Goal: Task Accomplishment & Management: Complete application form

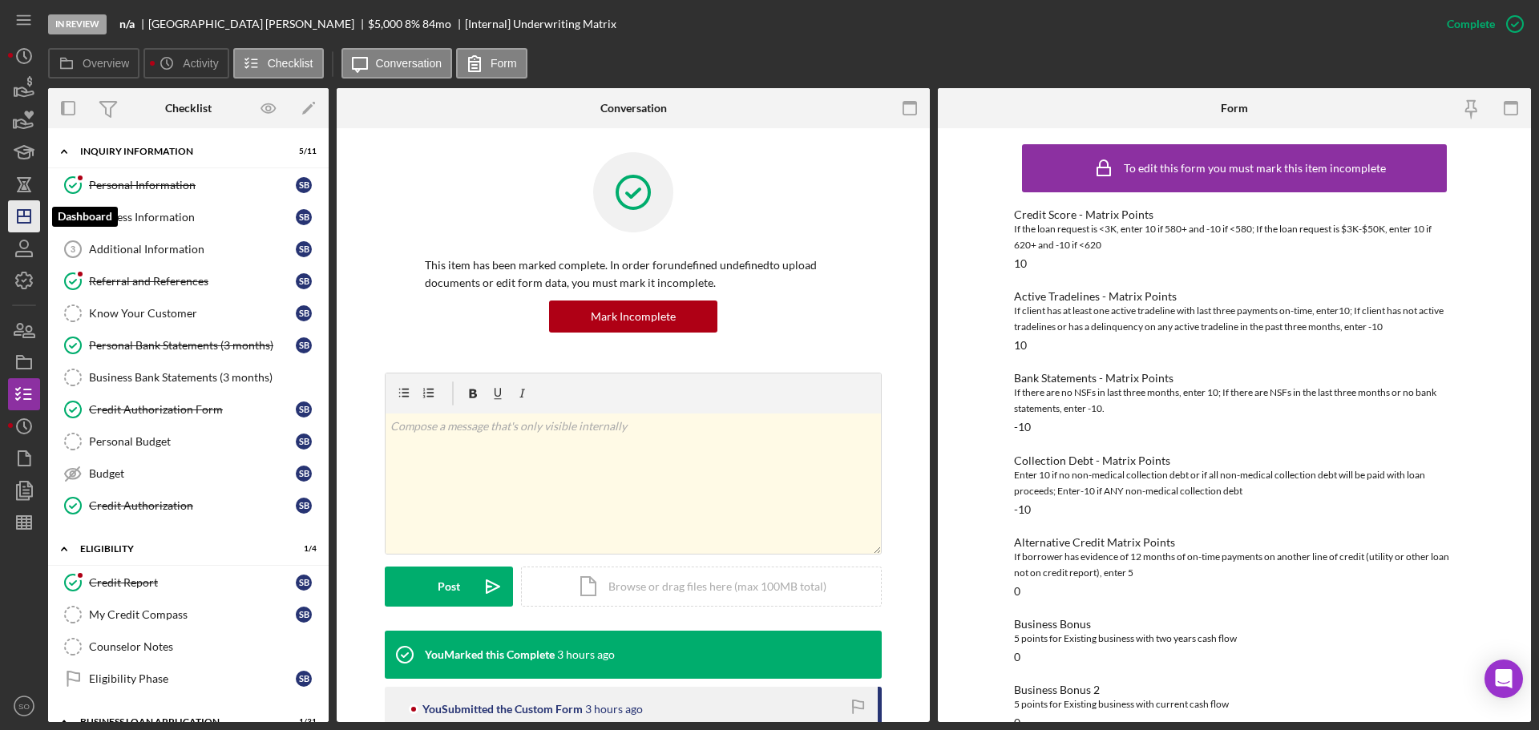
click at [26, 219] on icon "Icon/Dashboard" at bounding box center [24, 216] width 40 height 40
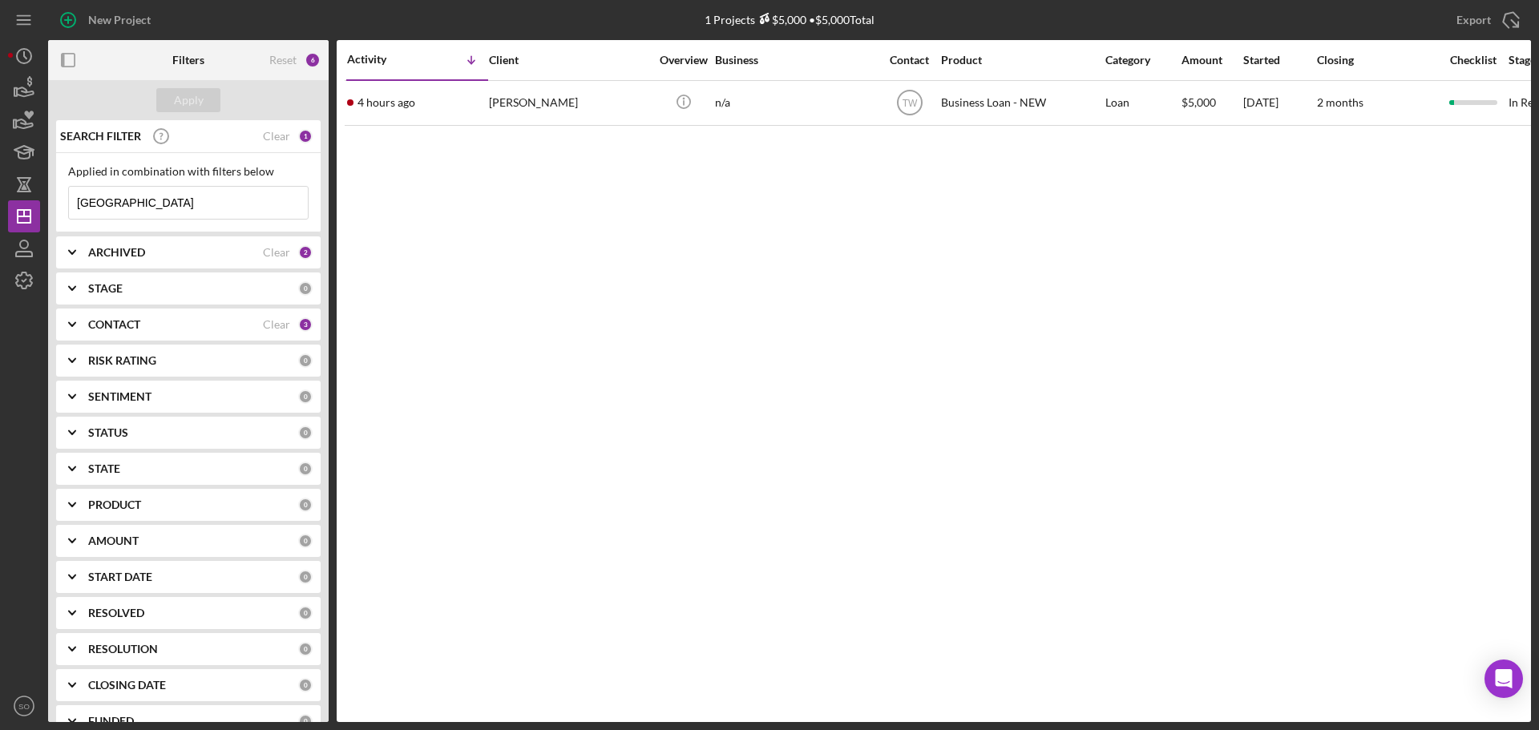
drag, startPoint x: 152, startPoint y: 206, endPoint x: 0, endPoint y: 195, distance: 152.8
click at [0, 195] on div "New Project 1 Projects $5,000 • $5,000 Total sydney Export Icon/Export Filters …" at bounding box center [769, 365] width 1539 height 730
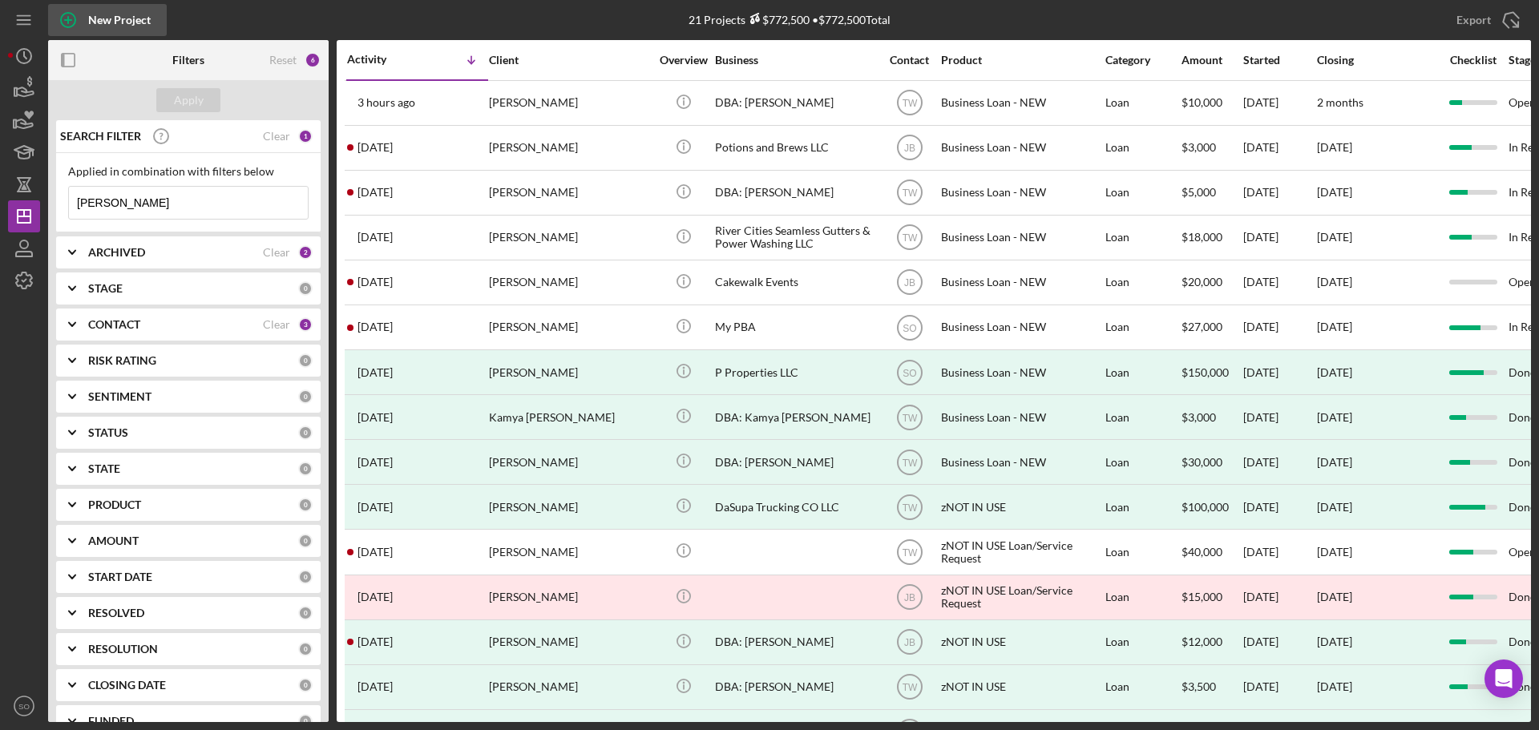
type input "[PERSON_NAME]"
click at [127, 23] on div "New Project" at bounding box center [119, 20] width 63 height 32
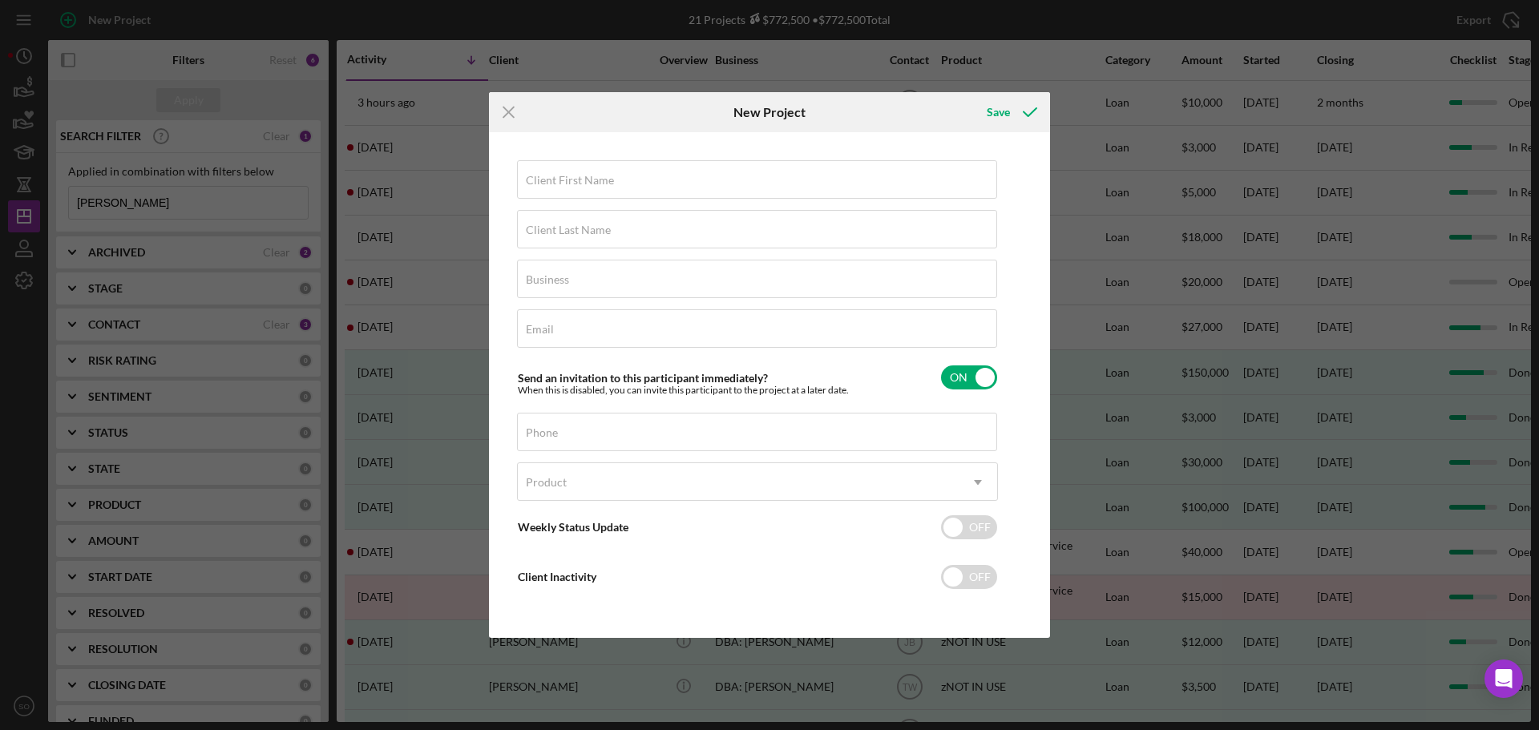
click at [786, 113] on h6 "New Project" at bounding box center [770, 112] width 72 height 14
click at [754, 113] on h6 "New Project" at bounding box center [770, 112] width 72 height 14
click at [783, 113] on h6 "New Project" at bounding box center [770, 112] width 72 height 14
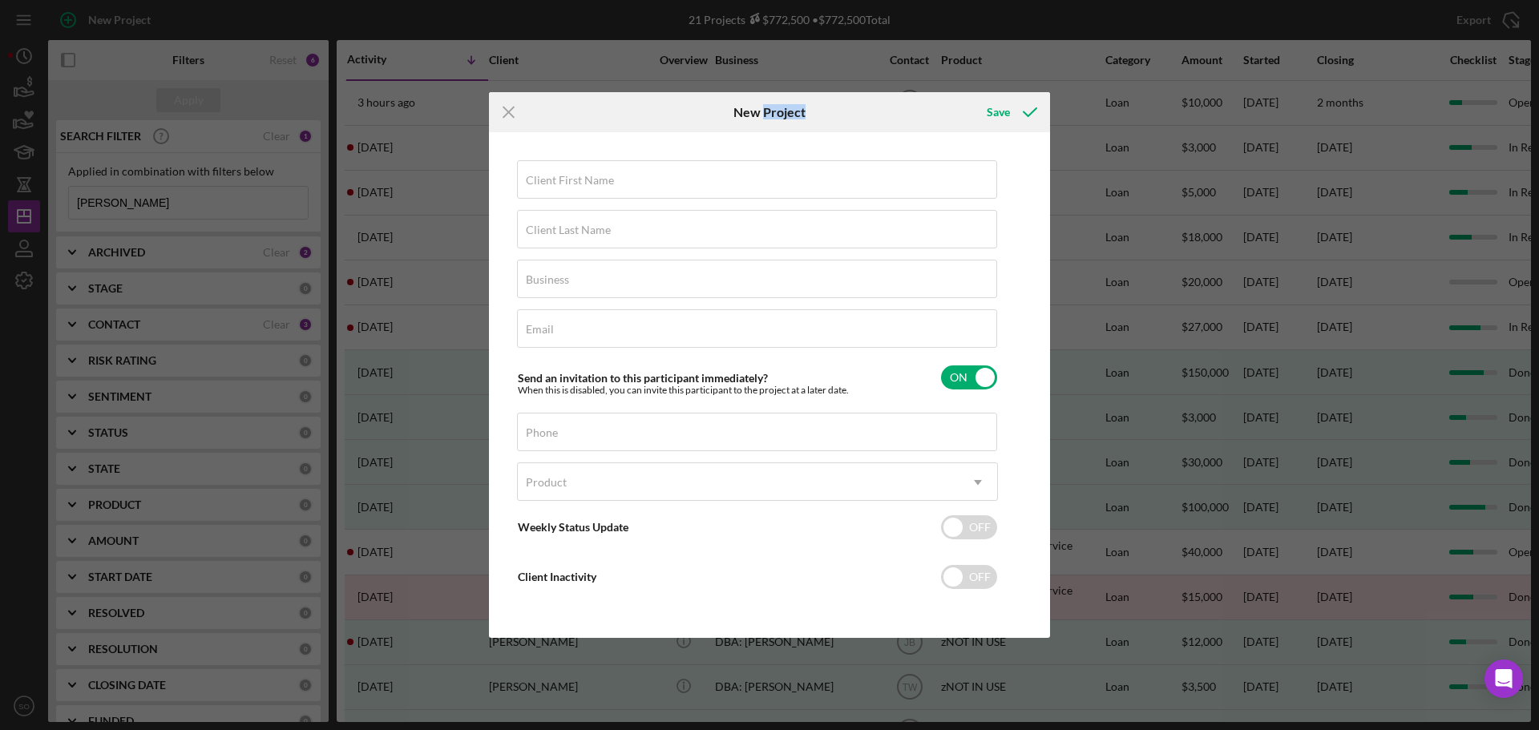
click at [783, 113] on h6 "New Project" at bounding box center [770, 112] width 72 height 14
click at [750, 112] on h6 "New Project" at bounding box center [770, 112] width 72 height 14
click at [767, 113] on h6 "New Project" at bounding box center [770, 112] width 72 height 14
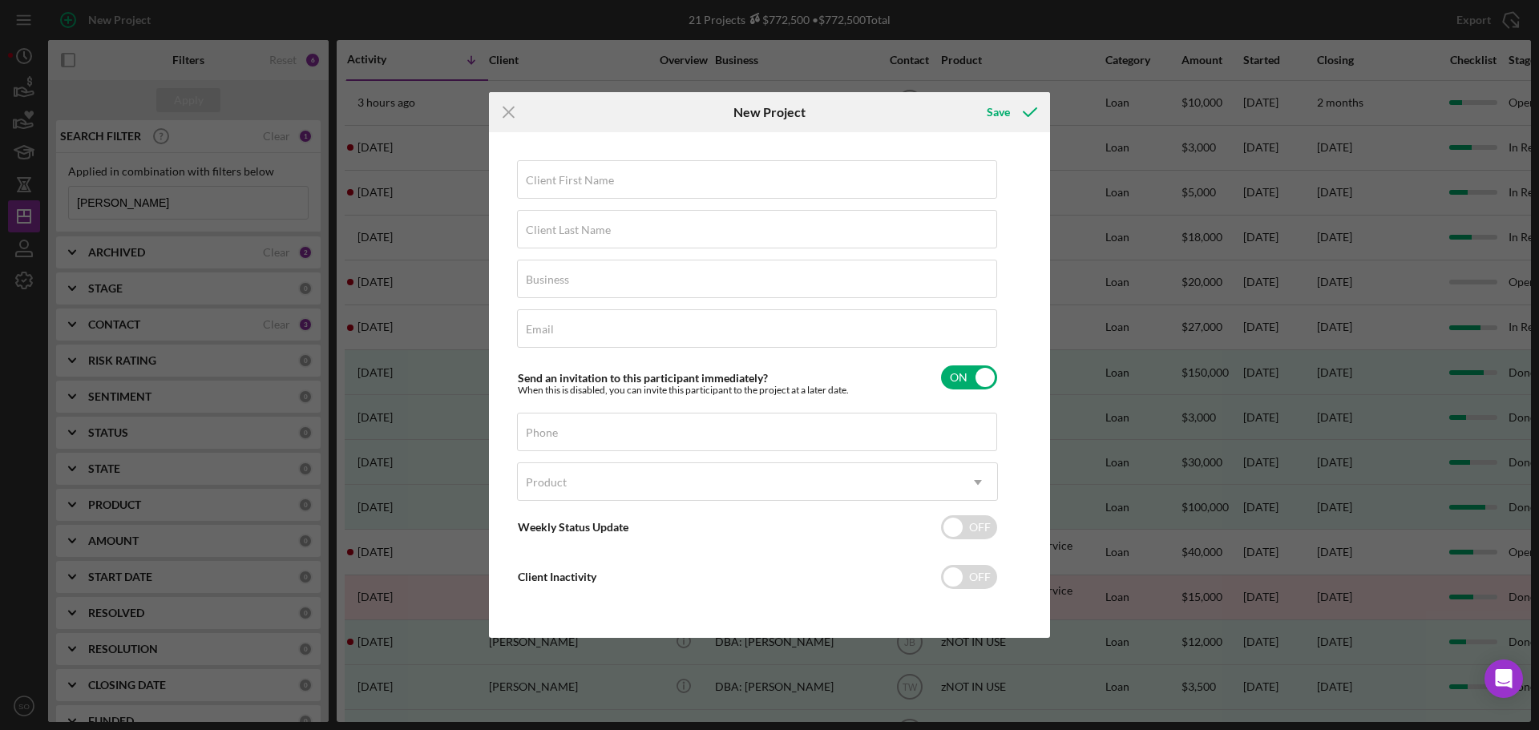
click at [749, 112] on h6 "New Project" at bounding box center [770, 112] width 72 height 14
click at [775, 109] on h6 "New Project" at bounding box center [770, 112] width 72 height 14
click at [758, 111] on h6 "New Project" at bounding box center [770, 112] width 72 height 14
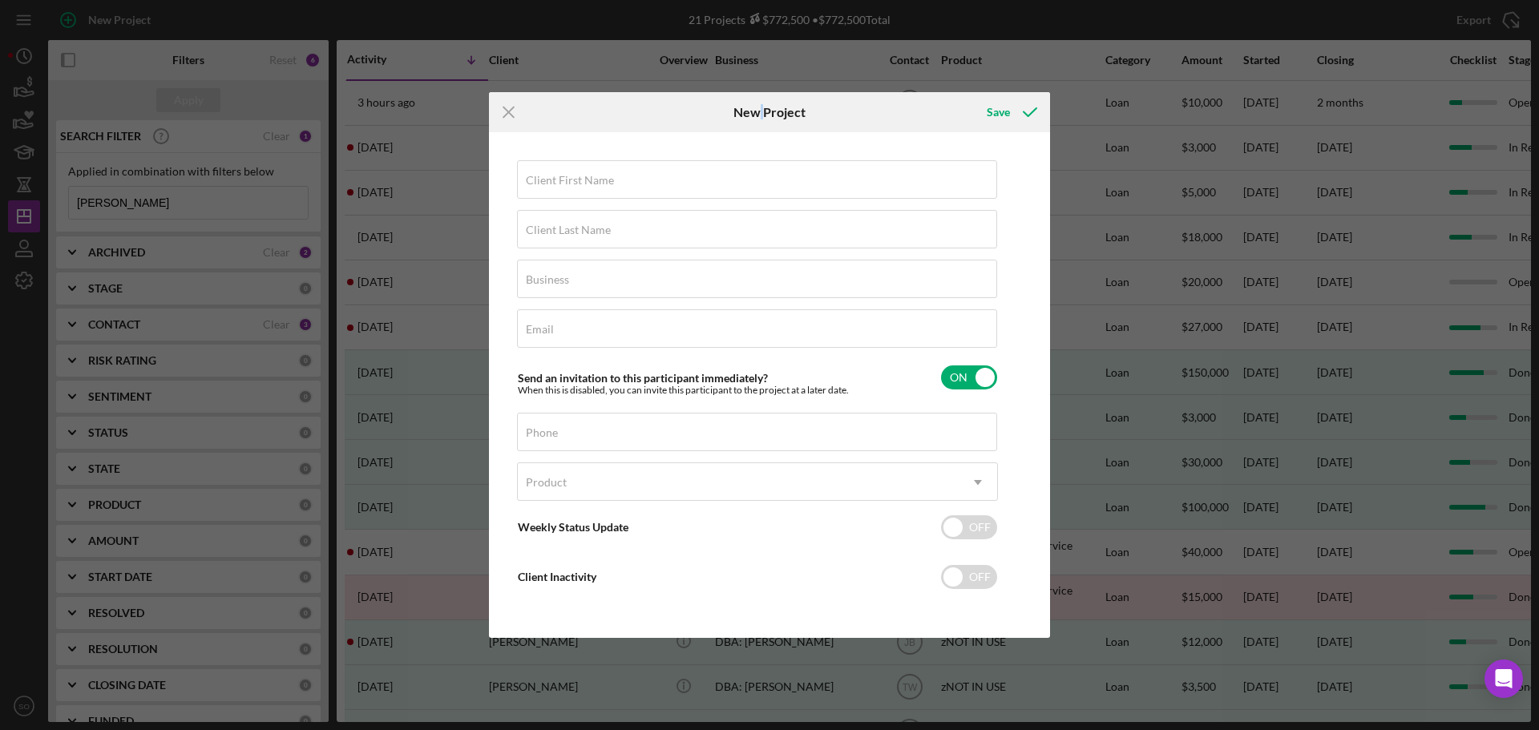
click at [758, 111] on h6 "New Project" at bounding box center [770, 112] width 72 height 14
click at [747, 115] on h6 "New Project" at bounding box center [770, 112] width 72 height 14
click at [775, 113] on h6 "New Project" at bounding box center [770, 112] width 72 height 14
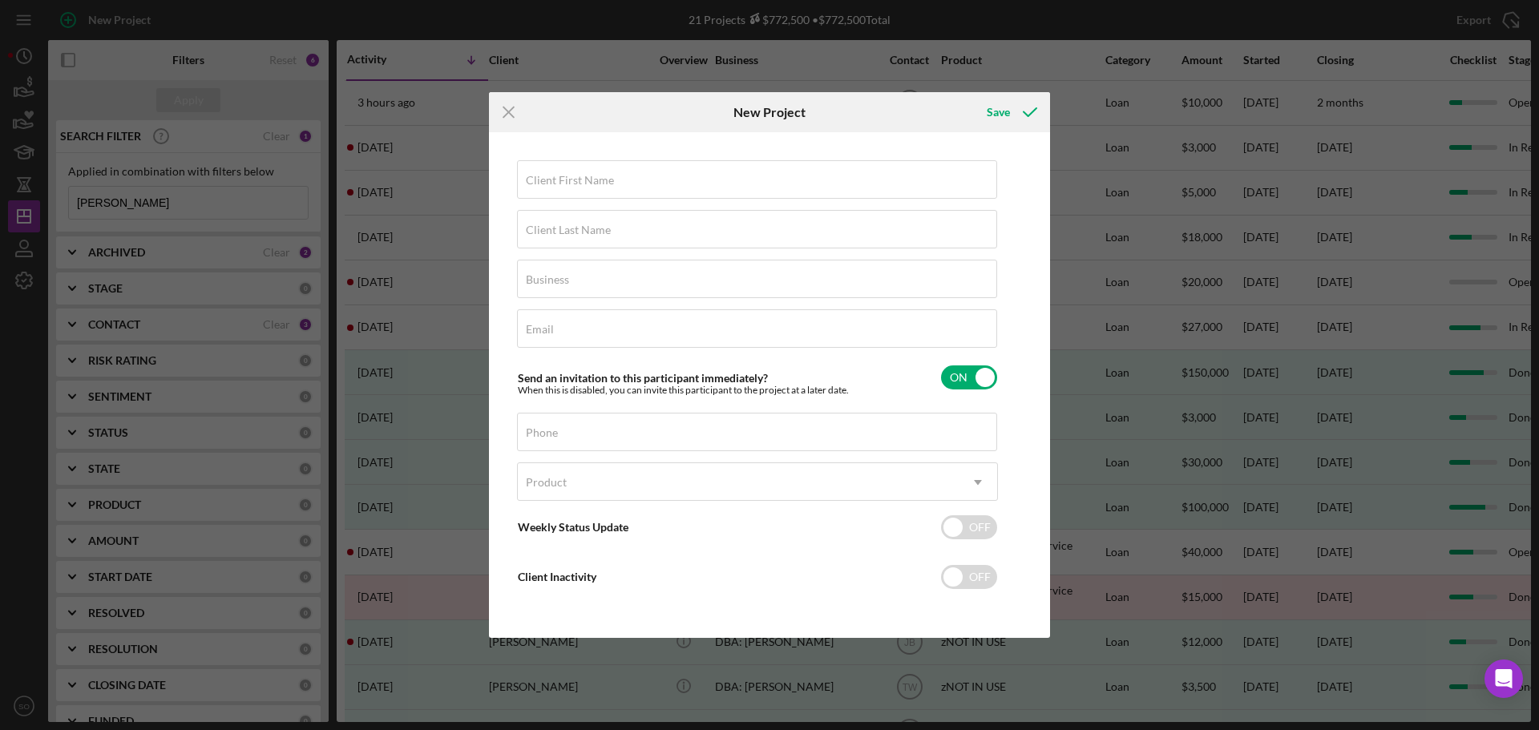
click at [750, 112] on h6 "New Project" at bounding box center [770, 112] width 72 height 14
click at [782, 113] on h6 "New Project" at bounding box center [770, 112] width 72 height 14
click at [750, 113] on h6 "New Project" at bounding box center [770, 112] width 72 height 14
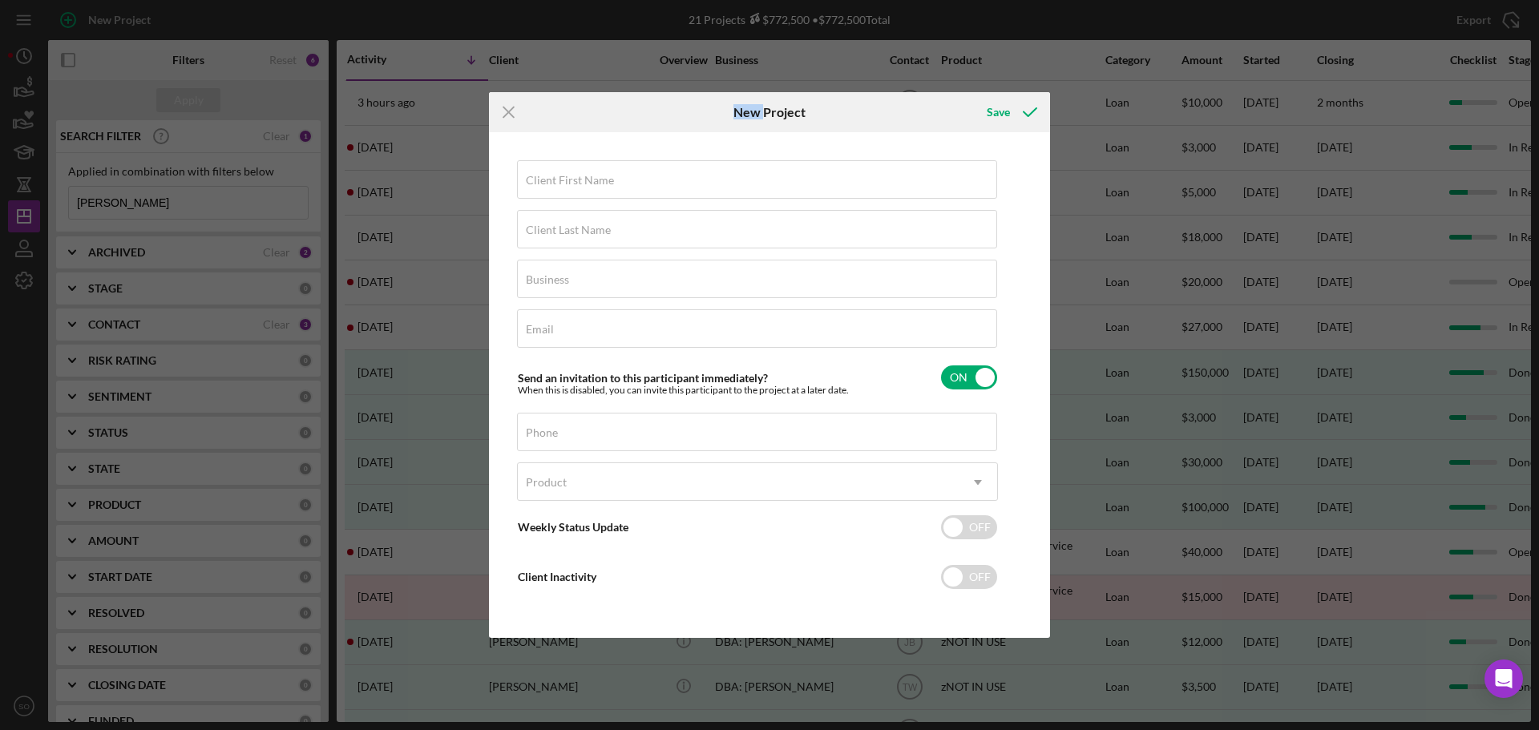
click at [750, 113] on h6 "New Project" at bounding box center [770, 112] width 72 height 14
click at [777, 113] on h6 "New Project" at bounding box center [770, 112] width 72 height 14
click at [752, 111] on h6 "New Project" at bounding box center [770, 112] width 72 height 14
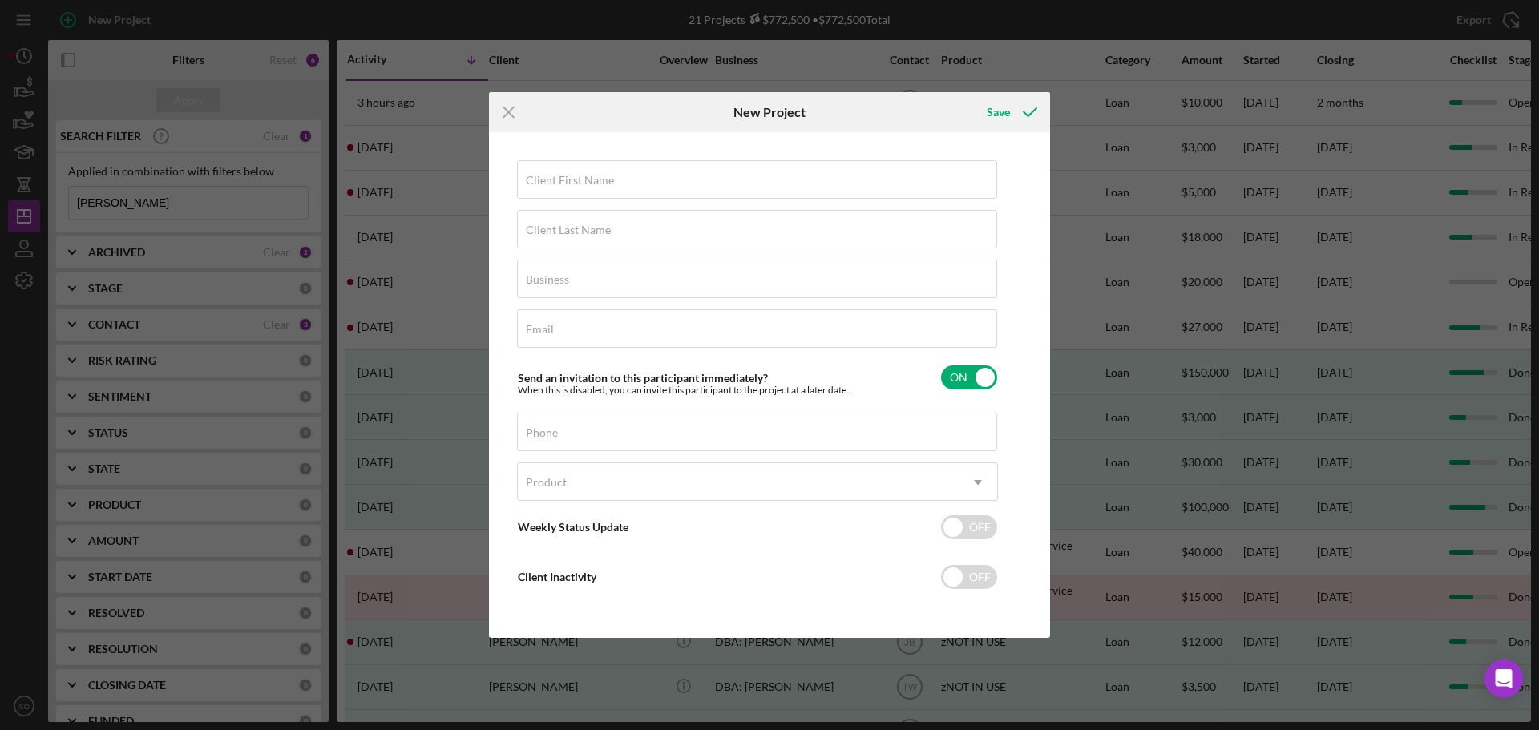
click at [797, 113] on h6 "New Project" at bounding box center [770, 112] width 72 height 14
click at [750, 112] on h6 "New Project" at bounding box center [770, 112] width 72 height 14
click at [755, 110] on h6 "New Project" at bounding box center [770, 112] width 72 height 14
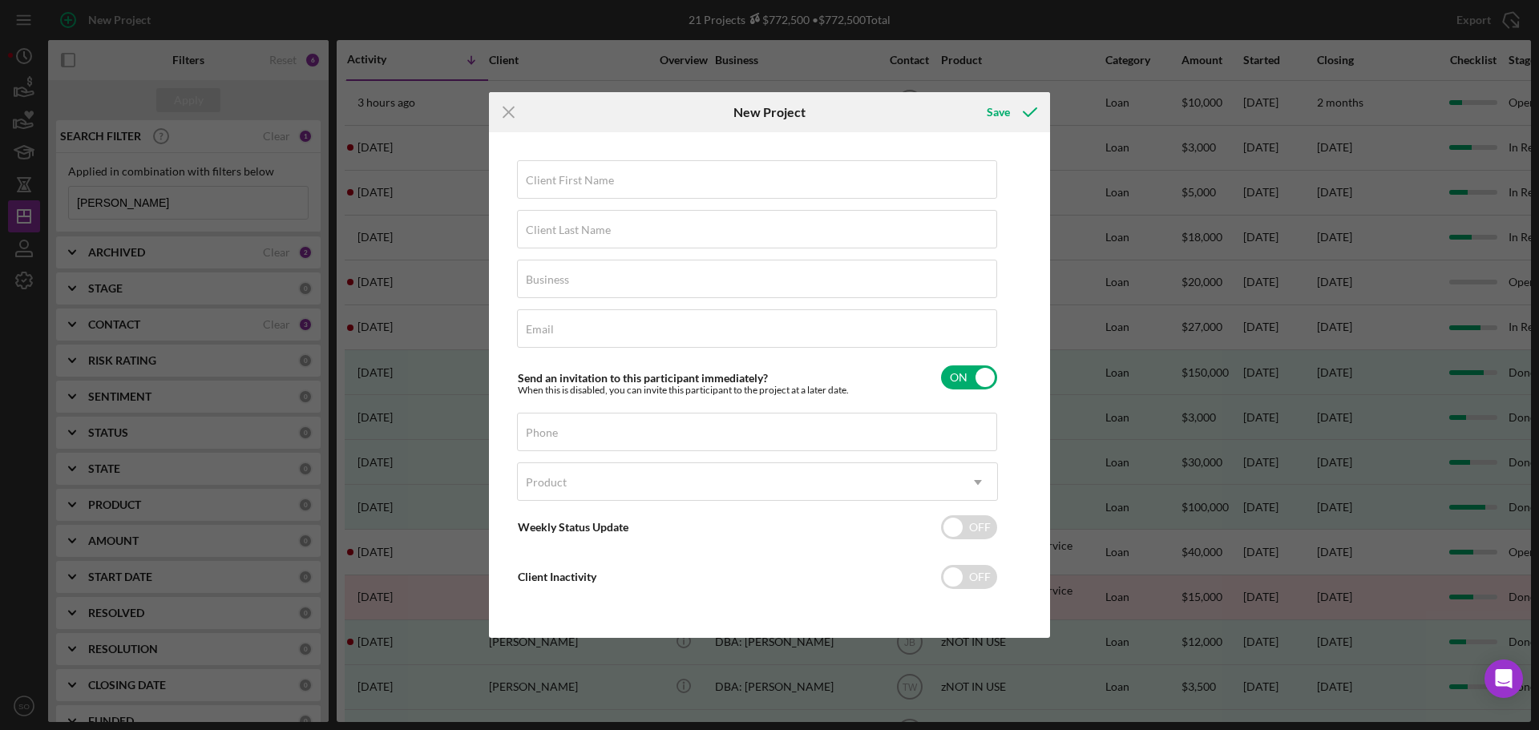
click at [771, 112] on h6 "New Project" at bounding box center [770, 112] width 72 height 14
click at [761, 112] on h6 "New Project" at bounding box center [770, 112] width 72 height 14
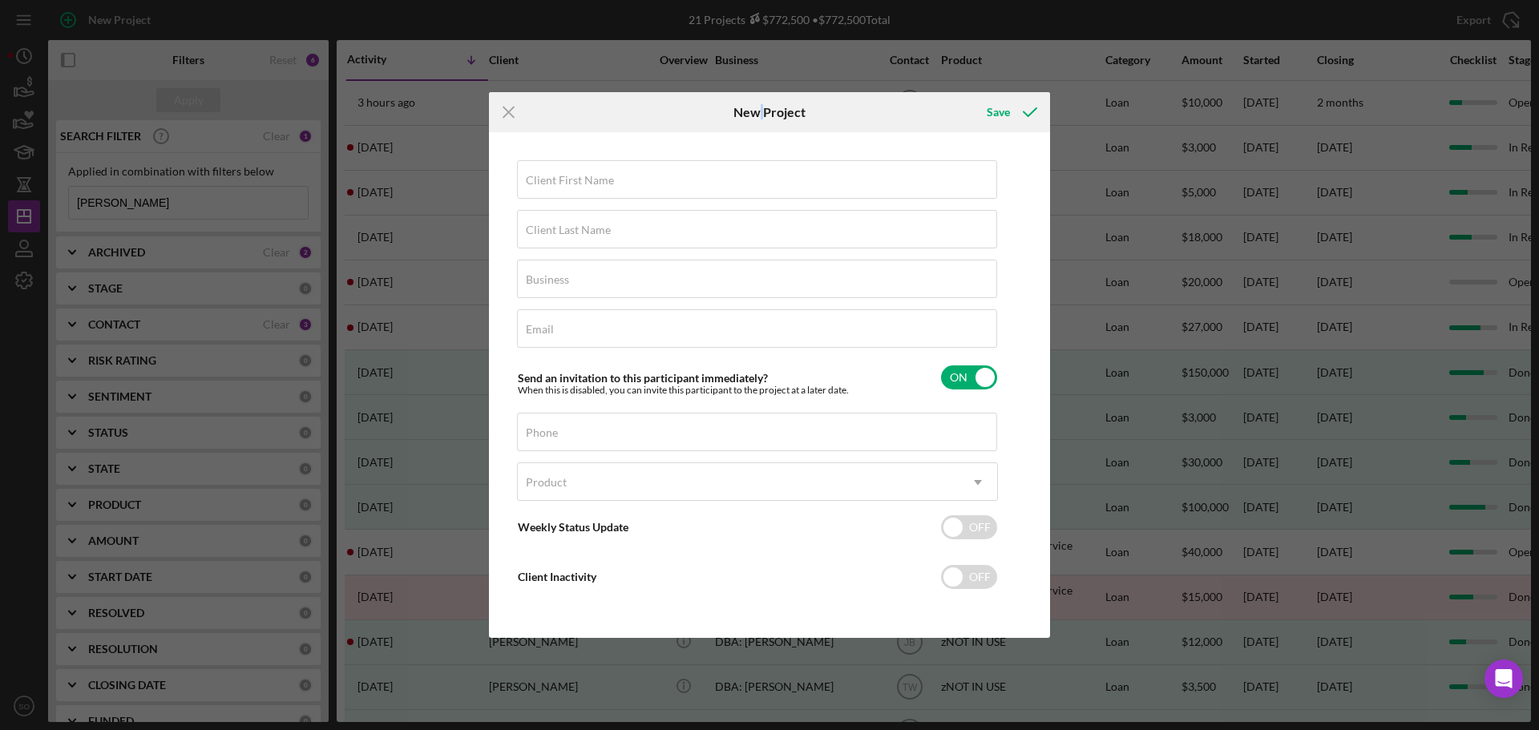
click at [761, 112] on h6 "New Project" at bounding box center [770, 112] width 72 height 14
click at [758, 107] on h6 "New Project" at bounding box center [770, 112] width 72 height 14
click at [765, 114] on h6 "New Project" at bounding box center [770, 112] width 72 height 14
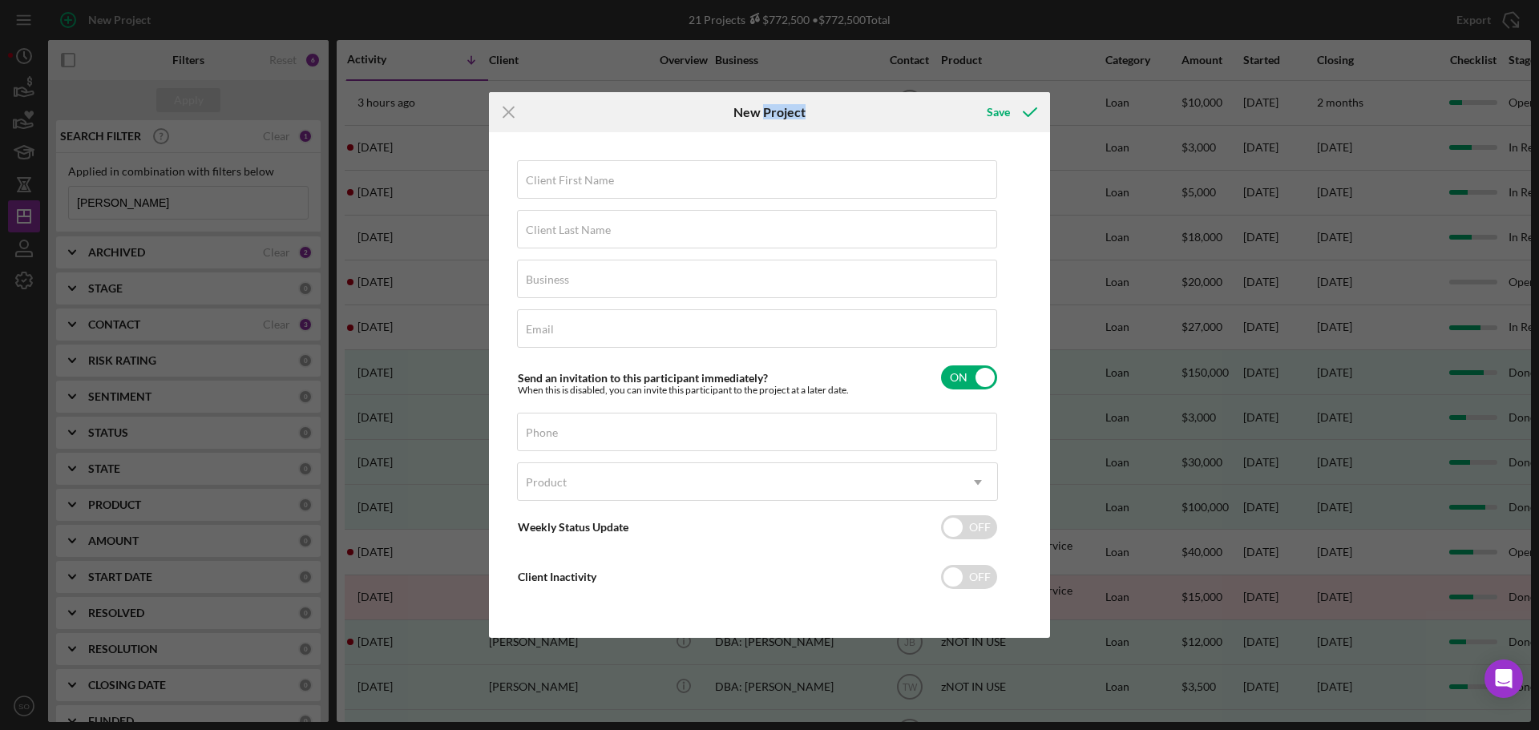
click at [765, 114] on h6 "New Project" at bounding box center [770, 112] width 72 height 14
click at [756, 113] on h6 "New Project" at bounding box center [770, 112] width 72 height 14
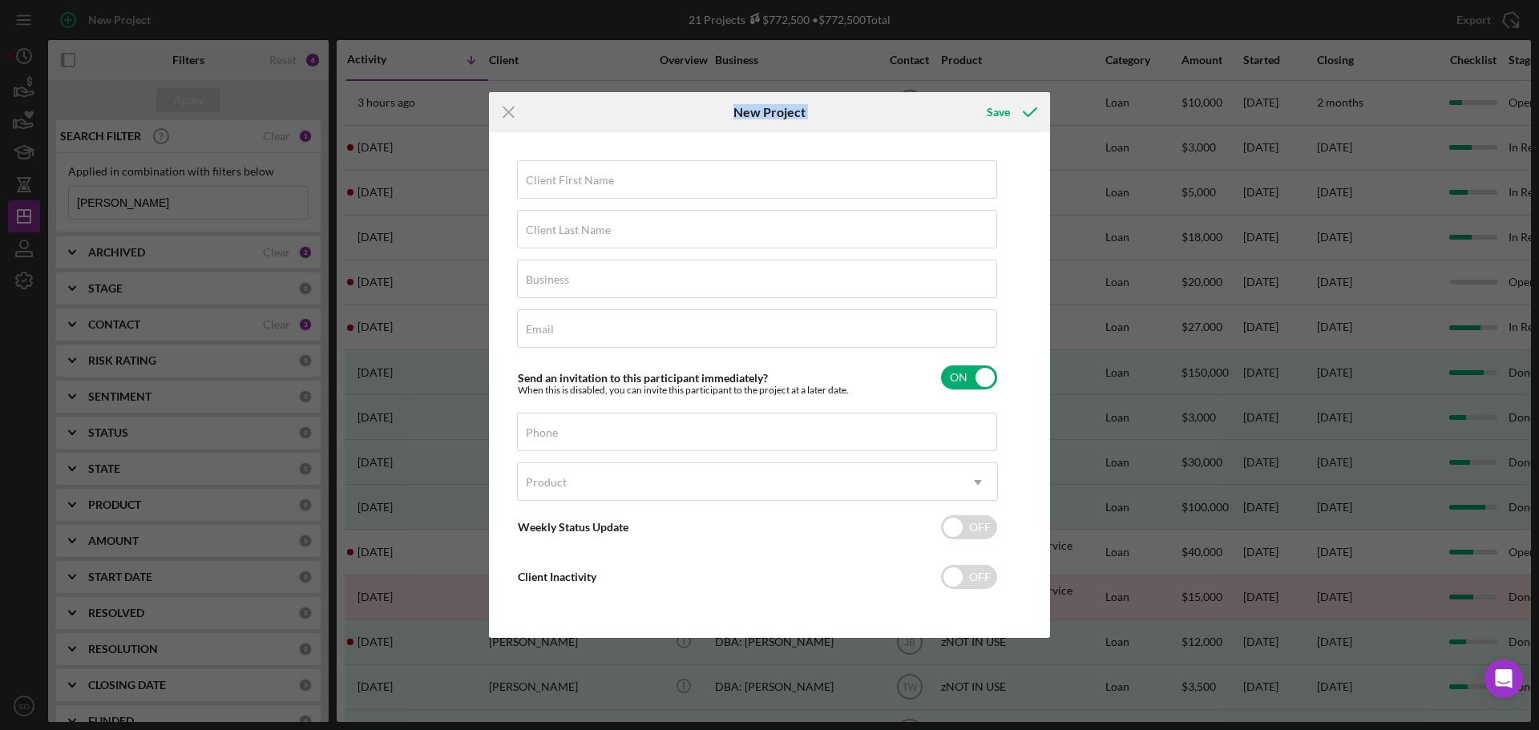
click at [768, 117] on h6 "New Project" at bounding box center [770, 112] width 72 height 14
click at [756, 112] on h6 "New Project" at bounding box center [770, 112] width 72 height 14
click at [785, 114] on h6 "New Project" at bounding box center [770, 112] width 72 height 14
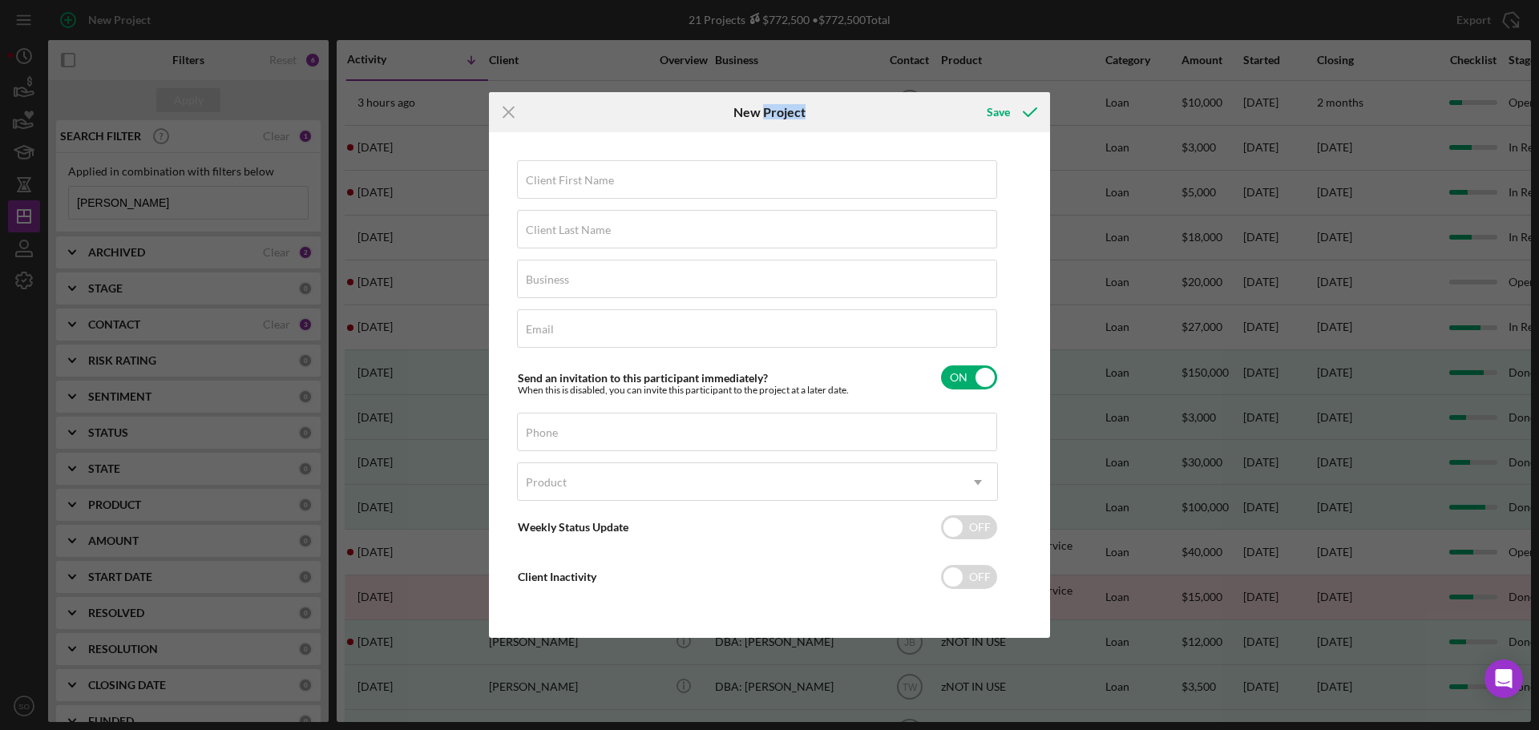
click at [785, 114] on h6 "New Project" at bounding box center [770, 112] width 72 height 14
click at [742, 112] on h6 "New Project" at bounding box center [770, 112] width 72 height 14
click at [774, 115] on h6 "New Project" at bounding box center [770, 112] width 72 height 14
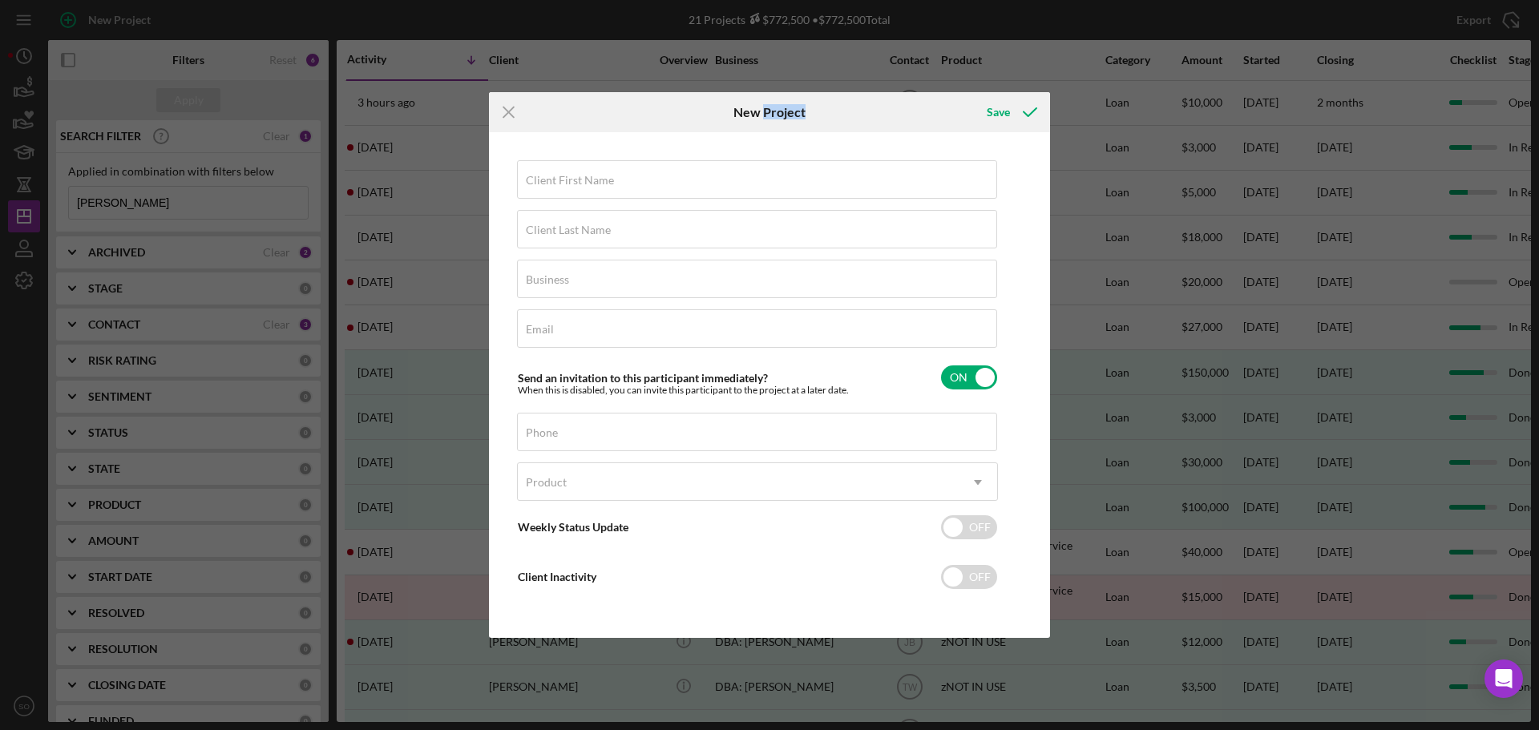
click at [744, 117] on h6 "New Project" at bounding box center [770, 112] width 72 height 14
click at [769, 118] on h6 "New Project" at bounding box center [770, 112] width 72 height 14
click at [754, 117] on h6 "New Project" at bounding box center [770, 112] width 72 height 14
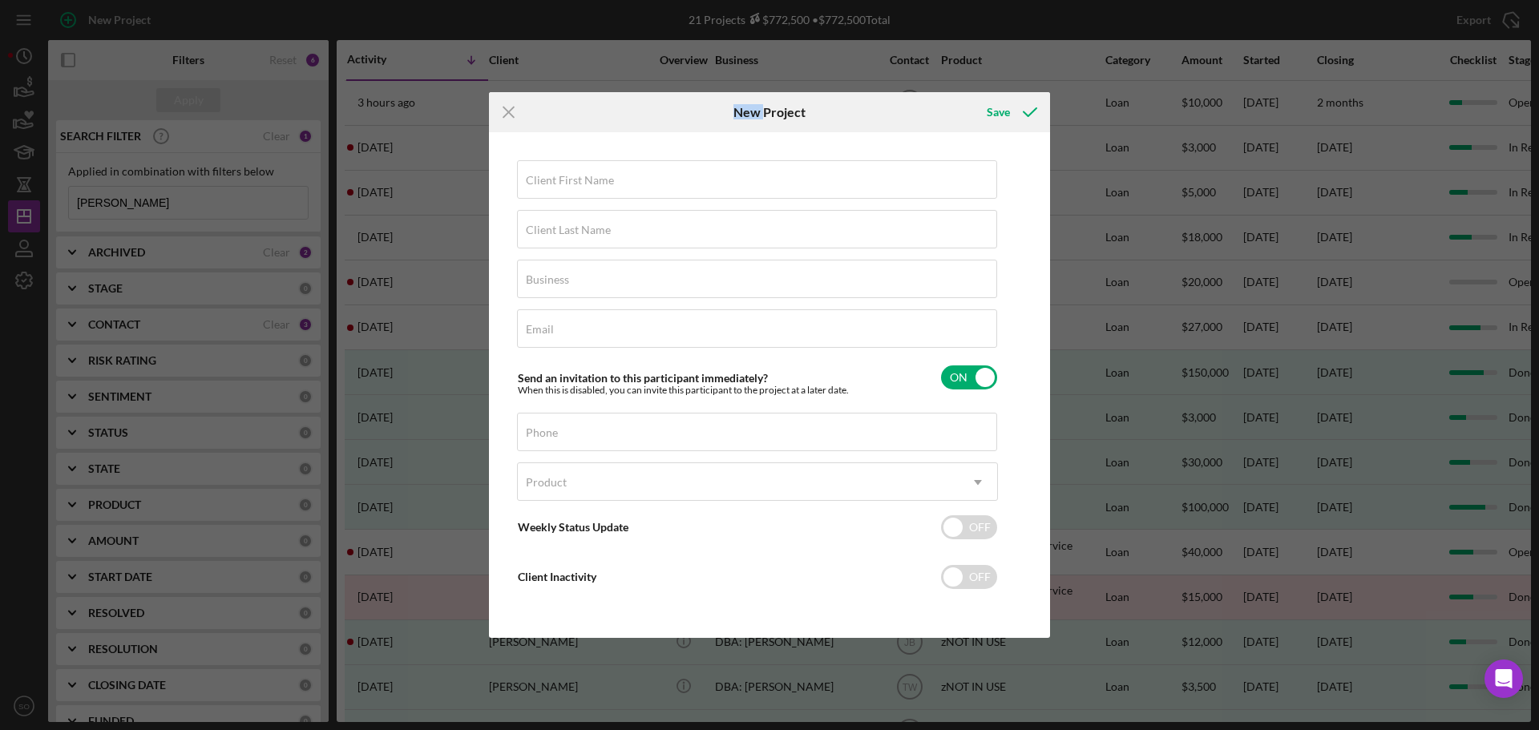
click at [754, 117] on h6 "New Project" at bounding box center [770, 112] width 72 height 14
click at [778, 115] on h6 "New Project" at bounding box center [770, 112] width 72 height 14
click at [842, 116] on div "New Project" at bounding box center [769, 112] width 187 height 40
click at [779, 111] on h6 "New Project" at bounding box center [770, 112] width 72 height 14
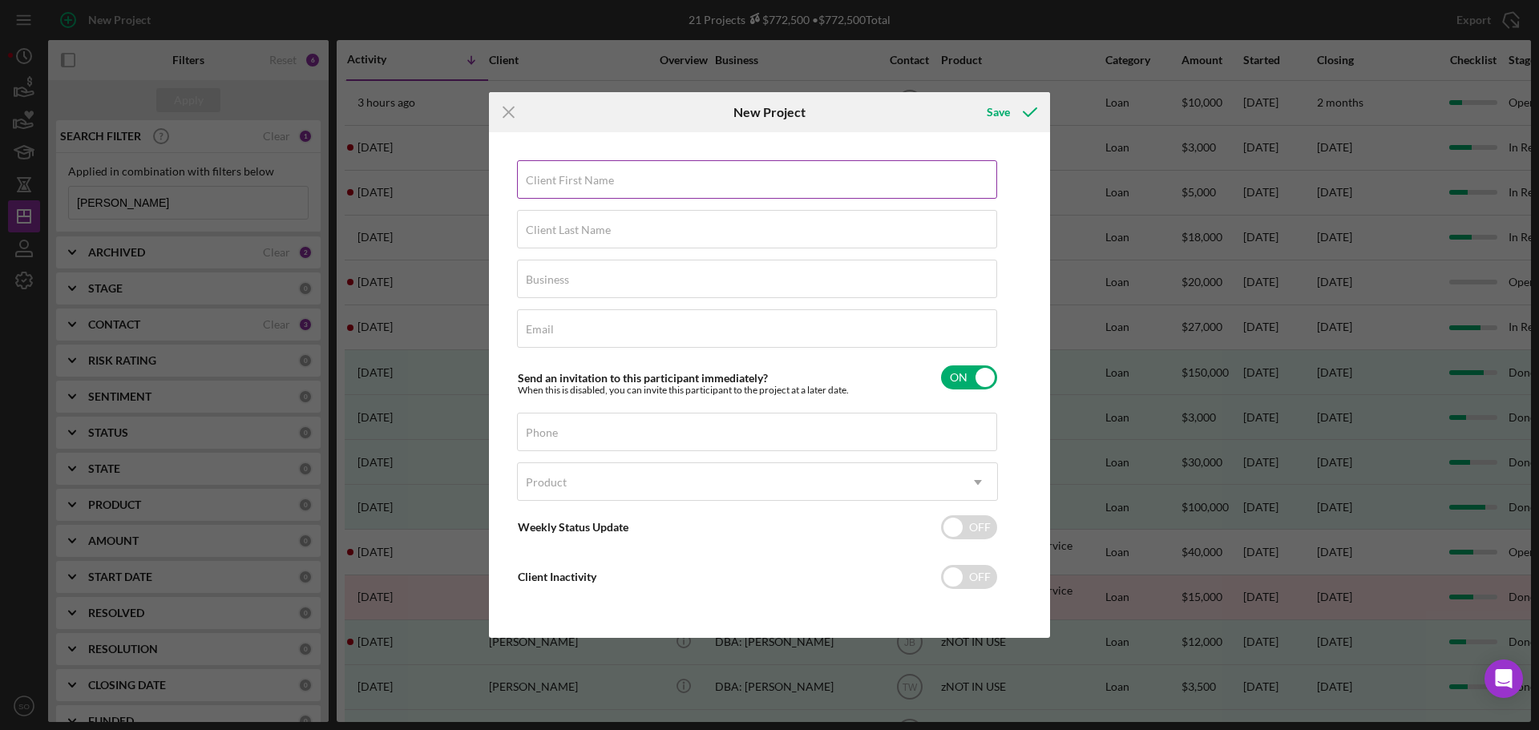
click at [569, 184] on label "Client First Name" at bounding box center [570, 180] width 88 height 13
click at [569, 184] on input "Client First Name" at bounding box center [757, 179] width 480 height 38
paste input "[PERSON_NAME]"
type input "[PERSON_NAME]"
click at [649, 225] on div "Client Last Name Required" at bounding box center [757, 230] width 481 height 40
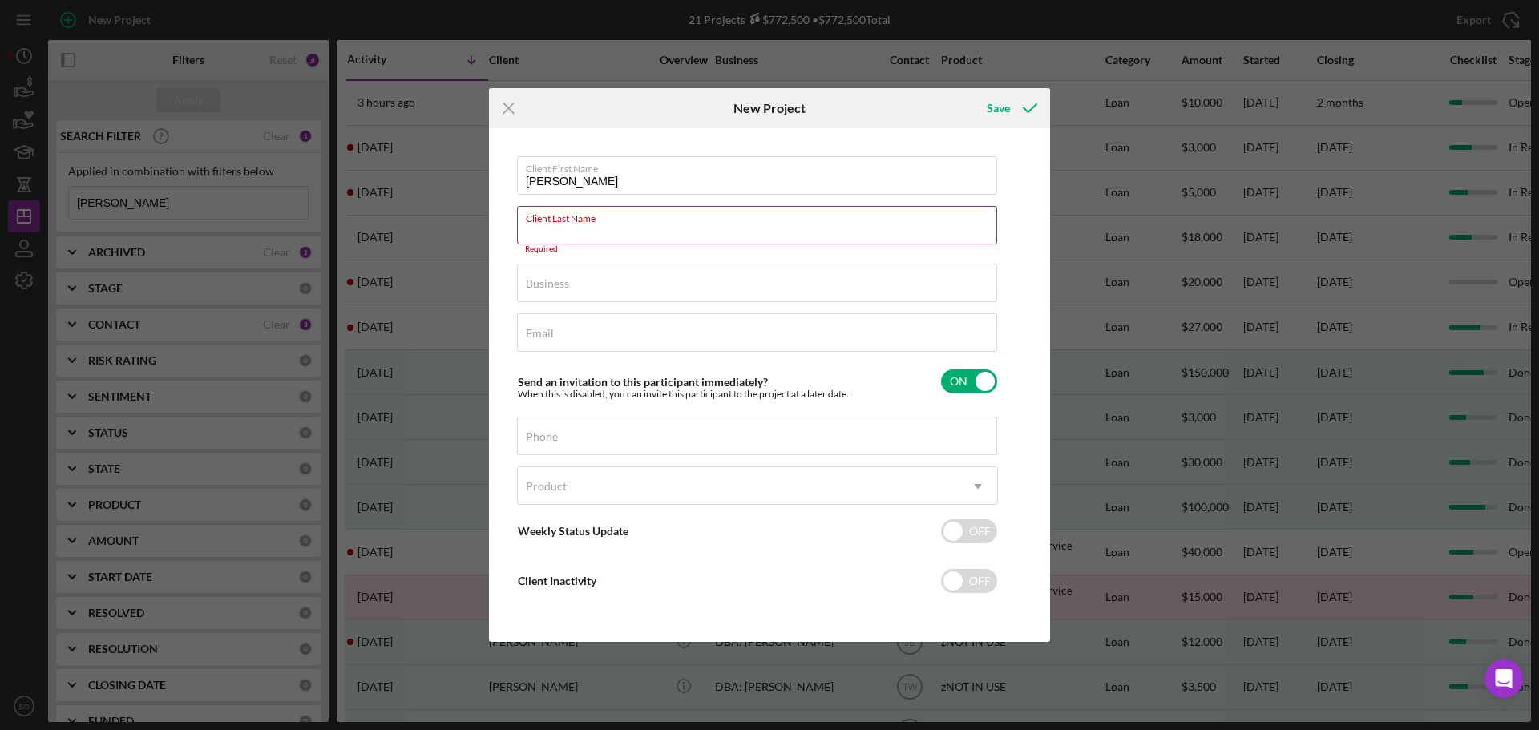
drag, startPoint x: 649, startPoint y: 225, endPoint x: 622, endPoint y: 226, distance: 26.5
click at [622, 226] on div "Client Last Name Required" at bounding box center [757, 230] width 481 height 48
paste input "[PERSON_NAME]"
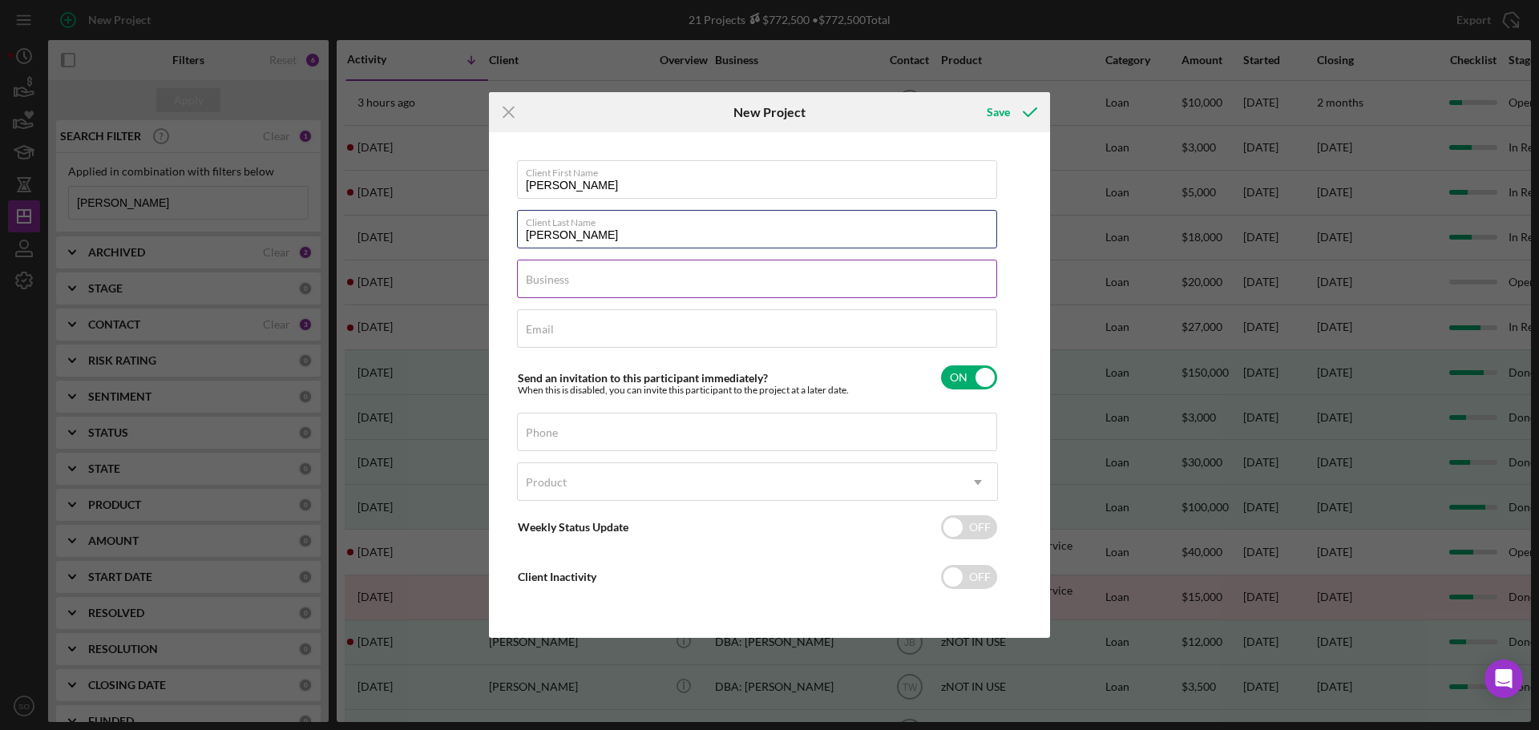
type input "[PERSON_NAME]"
click at [623, 273] on input "Business" at bounding box center [757, 279] width 480 height 38
type input "n/a"
click at [635, 334] on input "Email" at bounding box center [757, 328] width 480 height 38
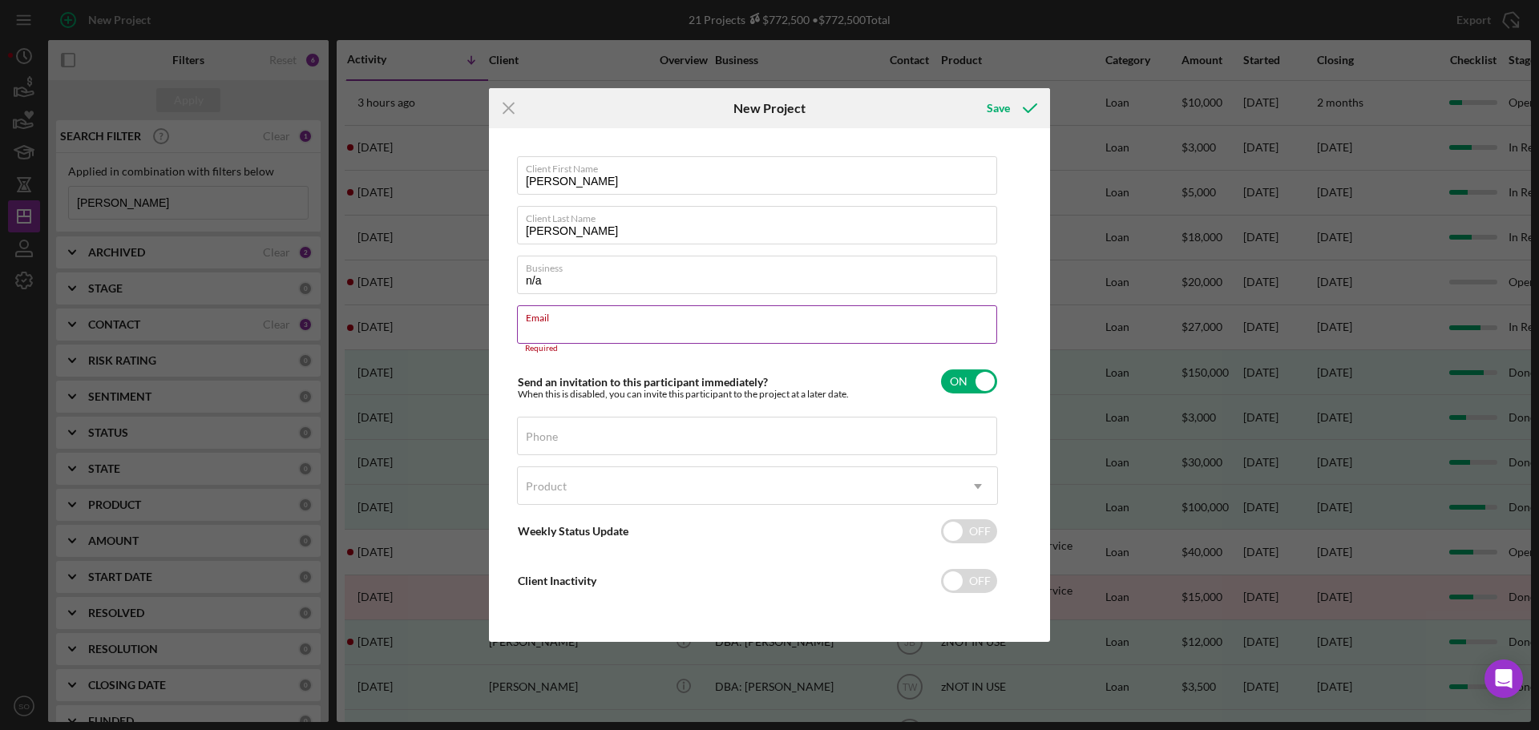
click at [622, 321] on label "Email" at bounding box center [761, 315] width 471 height 18
click at [622, 321] on input "Email" at bounding box center [757, 324] width 480 height 38
drag, startPoint x: 622, startPoint y: 321, endPoint x: 594, endPoint y: 333, distance: 30.5
click at [594, 333] on input "Email" at bounding box center [757, 324] width 480 height 38
paste input "[PERSON_NAME][EMAIL_ADDRESS][PERSON_NAME][DOMAIN_NAME]"
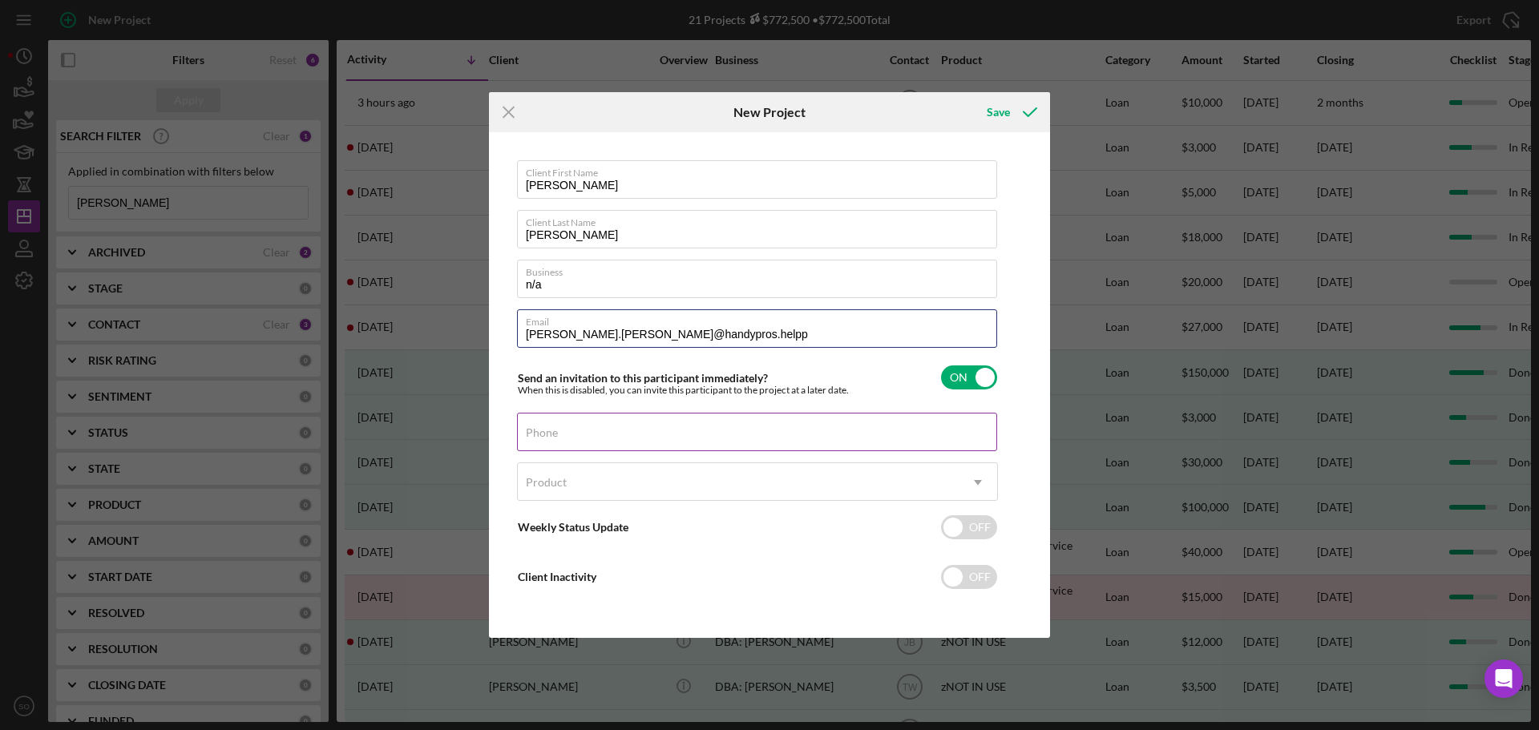
type input "[PERSON_NAME].[PERSON_NAME]@handypros.helpp"
click at [632, 433] on div "Phone" at bounding box center [757, 433] width 481 height 40
click at [653, 439] on div "Phone" at bounding box center [757, 433] width 481 height 40
paste input "[PHONE_NUMBER]"
type input "[PHONE_NUMBER]"
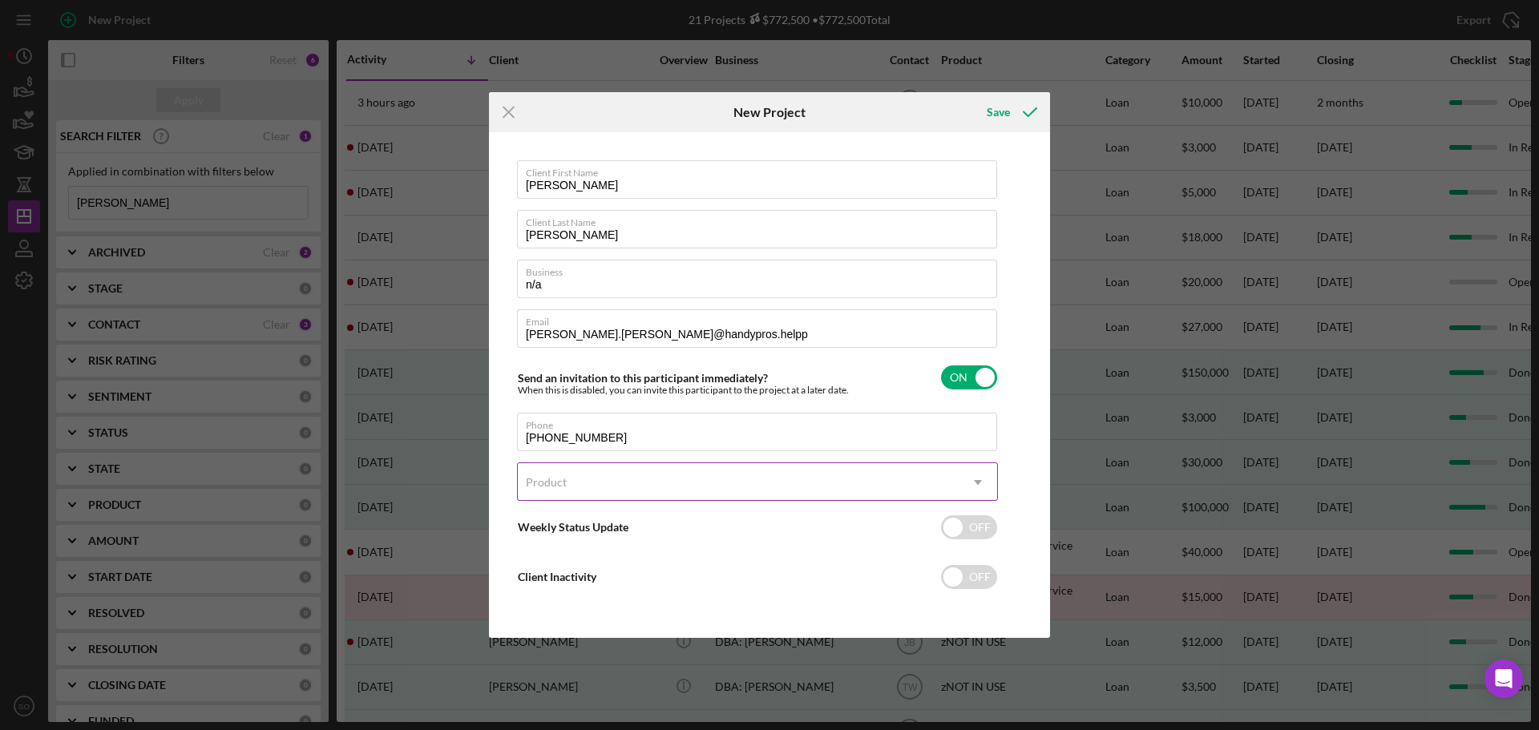
click at [678, 500] on div "Product" at bounding box center [738, 482] width 441 height 37
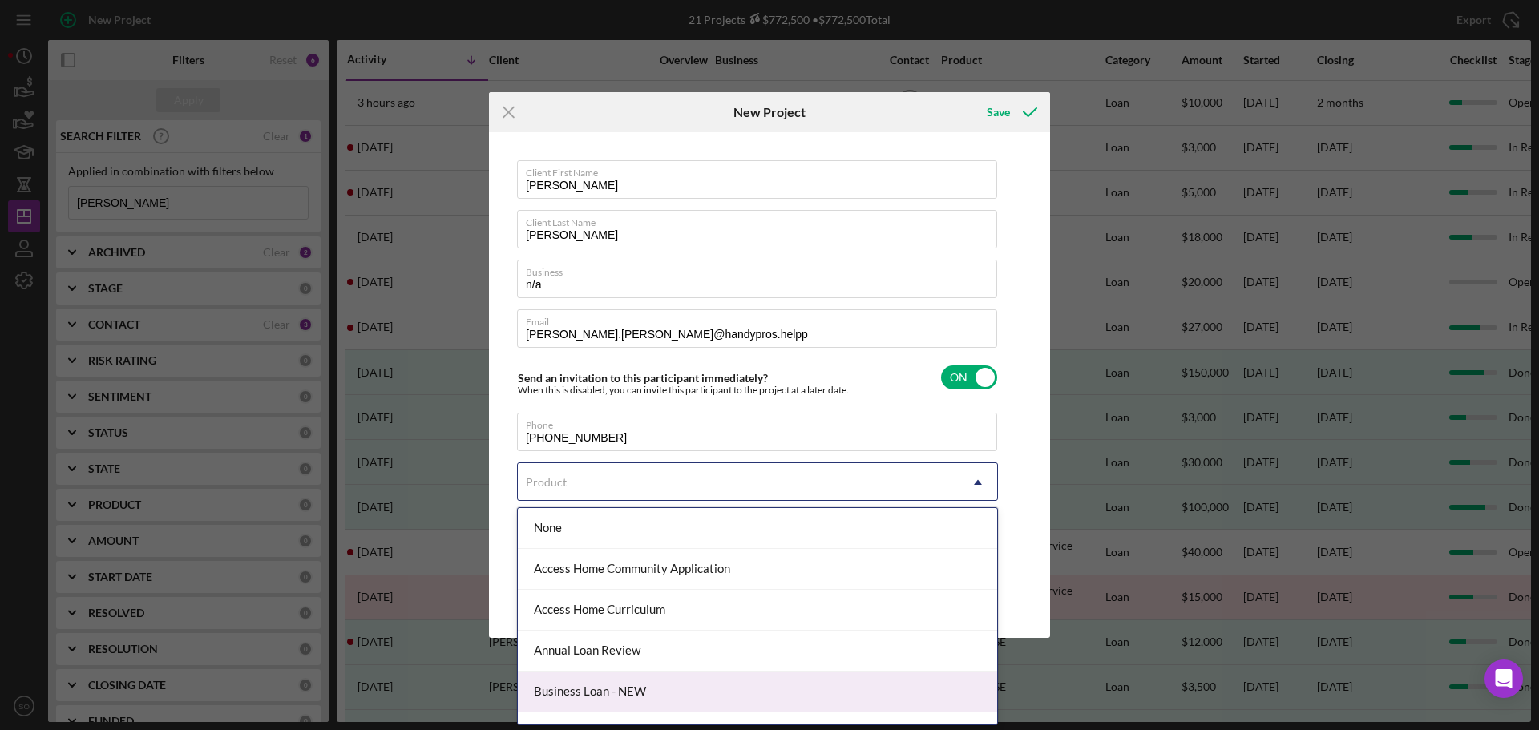
click at [659, 678] on div "Business Loan - NEW" at bounding box center [757, 692] width 479 height 41
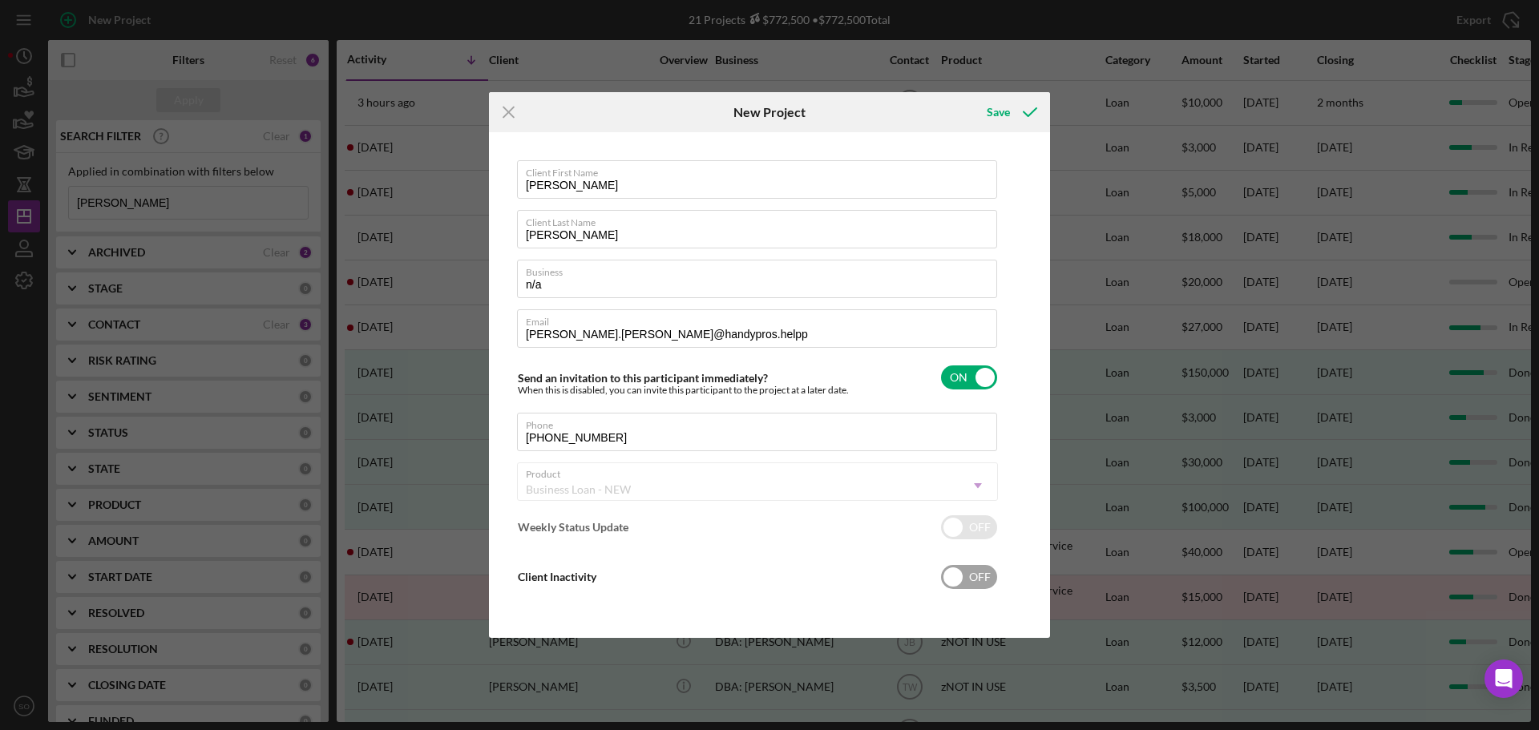
checkbox input "true"
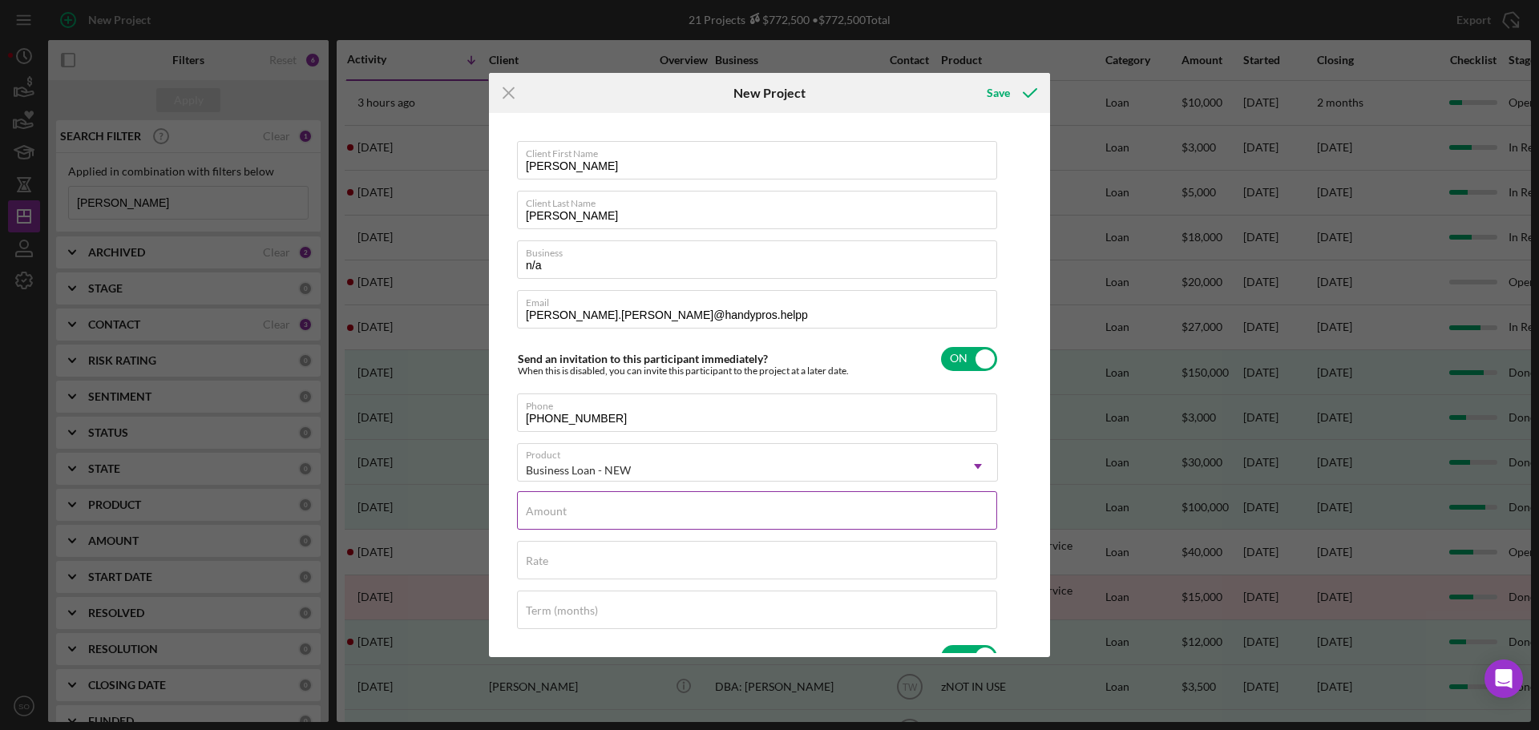
click at [679, 509] on div "Amount" at bounding box center [757, 511] width 481 height 40
type input "$10,000"
click at [718, 549] on div "Rate" at bounding box center [757, 561] width 481 height 40
type input "8.000%"
click at [714, 612] on input "Term (months)" at bounding box center [757, 610] width 480 height 38
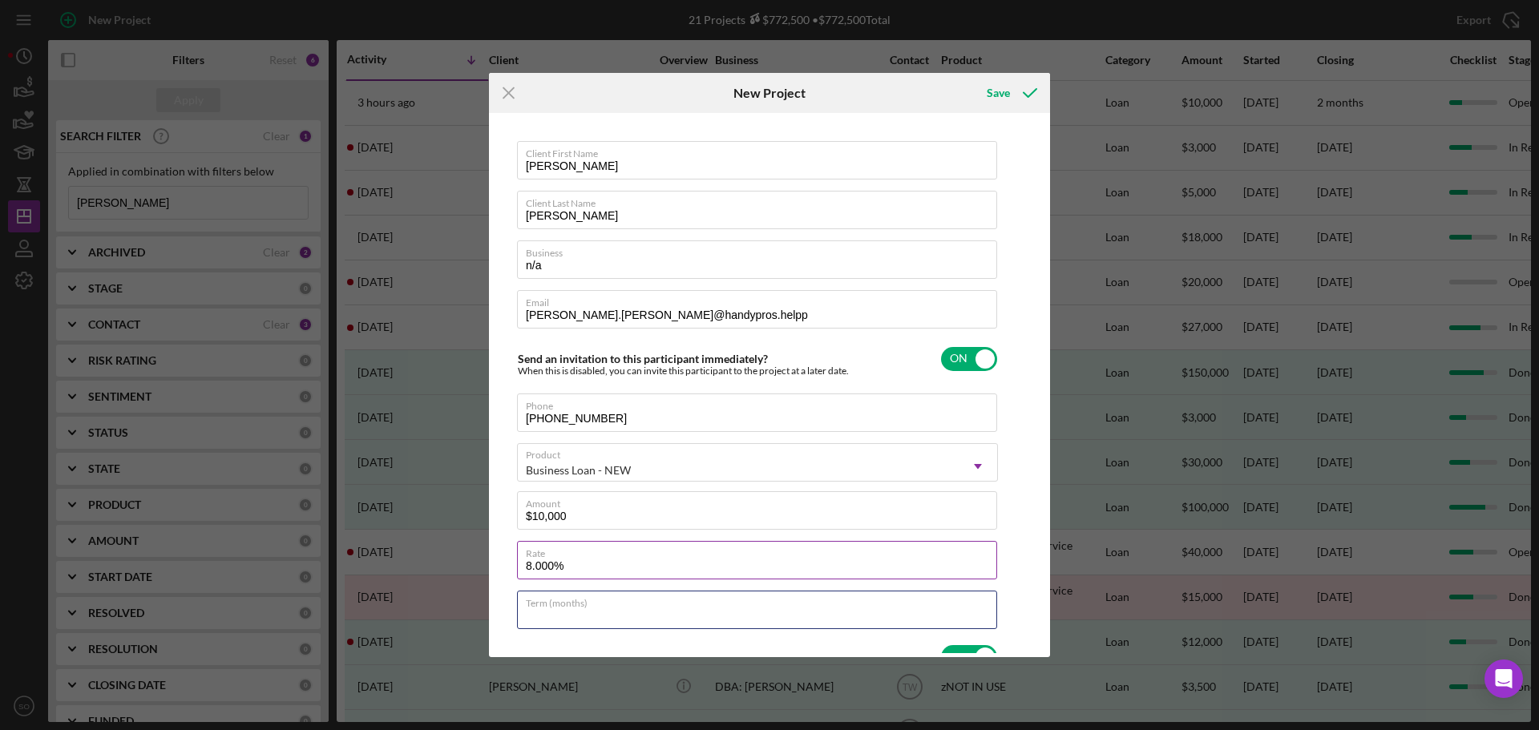
type input "84"
click at [1017, 88] on icon "submit" at bounding box center [1030, 93] width 40 height 40
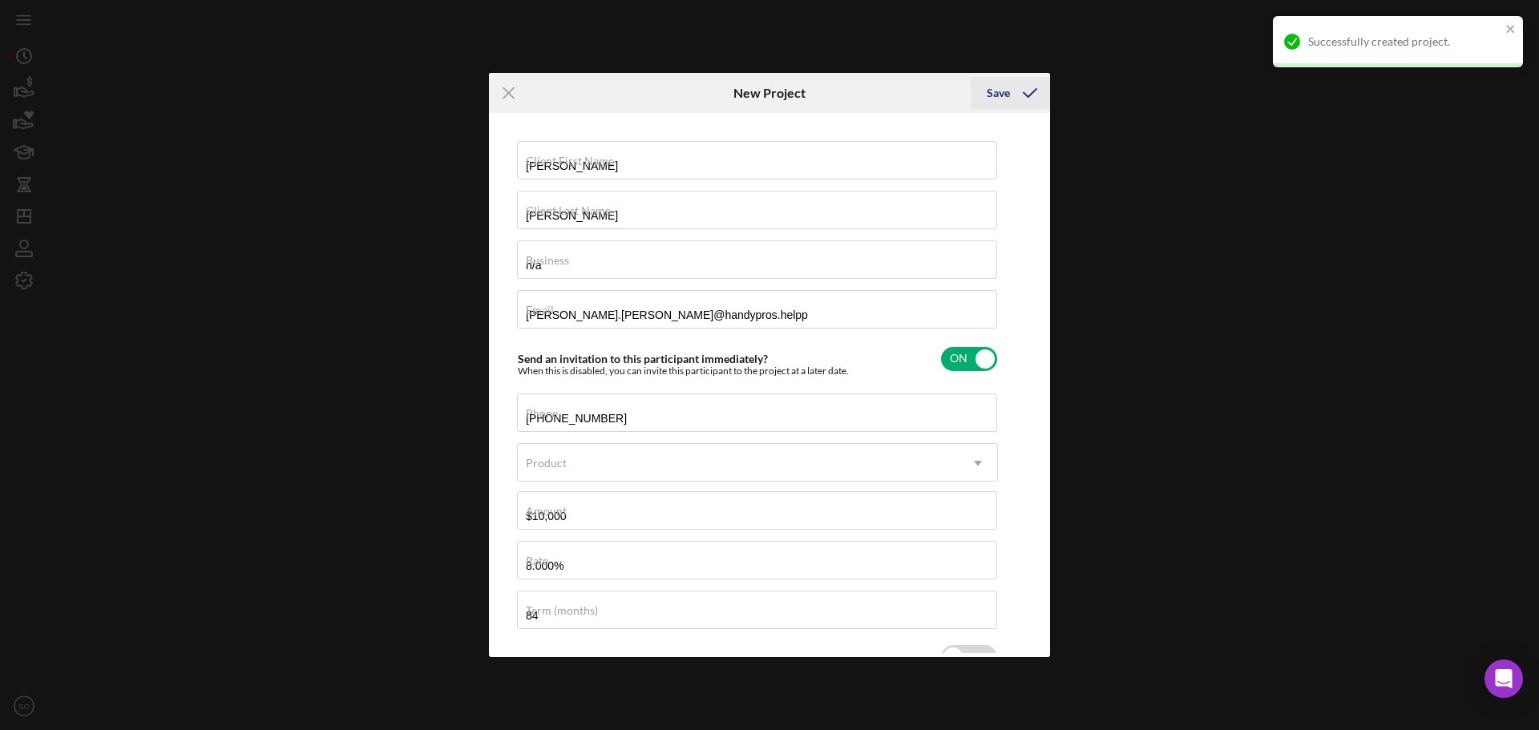
checkbox input "false"
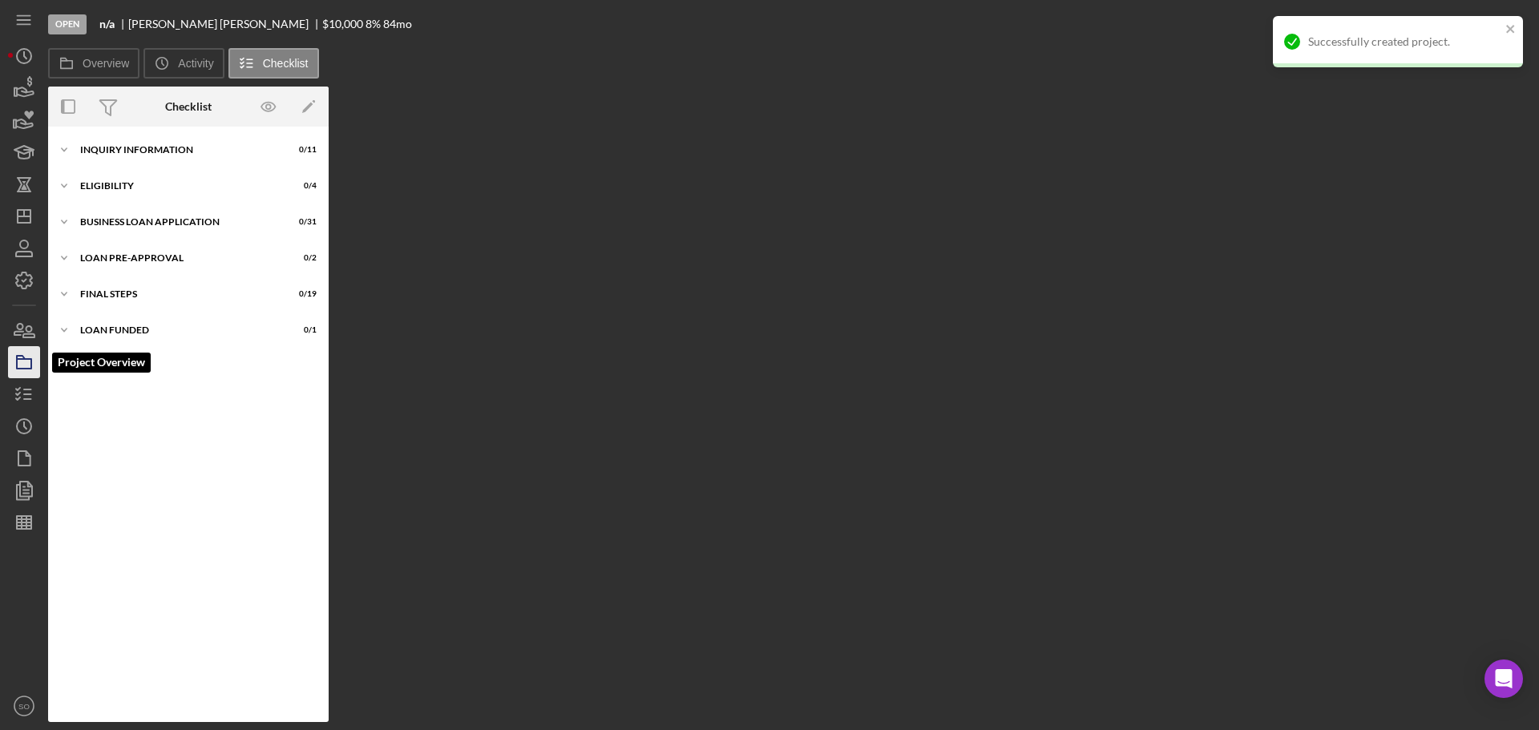
click at [29, 369] on rect "button" at bounding box center [24, 364] width 14 height 10
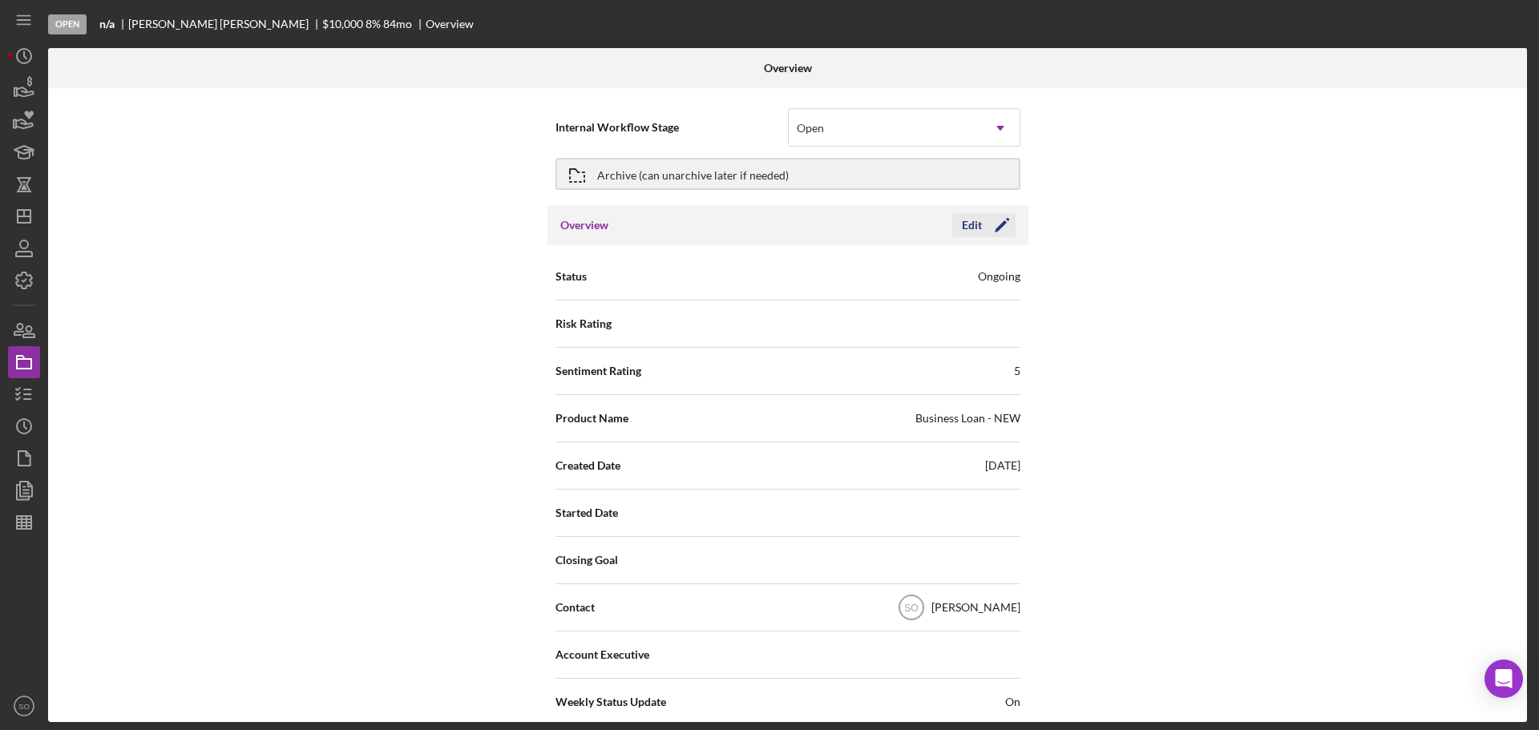
click at [1008, 231] on icon "Icon/Edit" at bounding box center [1002, 225] width 40 height 40
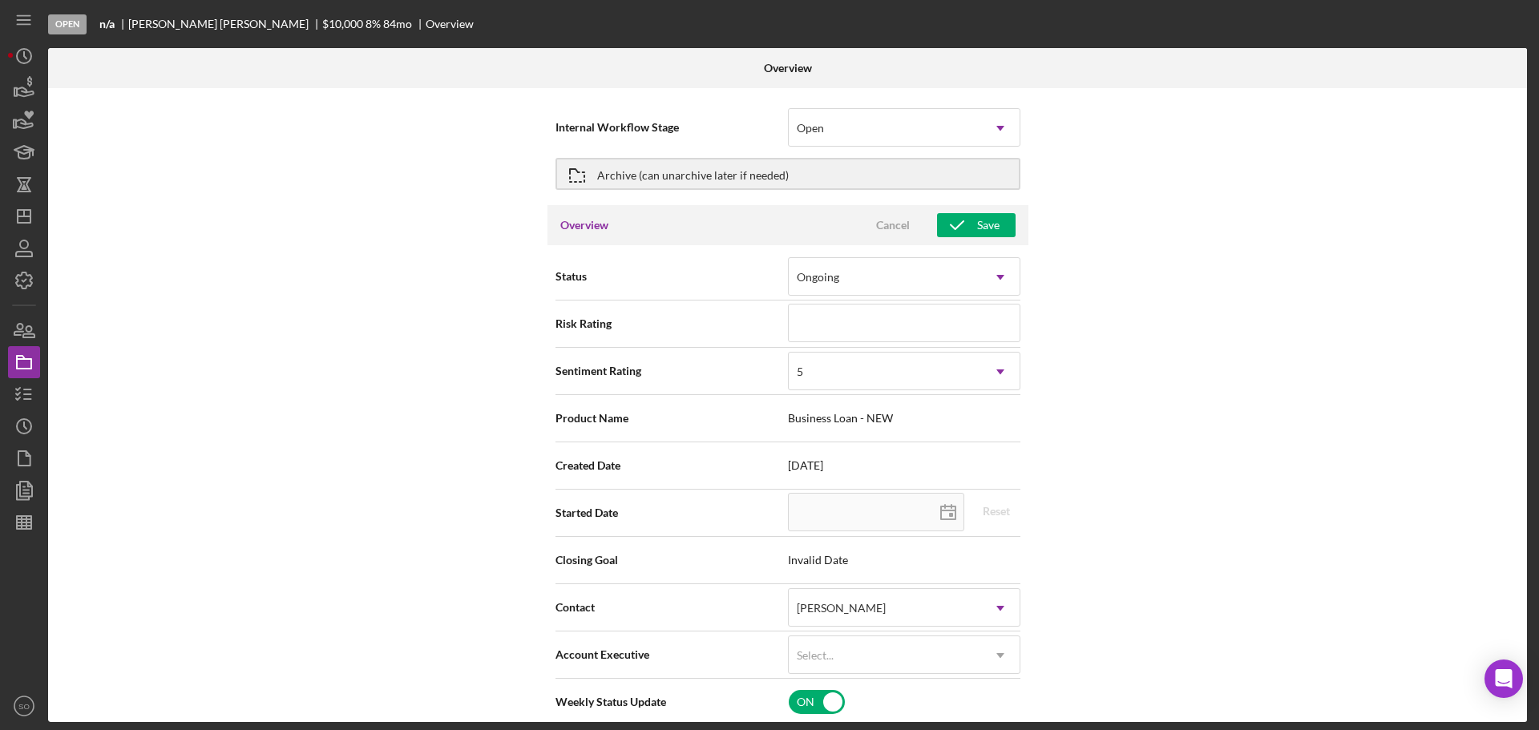
scroll to position [80, 0]
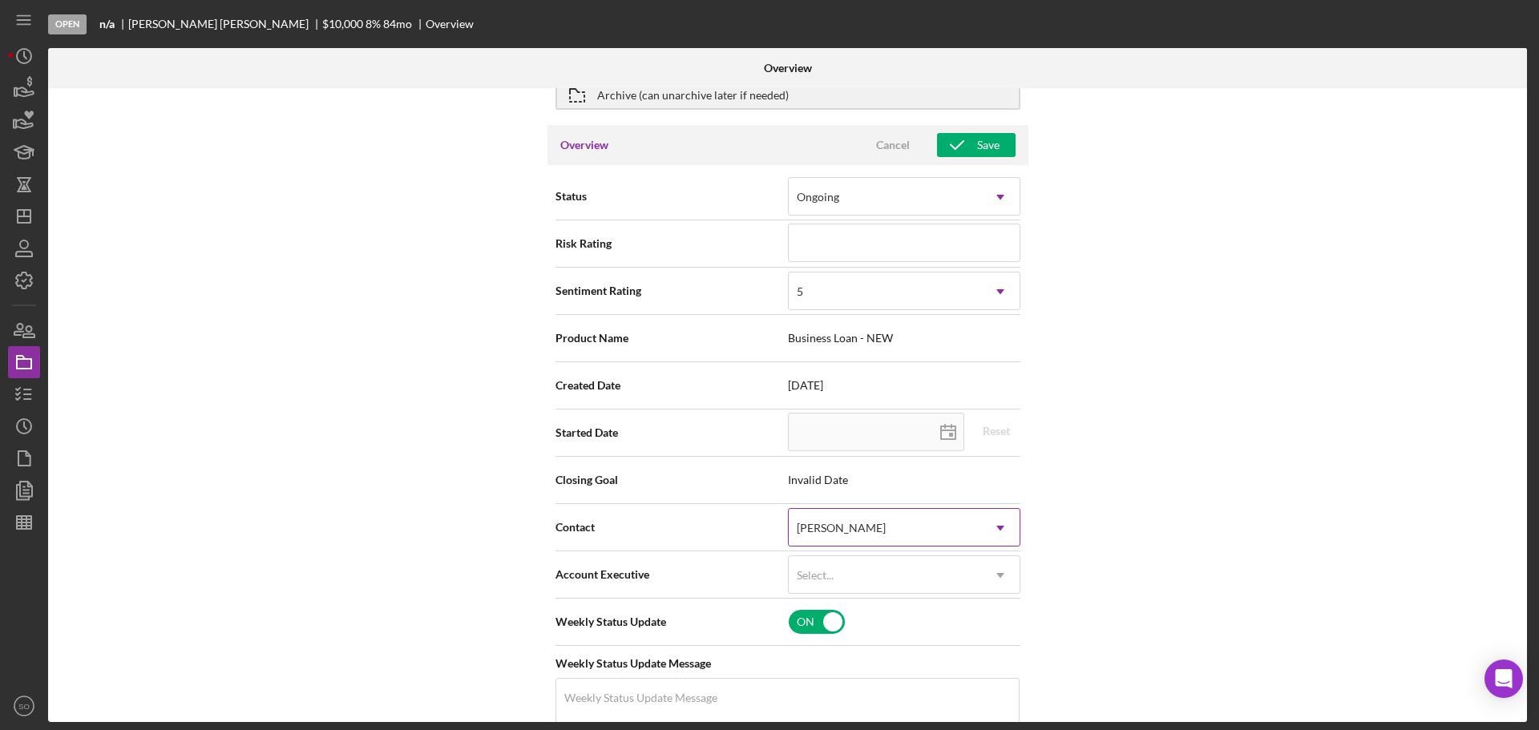
click at [934, 524] on div "[PERSON_NAME]" at bounding box center [885, 528] width 192 height 37
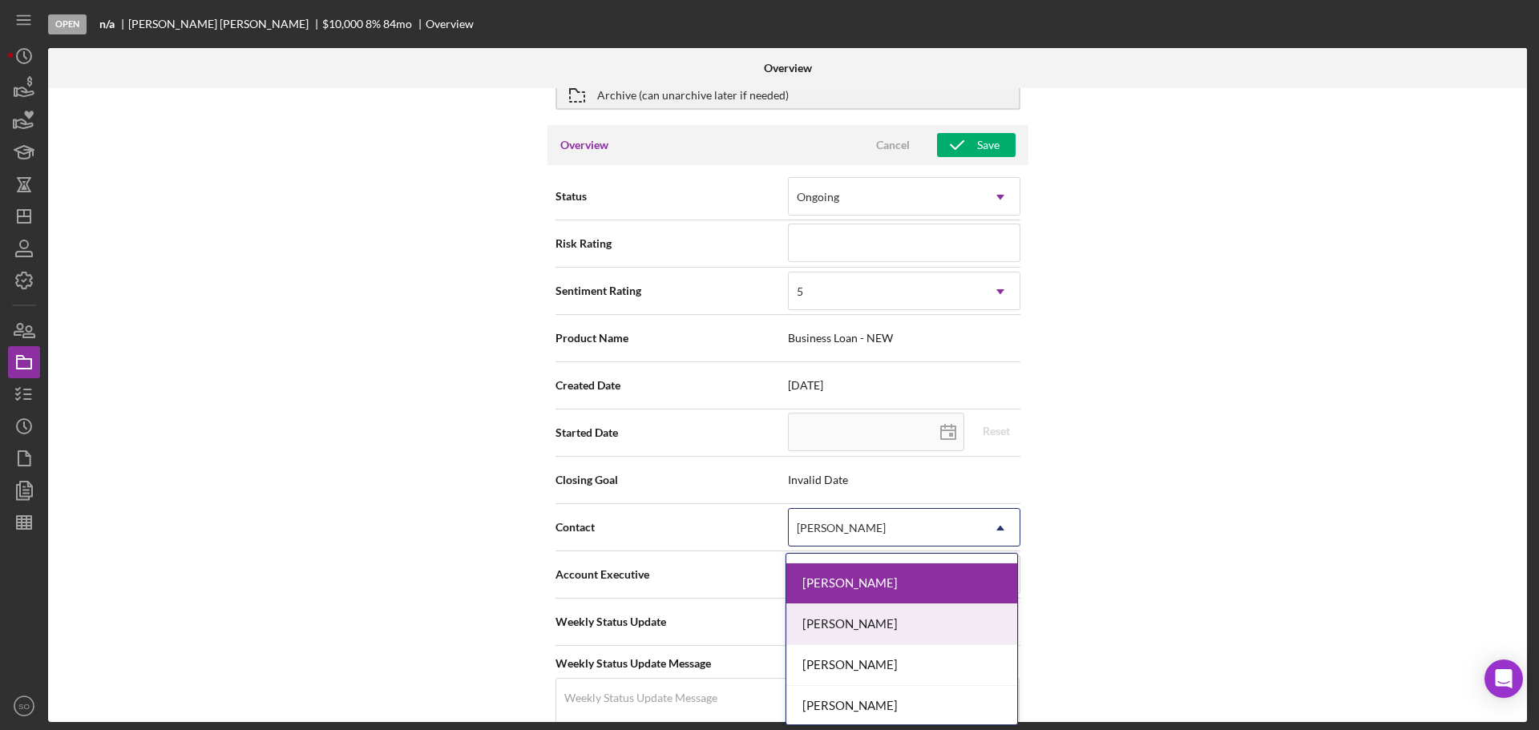
scroll to position [647, 0]
click at [861, 632] on div "[PERSON_NAME]" at bounding box center [902, 622] width 231 height 41
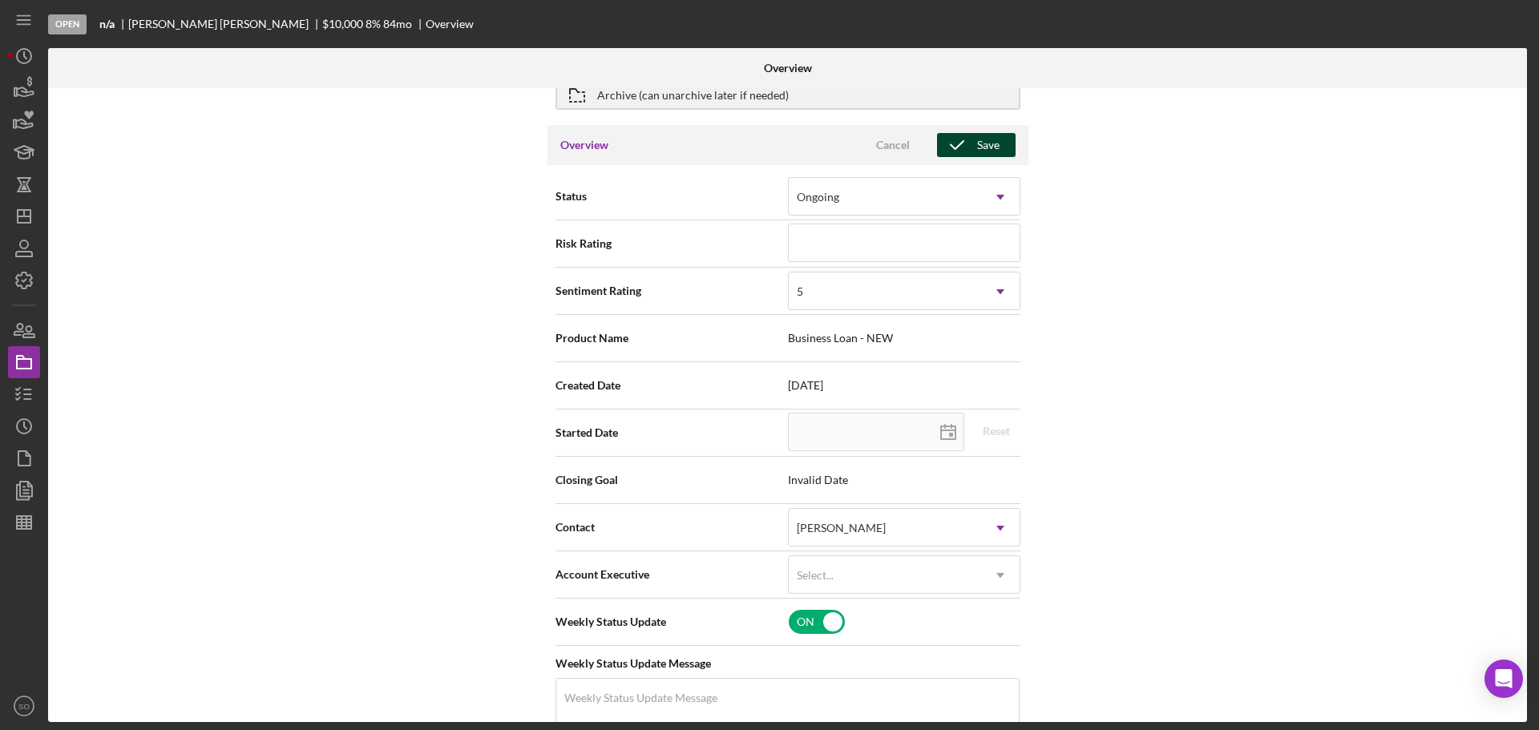
click at [977, 148] on div "Save" at bounding box center [988, 145] width 22 height 24
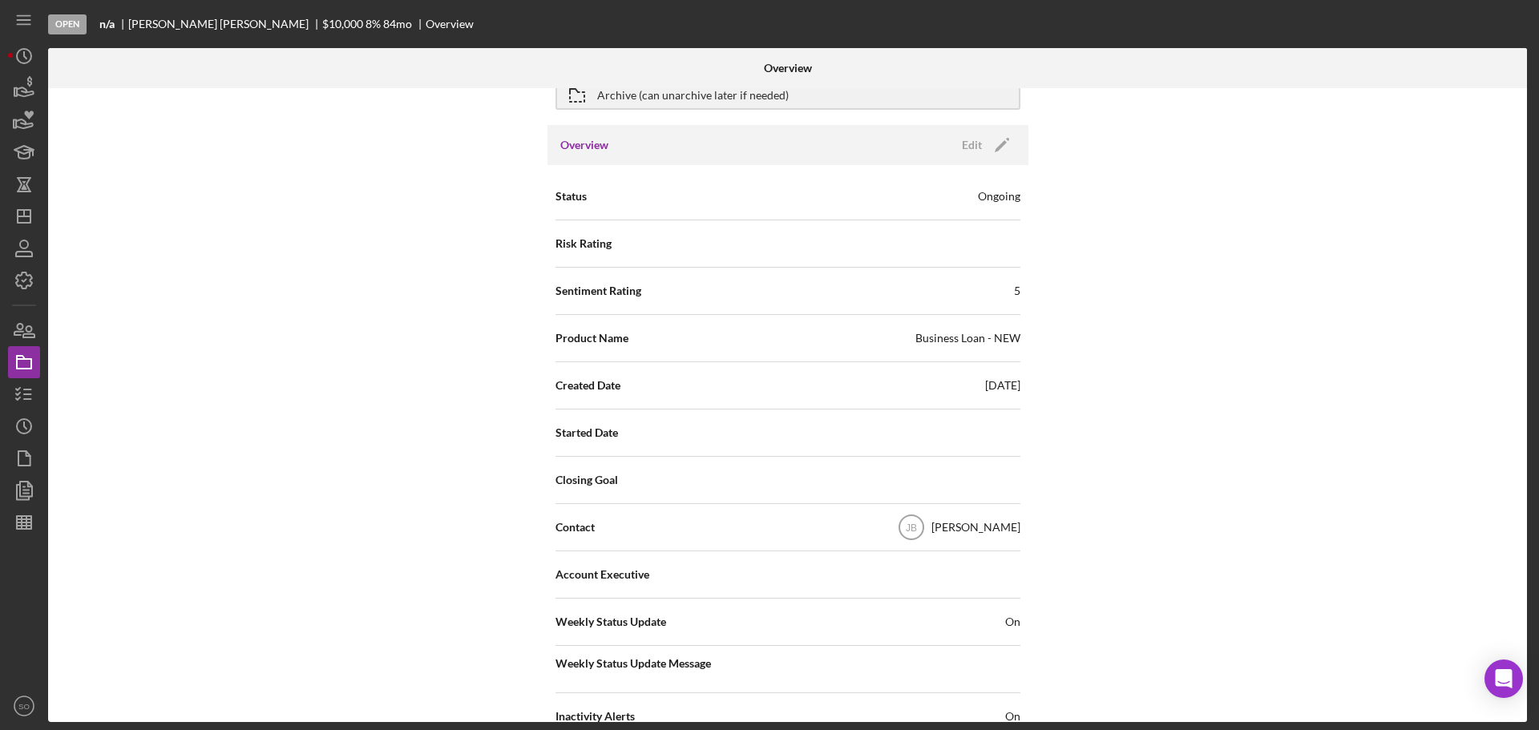
scroll to position [0, 0]
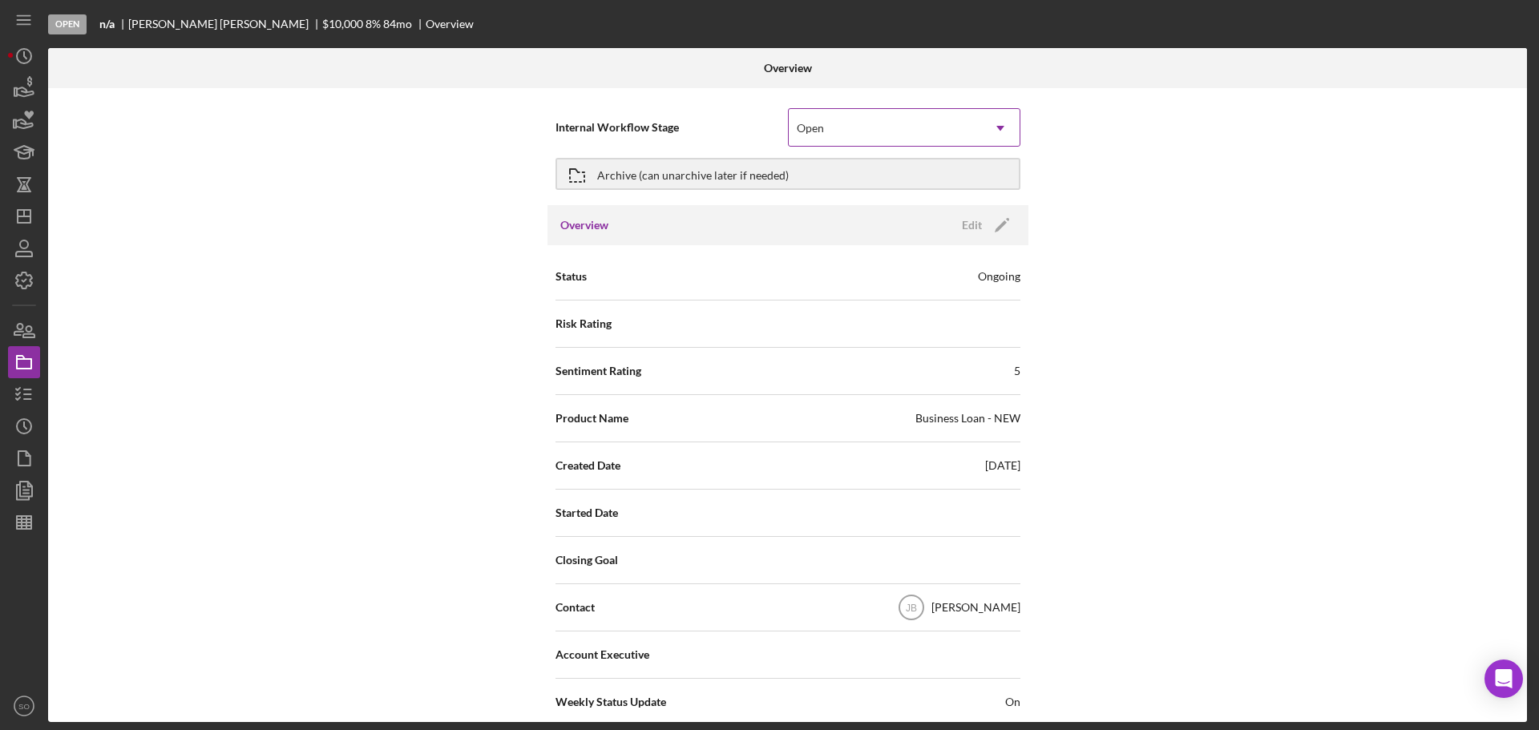
click at [874, 138] on div "Open" at bounding box center [885, 128] width 192 height 37
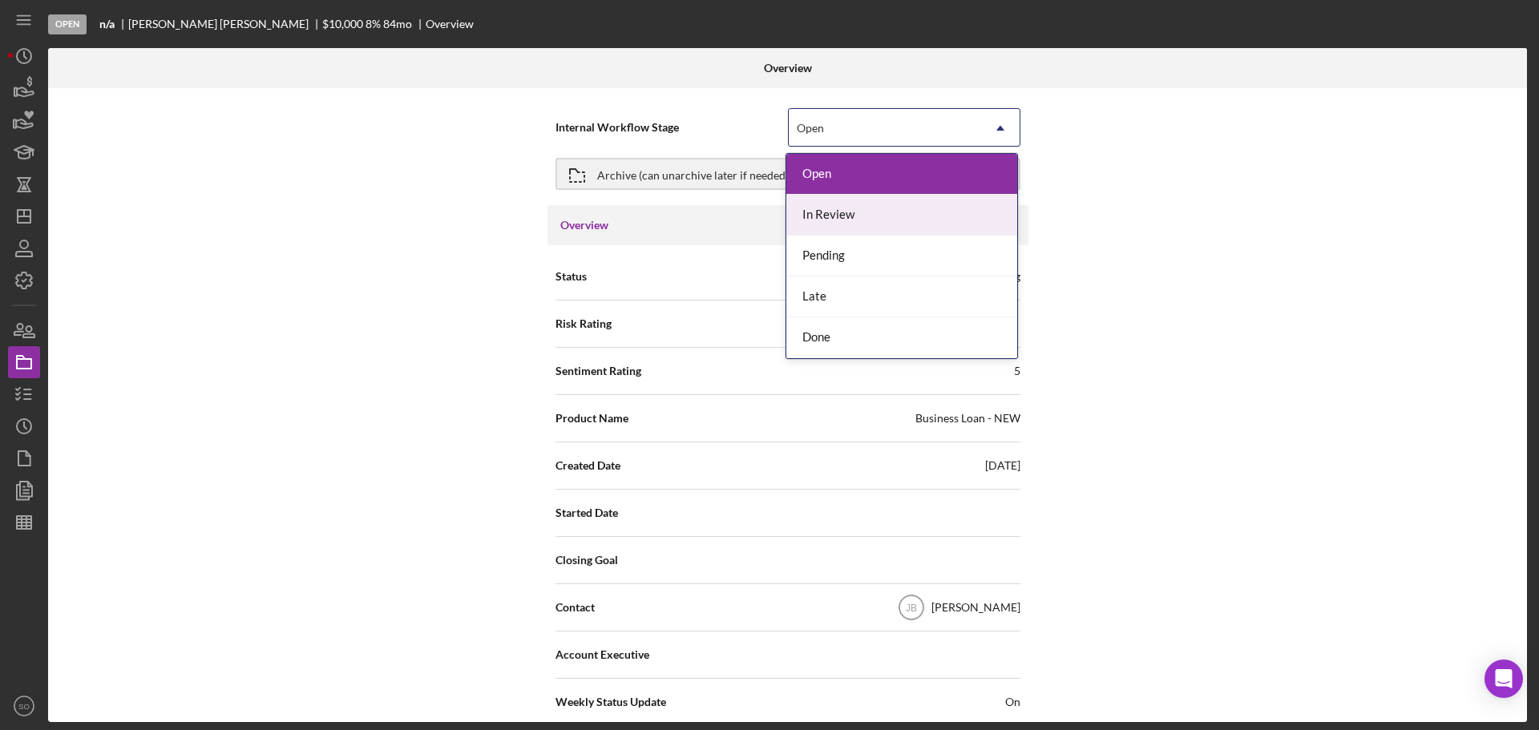
click at [850, 210] on div "In Review" at bounding box center [902, 215] width 231 height 41
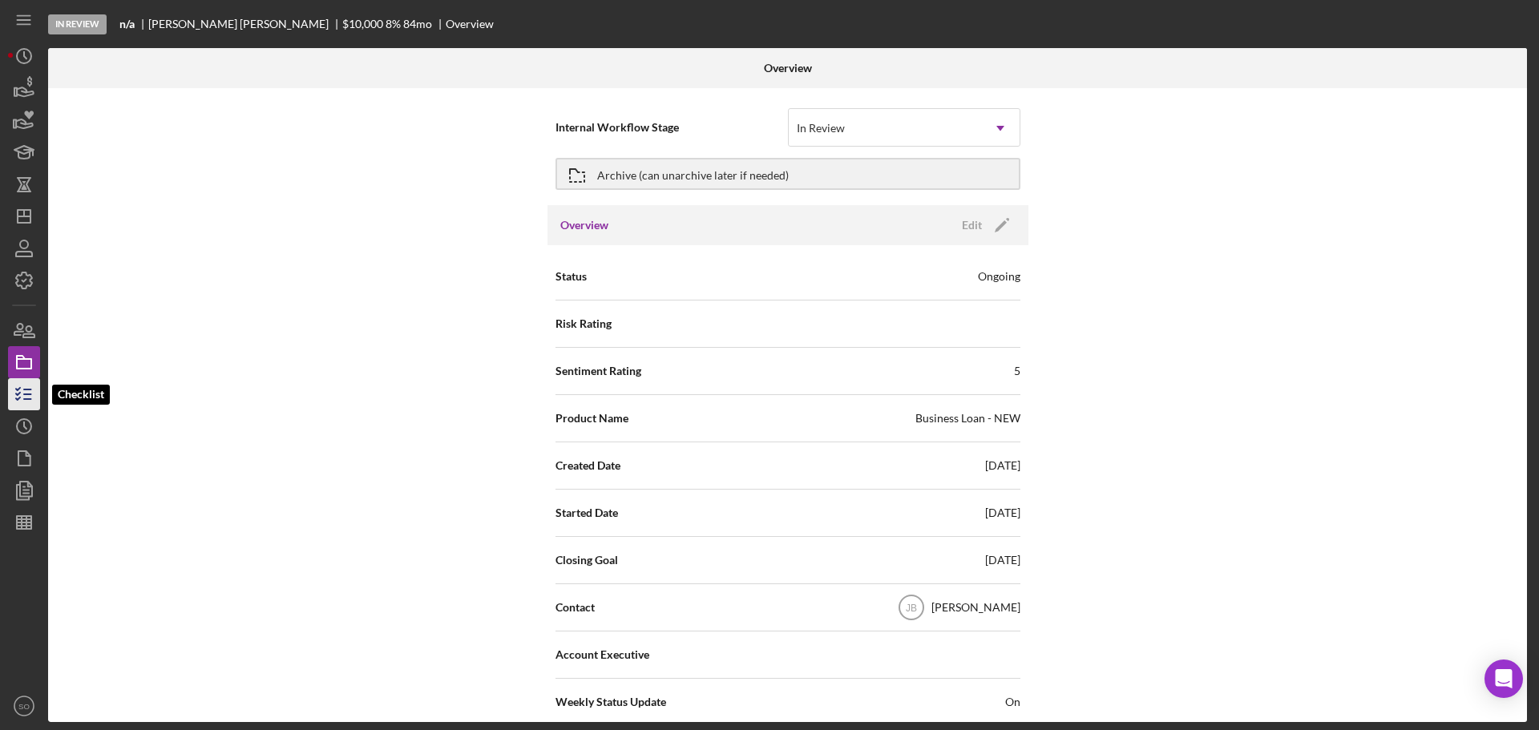
click at [10, 383] on icon "button" at bounding box center [24, 394] width 40 height 40
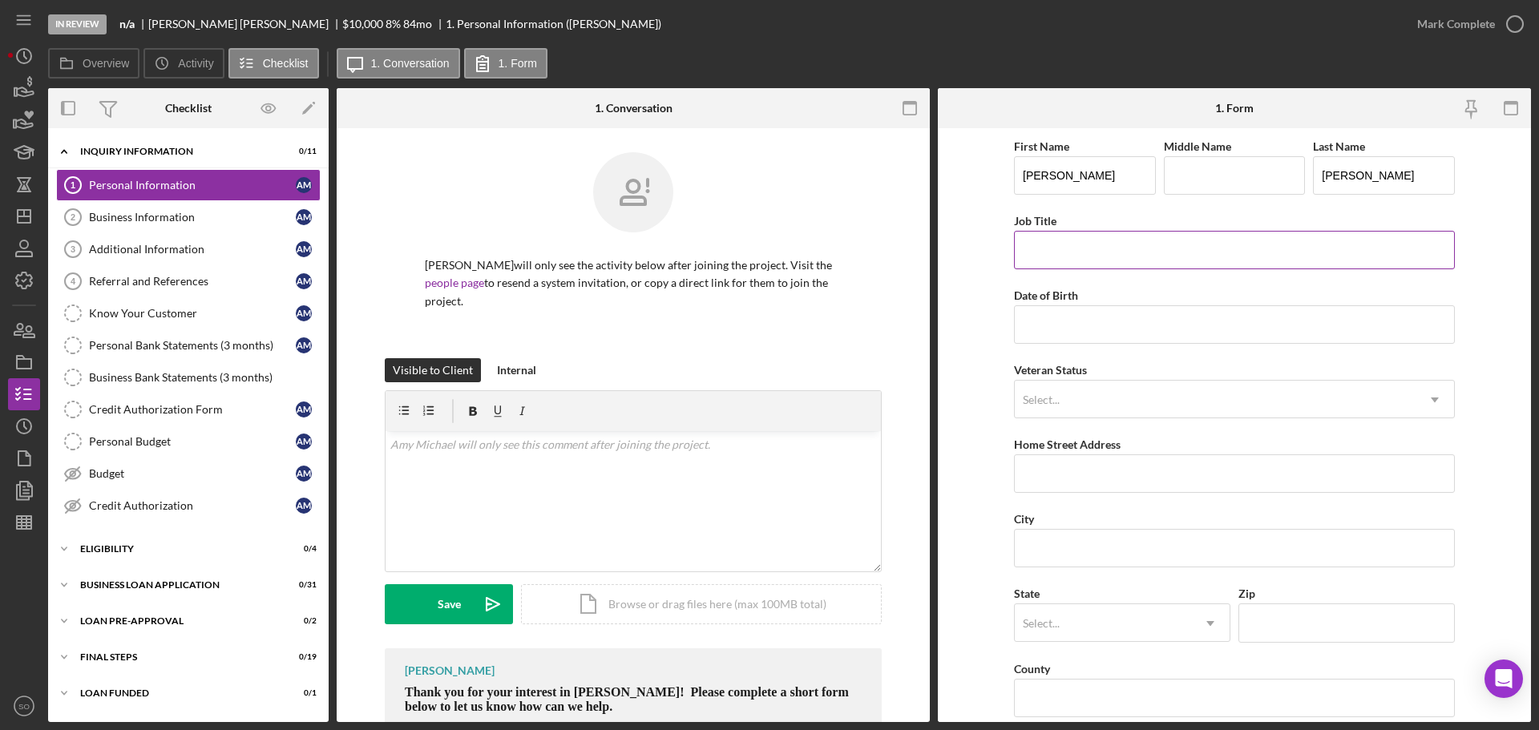
click at [1059, 263] on input "Job Title" at bounding box center [1234, 250] width 441 height 38
type input "Business Owner"
drag, startPoint x: 1118, startPoint y: 322, endPoint x: 1131, endPoint y: 339, distance: 21.2
click at [1118, 322] on input "Date of Birth" at bounding box center [1234, 324] width 441 height 38
click at [1042, 323] on input "Date of Birth" at bounding box center [1234, 324] width 441 height 38
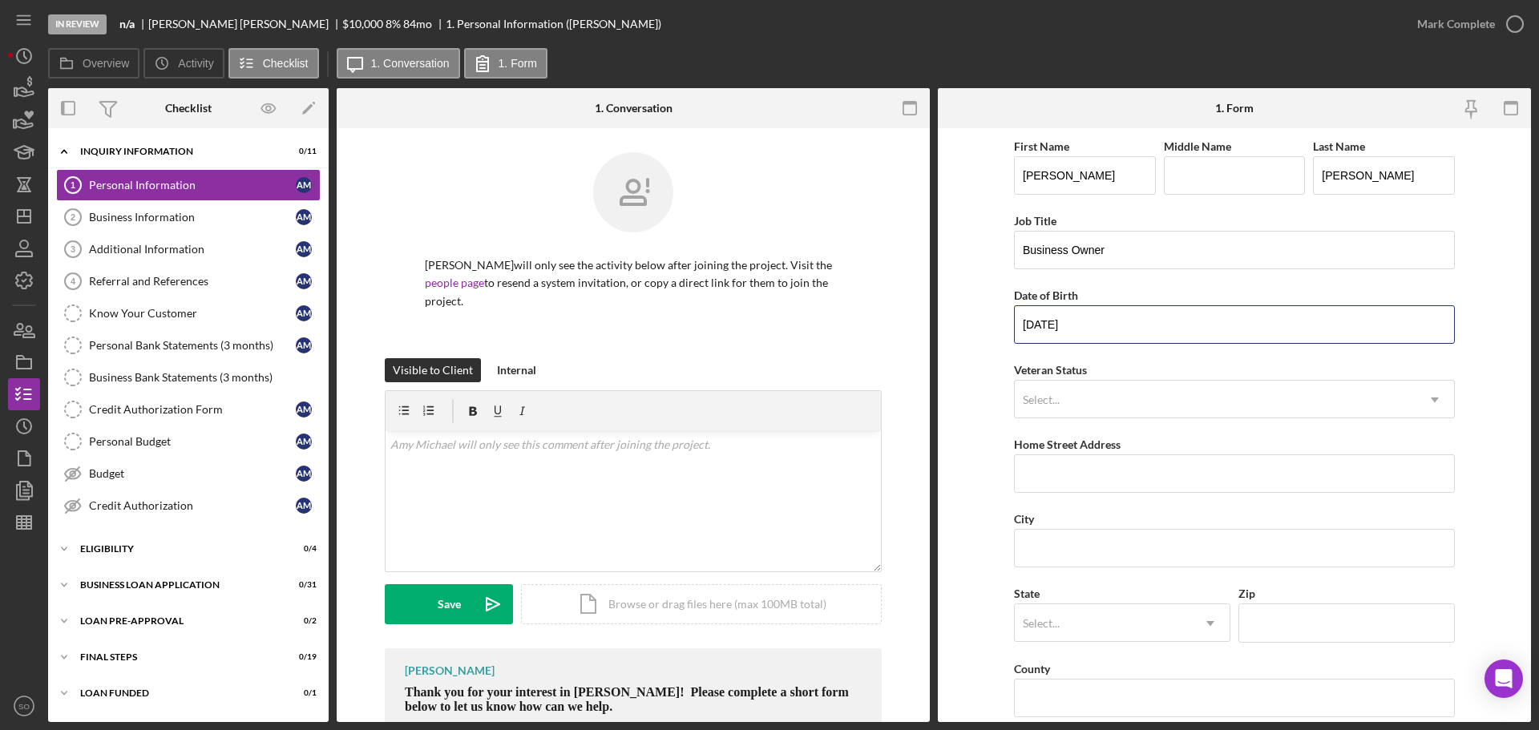
type input "[DATE]"
click at [985, 358] on form "First Name [PERSON_NAME] Middle Name Last Name [PERSON_NAME] Title Business Own…" at bounding box center [1234, 425] width 593 height 594
click at [1163, 410] on div "Select..." at bounding box center [1215, 400] width 401 height 37
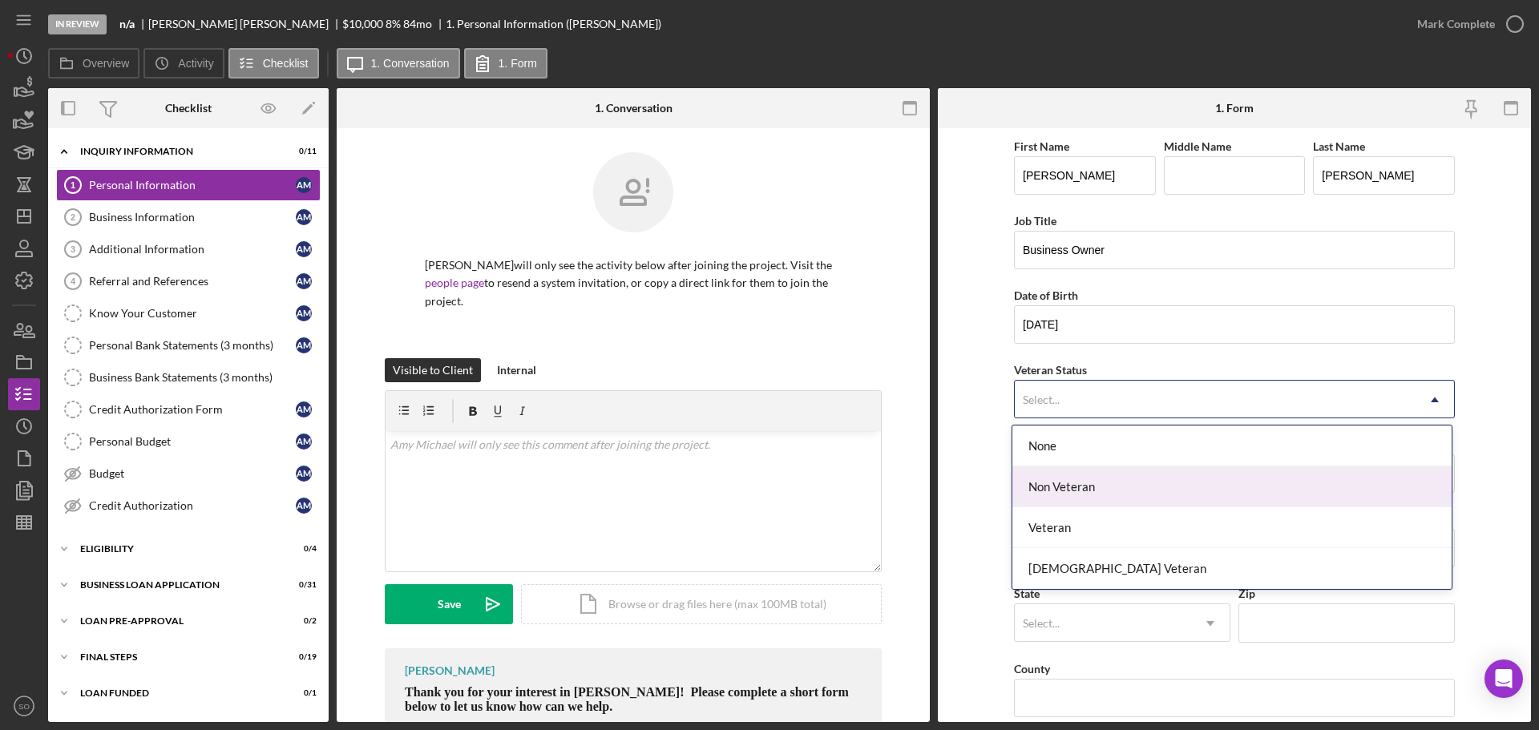
click at [1131, 493] on div "Non Veteran" at bounding box center [1232, 487] width 439 height 41
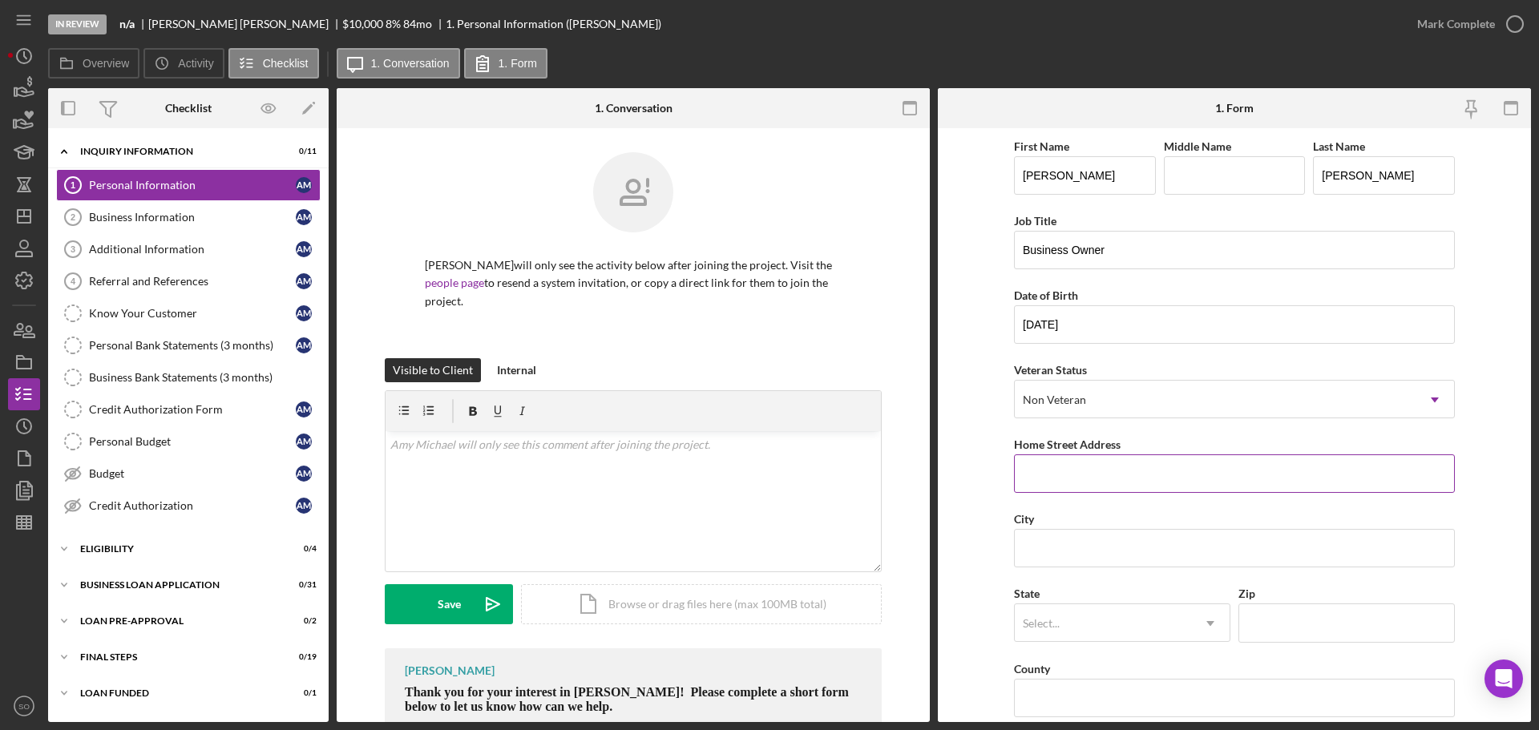
click at [1094, 466] on input "Home Street Address" at bounding box center [1234, 474] width 441 height 38
paste input "[STREET_ADDRESS]"
type input "[STREET_ADDRESS]"
click at [1046, 542] on input "City" at bounding box center [1234, 548] width 441 height 38
paste input "Florissant"
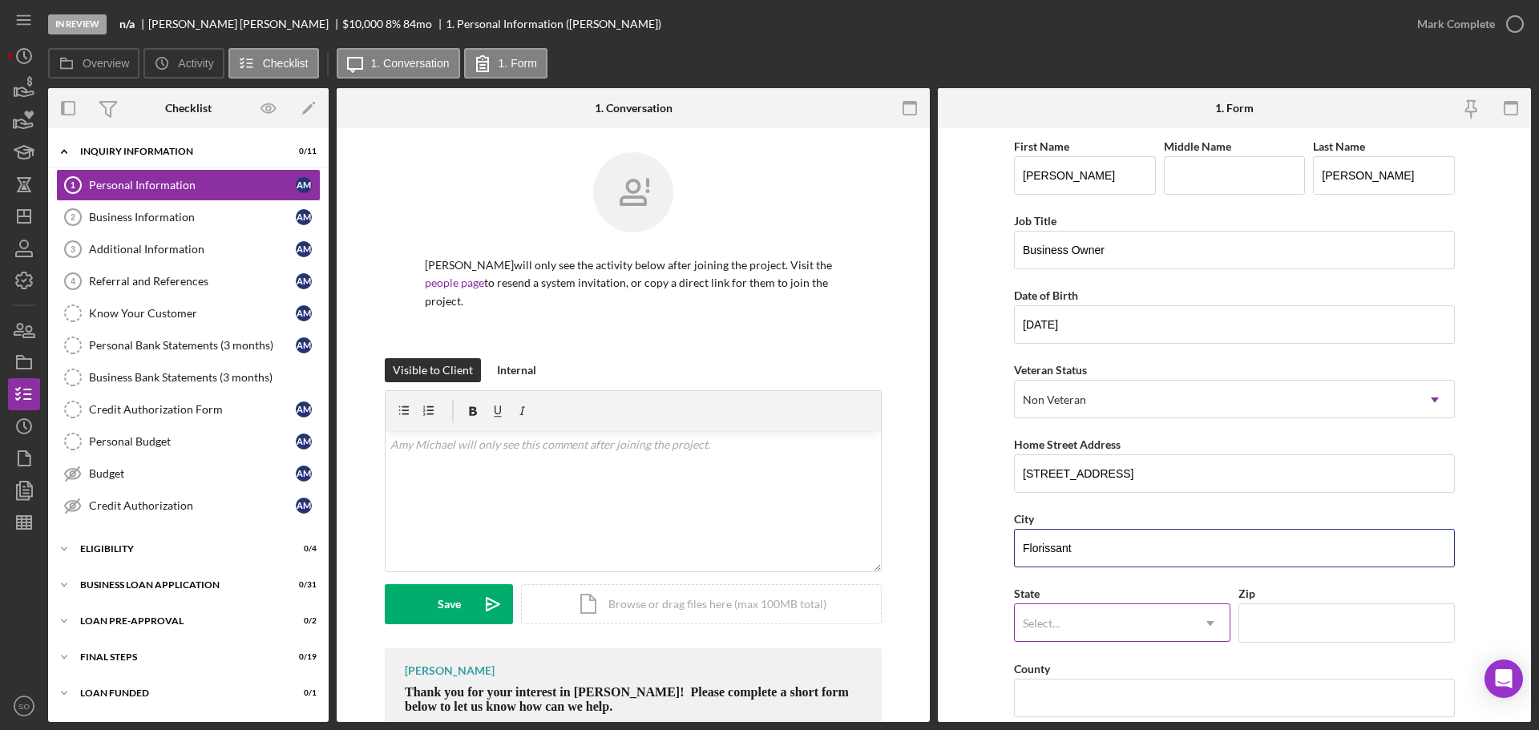
type input "Florissant"
click at [1039, 619] on div "Select..." at bounding box center [1041, 623] width 37 height 13
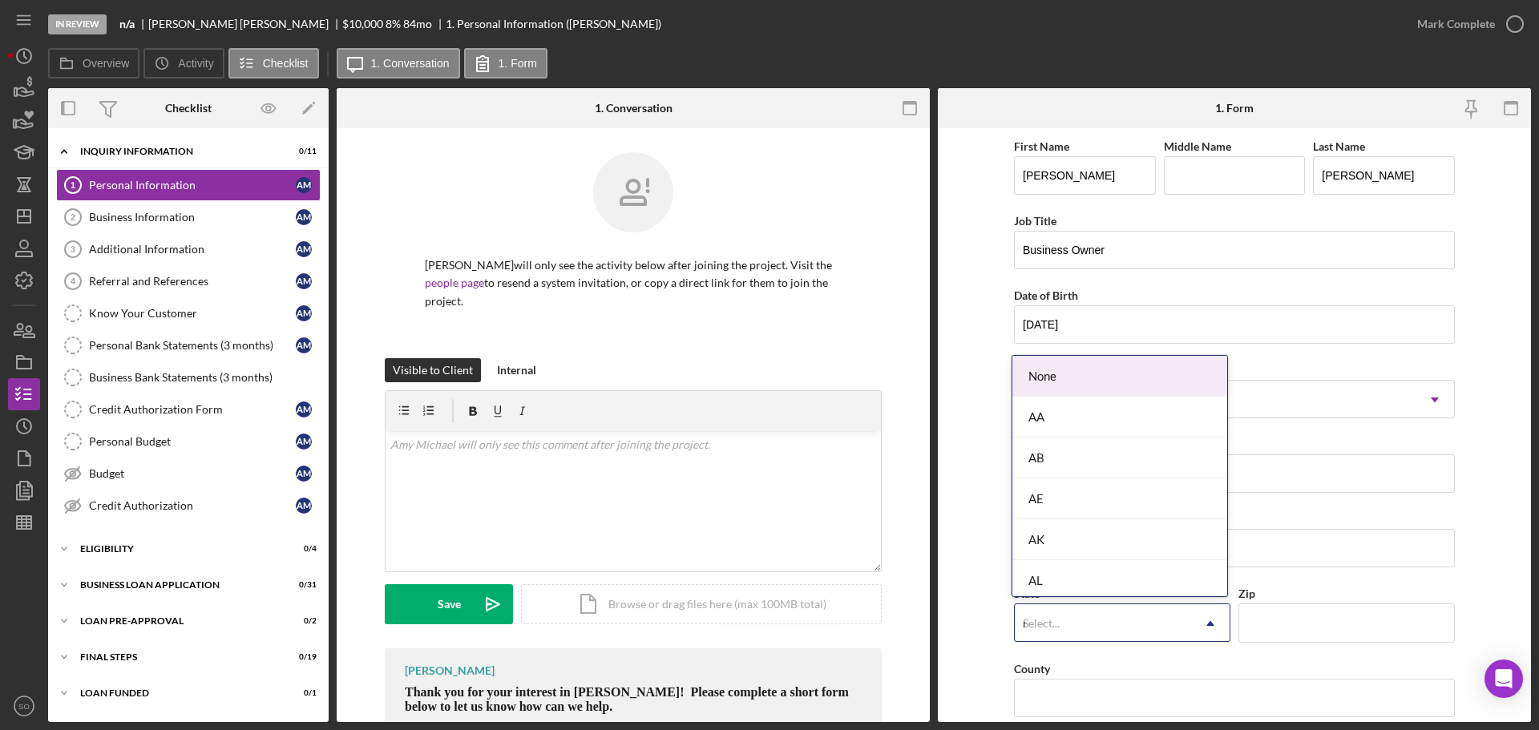
type input "mo"
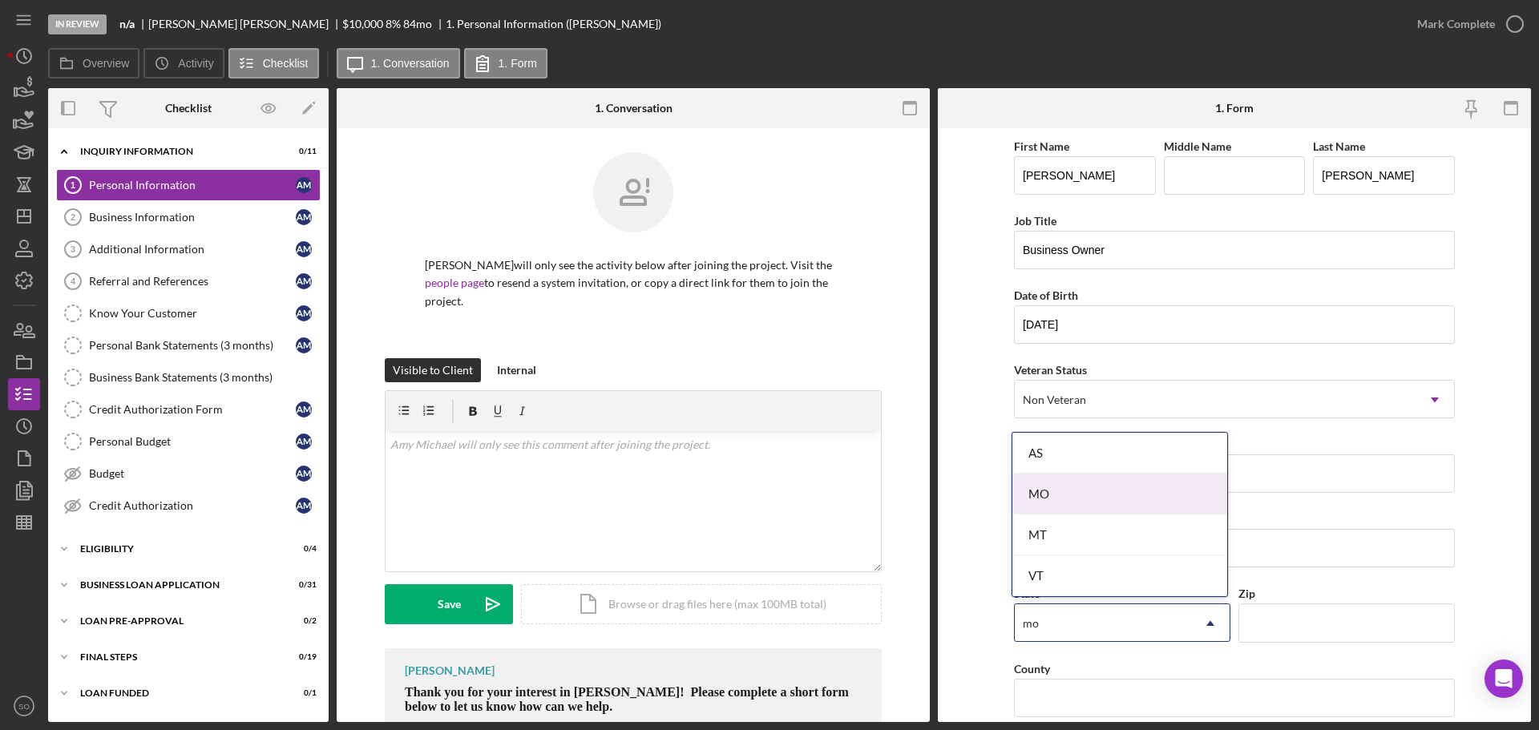
click at [1059, 503] on div "MO" at bounding box center [1120, 494] width 215 height 41
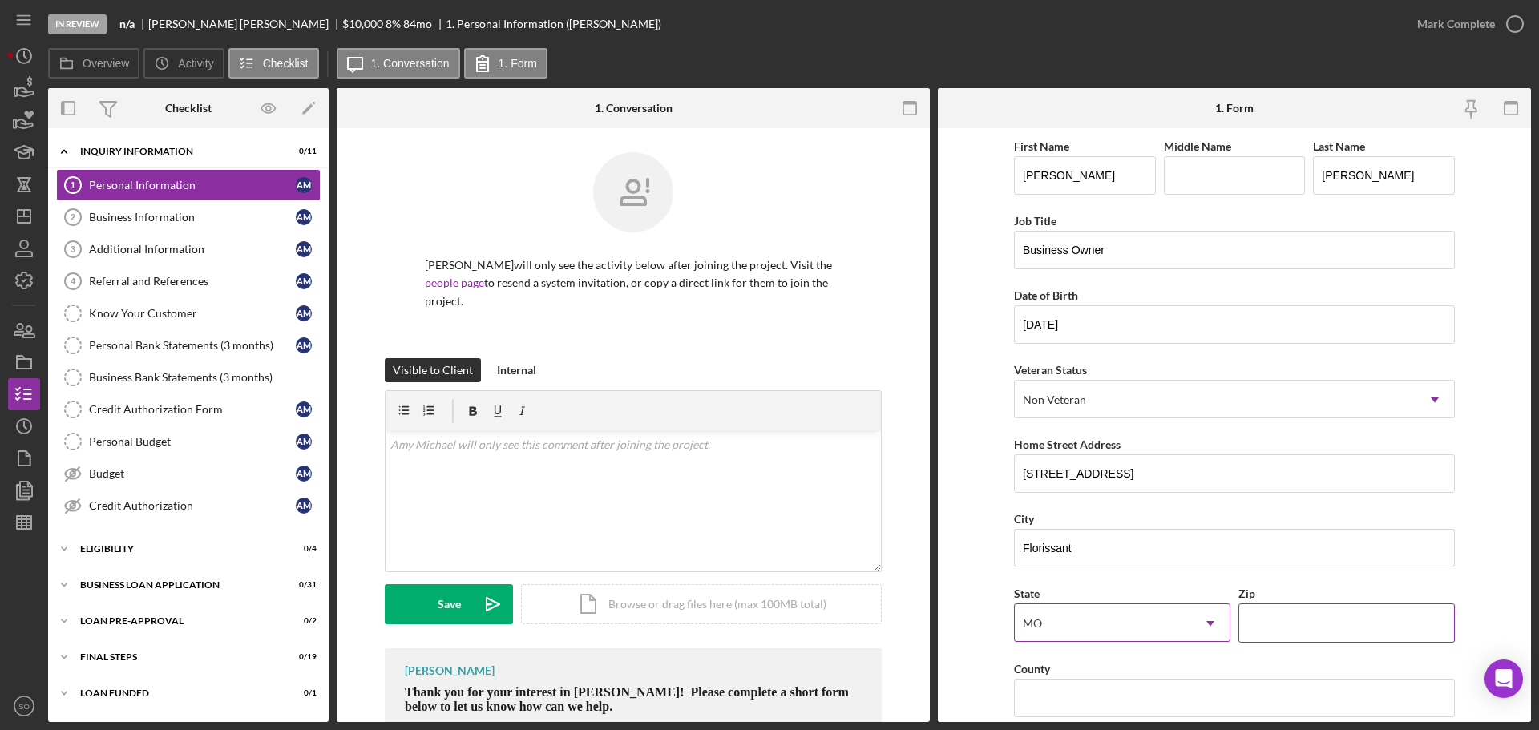
click at [1272, 631] on input "Zip" at bounding box center [1347, 623] width 216 height 38
paste input "63033"
type input "63033"
click at [973, 630] on form "First Name [PERSON_NAME] Middle Name Last Name [PERSON_NAME] Title Business Own…" at bounding box center [1234, 425] width 593 height 594
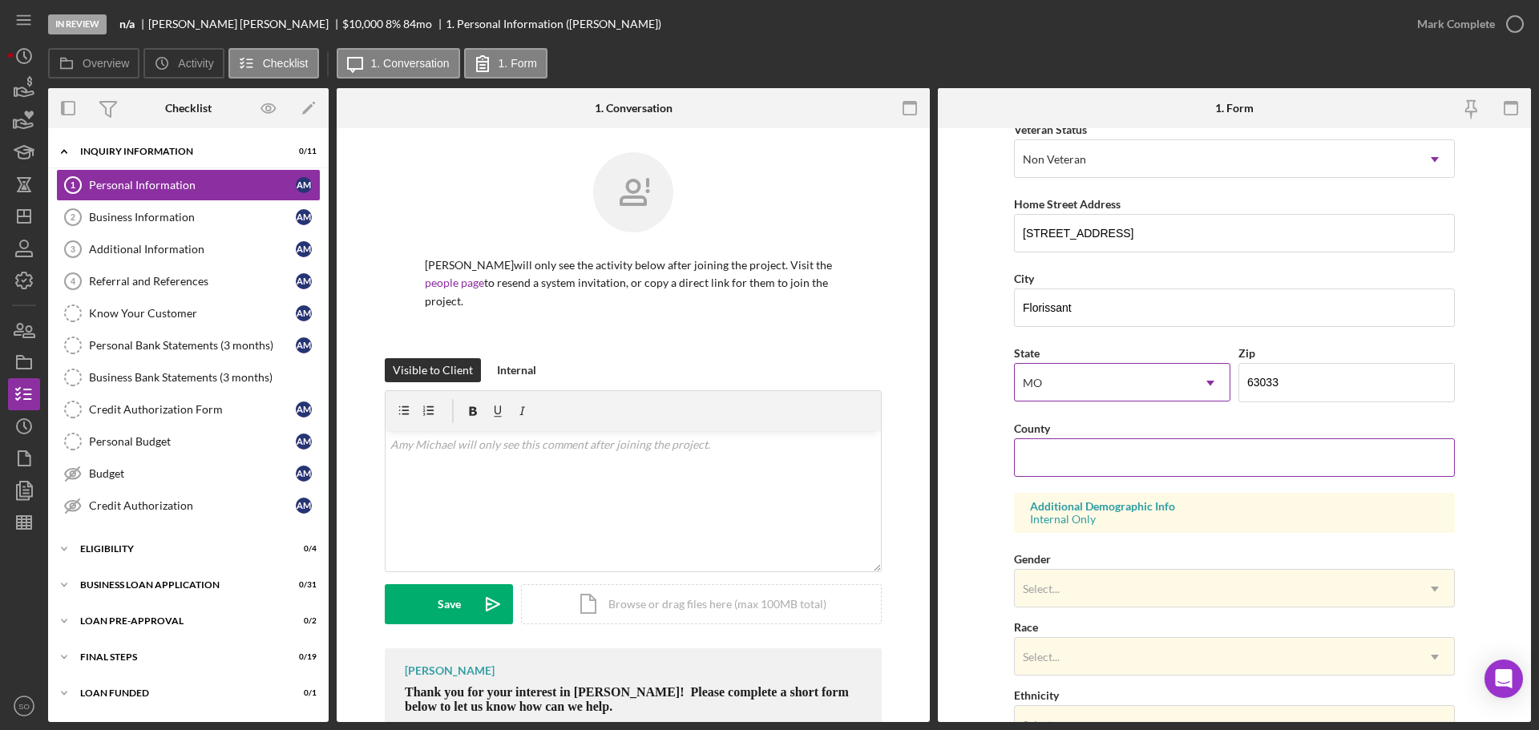
click at [1061, 449] on input "County" at bounding box center [1234, 458] width 441 height 38
paste input "[GEOGRAPHIC_DATA]"
type input "[GEOGRAPHIC_DATA]"
click at [976, 448] on form "First Name [PERSON_NAME] Middle Name Last Name [PERSON_NAME] Title Business Own…" at bounding box center [1234, 425] width 593 height 594
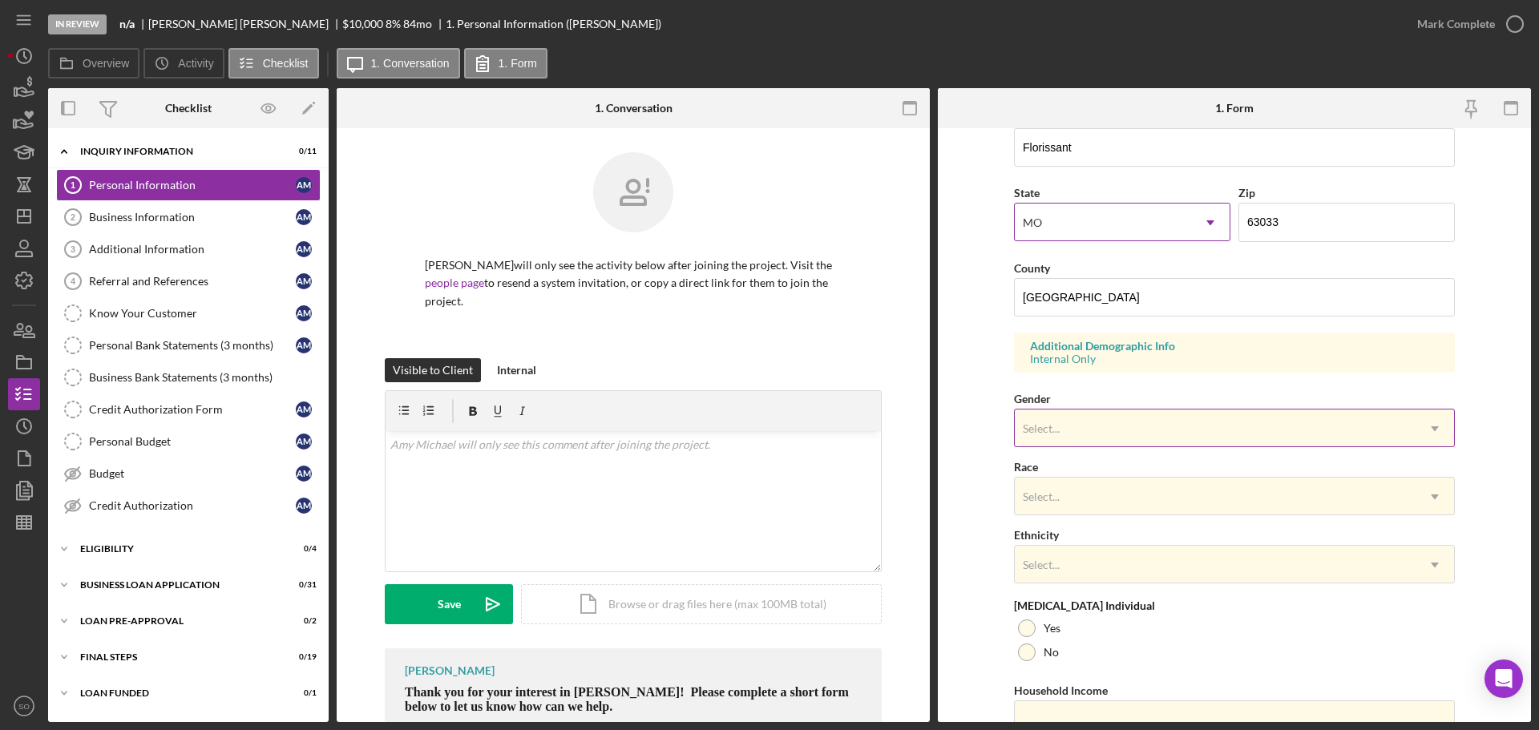
click at [1156, 439] on div "Select..." at bounding box center [1215, 429] width 401 height 37
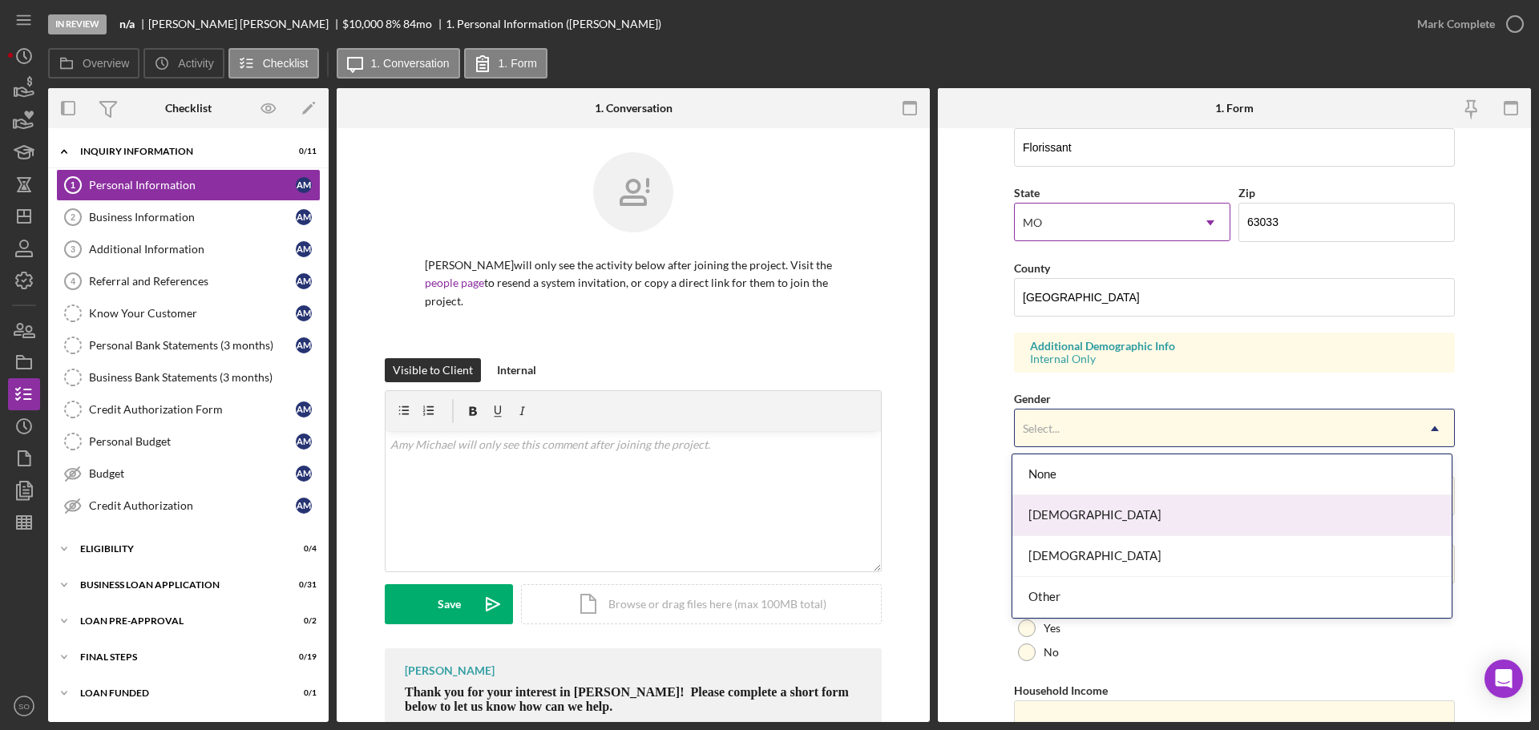
click at [1071, 520] on div "[DEMOGRAPHIC_DATA]" at bounding box center [1232, 516] width 439 height 41
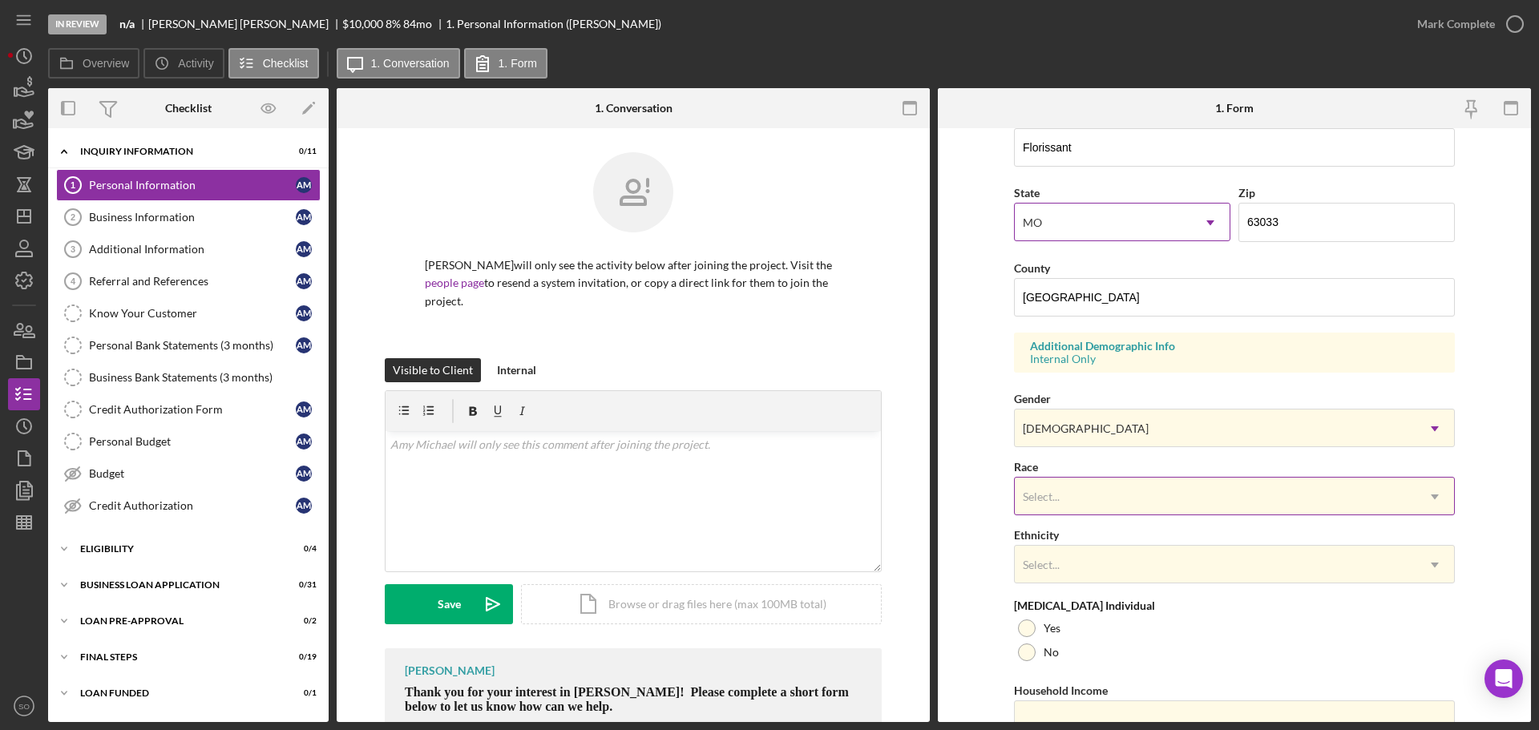
click at [1071, 499] on div "Select..." at bounding box center [1215, 497] width 401 height 37
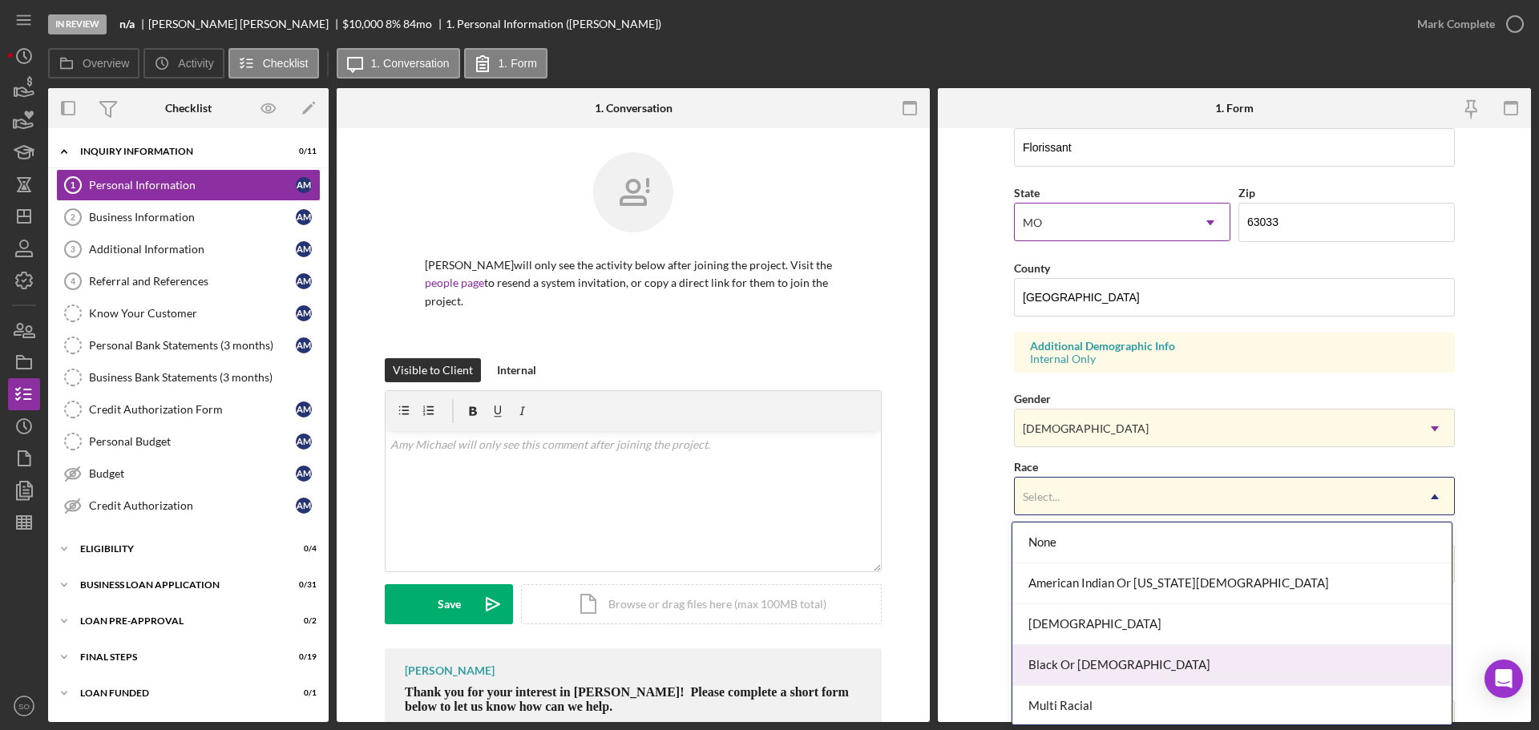
click at [1131, 673] on div "Black Or [DEMOGRAPHIC_DATA]" at bounding box center [1232, 665] width 439 height 41
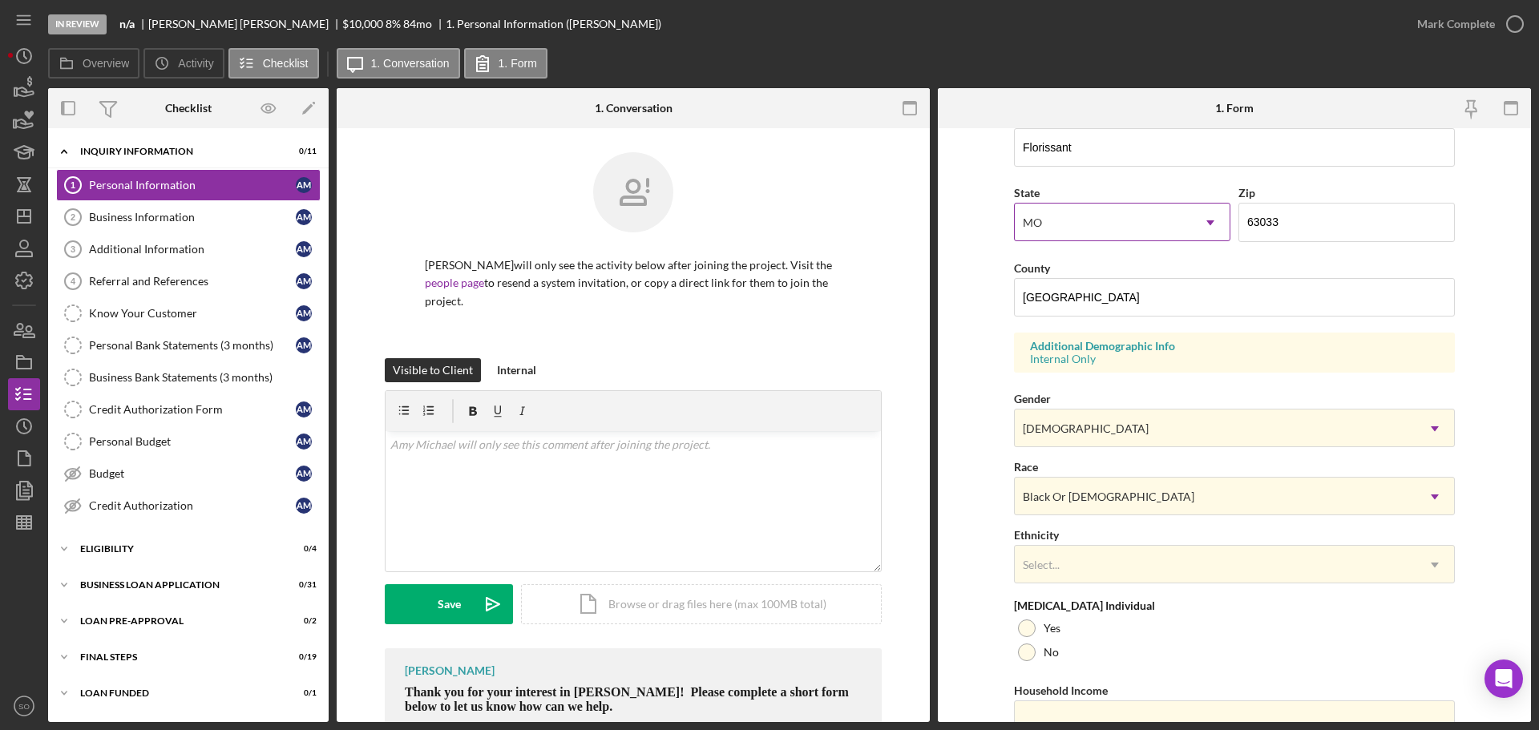
click at [997, 588] on form "First Name [PERSON_NAME] Middle Name Last Name [PERSON_NAME] Title Business Own…" at bounding box center [1234, 425] width 593 height 594
click at [1111, 578] on div "Select..." at bounding box center [1215, 565] width 401 height 37
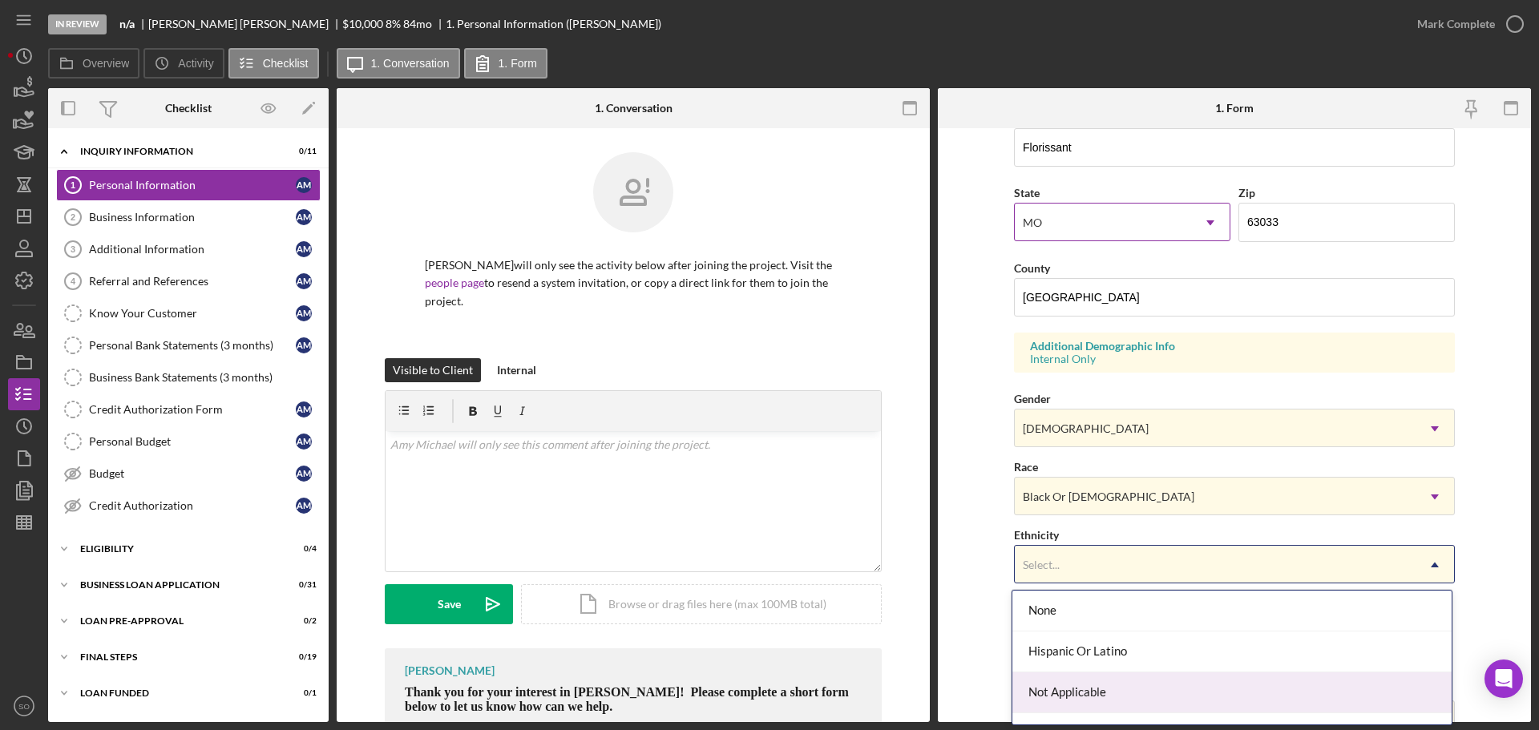
click at [1089, 683] on div "Not Applicable" at bounding box center [1232, 693] width 439 height 41
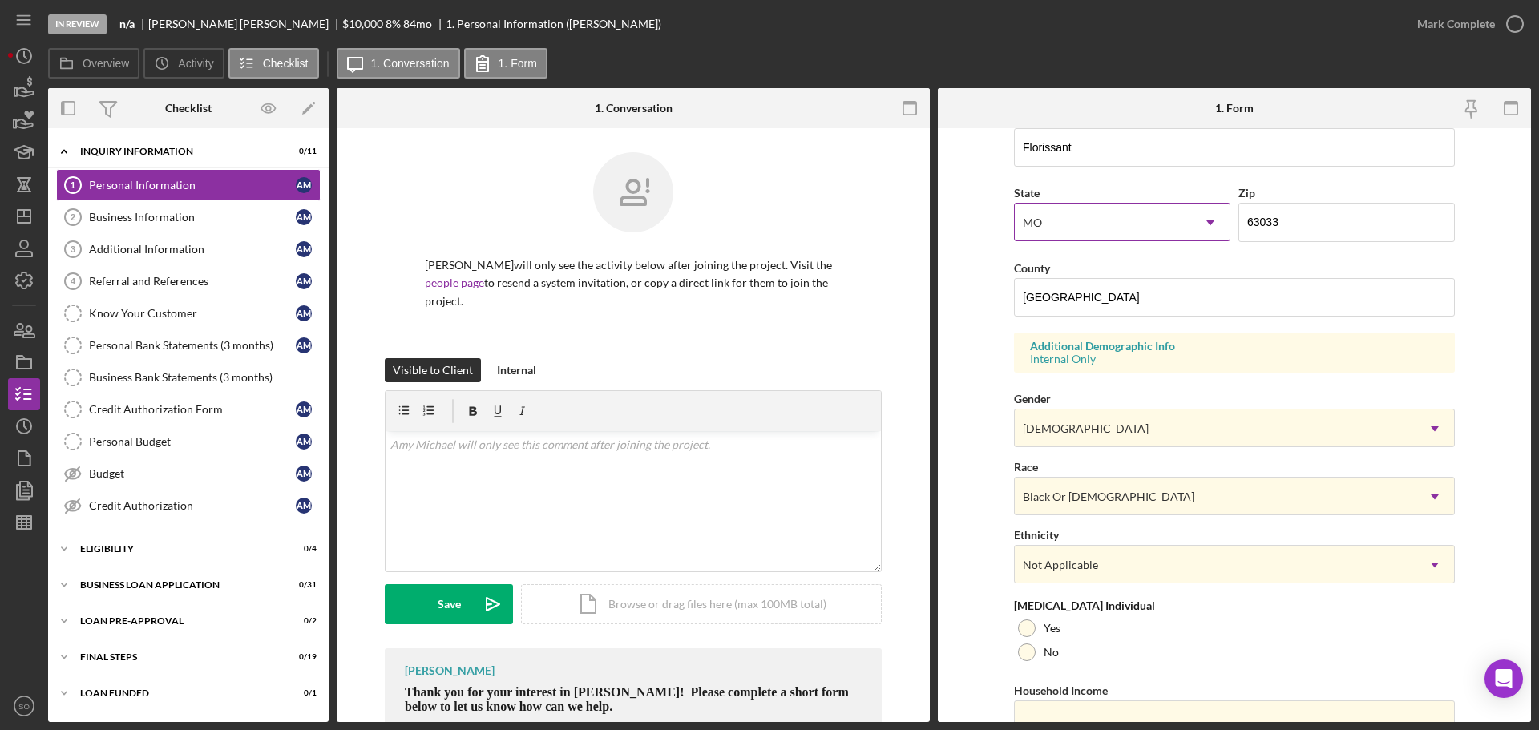
click at [992, 633] on form "First Name [PERSON_NAME] Middle Name Last Name [PERSON_NAME] Title Business Own…" at bounding box center [1234, 425] width 593 height 594
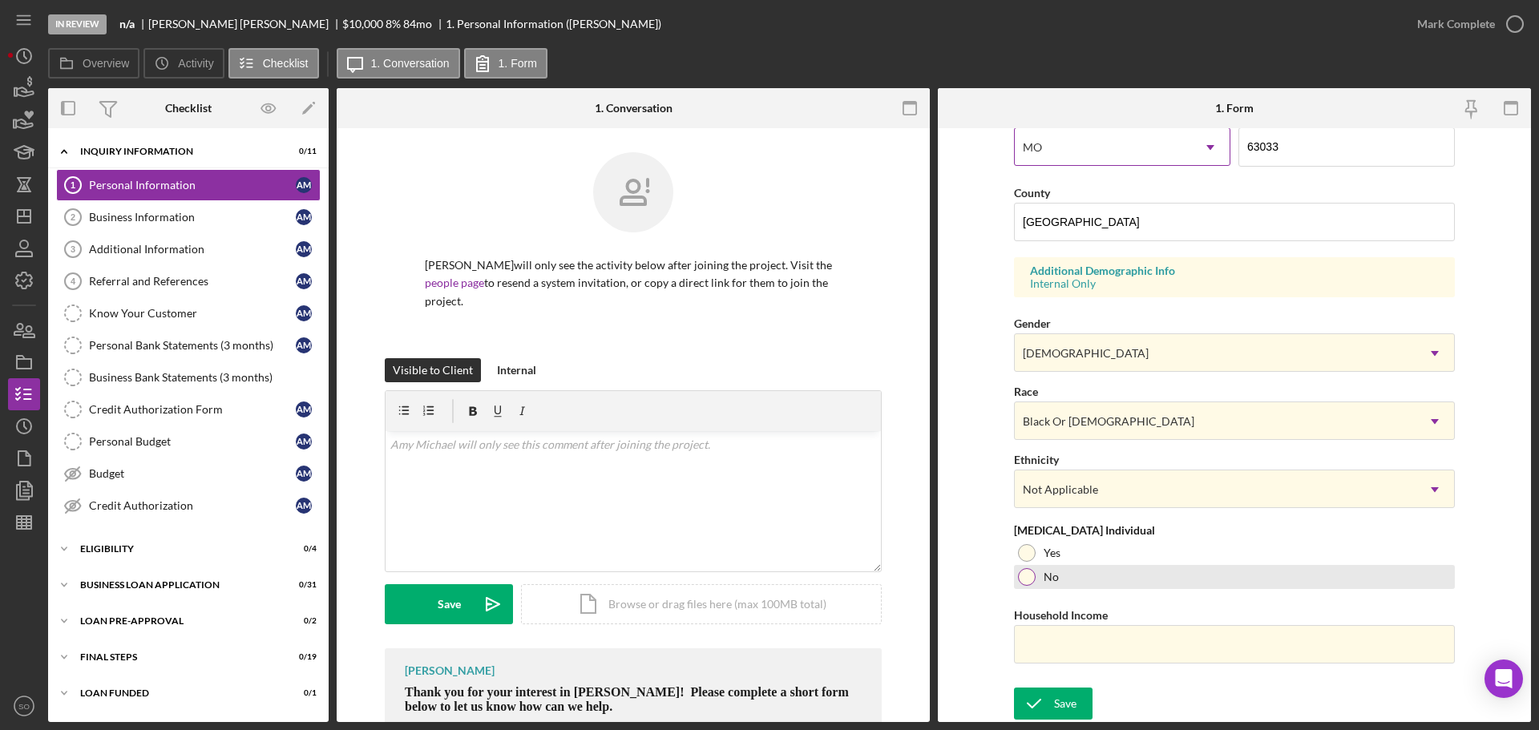
click at [1019, 583] on div at bounding box center [1027, 577] width 18 height 18
click at [982, 603] on form "First Name [PERSON_NAME] Middle Name Last Name [PERSON_NAME] Title Business Own…" at bounding box center [1234, 425] width 593 height 594
click at [1161, 640] on input "Household Income" at bounding box center [1234, 644] width 441 height 38
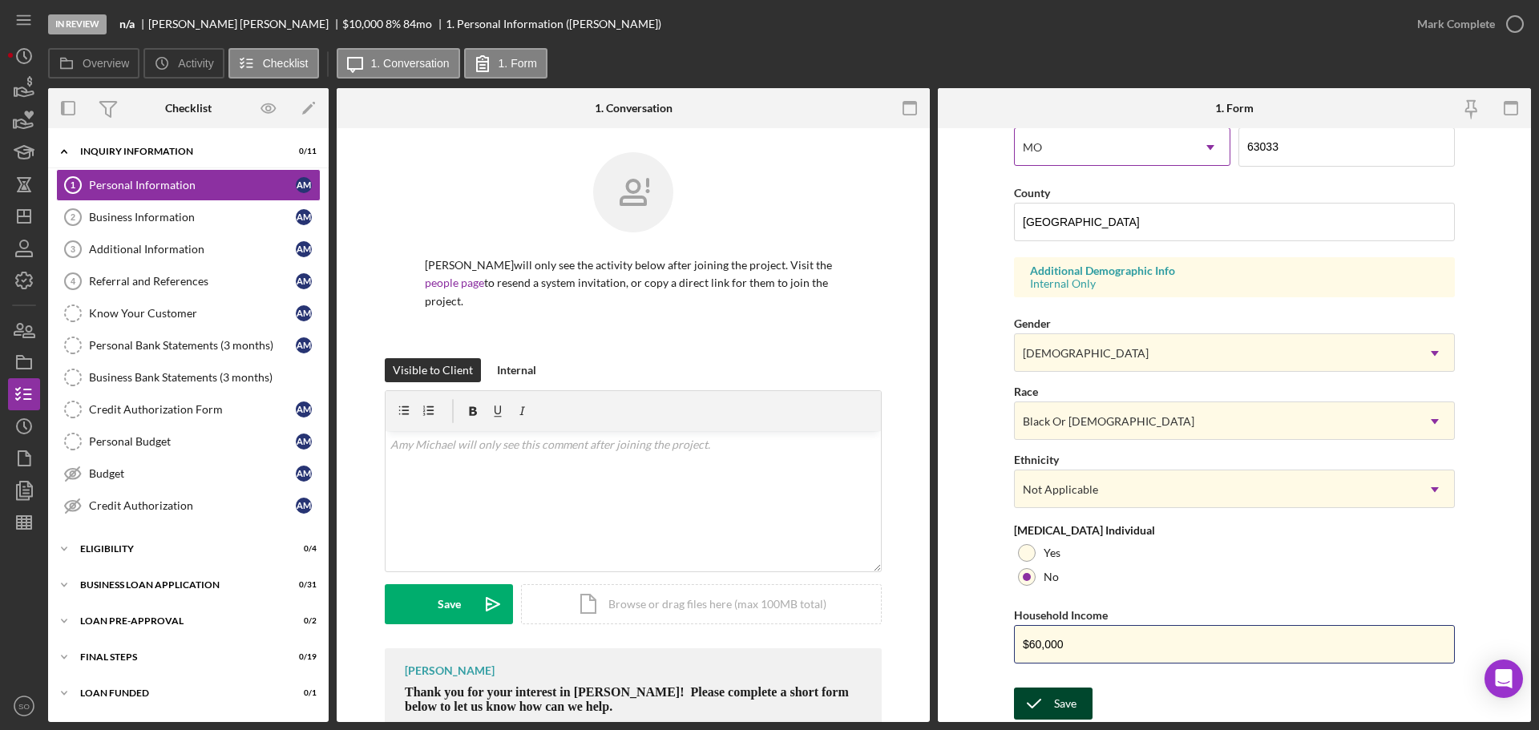
type input "$60,000"
click at [1075, 705] on button "Save" at bounding box center [1053, 704] width 79 height 32
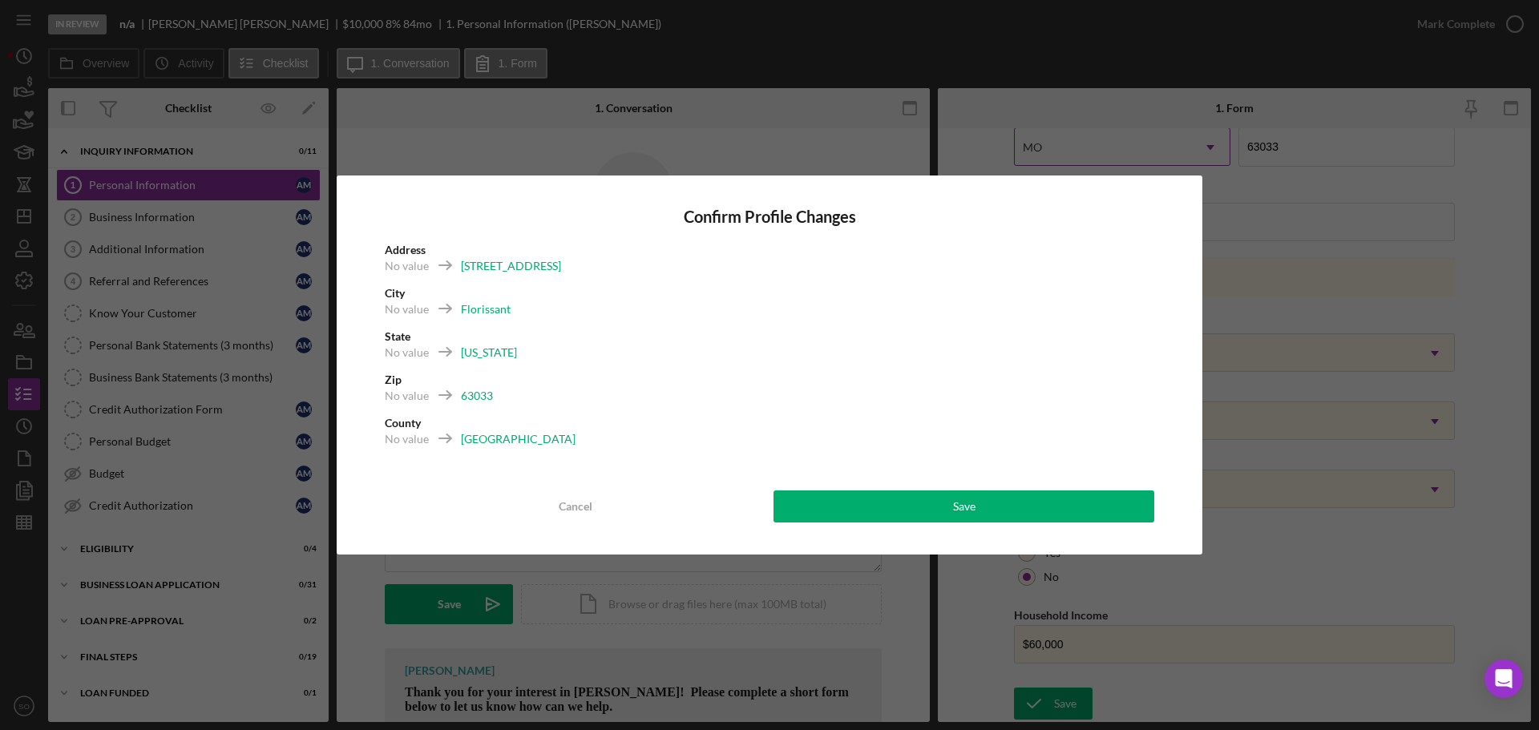
click at [967, 520] on div "Save" at bounding box center [964, 507] width 22 height 32
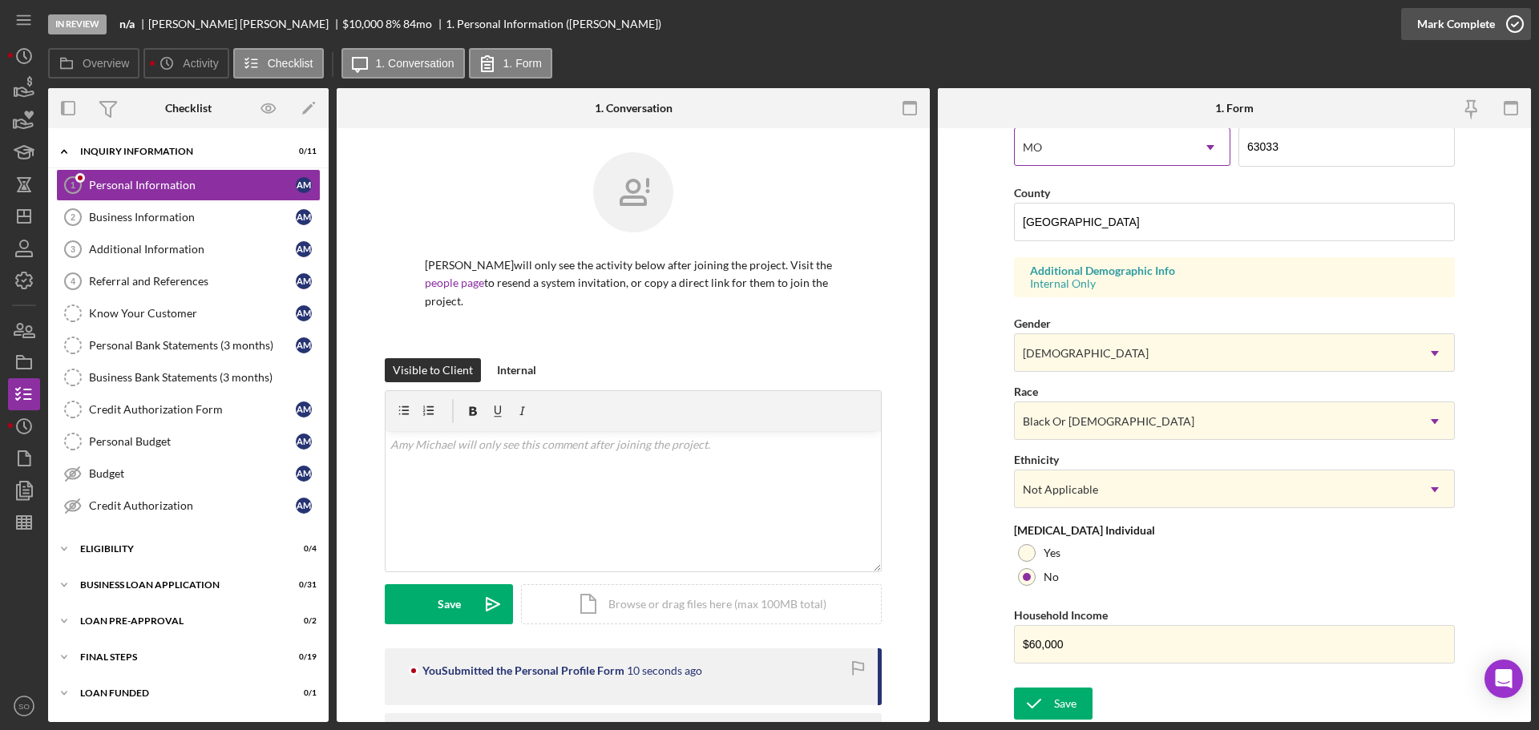
click at [1450, 18] on div "Mark Complete" at bounding box center [1457, 24] width 78 height 32
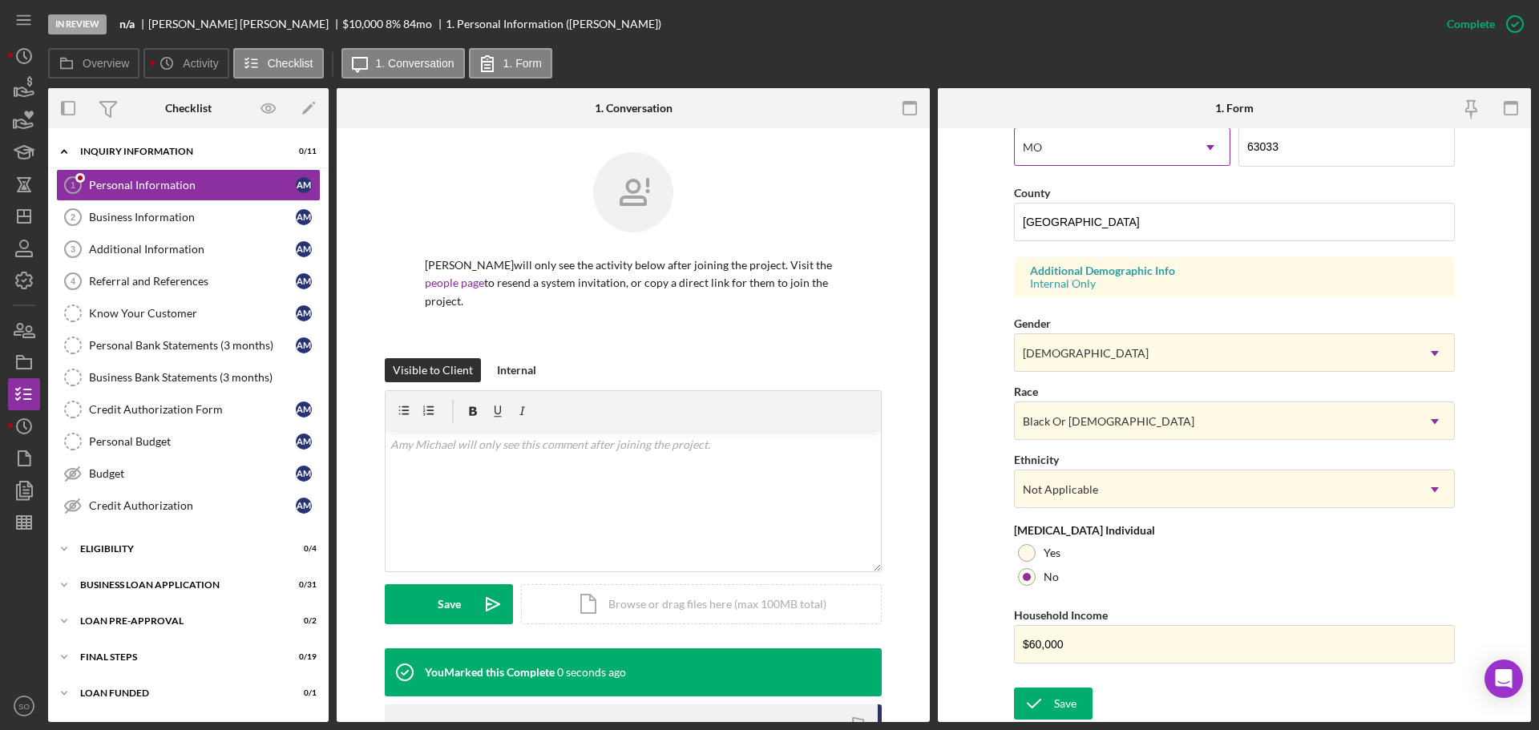
scroll to position [154, 0]
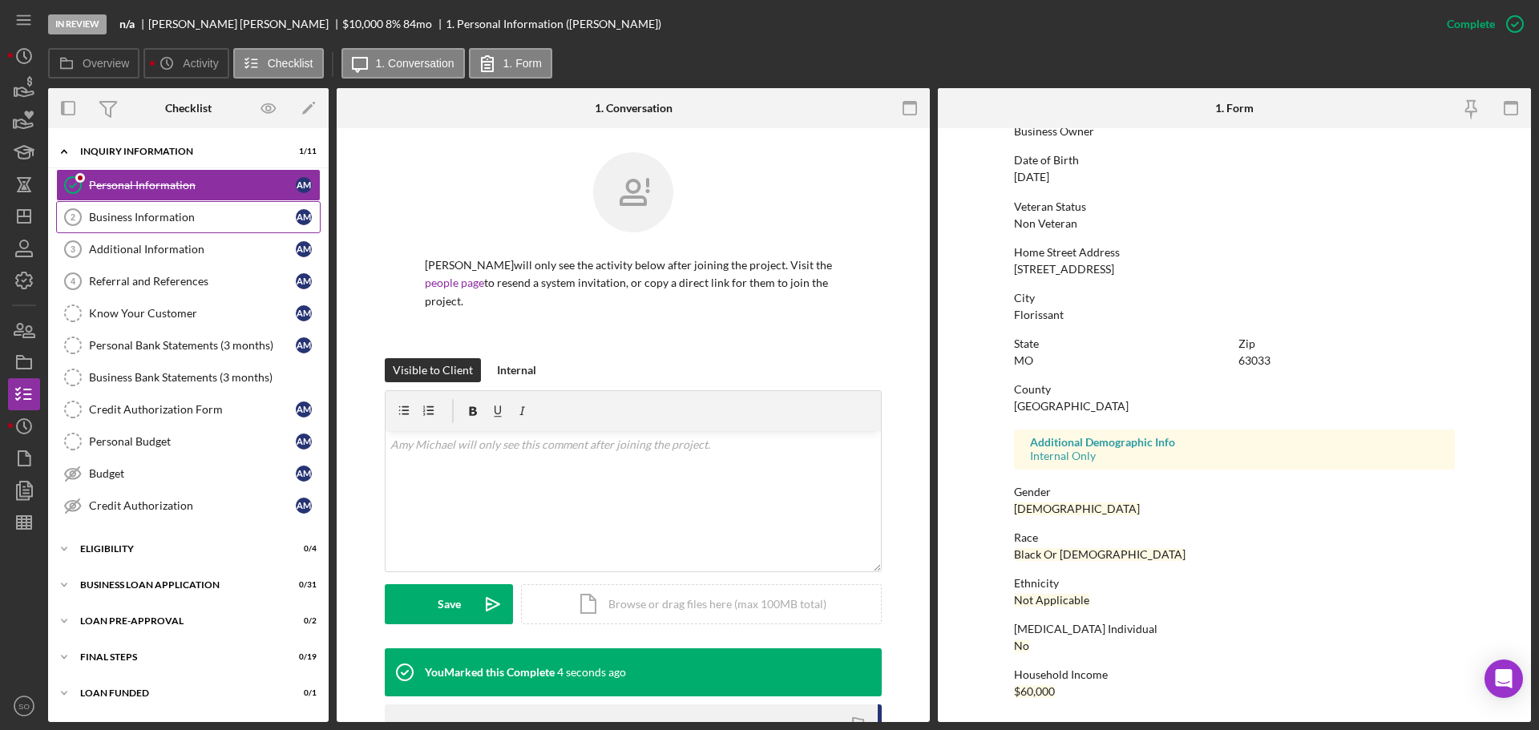
click at [203, 229] on link "Business Information 2 Business Information A M" at bounding box center [188, 217] width 265 height 32
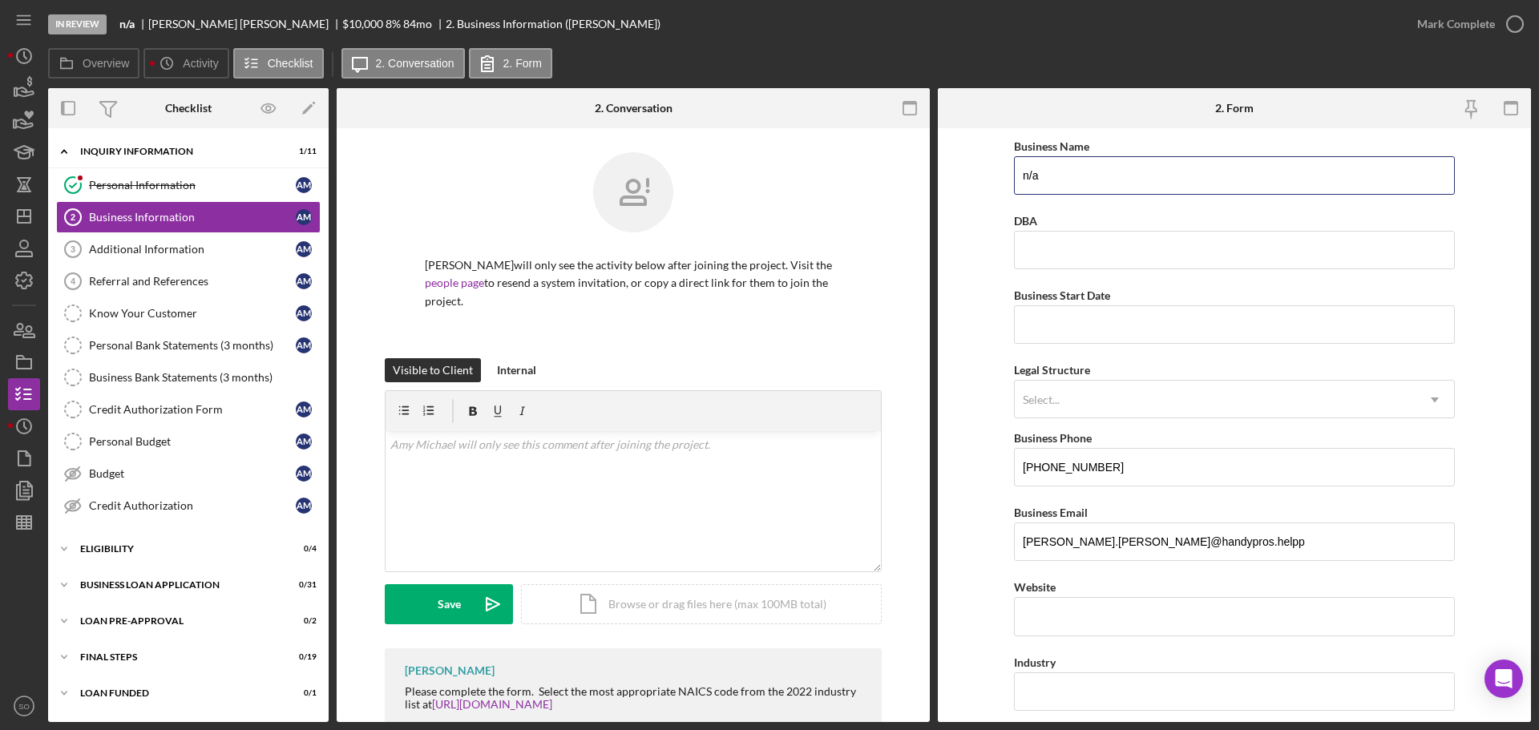
drag, startPoint x: 1055, startPoint y: 177, endPoint x: 793, endPoint y: 171, distance: 262.3
click at [793, 171] on div "Overview Internal Workflow Stage In Review Icon/Dropdown Arrow Archive (can una…" at bounding box center [789, 405] width 1483 height 634
paste input "HandyPros STL LLC"
type input "HandyPros STL LLC"
click at [994, 253] on form "Business Name HandyPros STL LLC DBA Business Start Date Legal Structure Select.…" at bounding box center [1234, 425] width 593 height 594
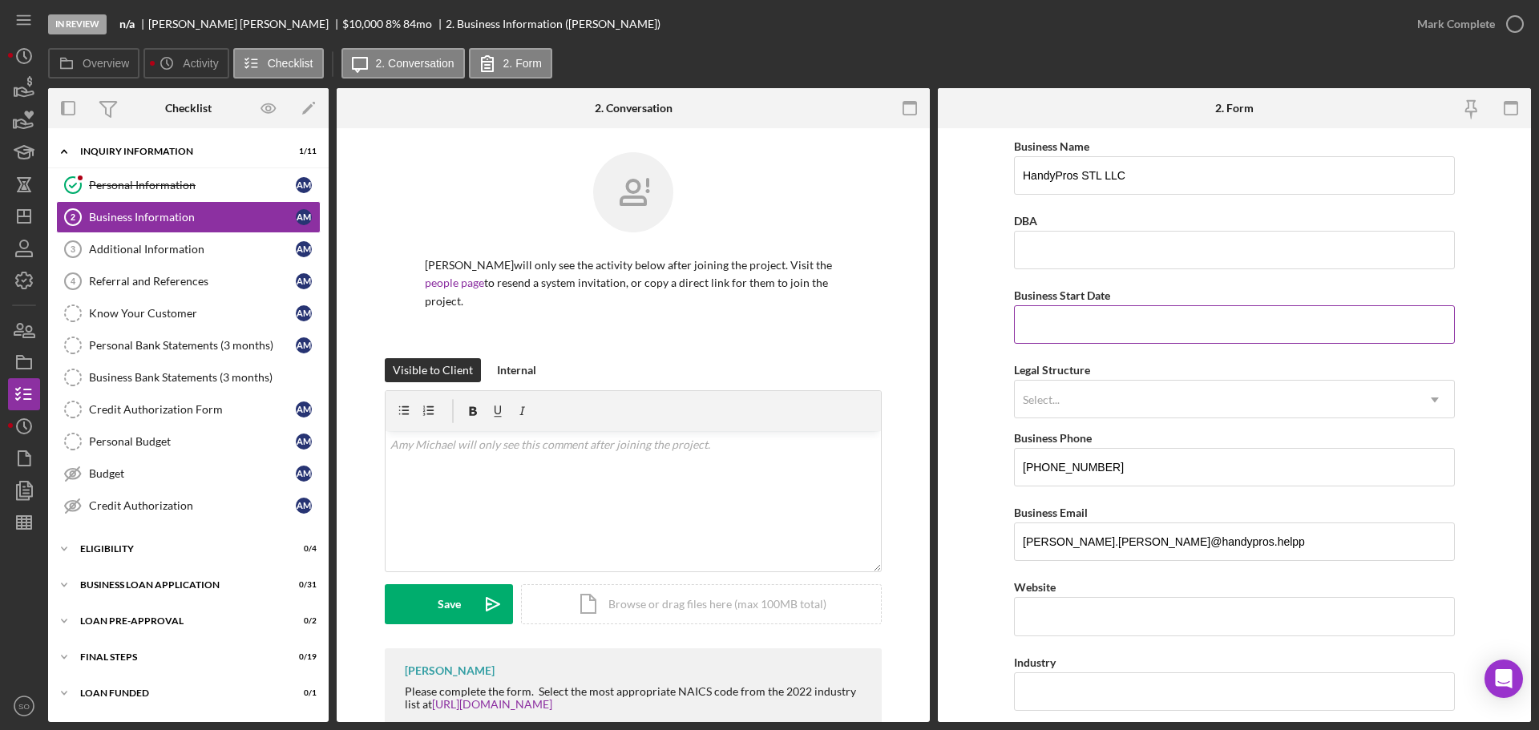
click at [1058, 330] on input "Business Start Date" at bounding box center [1234, 324] width 441 height 38
type input "[DATE]"
click at [959, 421] on form "Business Name HandyPros STL LLC DBA Business Start Date [DATE] Legal Structure …" at bounding box center [1234, 425] width 593 height 594
click at [1128, 407] on div "Select..." at bounding box center [1215, 400] width 401 height 37
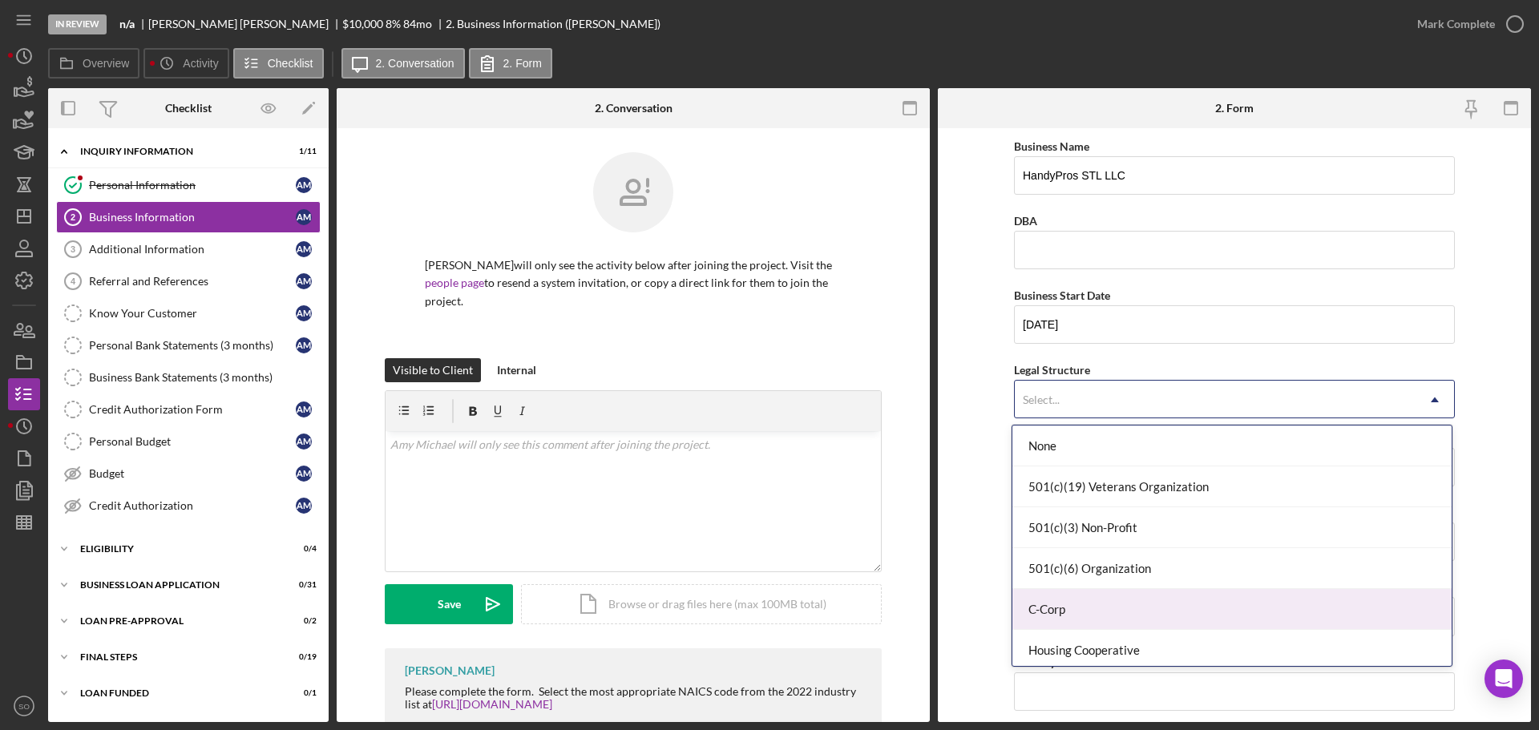
scroll to position [80, 0]
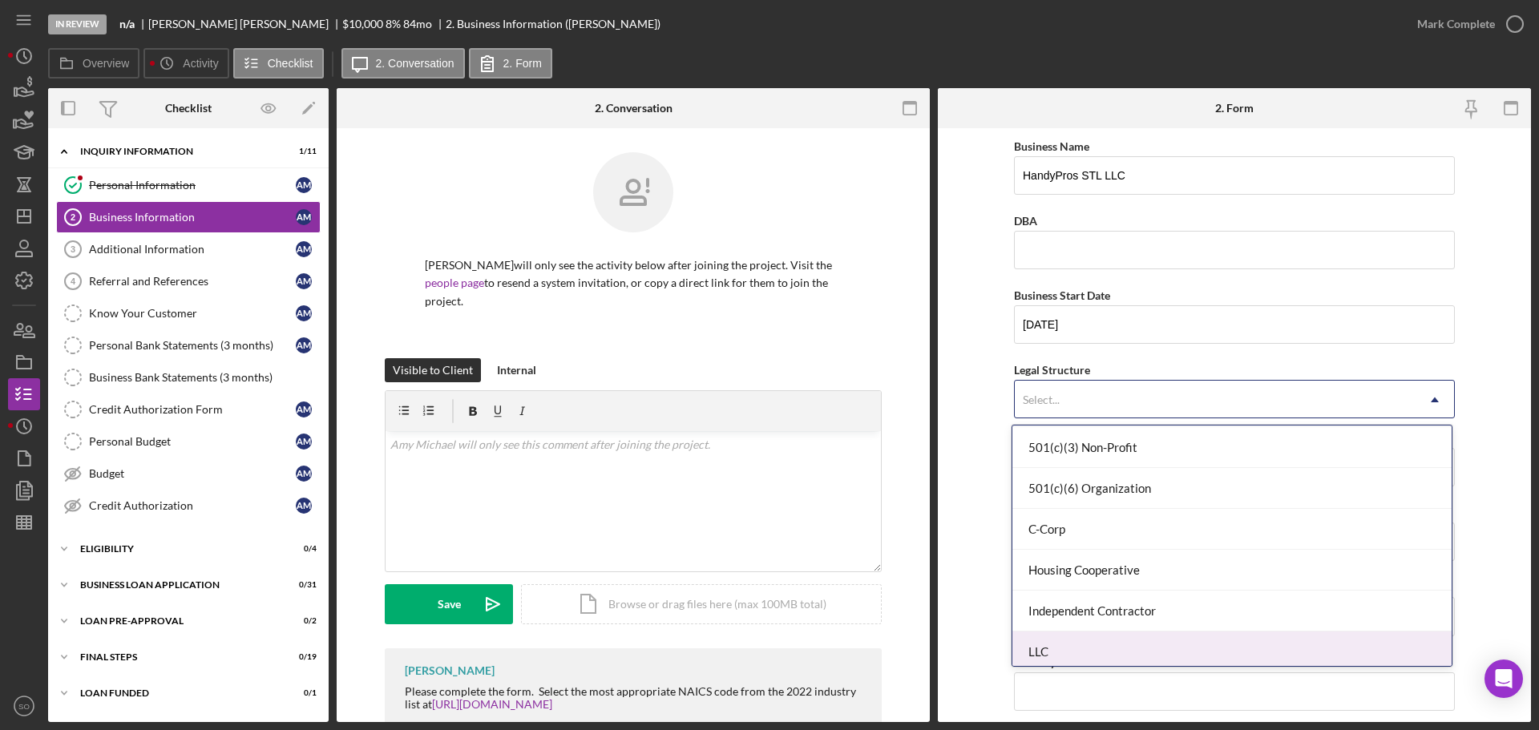
click at [1121, 652] on div "LLC" at bounding box center [1232, 652] width 439 height 41
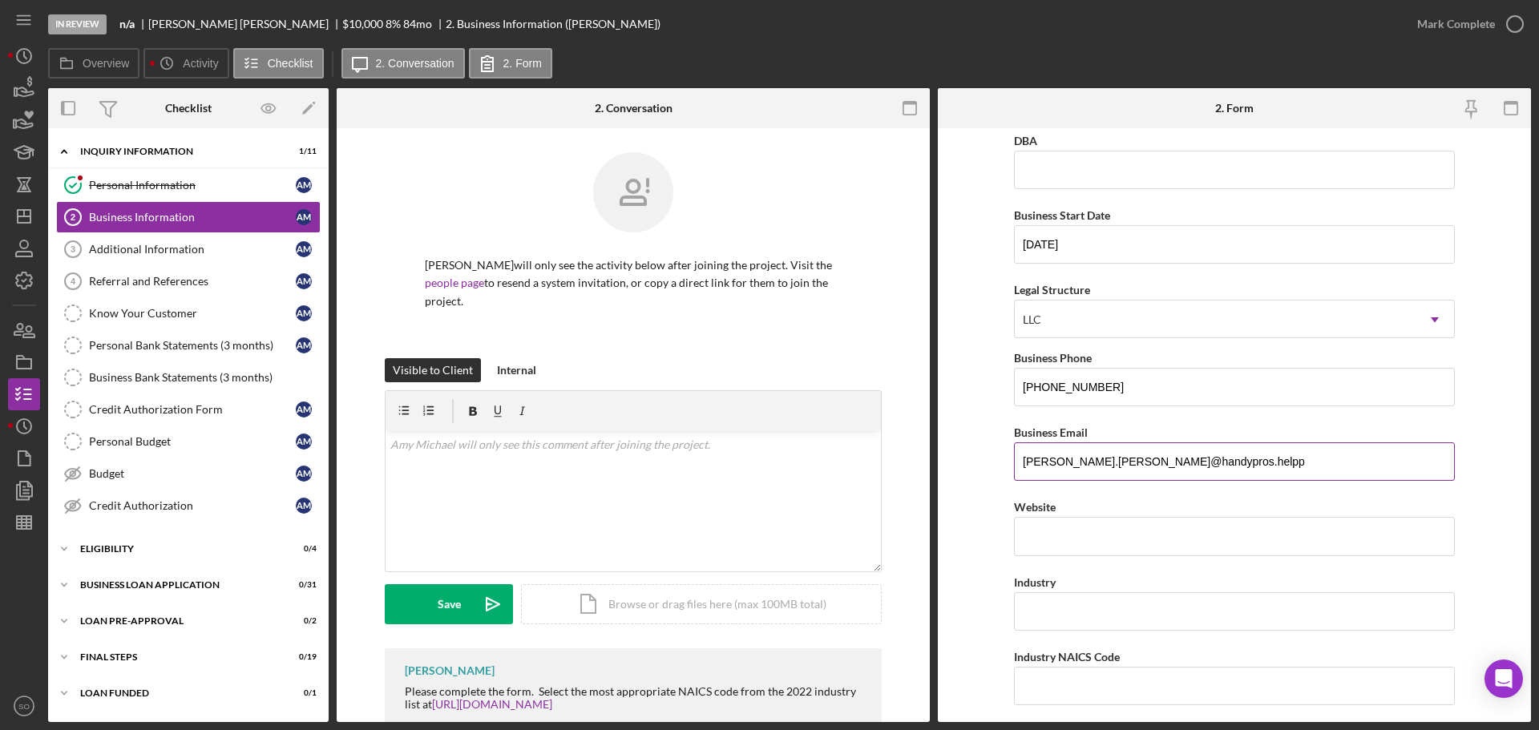
scroll to position [160, 0]
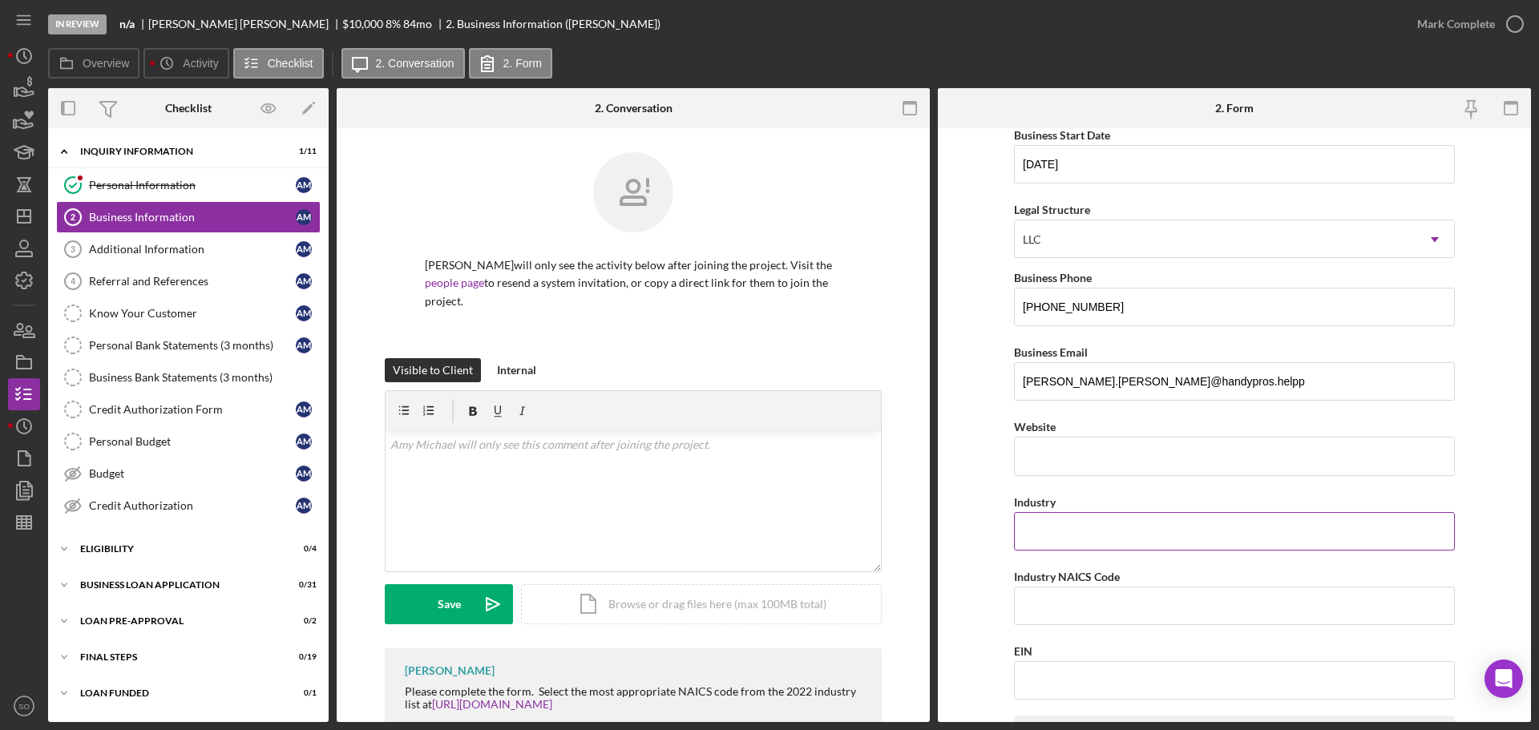
click at [1090, 543] on input "Industry" at bounding box center [1234, 531] width 441 height 38
click at [1110, 533] on input "Handyman Srericices" at bounding box center [1234, 531] width 441 height 38
type input "Handyman Services"
click at [989, 593] on form "Business Name HandyPros STL LLC DBA Business Start Date [DATE] Legal Structure …" at bounding box center [1234, 425] width 593 height 594
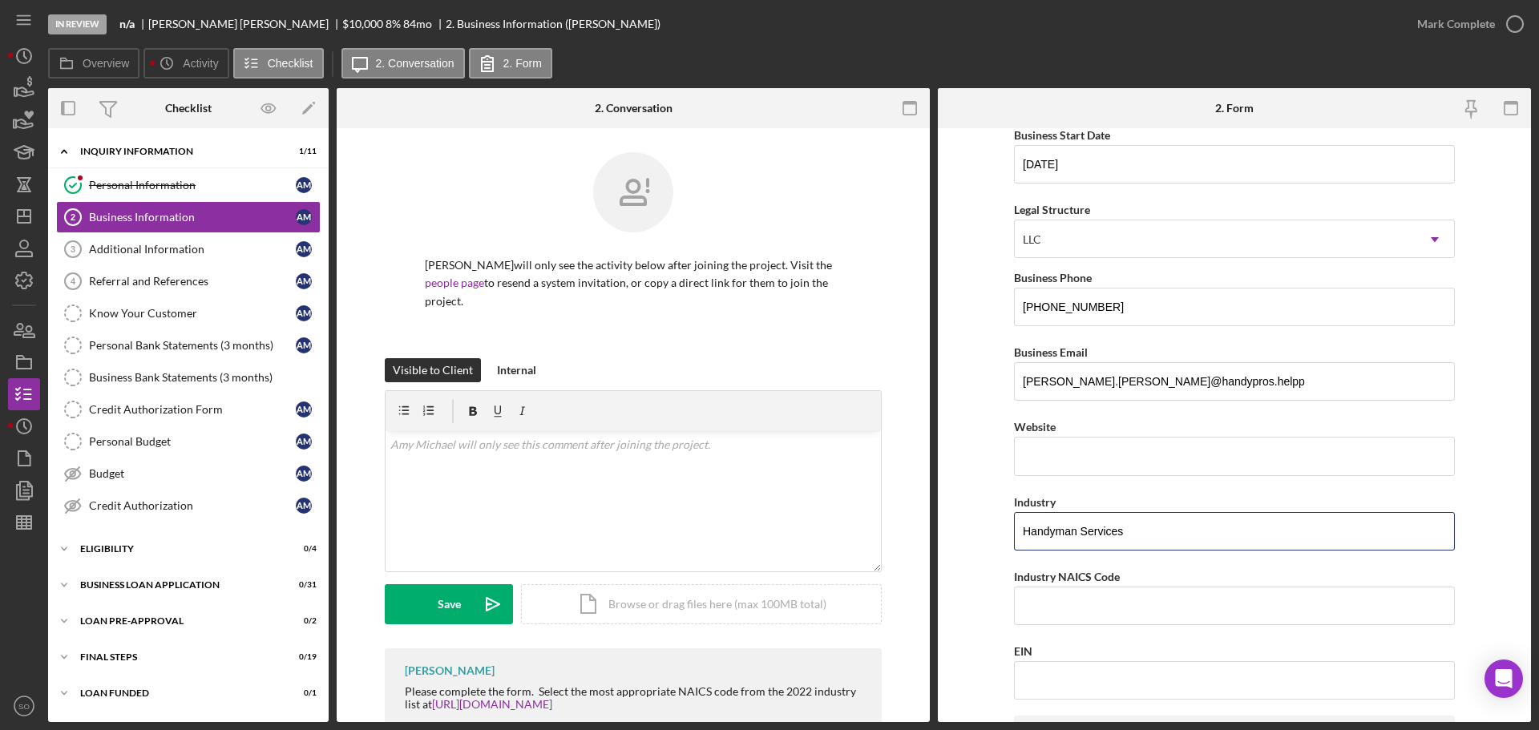
drag, startPoint x: 1138, startPoint y: 533, endPoint x: 956, endPoint y: 533, distance: 182.0
click at [956, 533] on form "Business Name HandyPros STL LLC DBA Business Start Date [DATE] Legal Structure …" at bounding box center [1234, 425] width 593 height 594
click at [1042, 601] on input "Industry NAICS Code" at bounding box center [1234, 606] width 441 height 38
paste input "236118"
type input "236118"
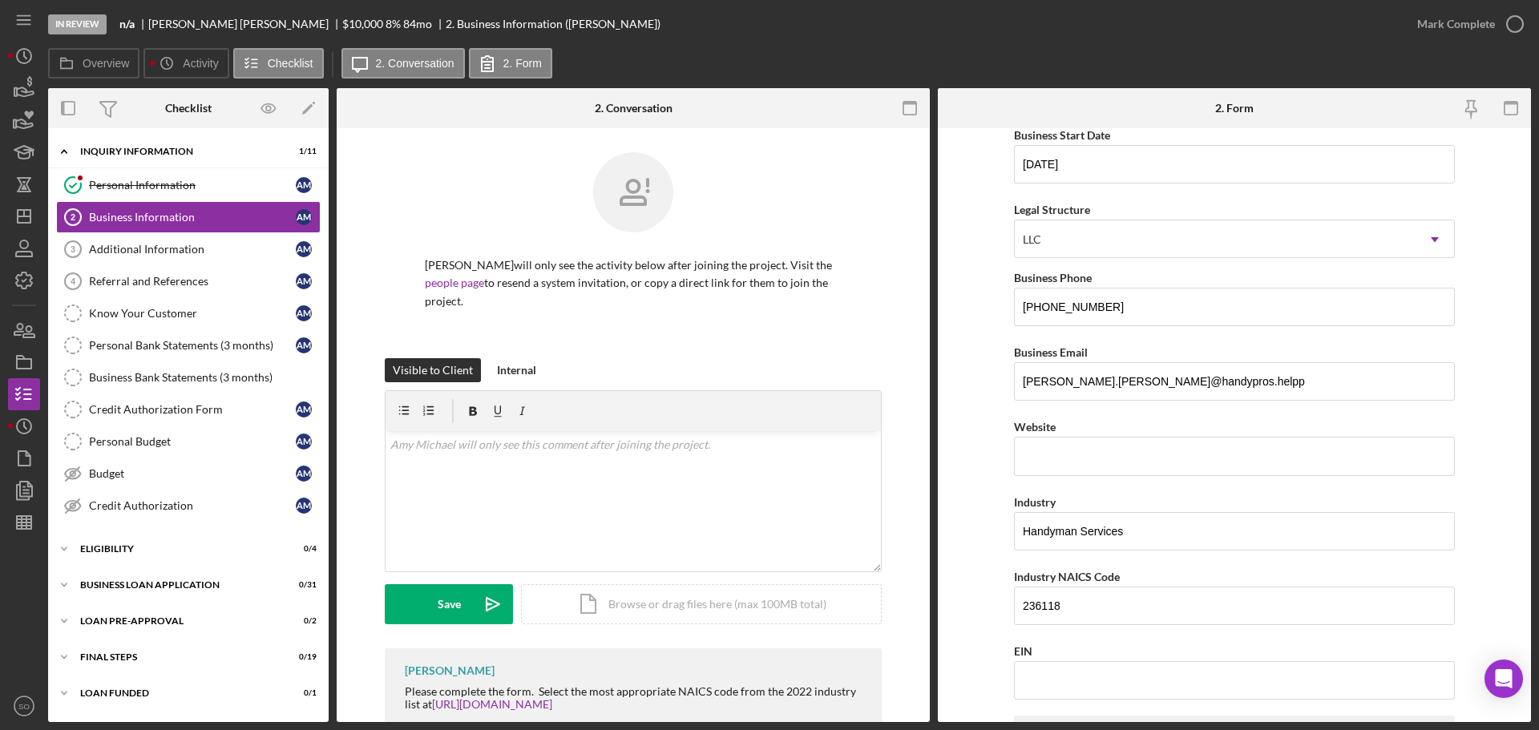
click at [968, 571] on form "Business Name HandyPros STL LLC DBA Business Start Date [DATE] Legal Structure …" at bounding box center [1234, 425] width 593 height 594
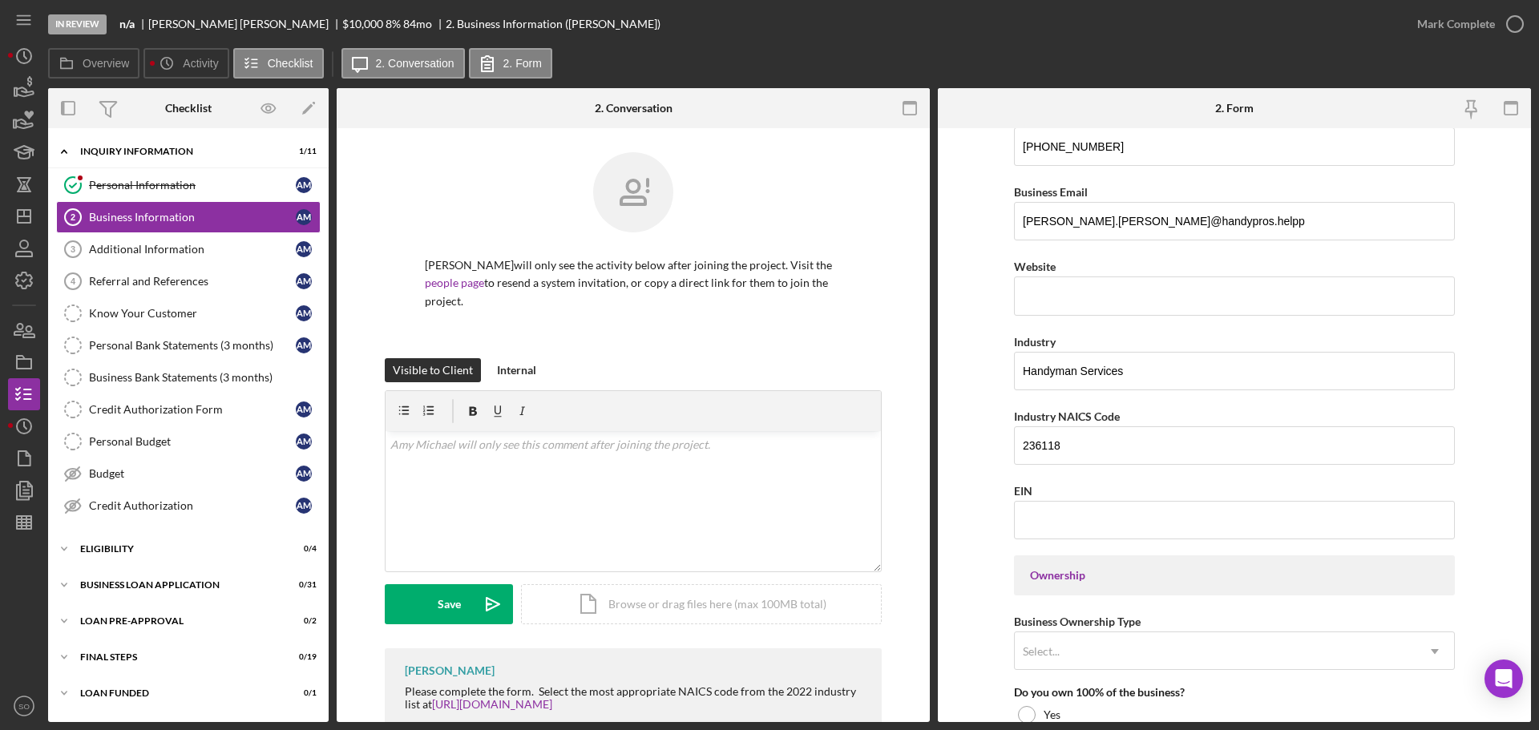
scroll to position [401, 0]
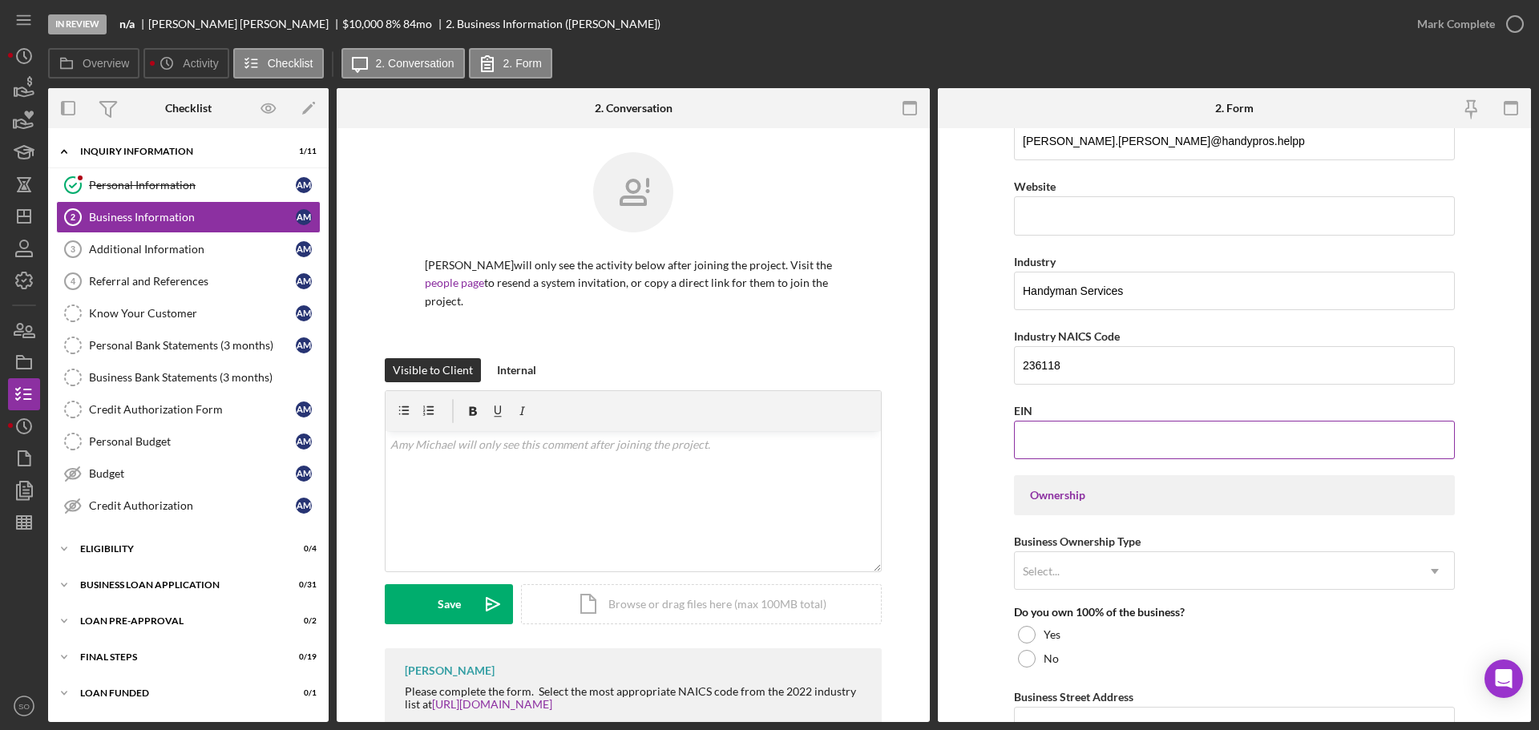
click at [1089, 435] on input "EIN" at bounding box center [1234, 440] width 441 height 38
paste input "[US_EMPLOYER_IDENTIFICATION_NUMBER]"
type input "[US_EMPLOYER_IDENTIFICATION_NUMBER]"
click at [960, 420] on form "Business Name HandyPros STL LLC DBA Business Start Date [DATE] Legal Structure …" at bounding box center [1234, 425] width 593 height 594
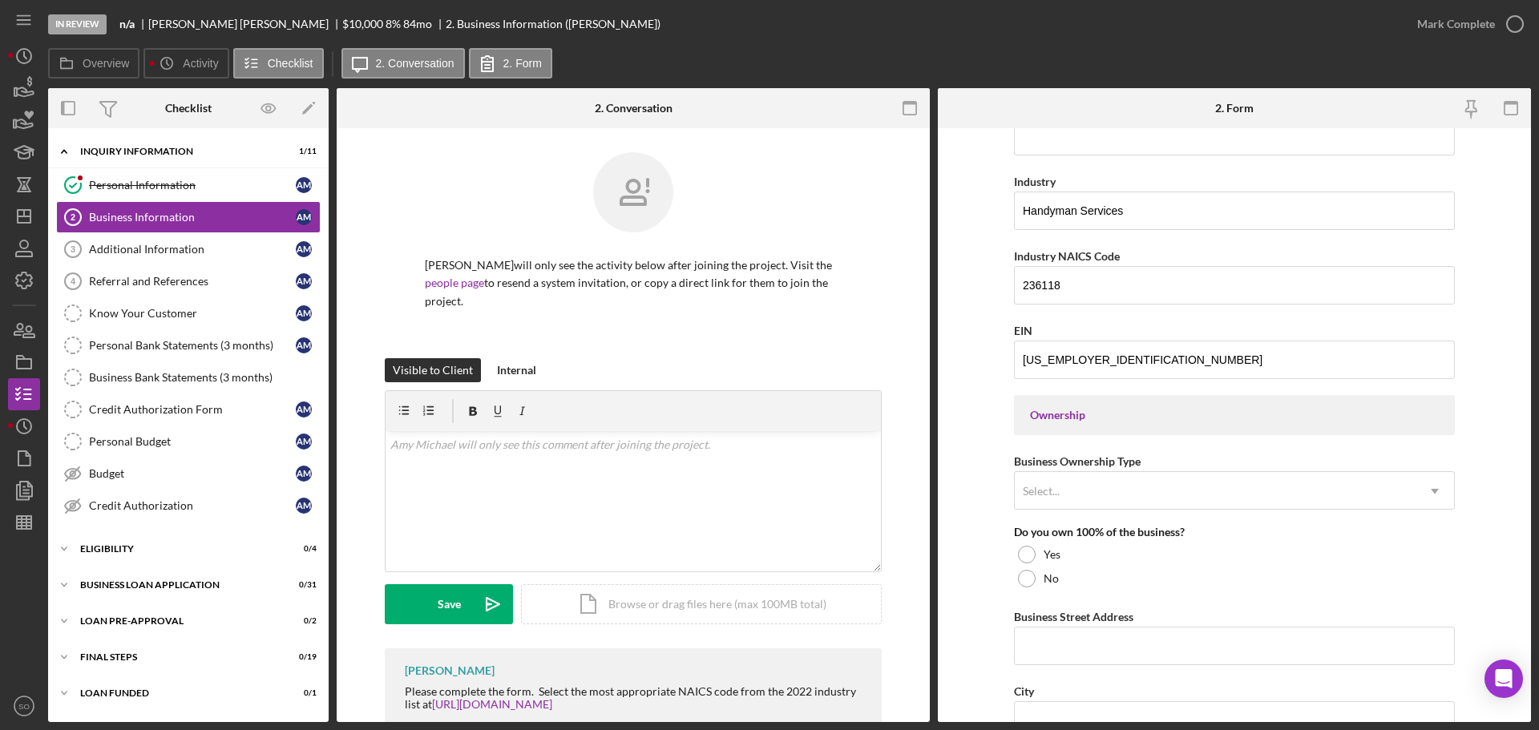
scroll to position [561, 0]
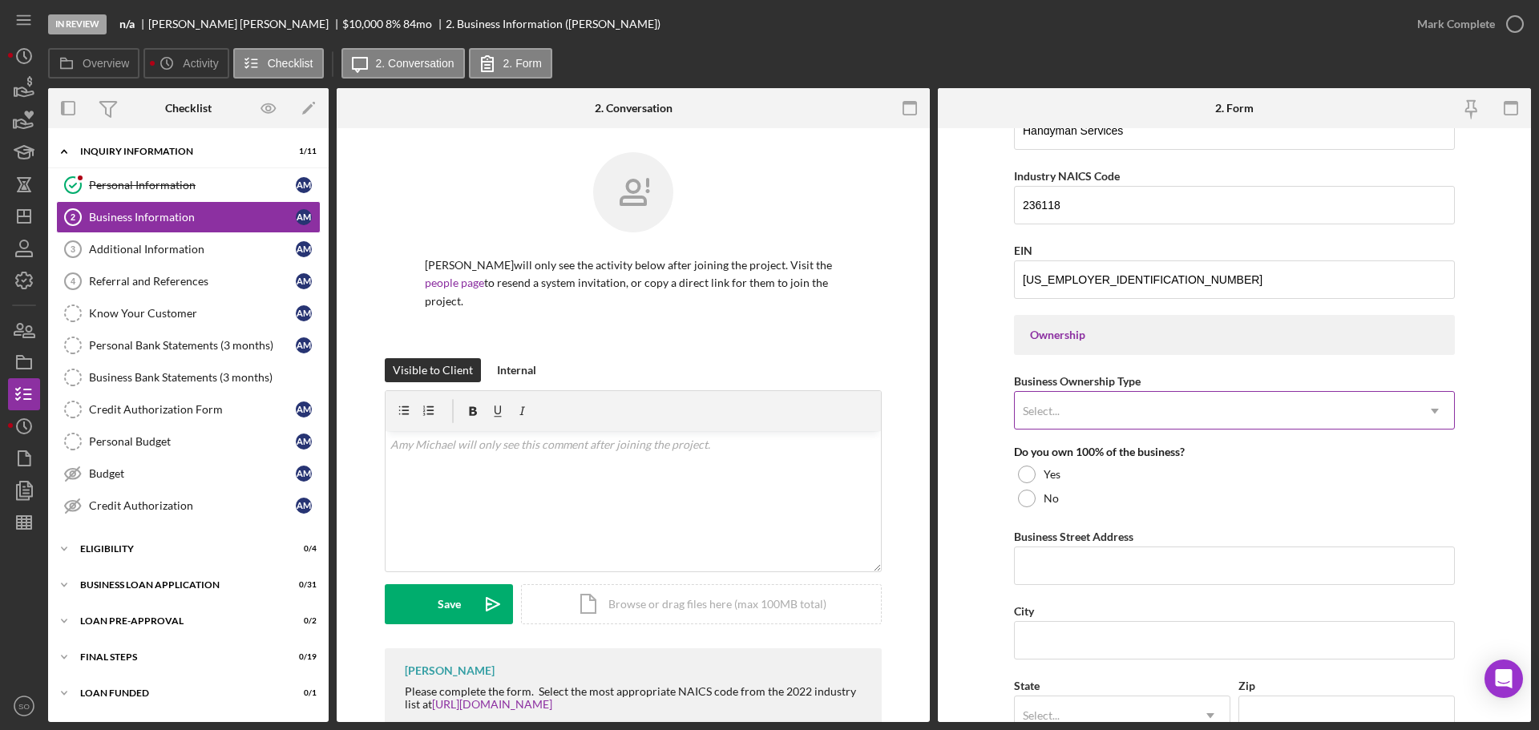
click at [1135, 419] on div "Select..." at bounding box center [1215, 411] width 401 height 37
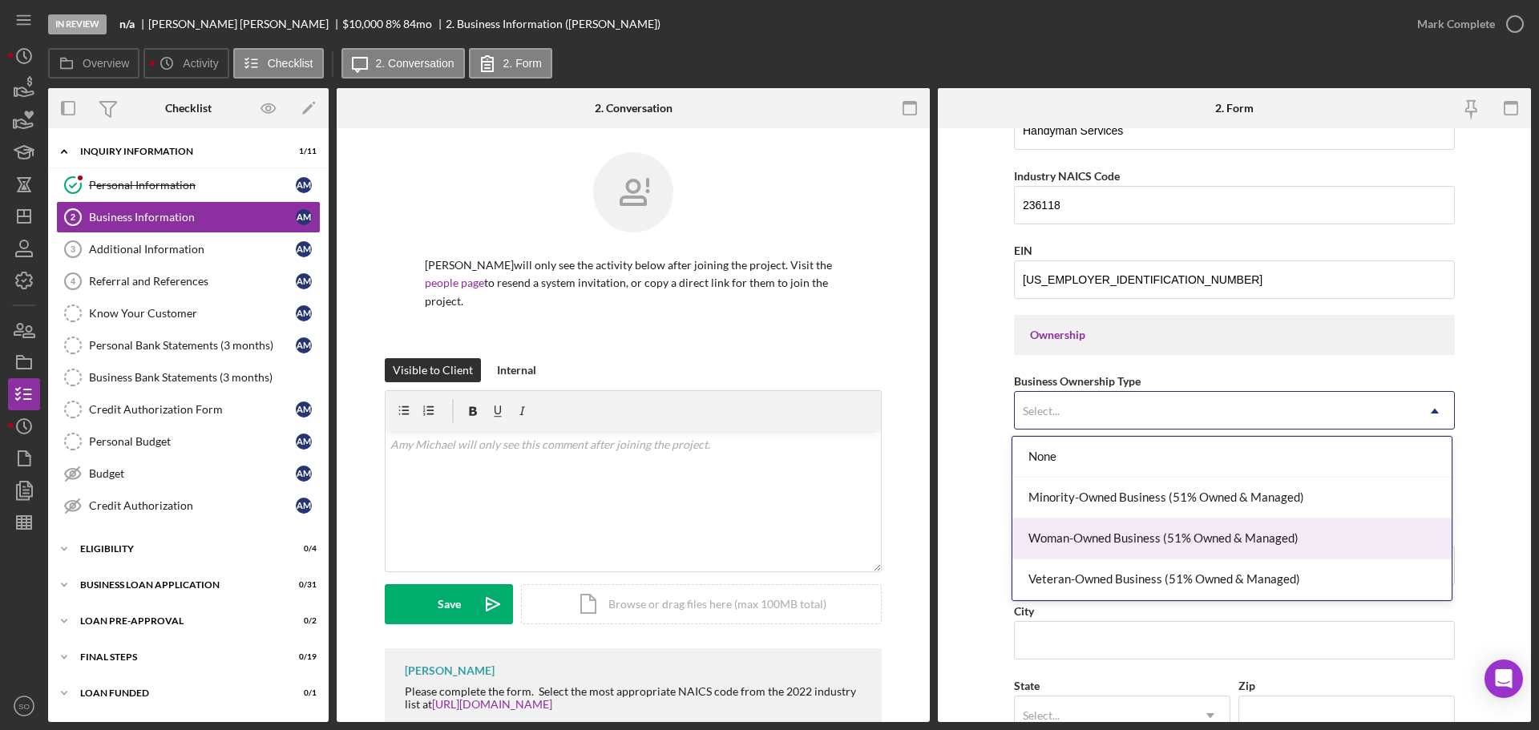
click at [1127, 540] on div "Woman-Owned Business (51% Owned & Managed)" at bounding box center [1232, 539] width 439 height 41
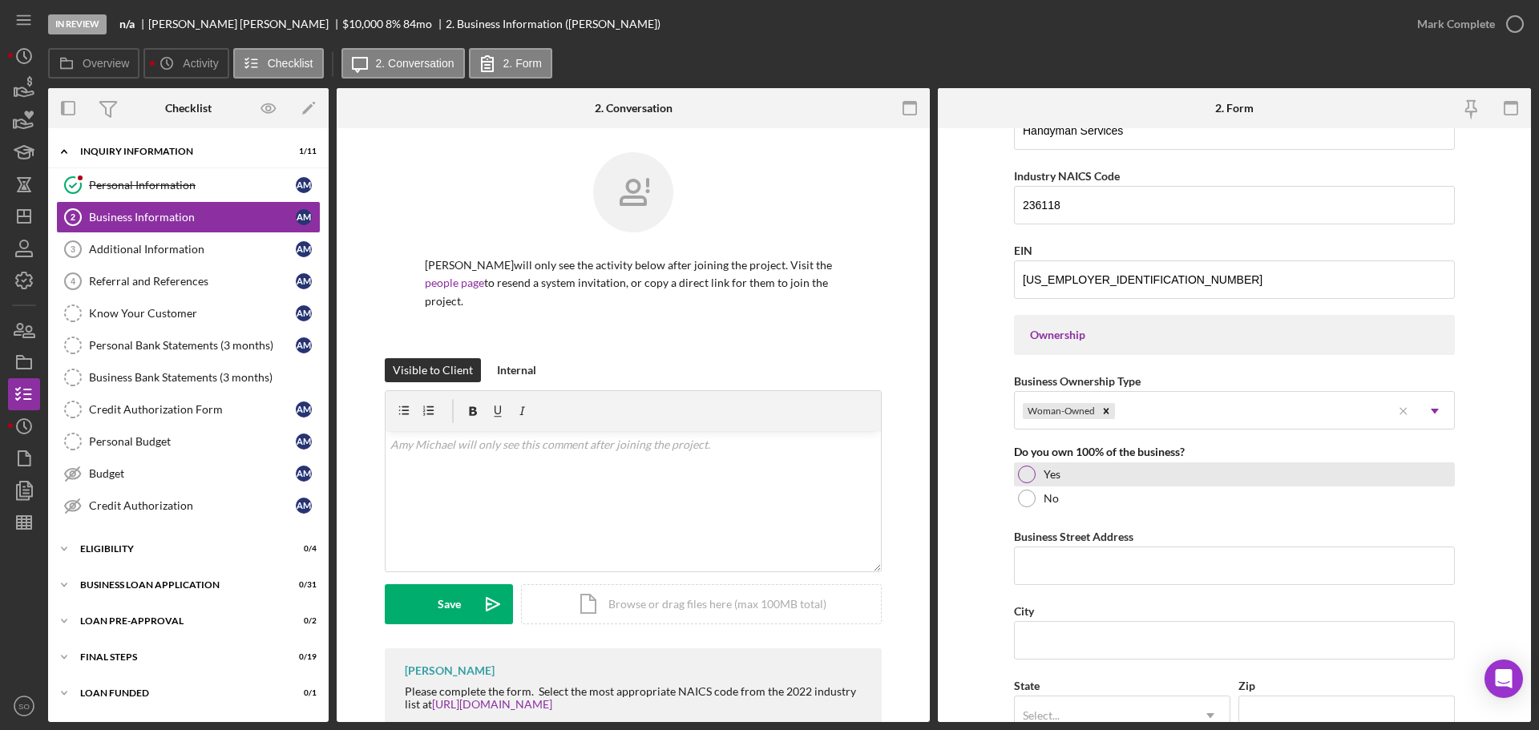
click at [1021, 473] on div at bounding box center [1027, 475] width 18 height 18
click at [981, 536] on form "Business Name HandyPros STL LLC DBA Business Start Date [DATE] Legal Structure …" at bounding box center [1234, 425] width 593 height 594
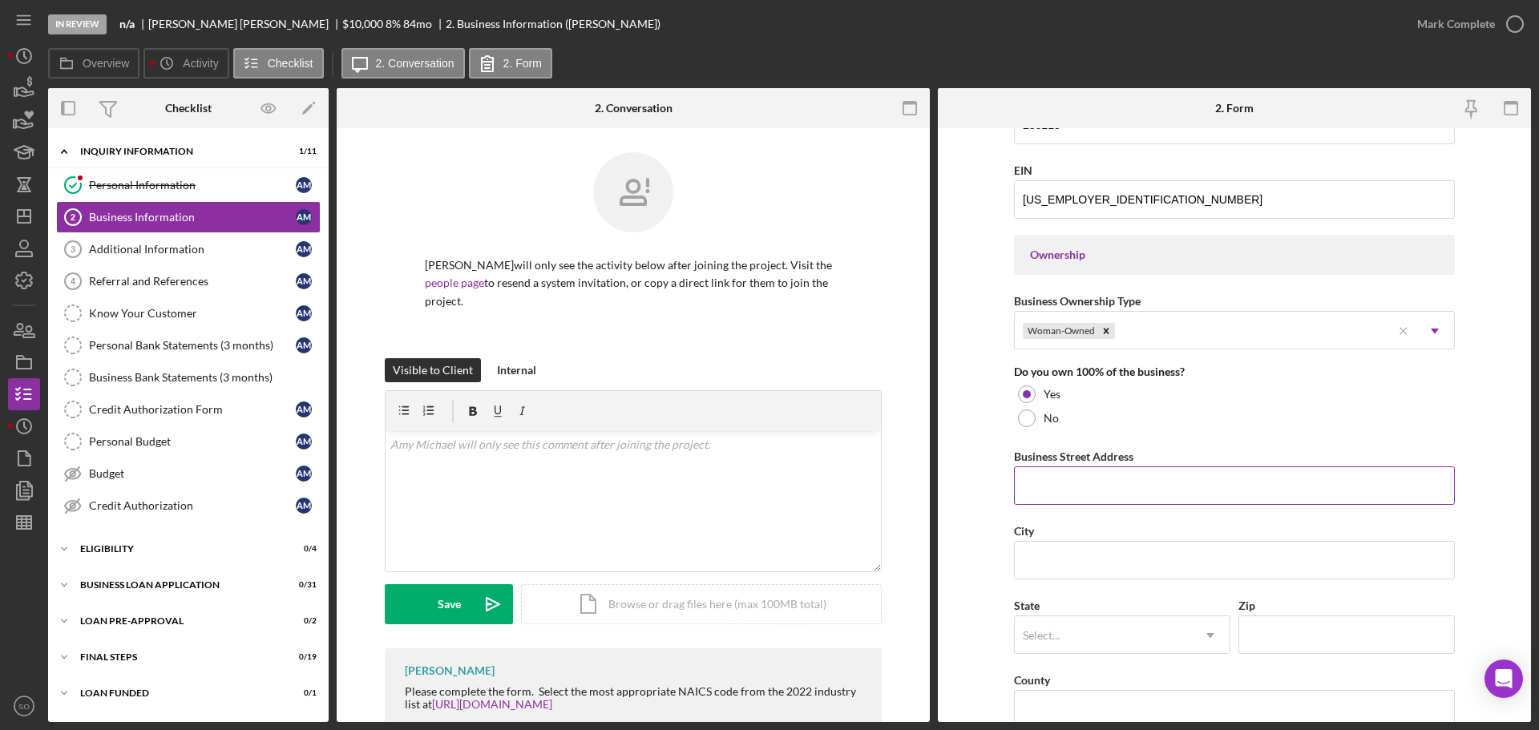
scroll to position [722, 0]
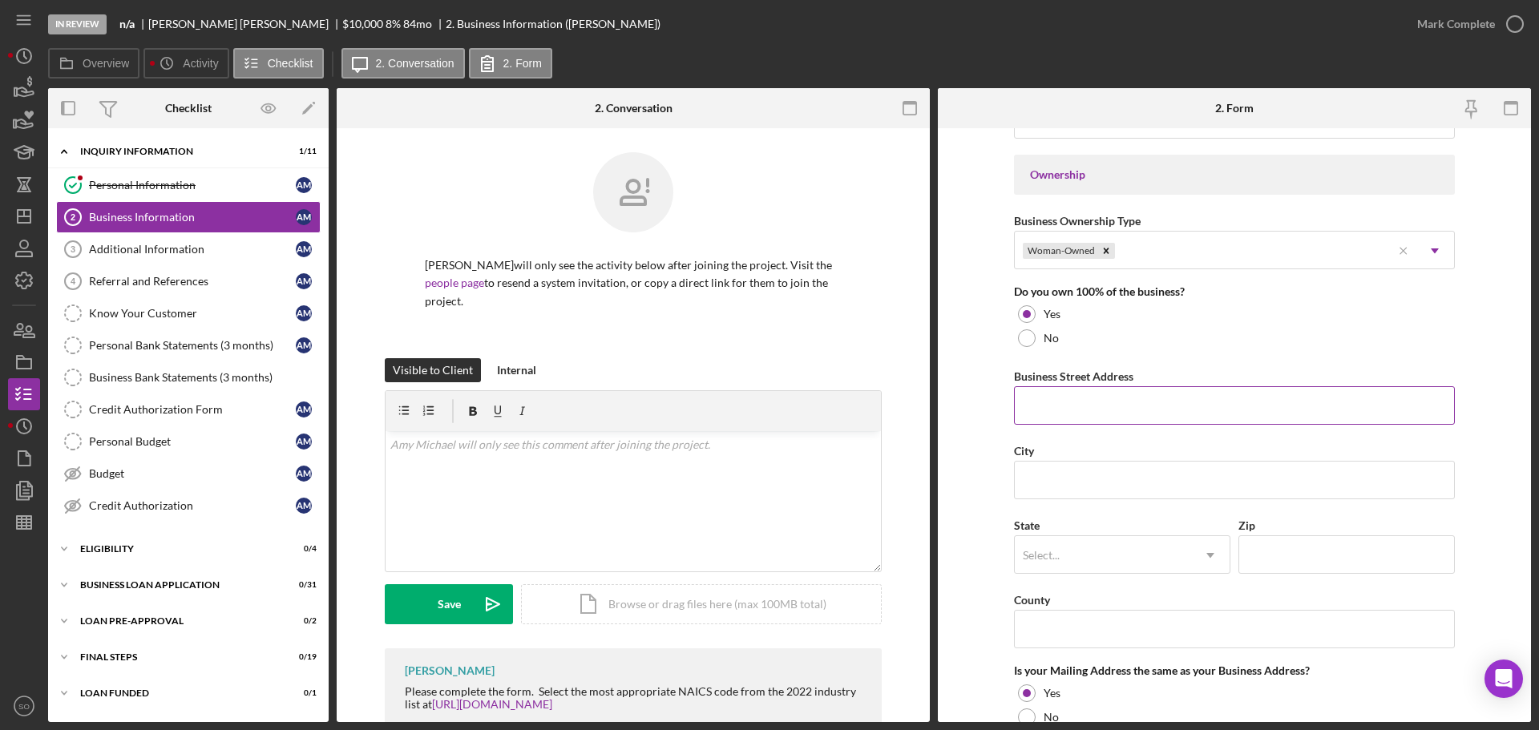
click at [1058, 407] on input "Business Street Address" at bounding box center [1234, 405] width 441 height 38
click at [1142, 407] on input "Business Street Address" at bounding box center [1234, 405] width 441 height 38
paste input "[STREET_ADDRESS]"
type input "[STREET_ADDRESS]"
click at [1066, 475] on input "City" at bounding box center [1234, 480] width 441 height 38
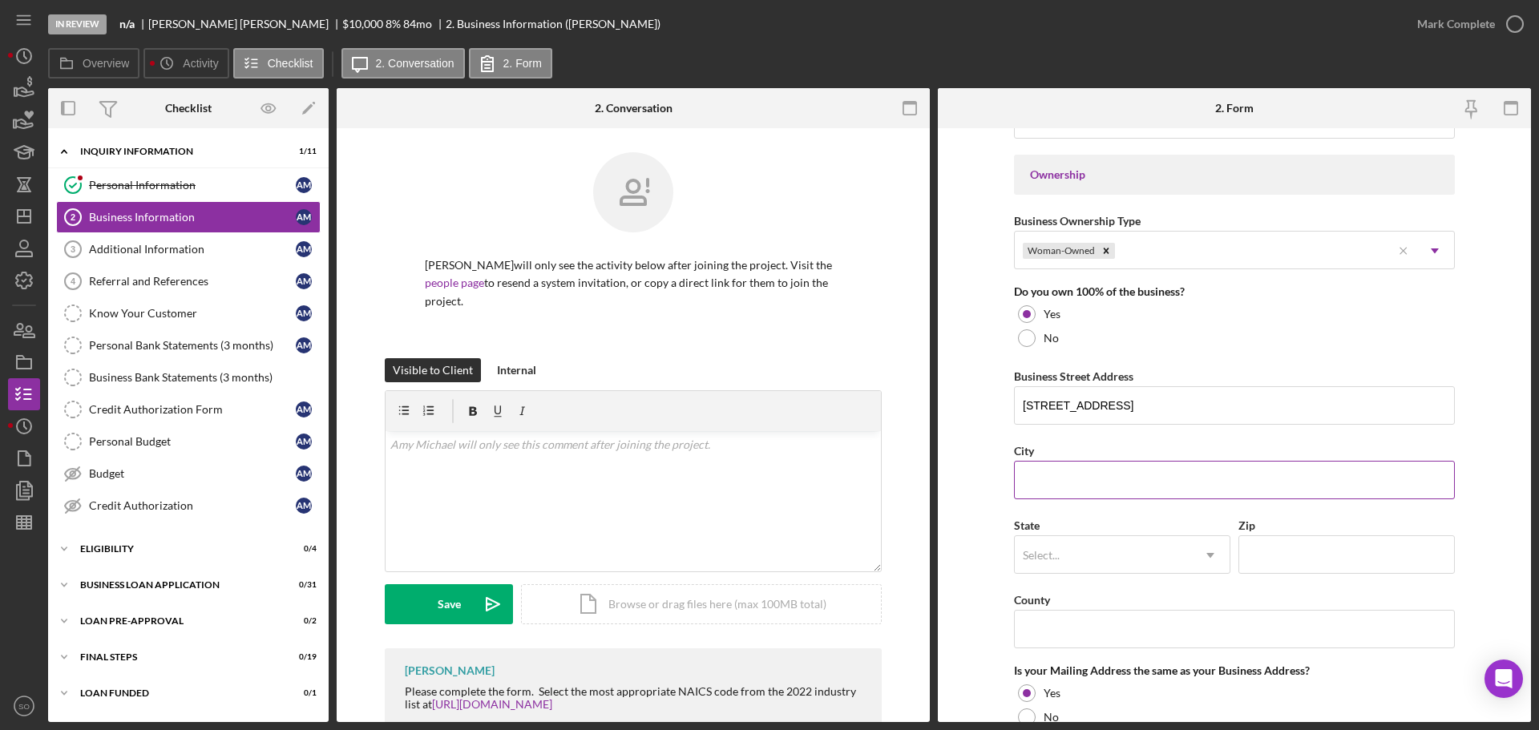
paste input "Florissant"
type input "Florissant"
click at [1060, 564] on div "Select..." at bounding box center [1103, 555] width 176 height 37
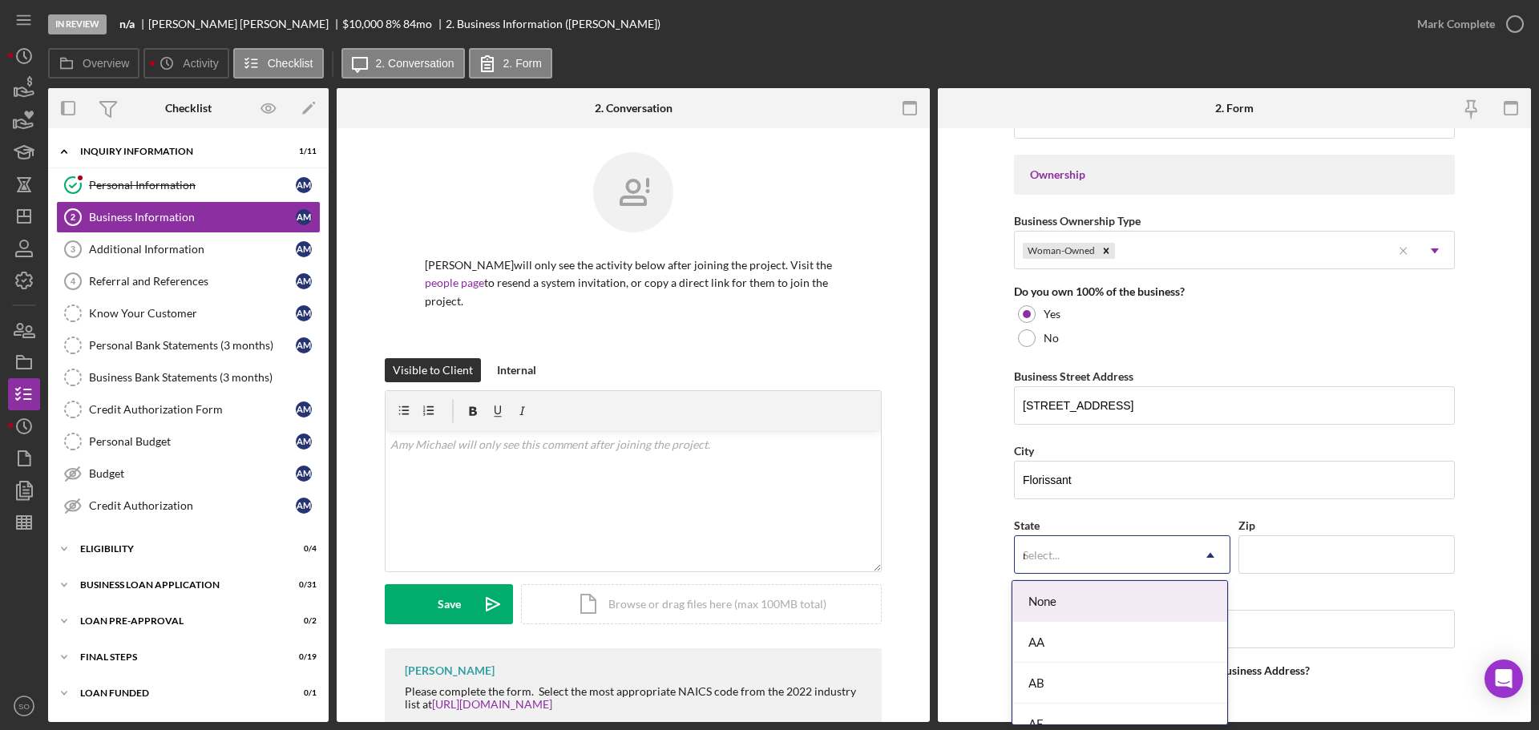
type input "mo"
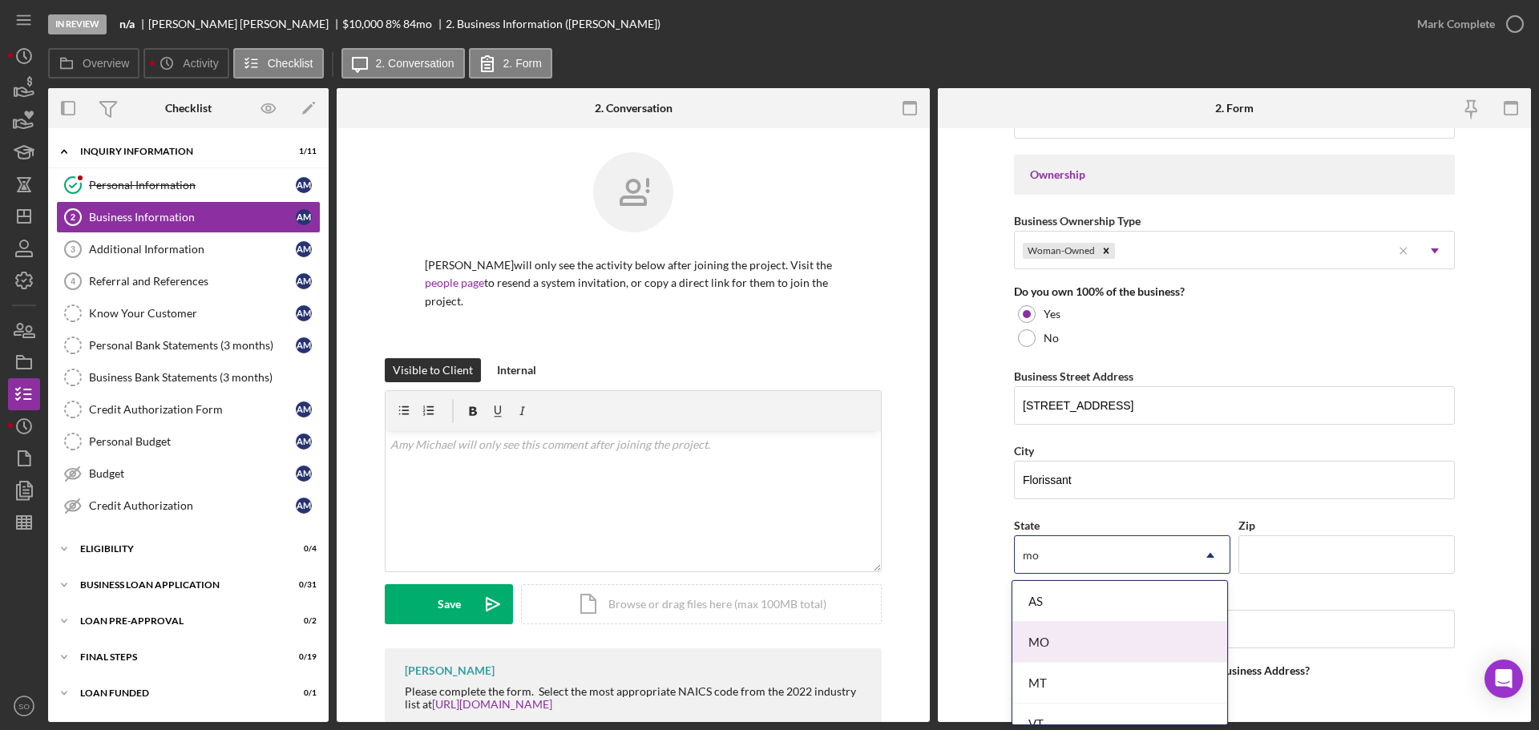
click at [1090, 651] on div "MO" at bounding box center [1120, 642] width 215 height 41
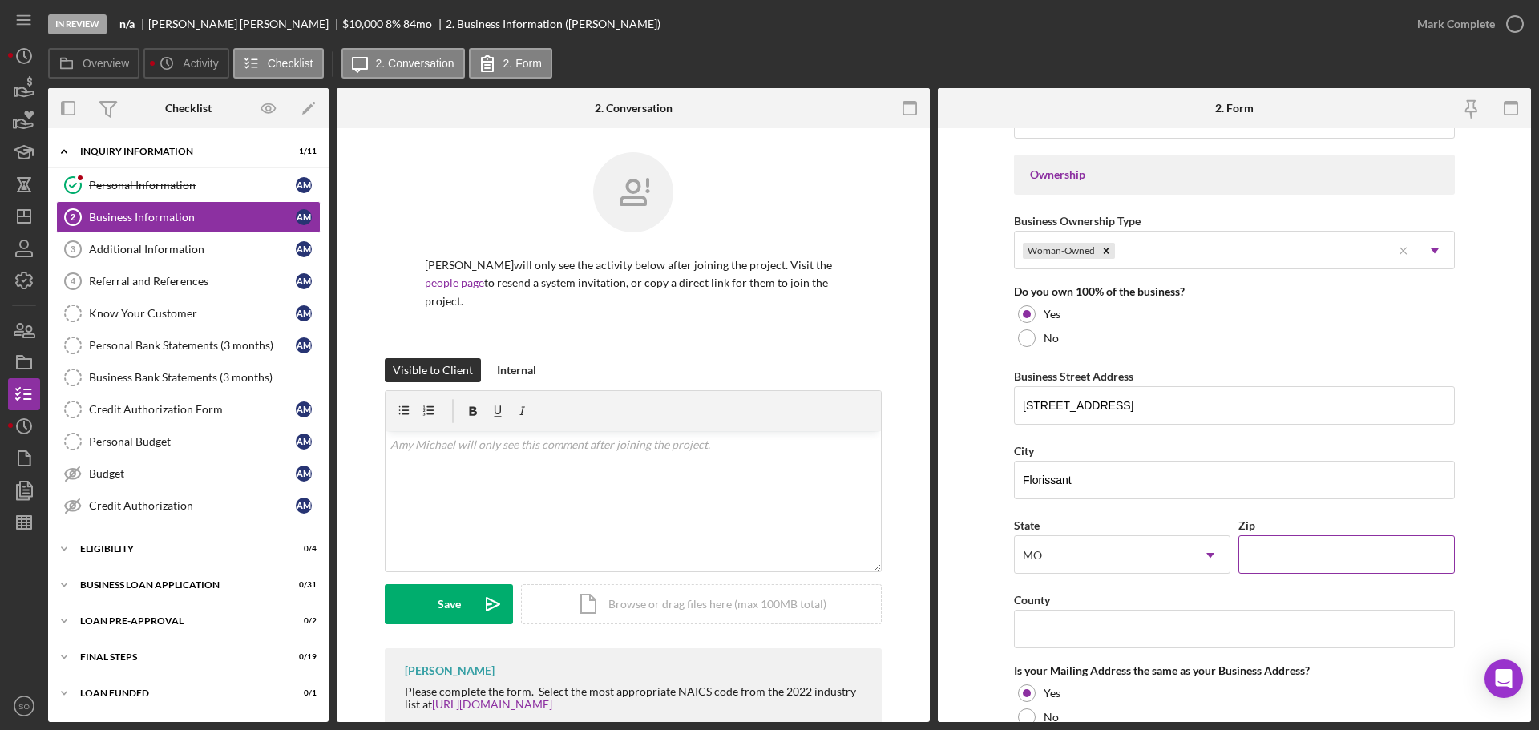
click at [1360, 550] on input "Zip" at bounding box center [1347, 555] width 216 height 38
paste input "63033"
type input "63033"
click at [963, 467] on form "Business Name HandyPros STL LLC DBA Business Start Date [DATE] Legal Structure …" at bounding box center [1234, 425] width 593 height 594
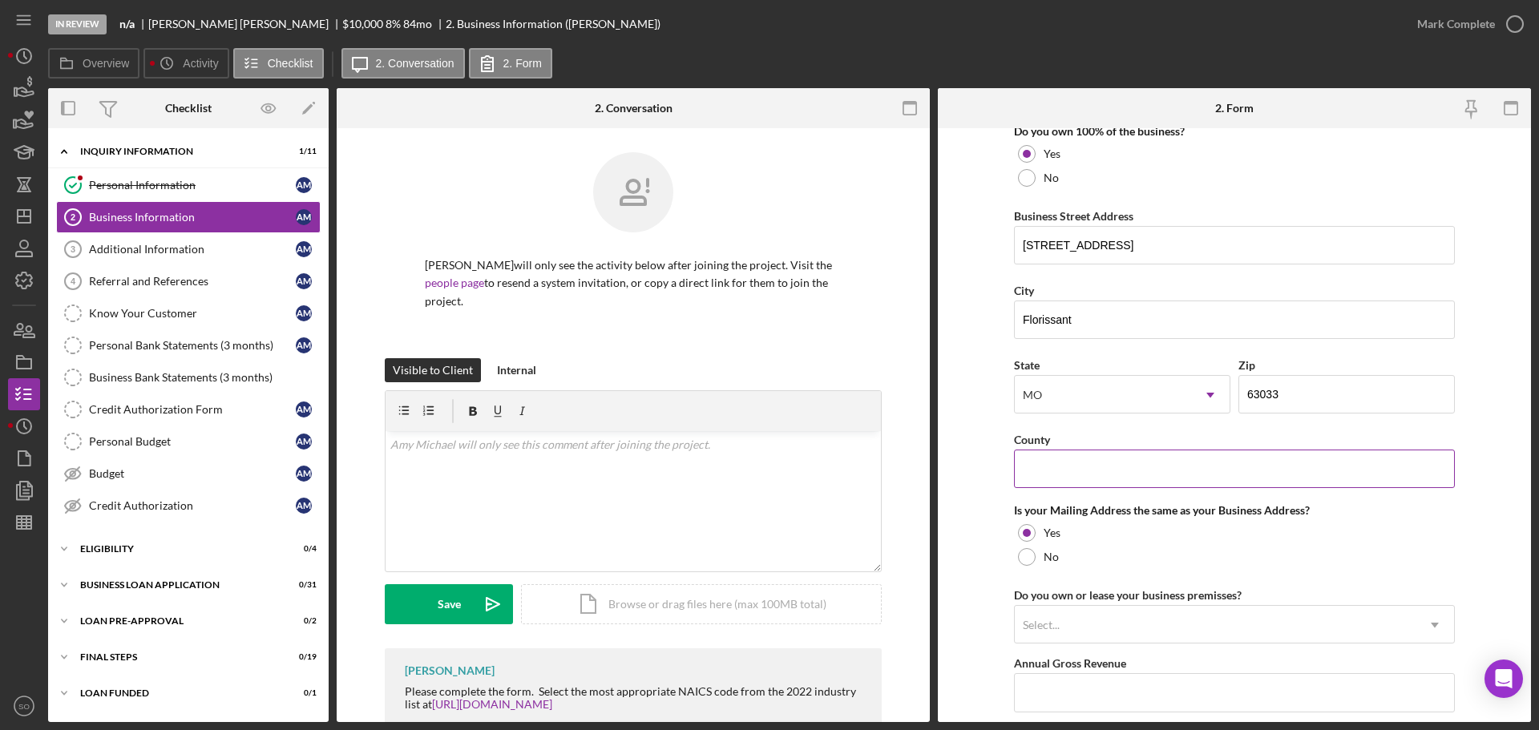
click at [1056, 462] on input "County" at bounding box center [1234, 469] width 441 height 38
paste input "[GEOGRAPHIC_DATA]"
type input "[GEOGRAPHIC_DATA]"
click at [967, 436] on form "Business Name HandyPros STL LLC DBA Business Start Date [DATE] Legal Structure …" at bounding box center [1234, 425] width 593 height 594
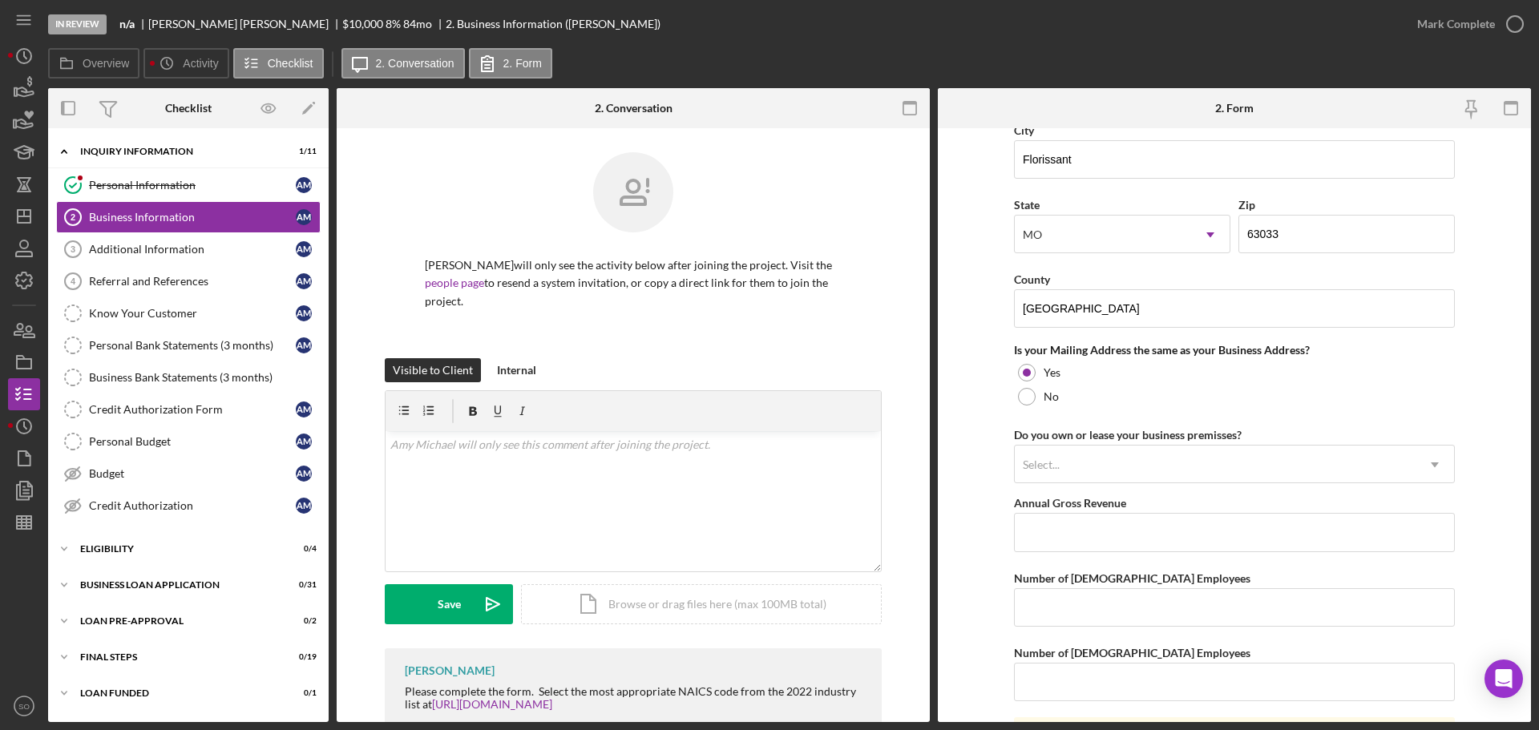
scroll to position [1123, 0]
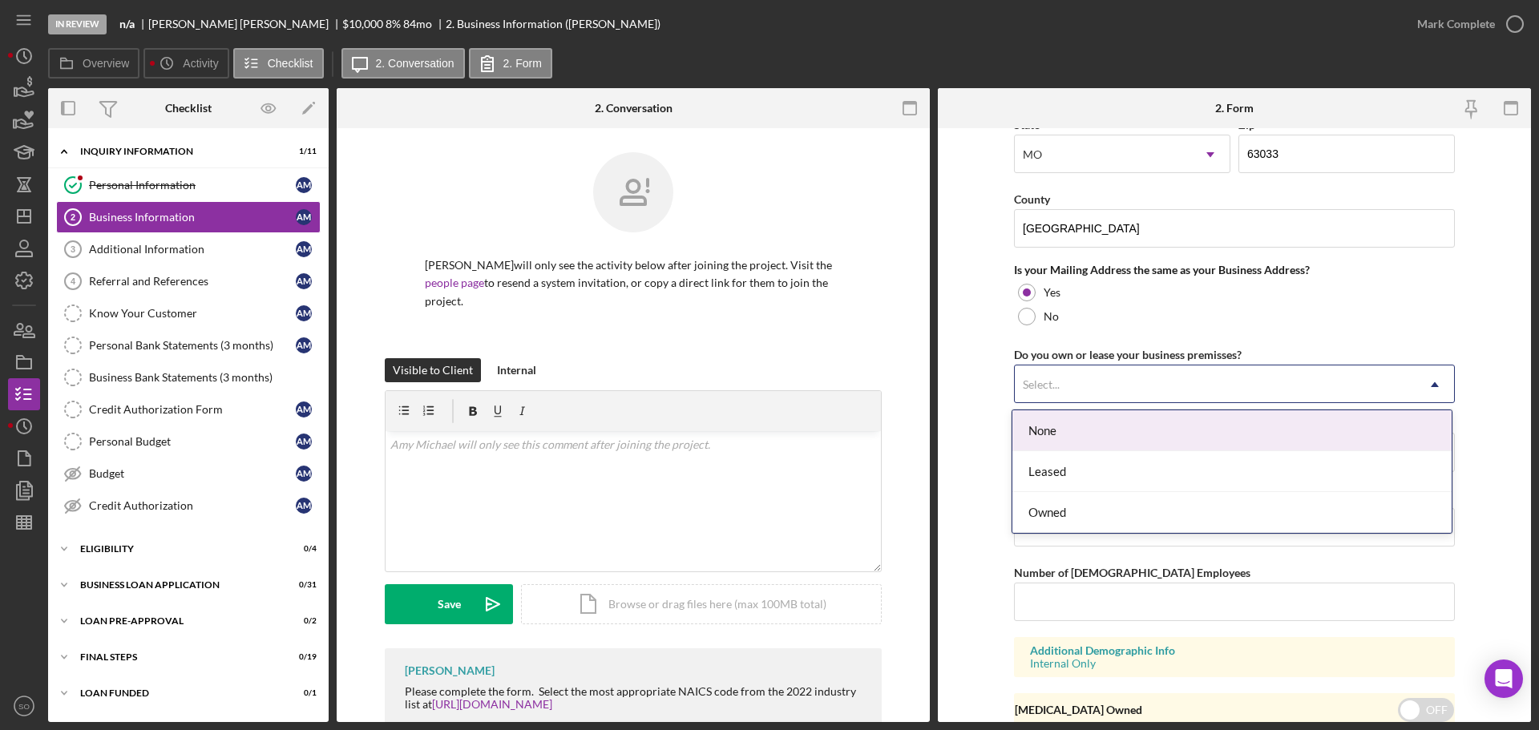
click at [1193, 386] on div "Select..." at bounding box center [1215, 384] width 401 height 37
click at [981, 430] on form "Business Name HandyPros STL LLC DBA Business Start Date [DATE] Legal Structure …" at bounding box center [1234, 425] width 593 height 594
click at [1127, 389] on div "Select..." at bounding box center [1215, 384] width 401 height 37
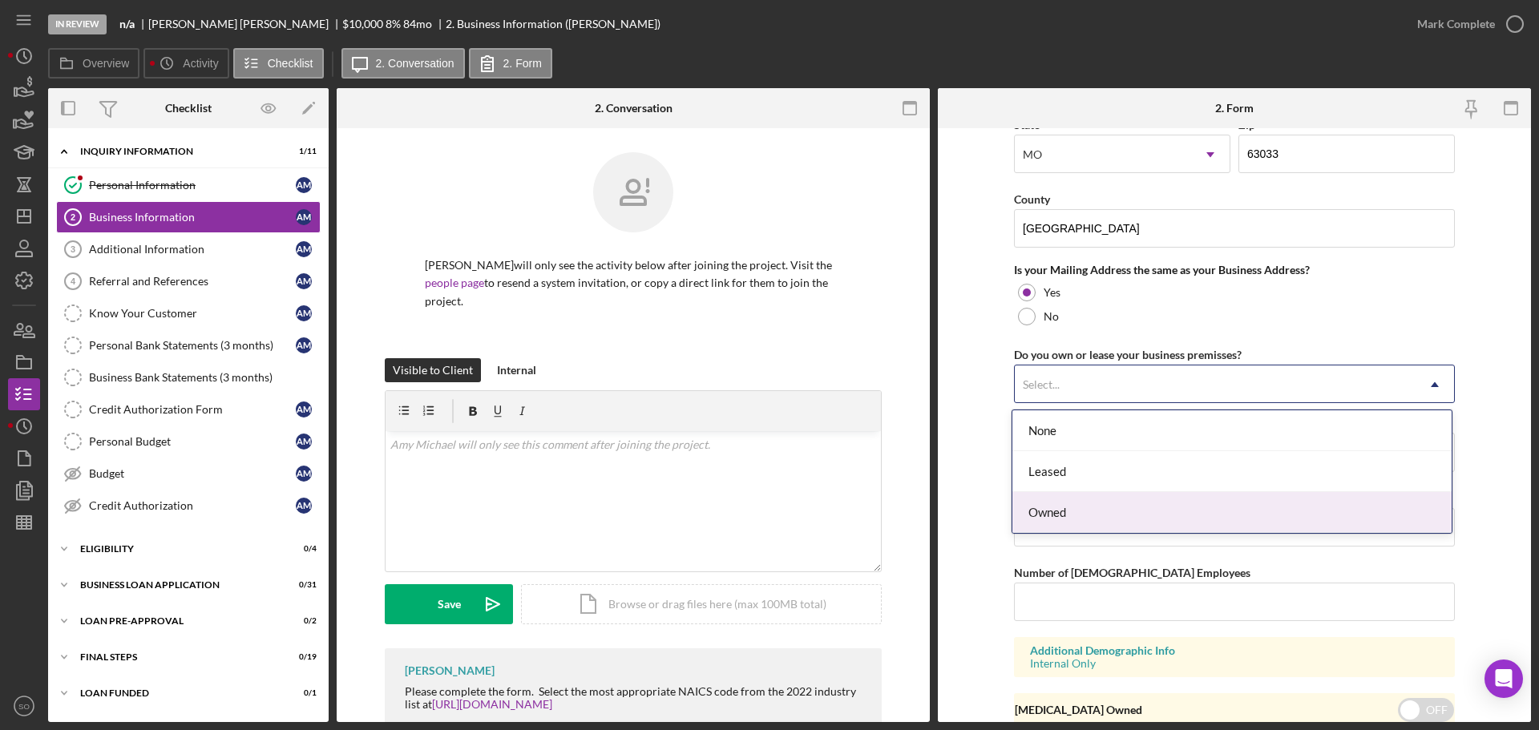
click at [1105, 513] on div "Owned" at bounding box center [1232, 512] width 439 height 41
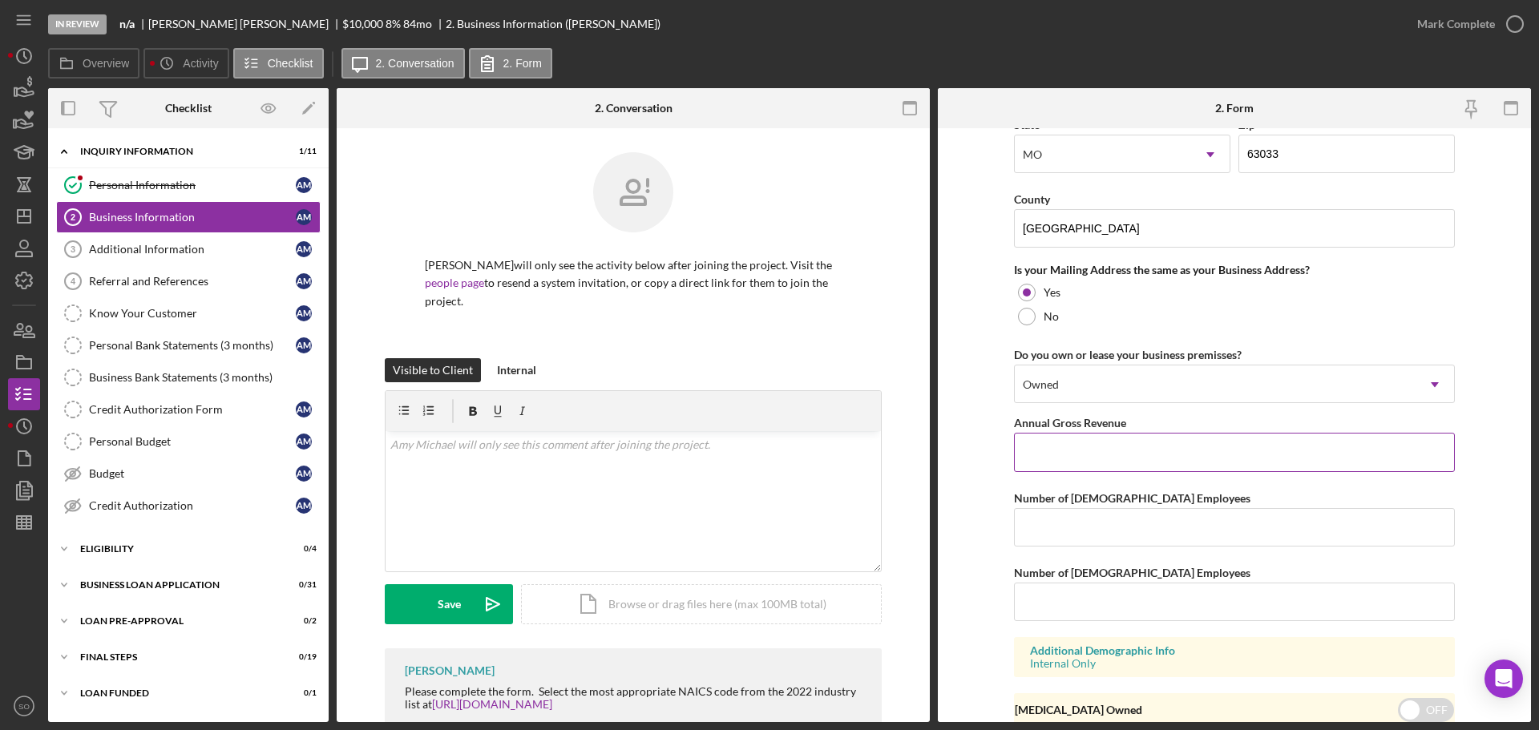
click at [1074, 453] on input "Annual Gross Revenue" at bounding box center [1234, 452] width 441 height 38
type input "$60,000"
click at [1191, 521] on input "Number of [DEMOGRAPHIC_DATA] Employees" at bounding box center [1234, 527] width 441 height 38
type input "1"
drag, startPoint x: 1192, startPoint y: 593, endPoint x: 1198, endPoint y: 602, distance: 11.1
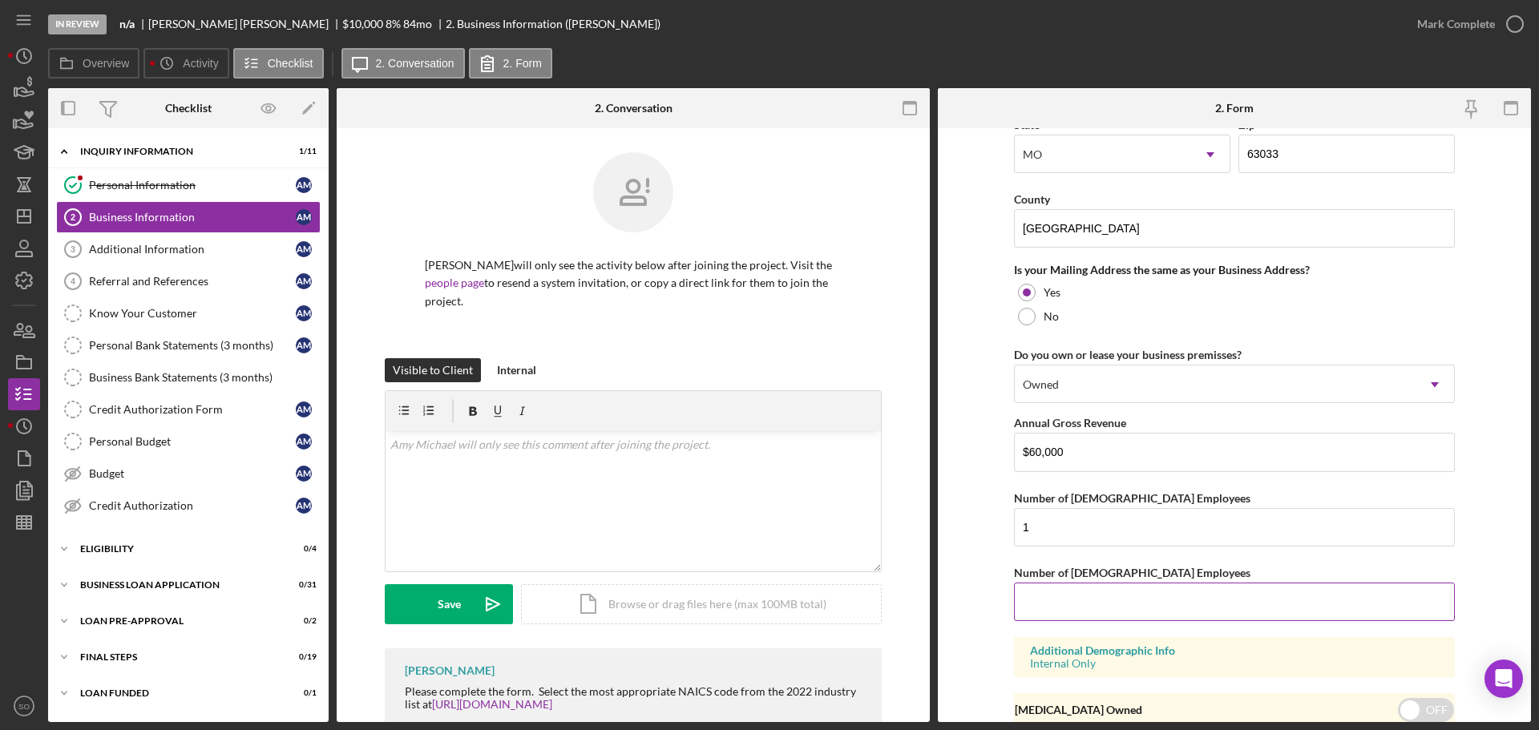
click at [1192, 593] on input "Number of [DEMOGRAPHIC_DATA] Employees" at bounding box center [1234, 602] width 441 height 38
type input "0"
click at [956, 618] on form "Business Name HandyPros STL LLC DBA Business Start Date [DATE] Legal Structure …" at bounding box center [1234, 425] width 593 height 594
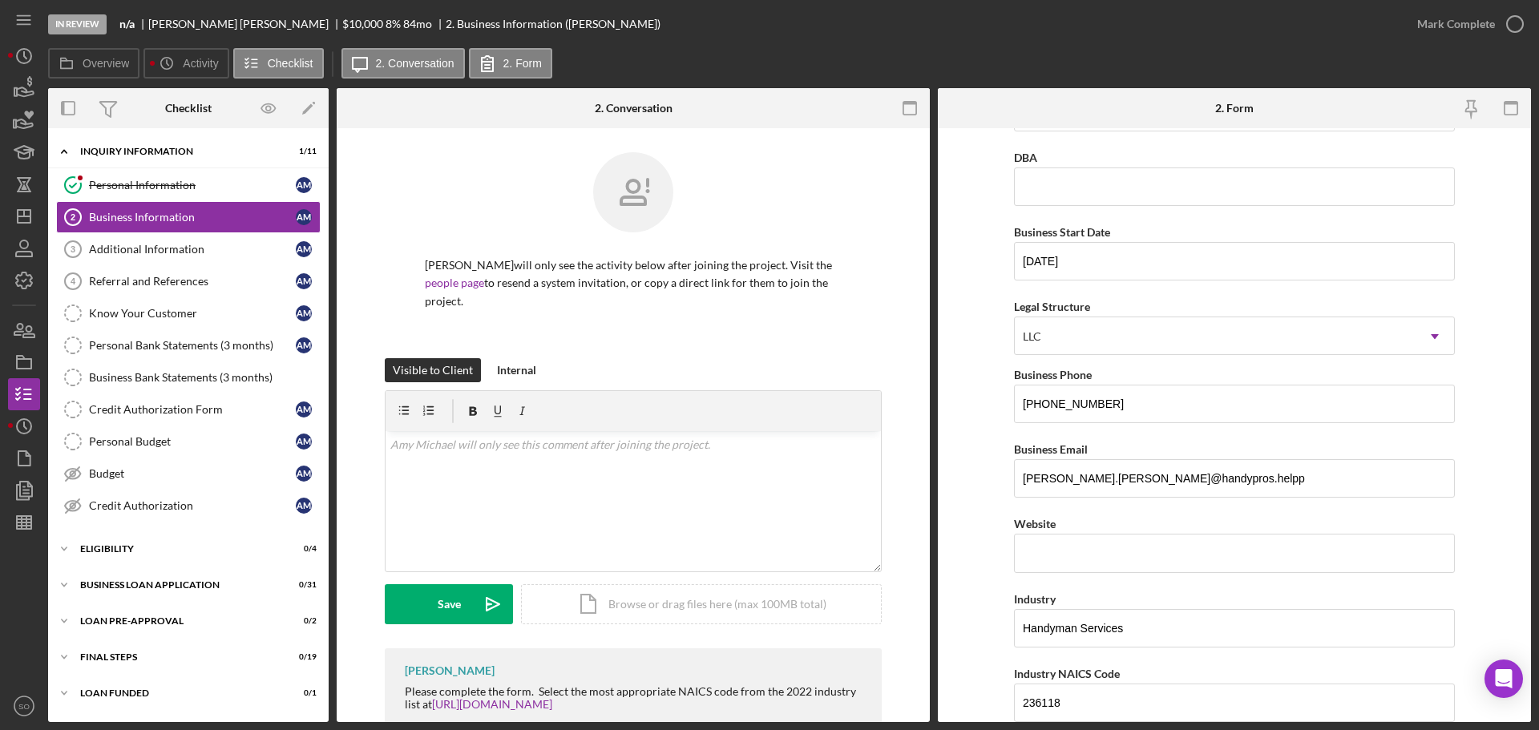
scroll to position [0, 0]
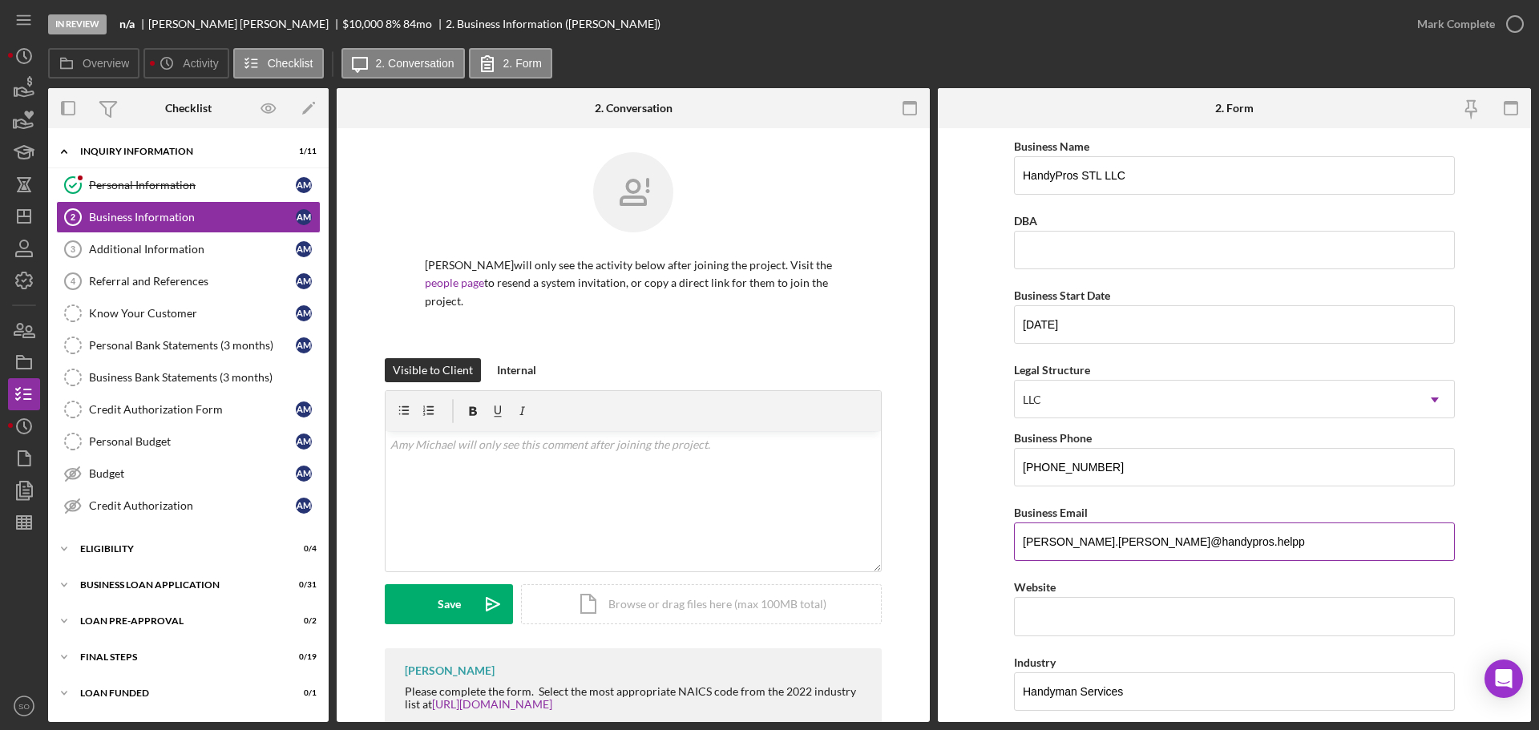
click at [1207, 552] on input "[PERSON_NAME].[PERSON_NAME]@handypros.helpp" at bounding box center [1234, 542] width 441 height 38
type input "[PERSON_NAME][EMAIL_ADDRESS][PERSON_NAME][DOMAIN_NAME]"
click at [985, 461] on form "Business Name HandyPros STL LLC DBA Business Start Date [DATE] Legal Structure …" at bounding box center [1234, 425] width 593 height 594
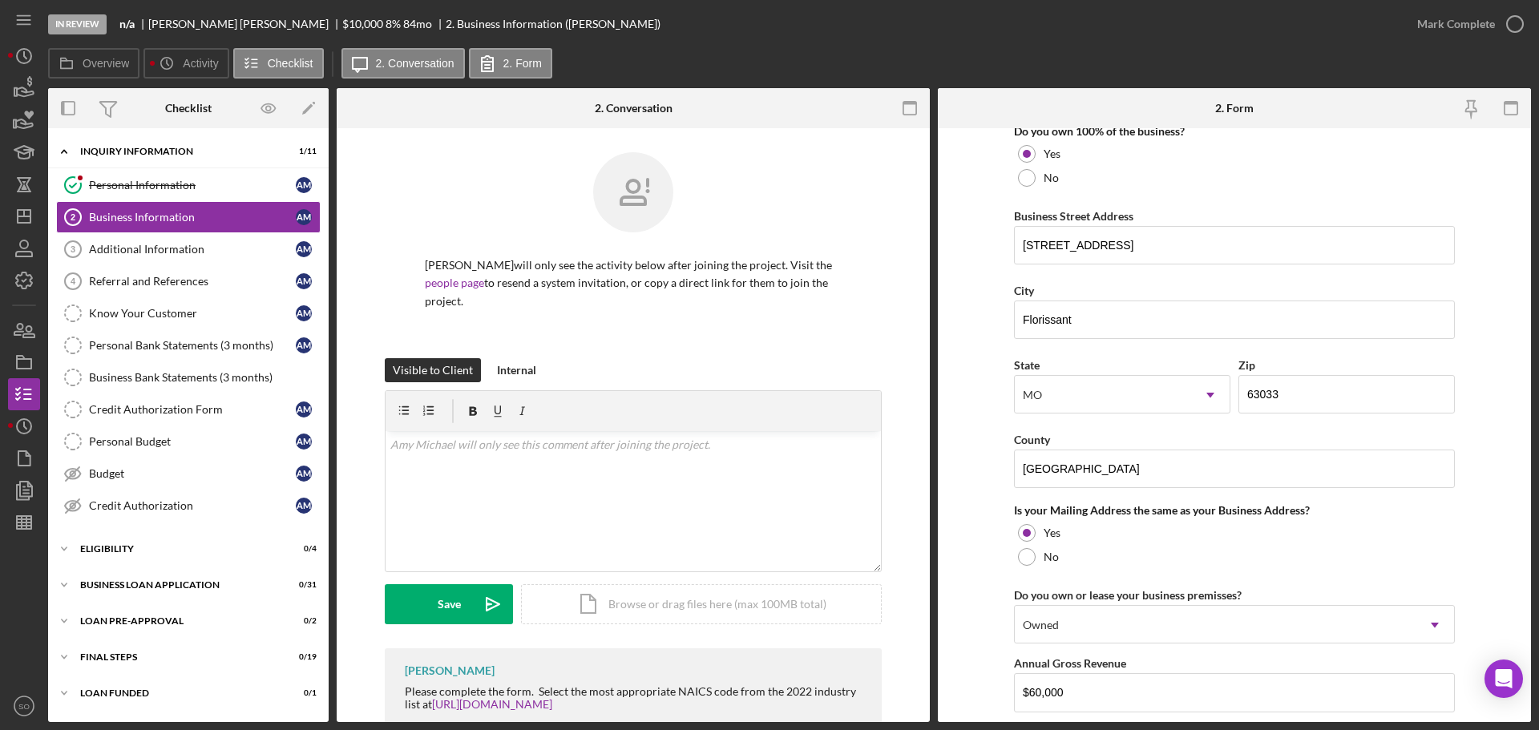
scroll to position [1186, 0]
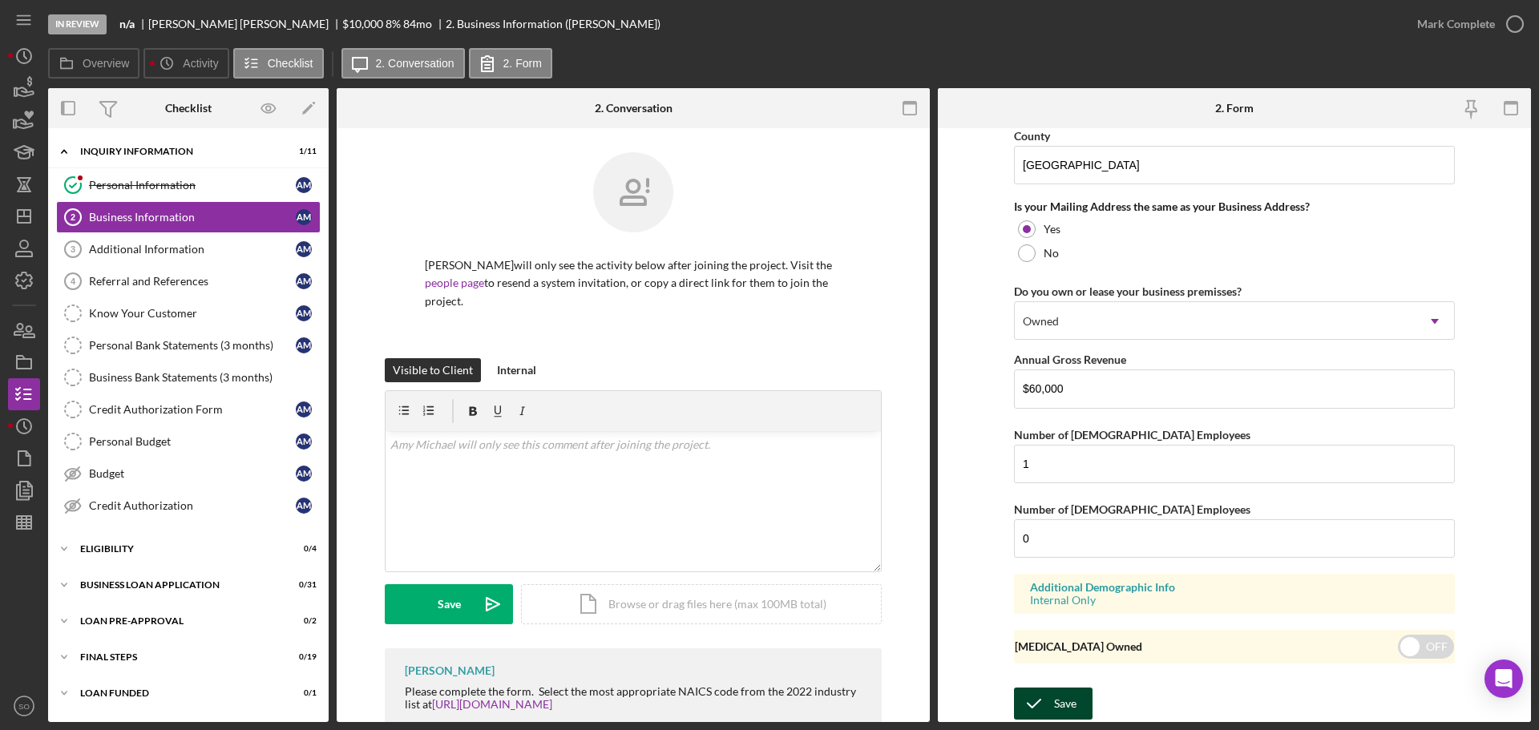
click at [1073, 693] on div "Save" at bounding box center [1065, 704] width 22 height 32
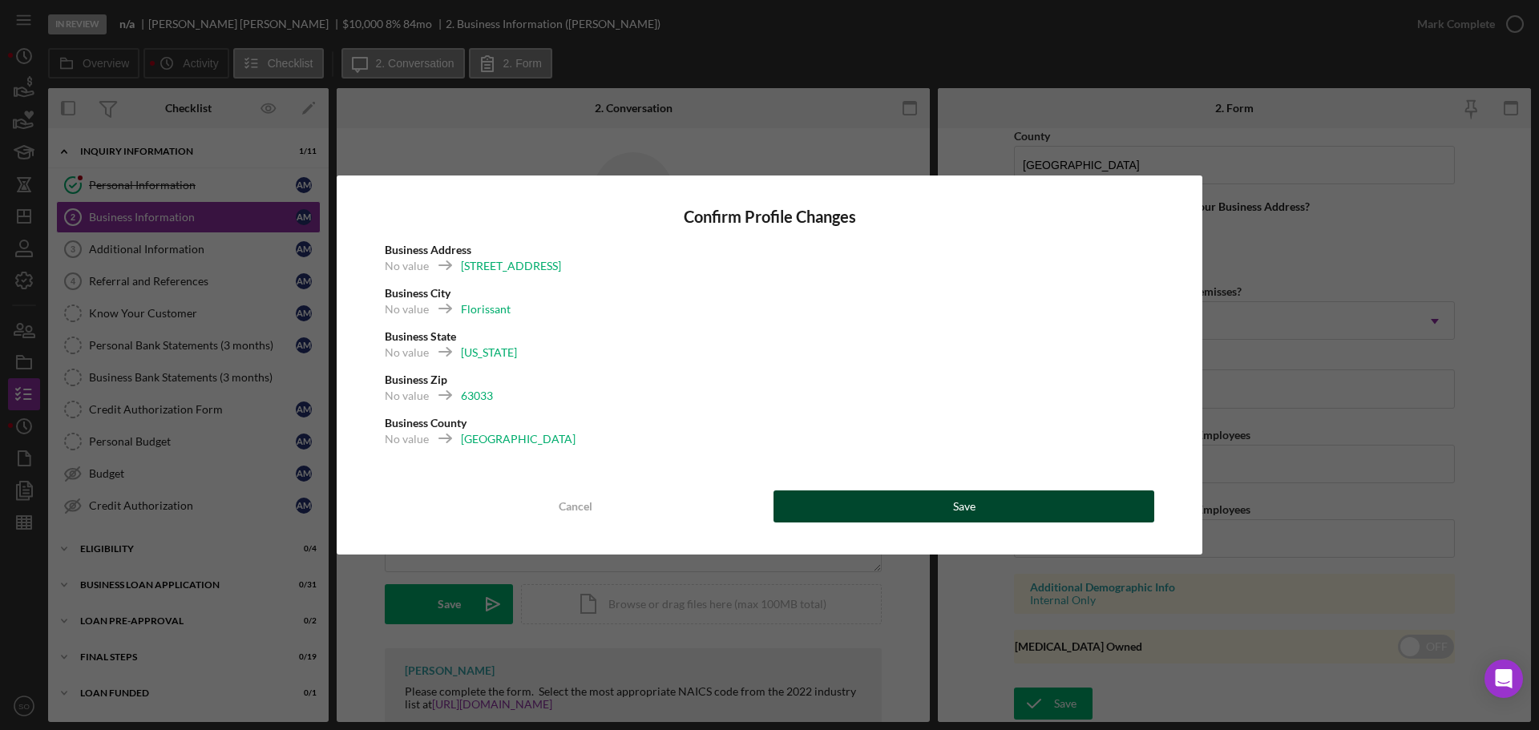
click at [975, 516] on div "Save" at bounding box center [964, 507] width 22 height 32
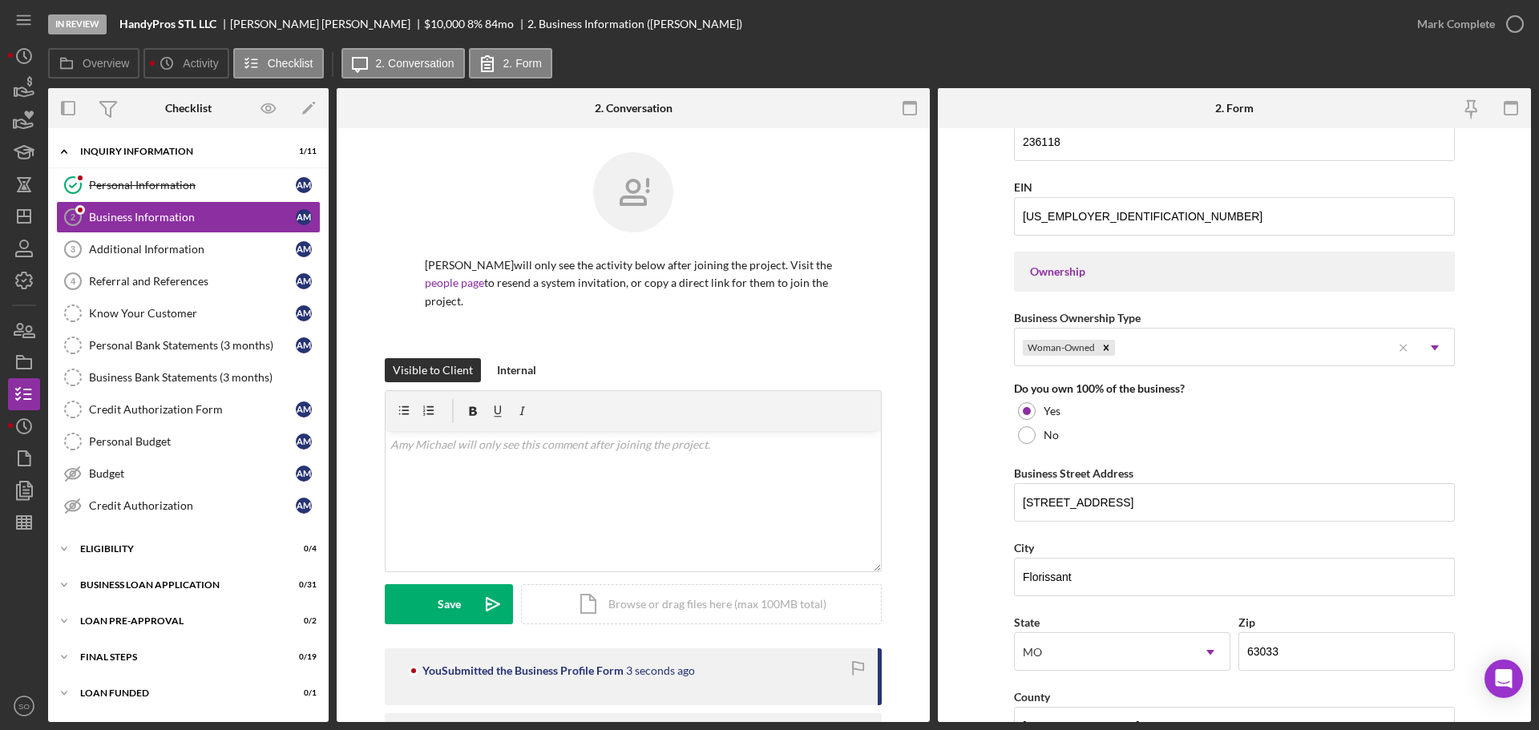
scroll to position [304, 0]
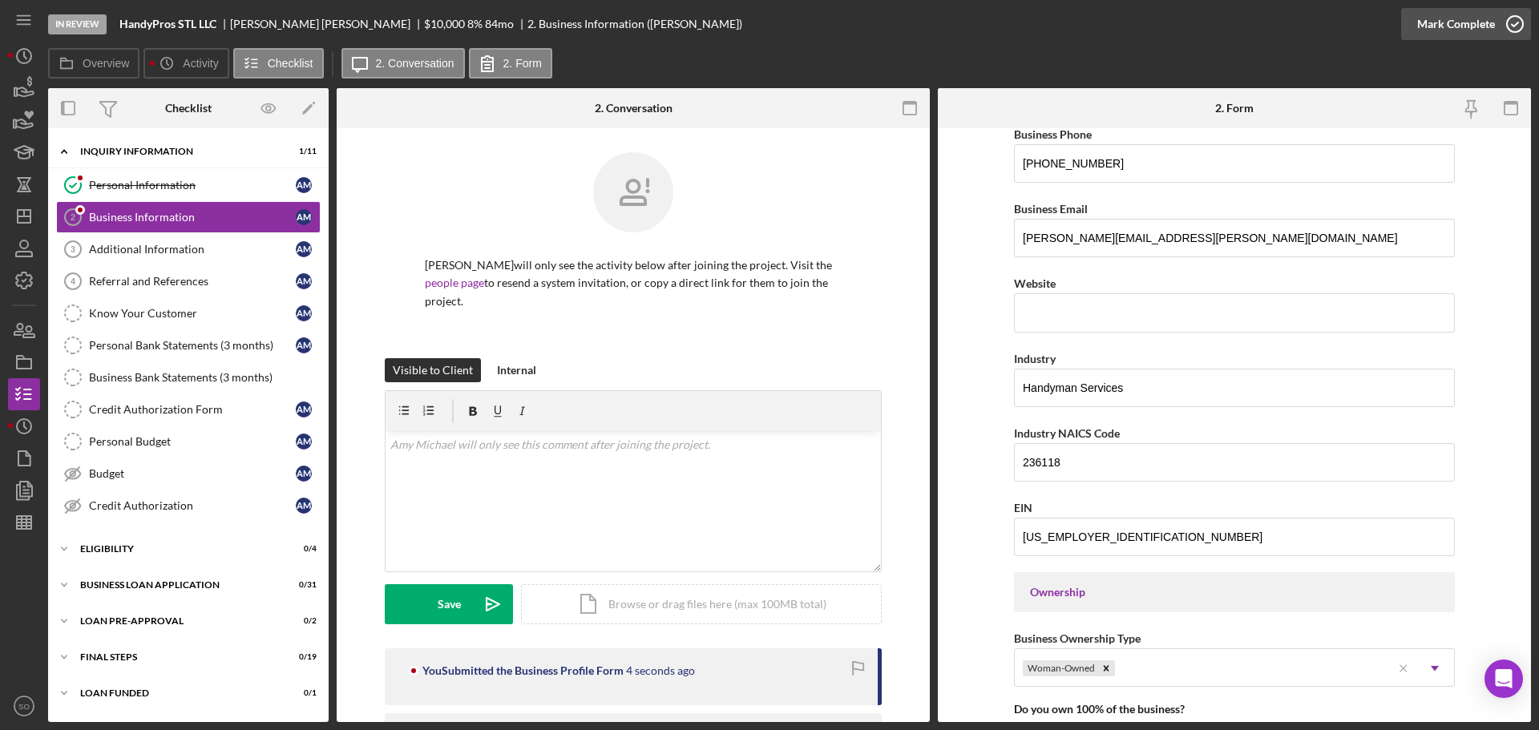
click at [1443, 22] on div "Mark Complete" at bounding box center [1457, 24] width 78 height 32
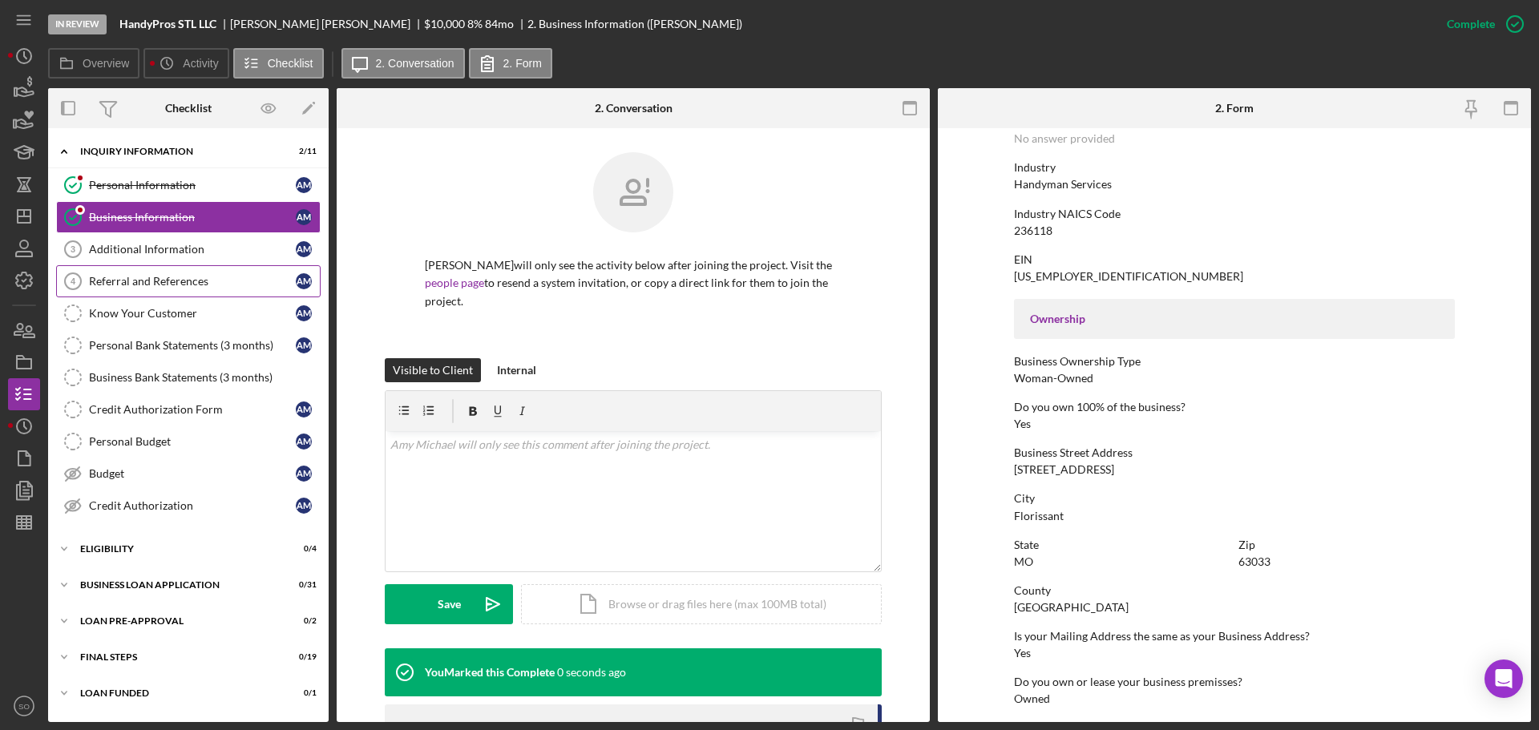
scroll to position [95, 0]
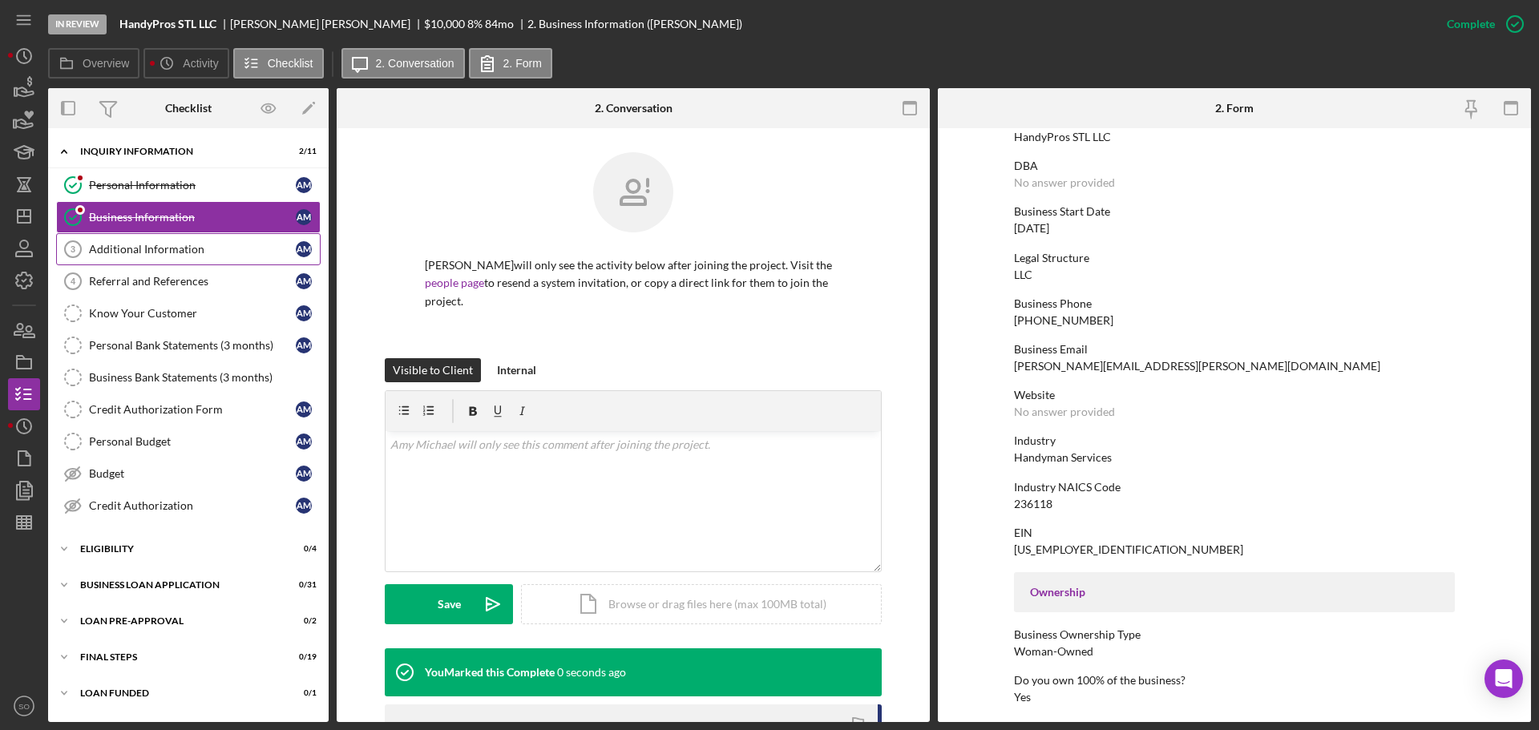
click at [157, 256] on div "Additional Information" at bounding box center [192, 249] width 207 height 13
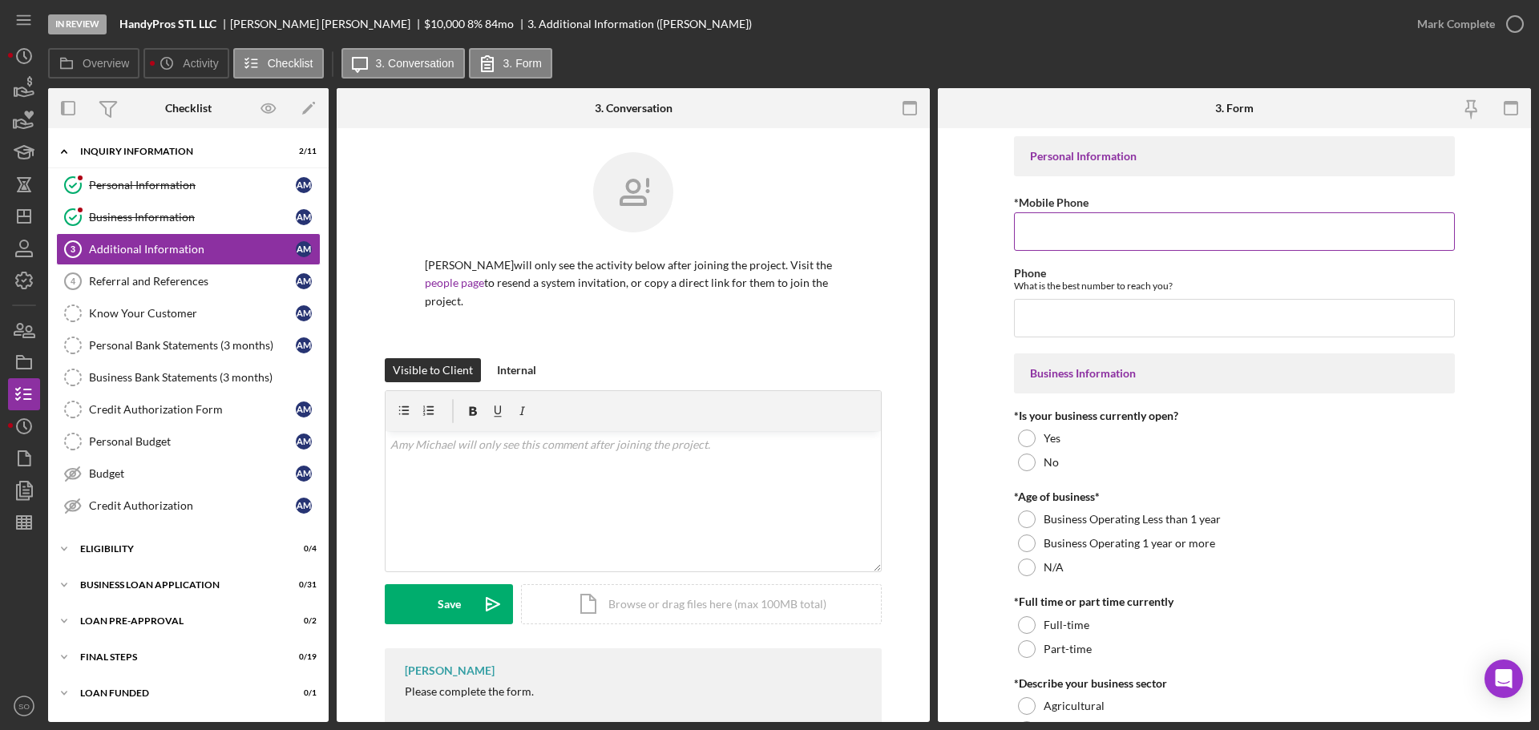
click at [1082, 236] on input "*Mobile Phone" at bounding box center [1234, 231] width 441 height 38
paste input "[PHONE_NUMBER]"
type input "[PHONE_NUMBER]"
click at [1055, 325] on input "Phone" at bounding box center [1234, 318] width 441 height 38
paste input "[PHONE_NUMBER]"
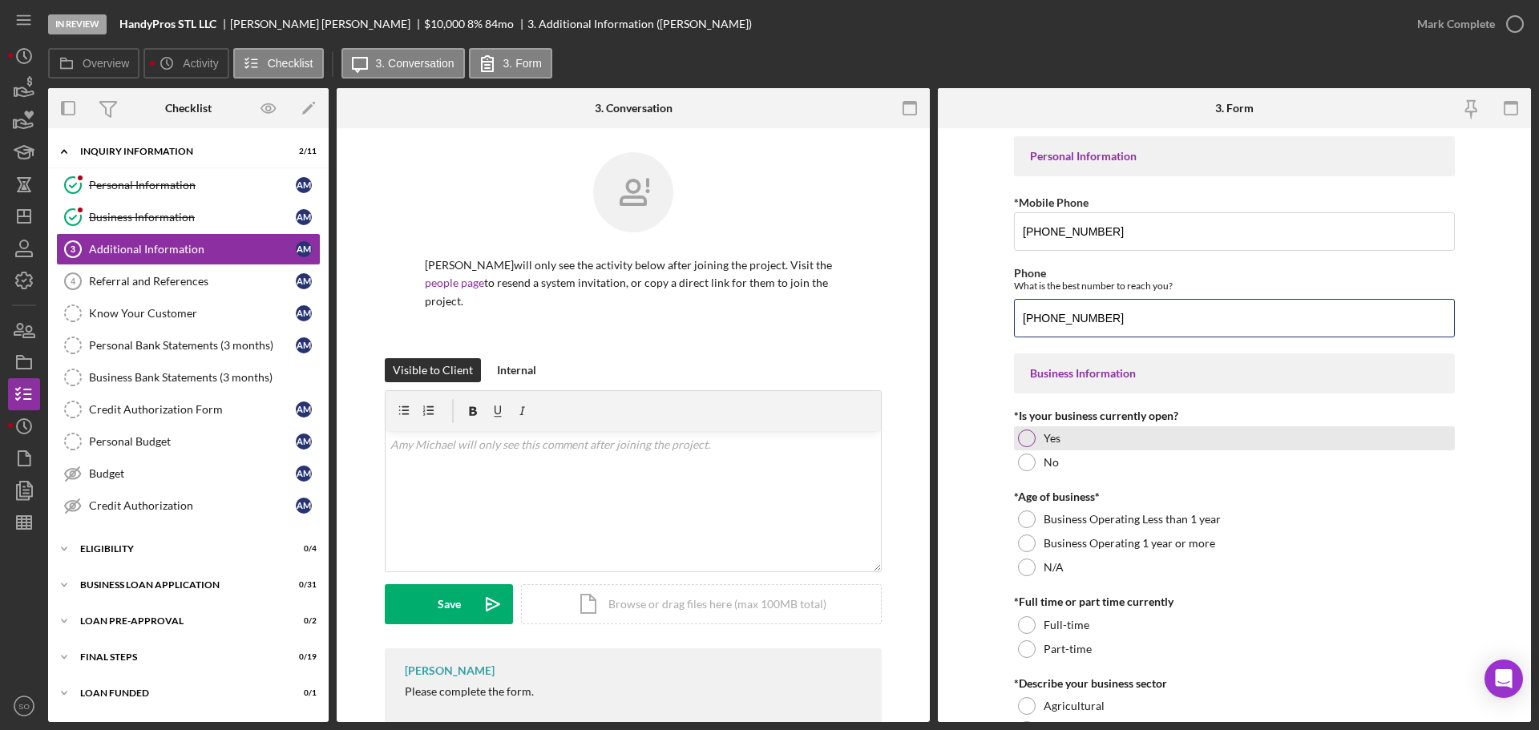
type input "[PHONE_NUMBER]"
click at [1044, 441] on label "Yes" at bounding box center [1052, 438] width 17 height 13
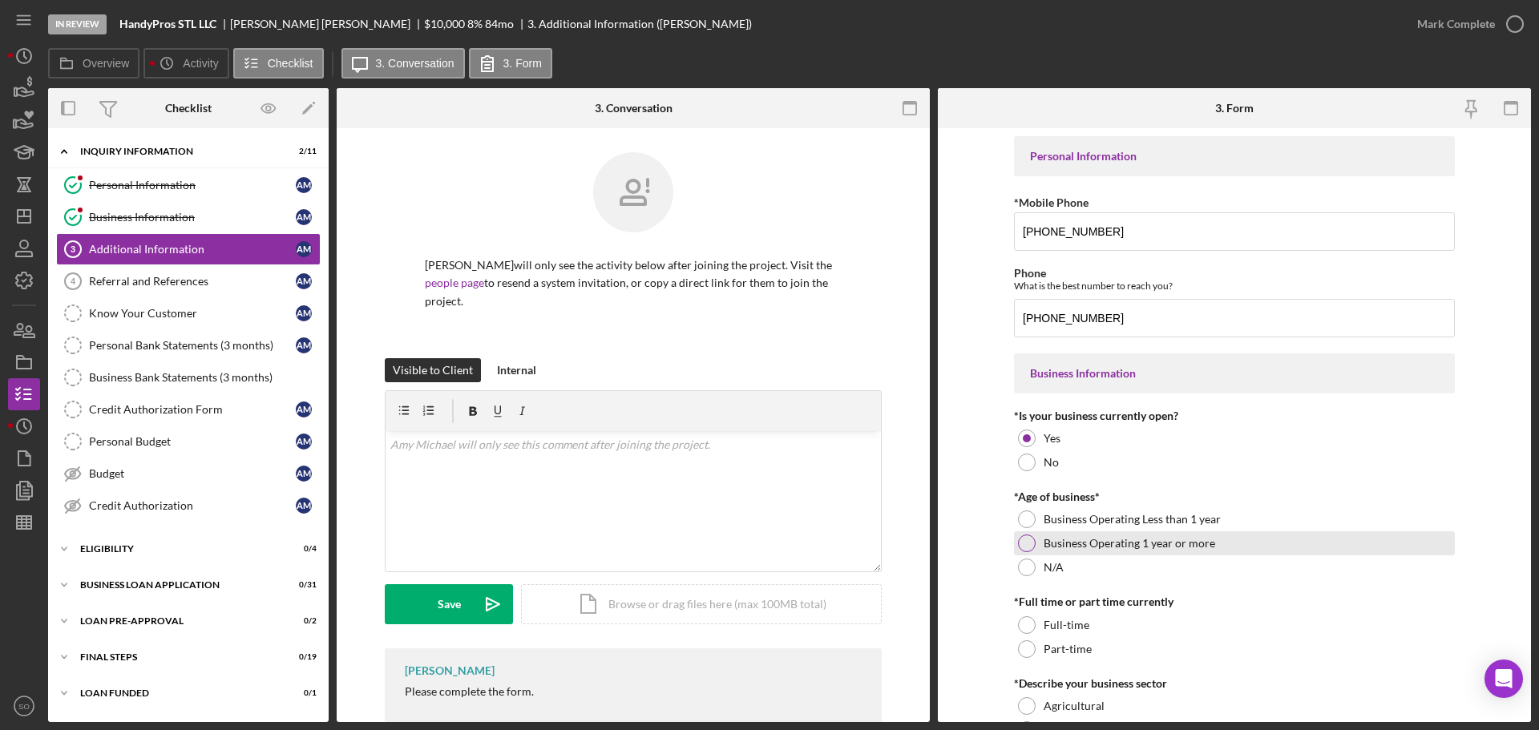
click at [1026, 544] on div at bounding box center [1027, 544] width 18 height 18
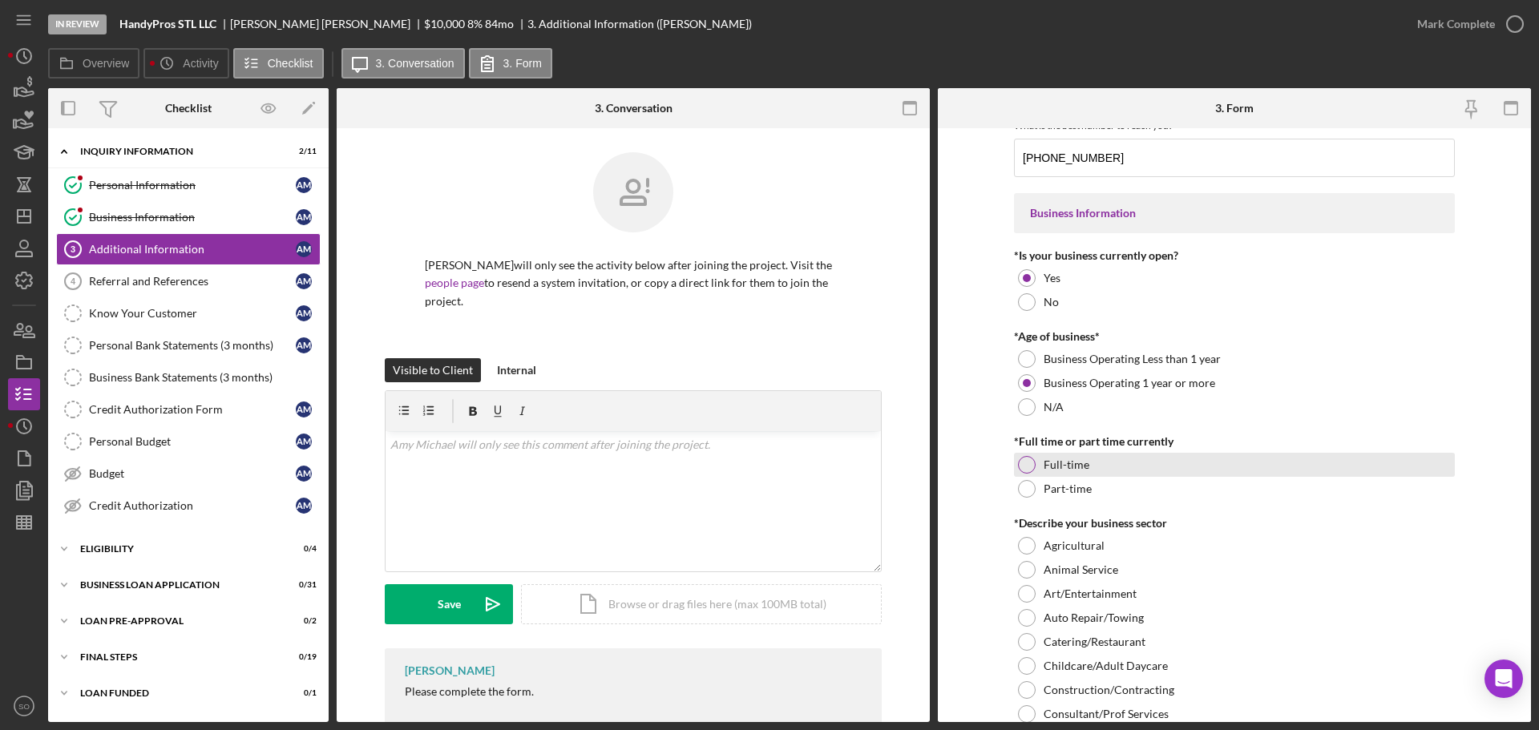
click at [1021, 469] on div at bounding box center [1027, 465] width 18 height 18
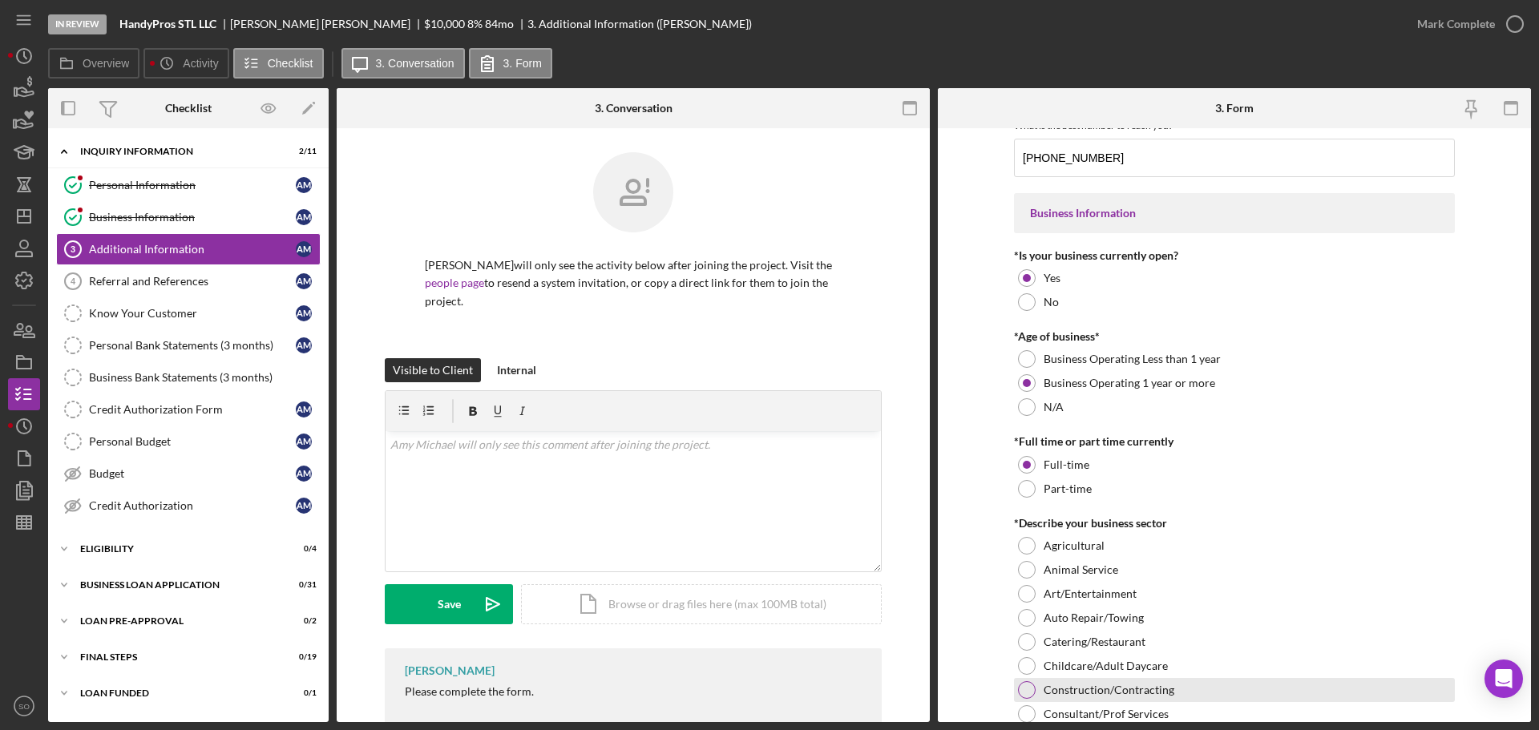
scroll to position [321, 0]
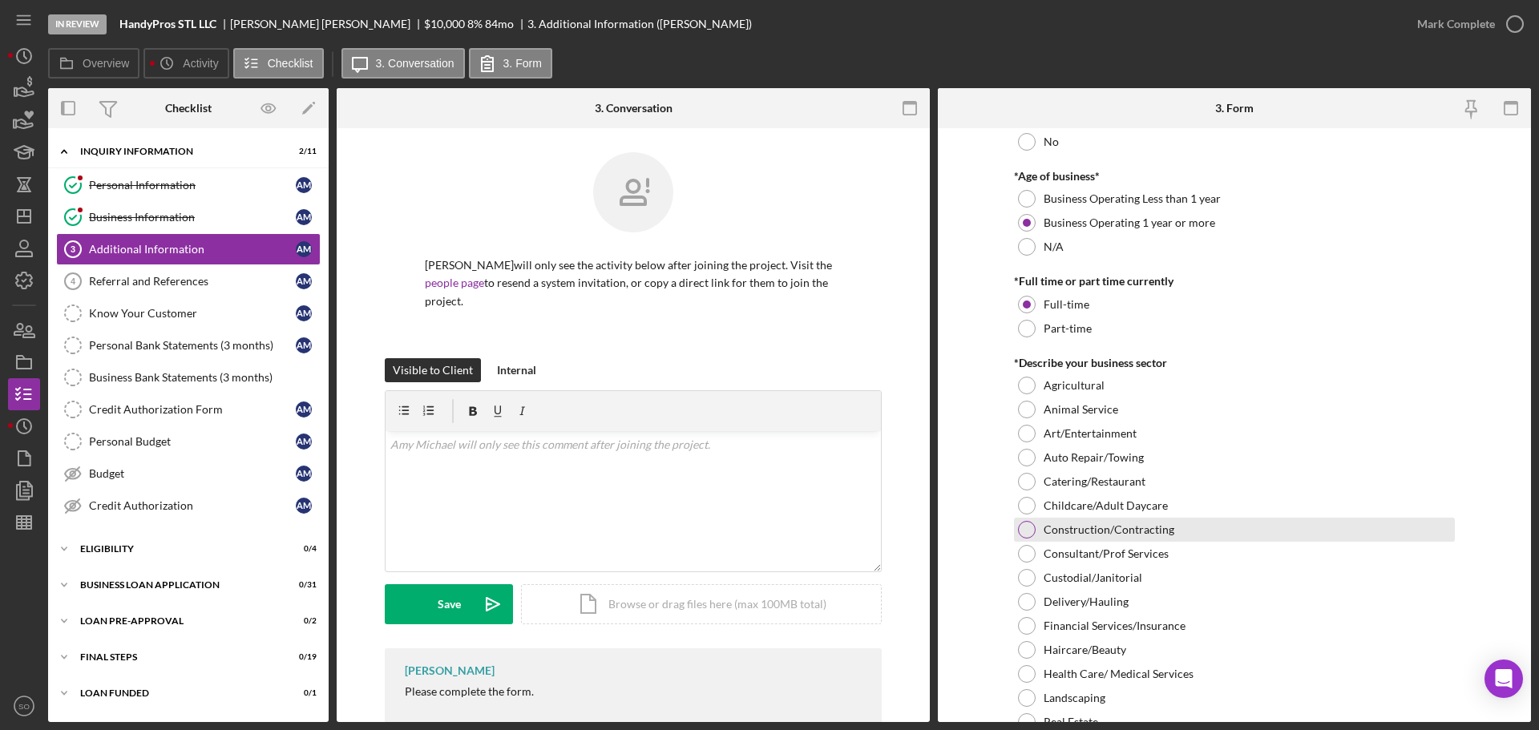
click at [1025, 523] on div at bounding box center [1027, 530] width 18 height 18
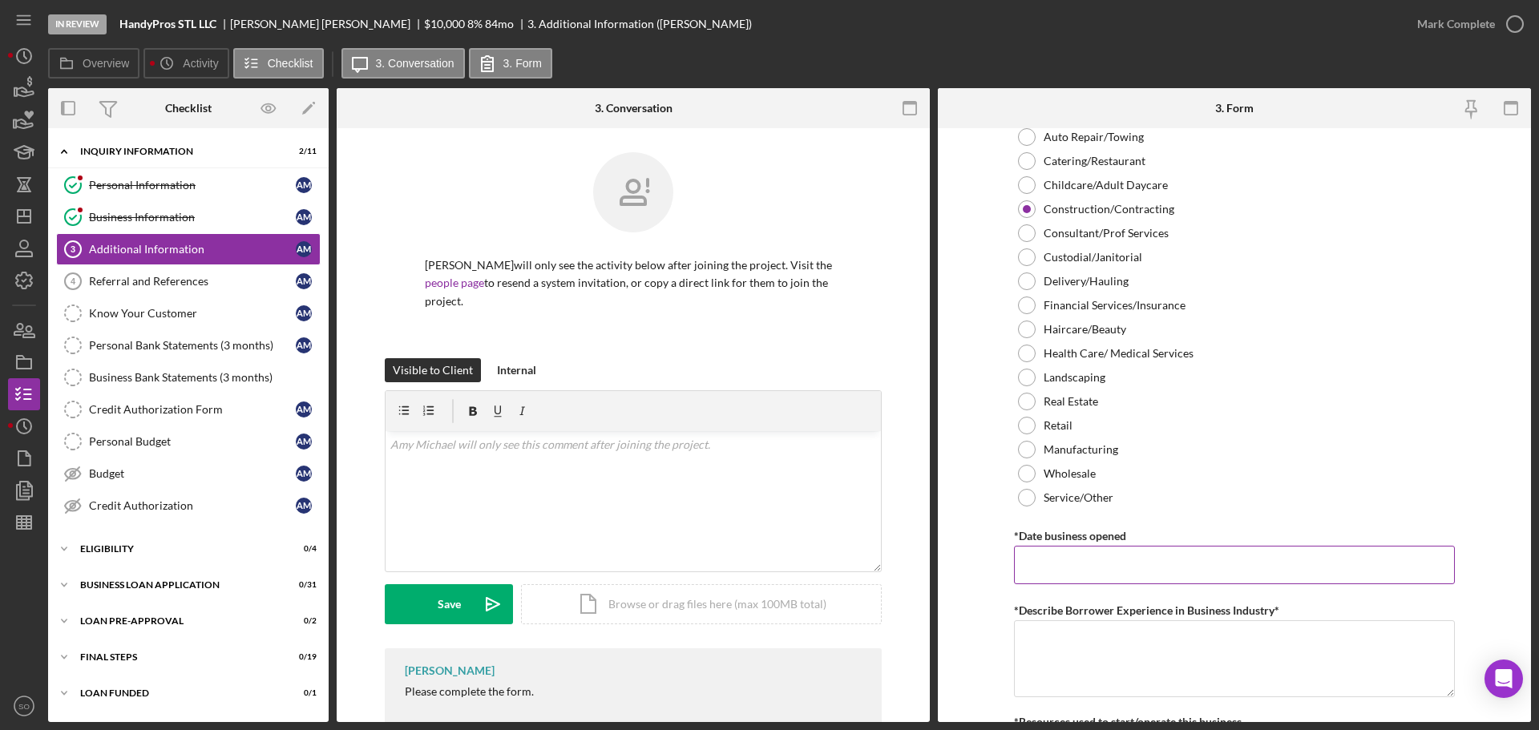
click at [1082, 566] on input "*Date business opened" at bounding box center [1234, 565] width 441 height 38
click at [1254, 571] on input "*Date business opened" at bounding box center [1234, 565] width 441 height 38
paste input "[DATE]"
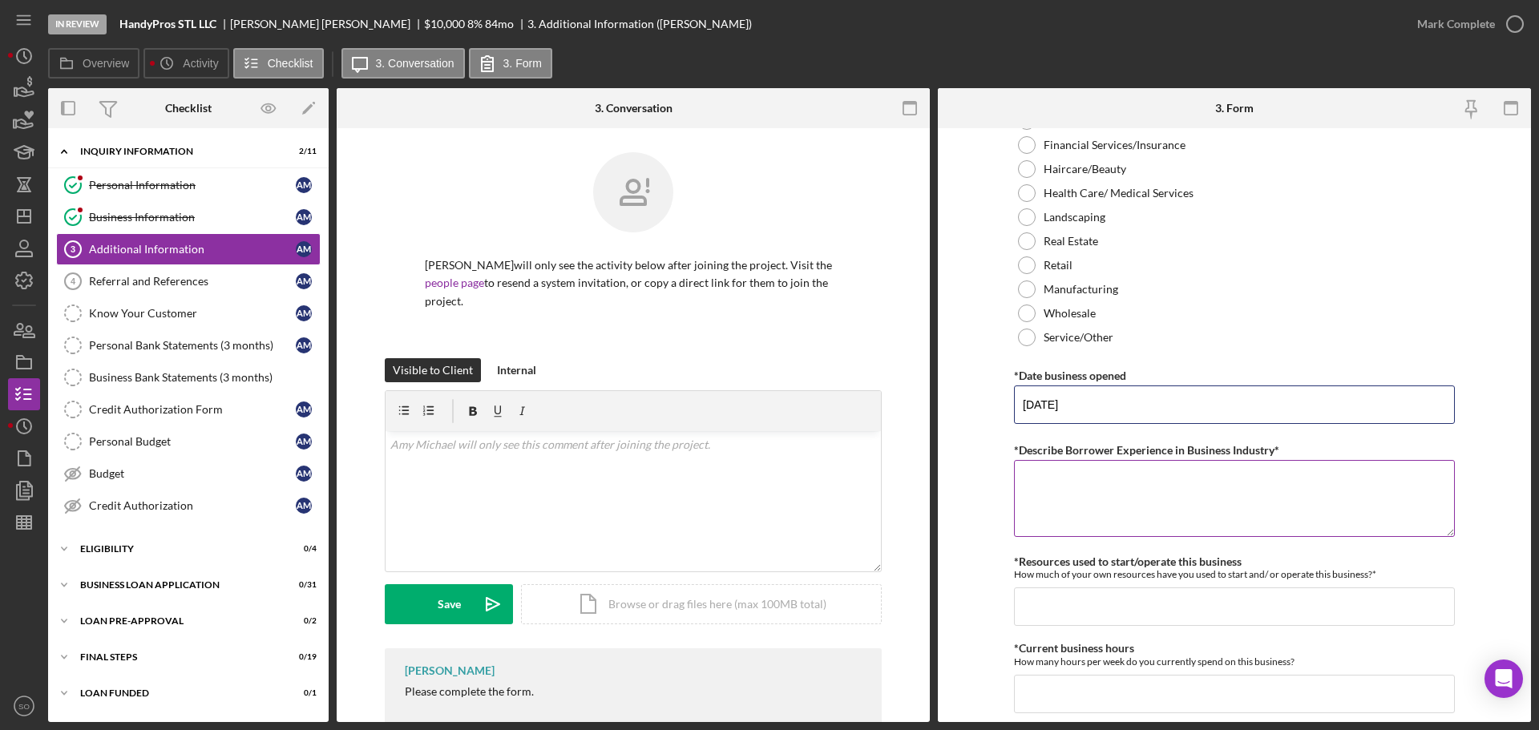
type input "[DATE]"
click at [1093, 492] on textarea "*Describe Borrower Experience in Business Industry*" at bounding box center [1234, 498] width 441 height 77
type textarea "10 years experience in the industry"
click at [1142, 595] on input "*Resources used to start/operate this business" at bounding box center [1234, 607] width 441 height 38
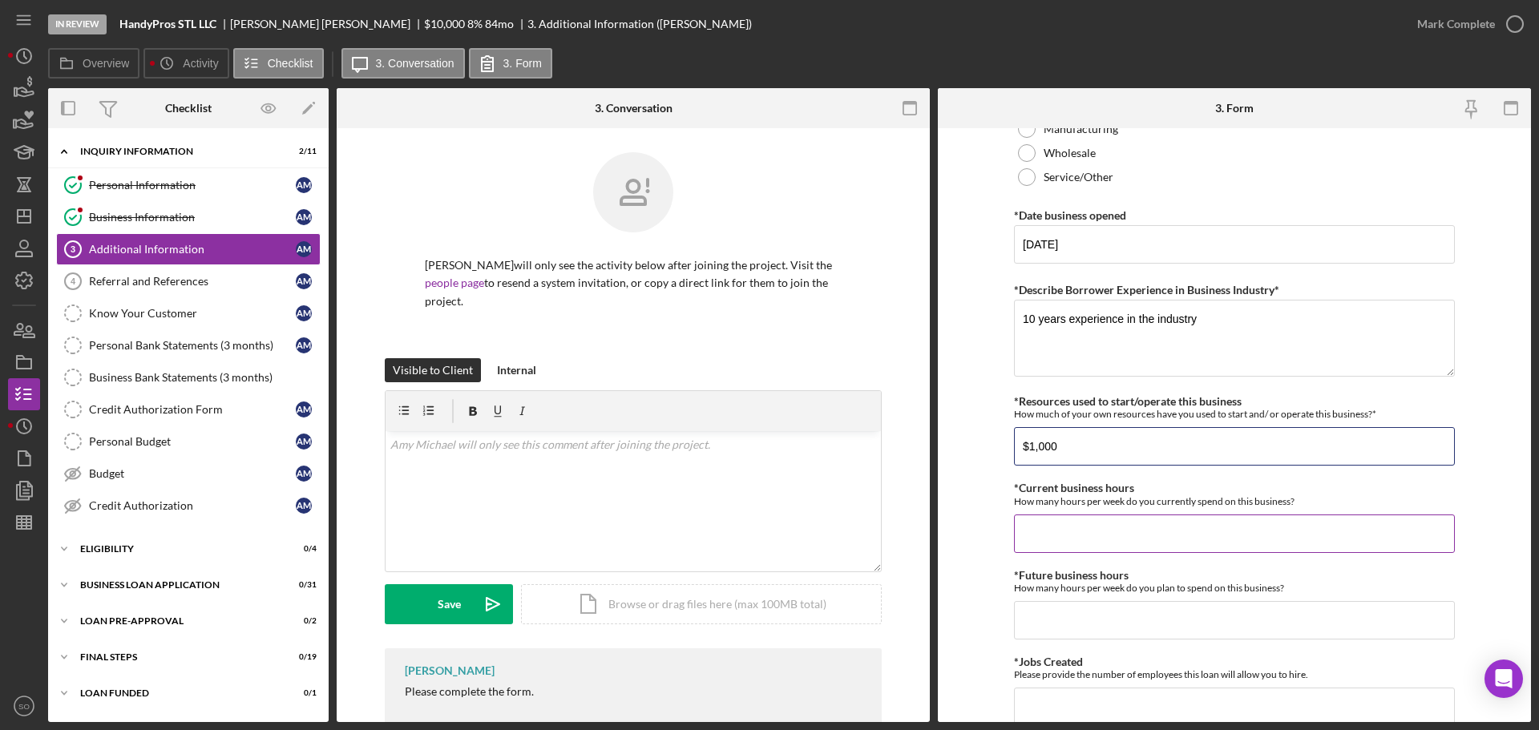
type input "$1,000"
click at [1104, 532] on input "*Current business hours" at bounding box center [1234, 534] width 441 height 38
type input "40"
click at [1117, 619] on input "*Future business hours" at bounding box center [1234, 620] width 441 height 38
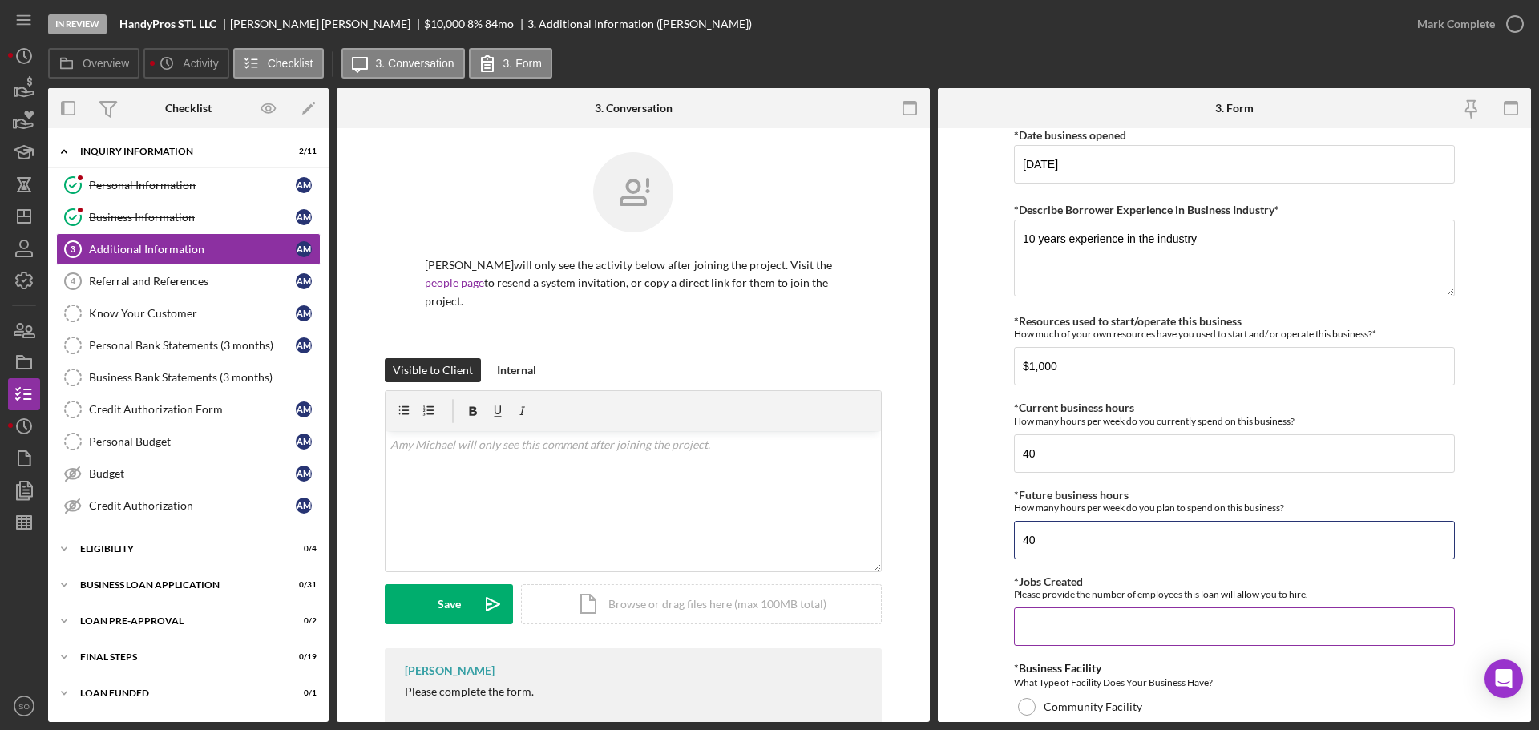
type input "40"
click at [1110, 614] on input "*Jobs Created" at bounding box center [1234, 627] width 441 height 38
type input "1"
click at [977, 589] on form "Personal Information *Mobile Phone [PHONE_NUMBER] Phone What is the best number…" at bounding box center [1234, 425] width 593 height 594
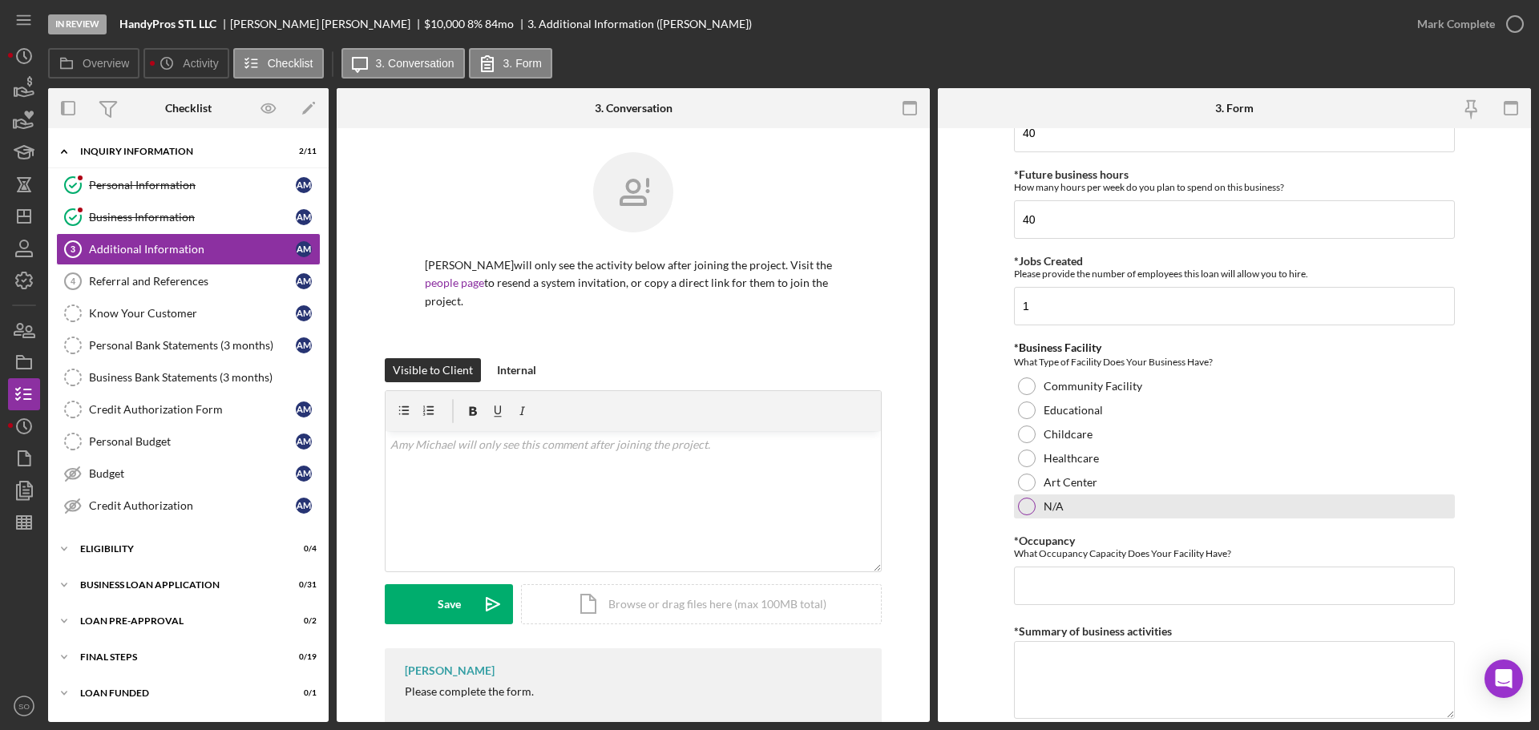
click at [1026, 504] on div at bounding box center [1027, 507] width 18 height 18
click at [1066, 591] on input "*Occupancy" at bounding box center [1234, 586] width 441 height 38
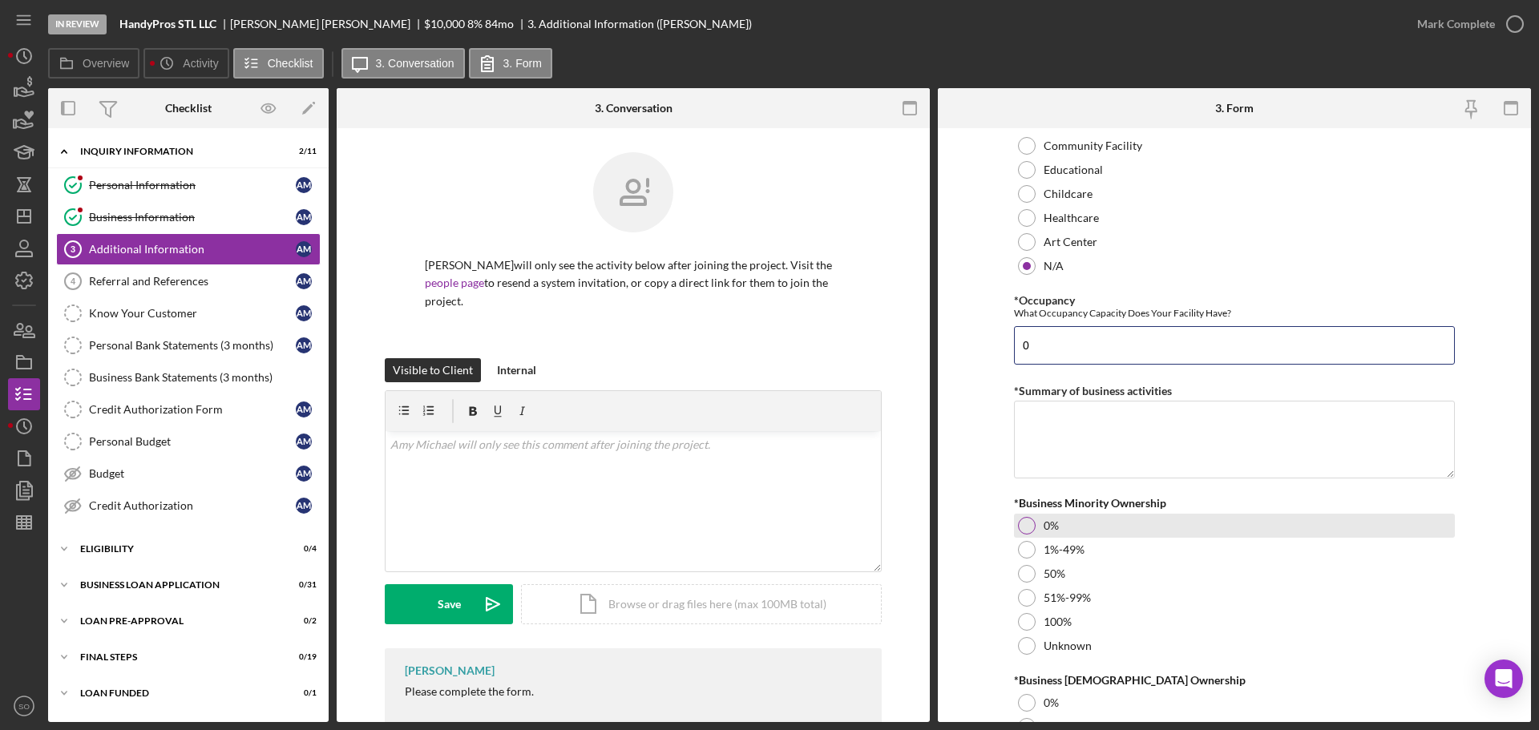
type input "0"
click at [1029, 525] on div at bounding box center [1027, 526] width 18 height 18
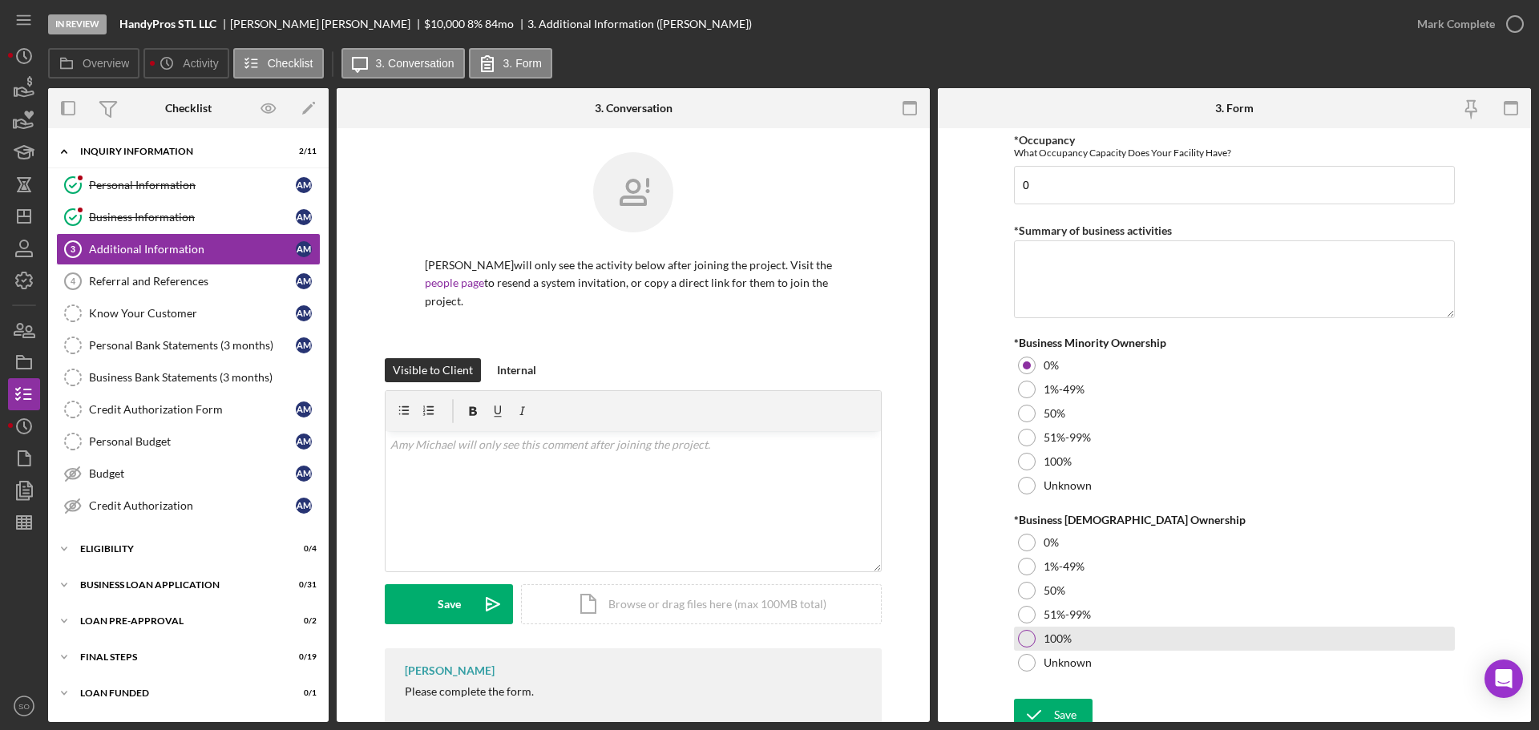
click at [1041, 632] on div "100%" at bounding box center [1234, 639] width 441 height 24
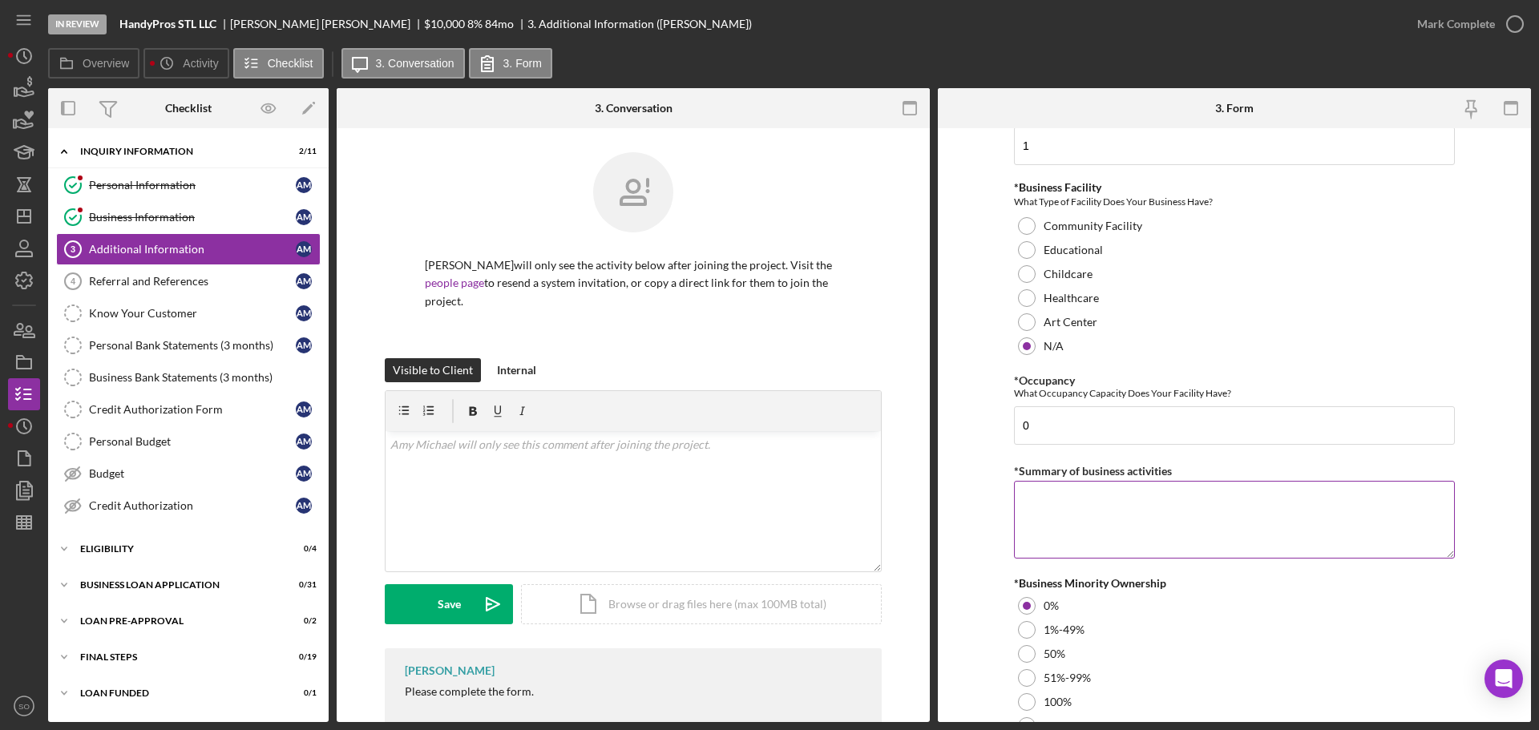
click at [1091, 537] on textarea "*Summary of business activities" at bounding box center [1234, 519] width 441 height 77
click at [1090, 536] on textarea "*Summary of business activities" at bounding box center [1234, 519] width 441 height 77
paste textarea "Handyman Services"
type textarea "Handyman Services"
click at [991, 483] on form "Personal Information *Mobile Phone [PHONE_NUMBER] Phone What is the best number…" at bounding box center [1234, 425] width 593 height 594
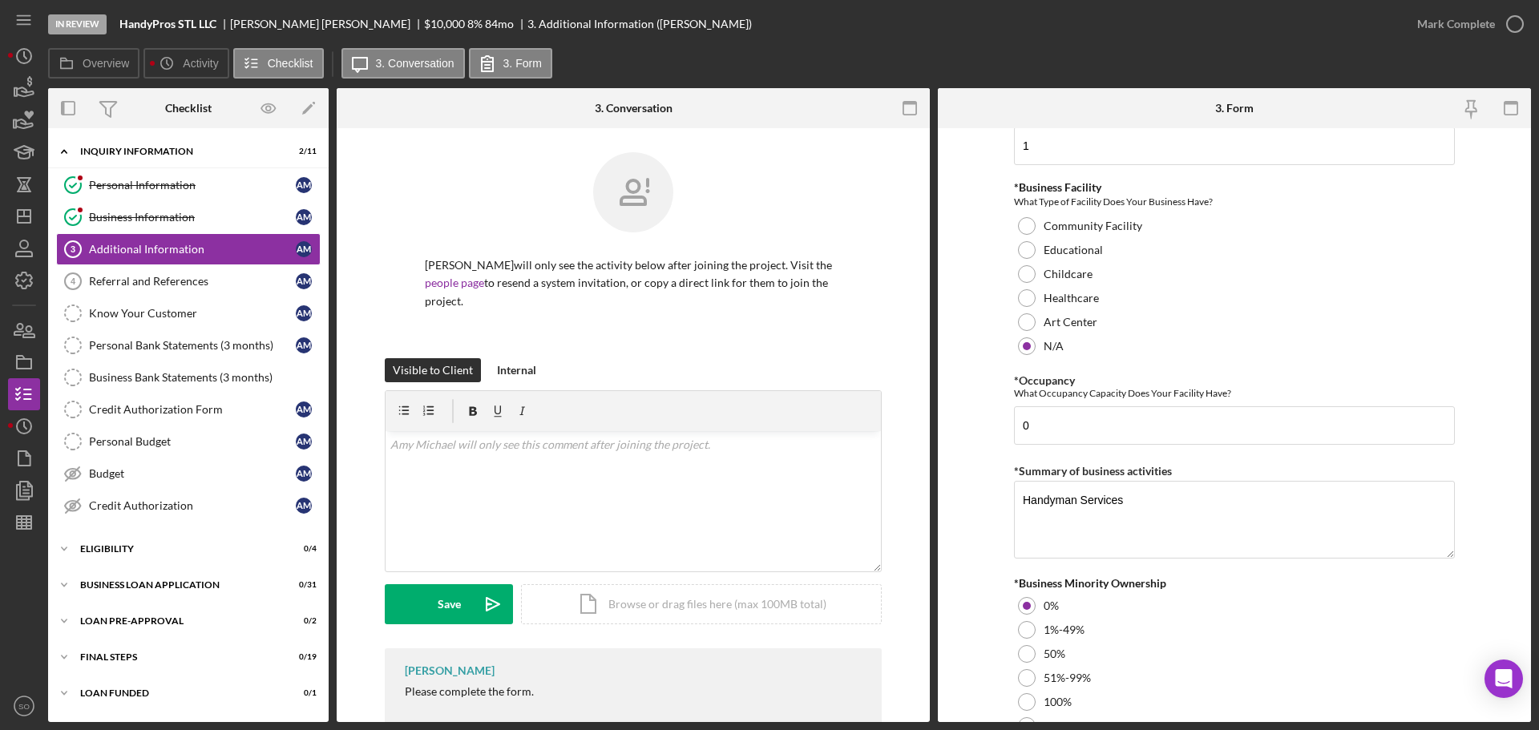
scroll to position [1775, 0]
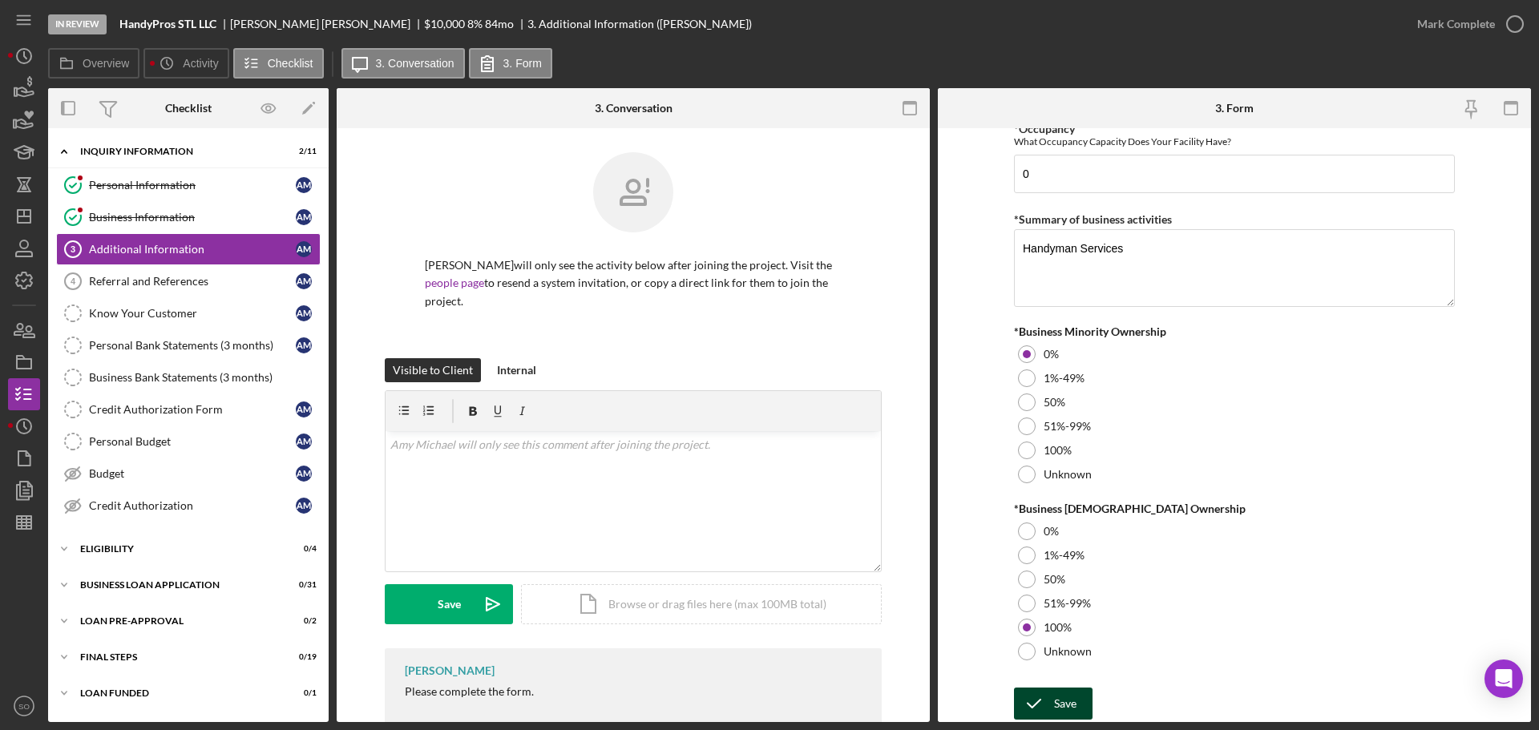
click at [1070, 695] on div "Save" at bounding box center [1065, 704] width 22 height 32
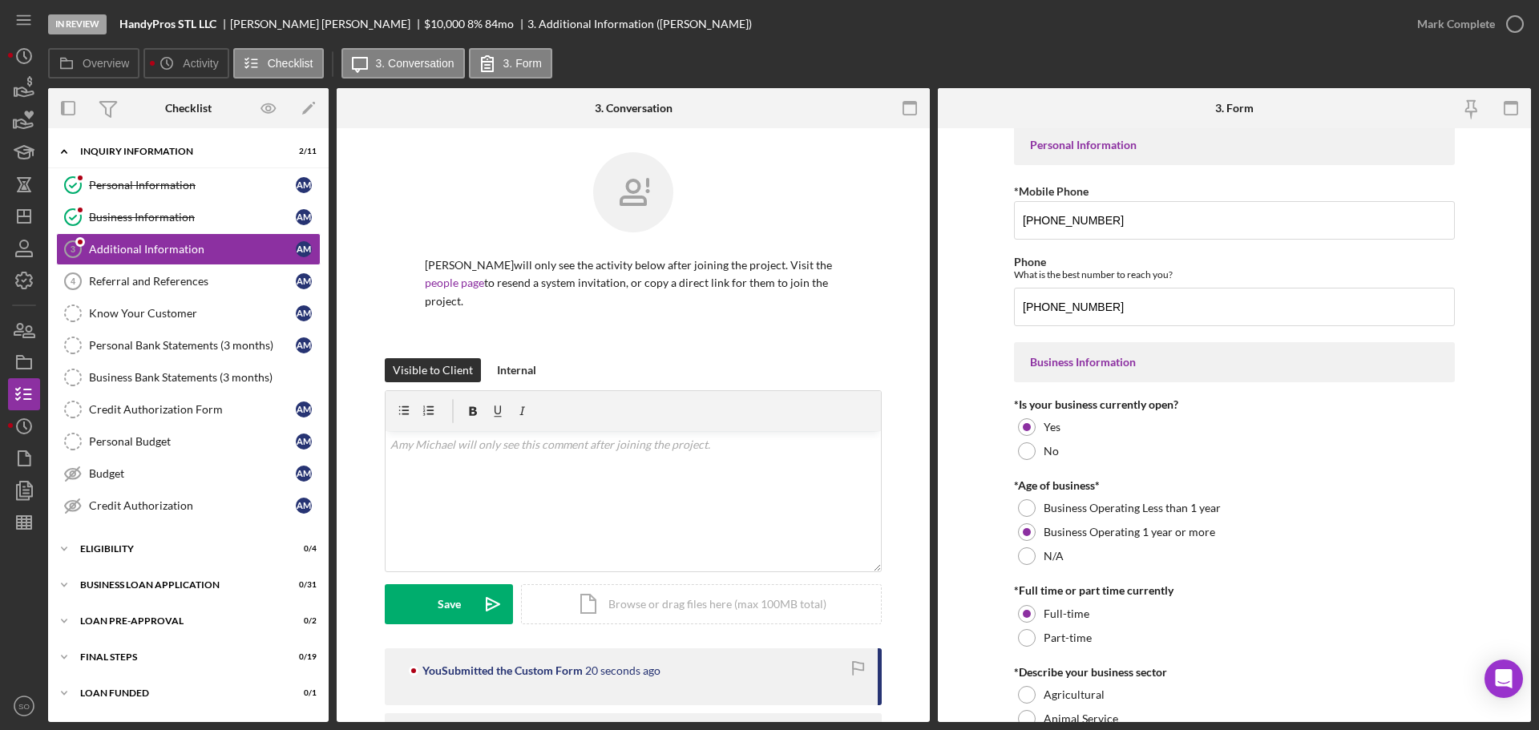
scroll to position [0, 0]
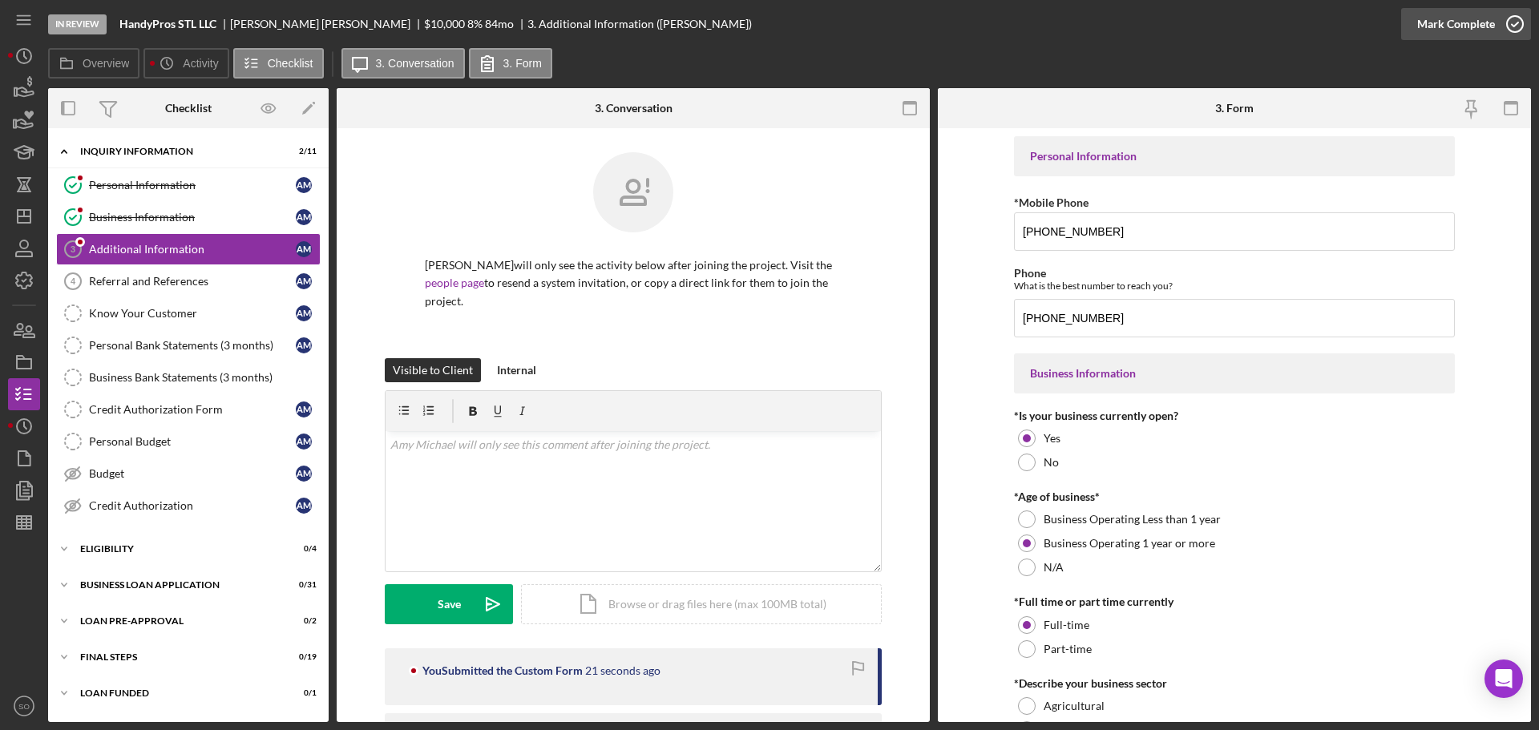
click at [1465, 34] on div "Mark Complete" at bounding box center [1457, 24] width 78 height 32
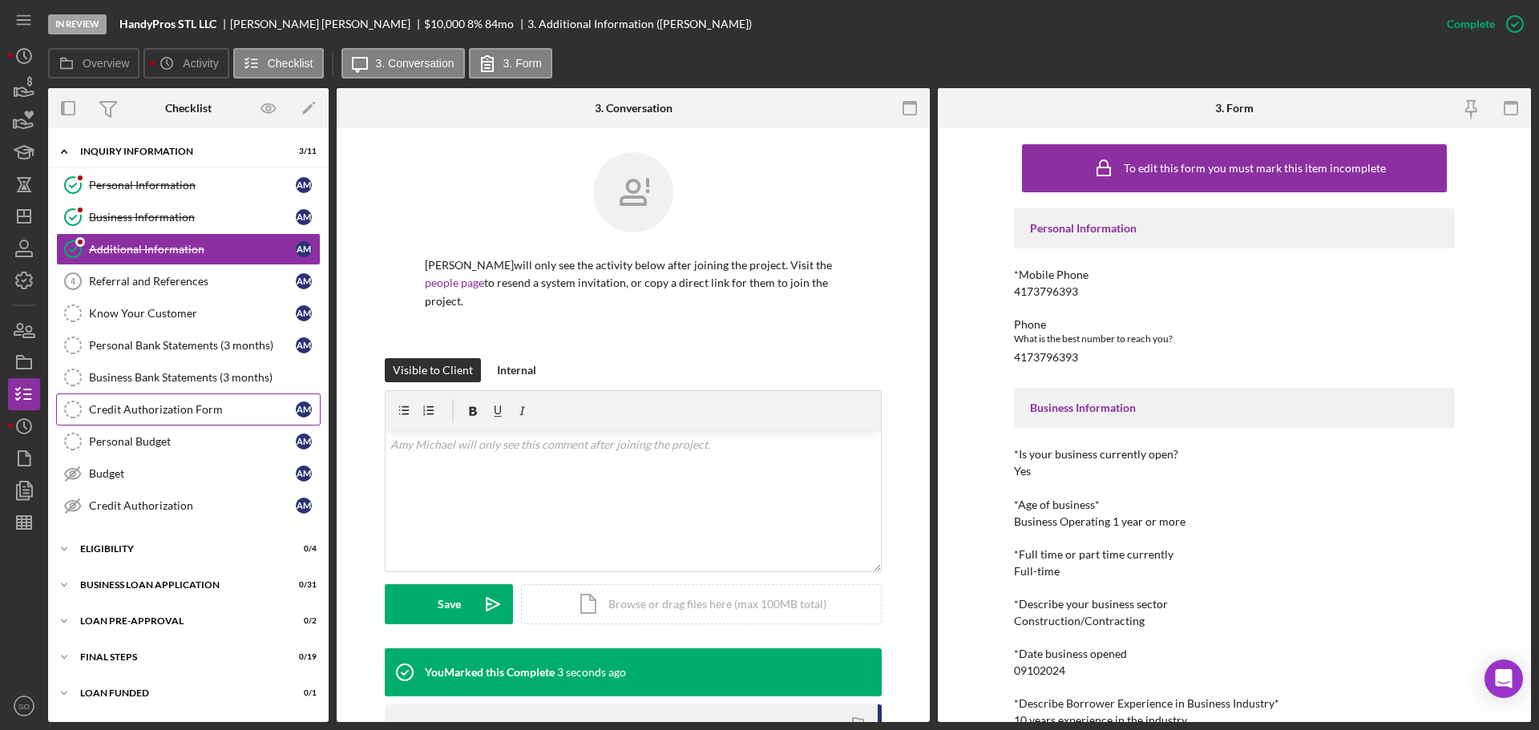
click at [198, 414] on div "Credit Authorization Form" at bounding box center [192, 409] width 207 height 13
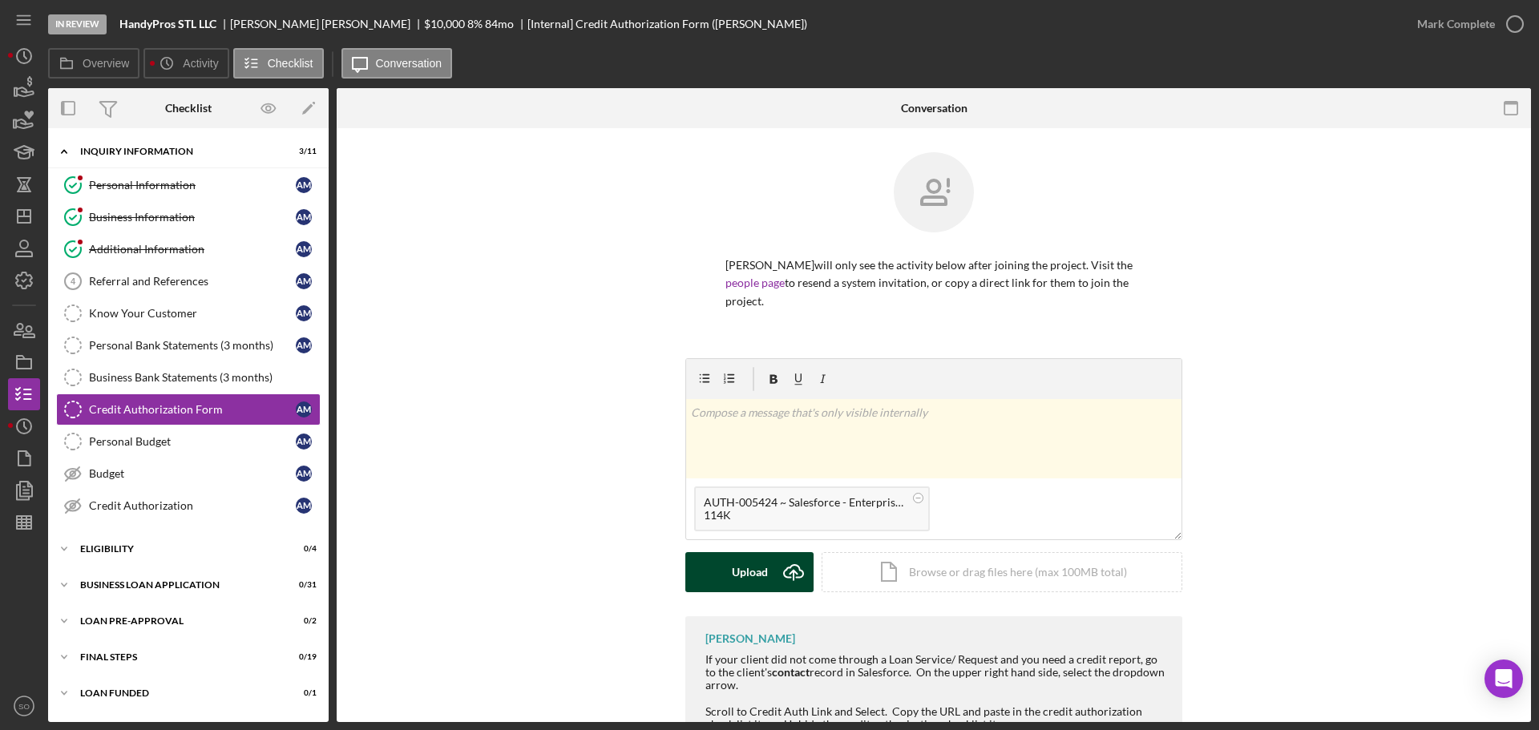
click at [746, 552] on div "Upload" at bounding box center [750, 572] width 36 height 40
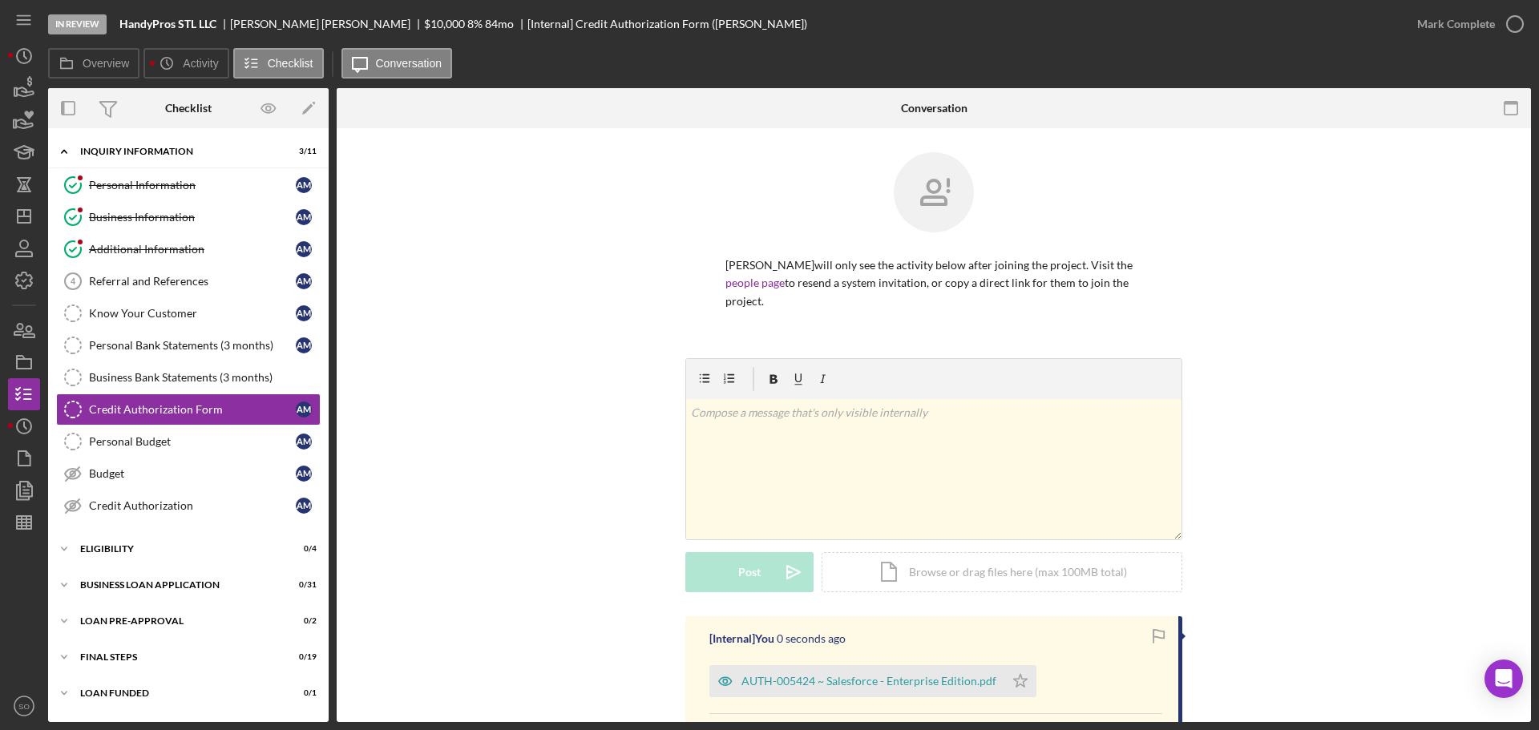
scroll to position [230, 0]
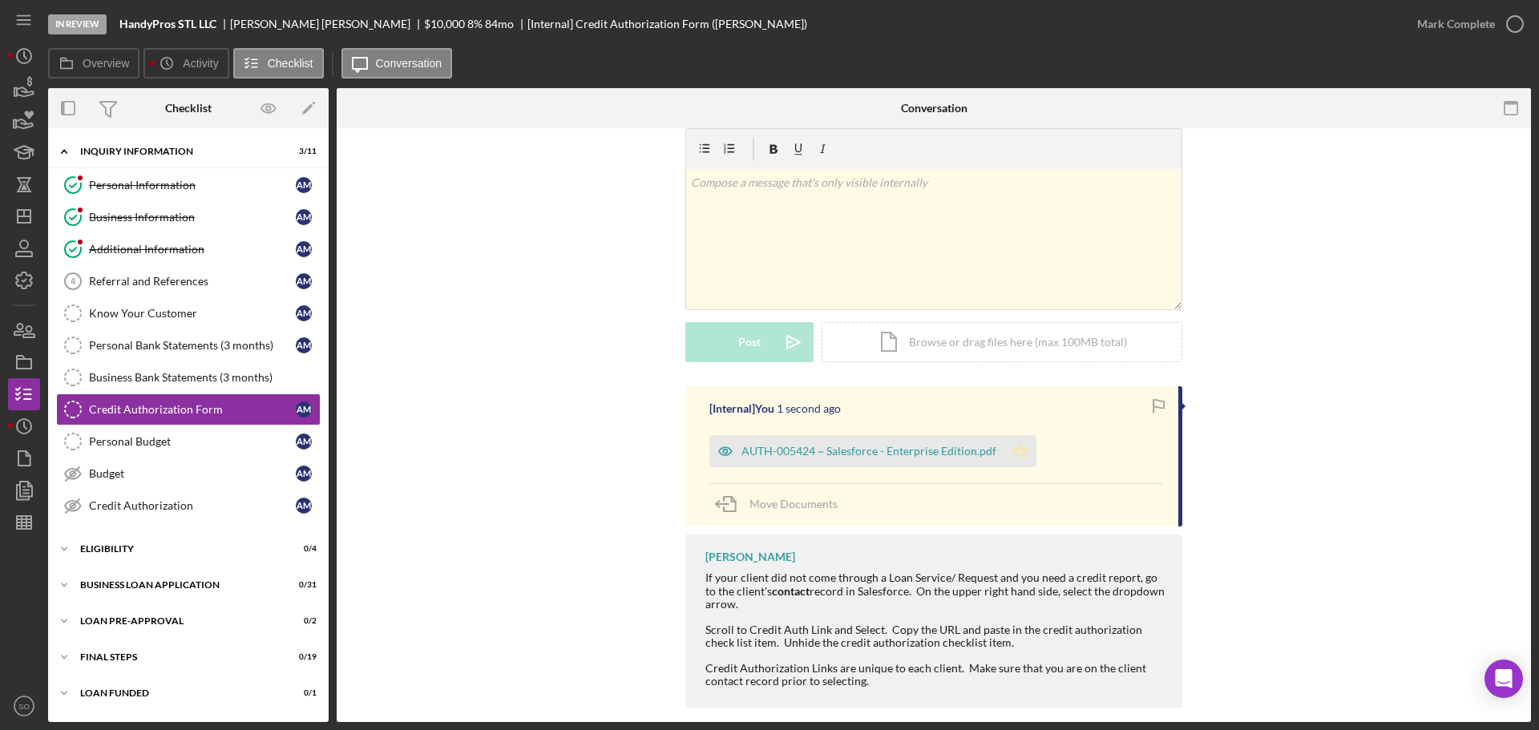
click at [1017, 435] on icon "Icon/Star" at bounding box center [1021, 451] width 32 height 32
click at [189, 512] on div "Credit Authorization" at bounding box center [192, 506] width 207 height 13
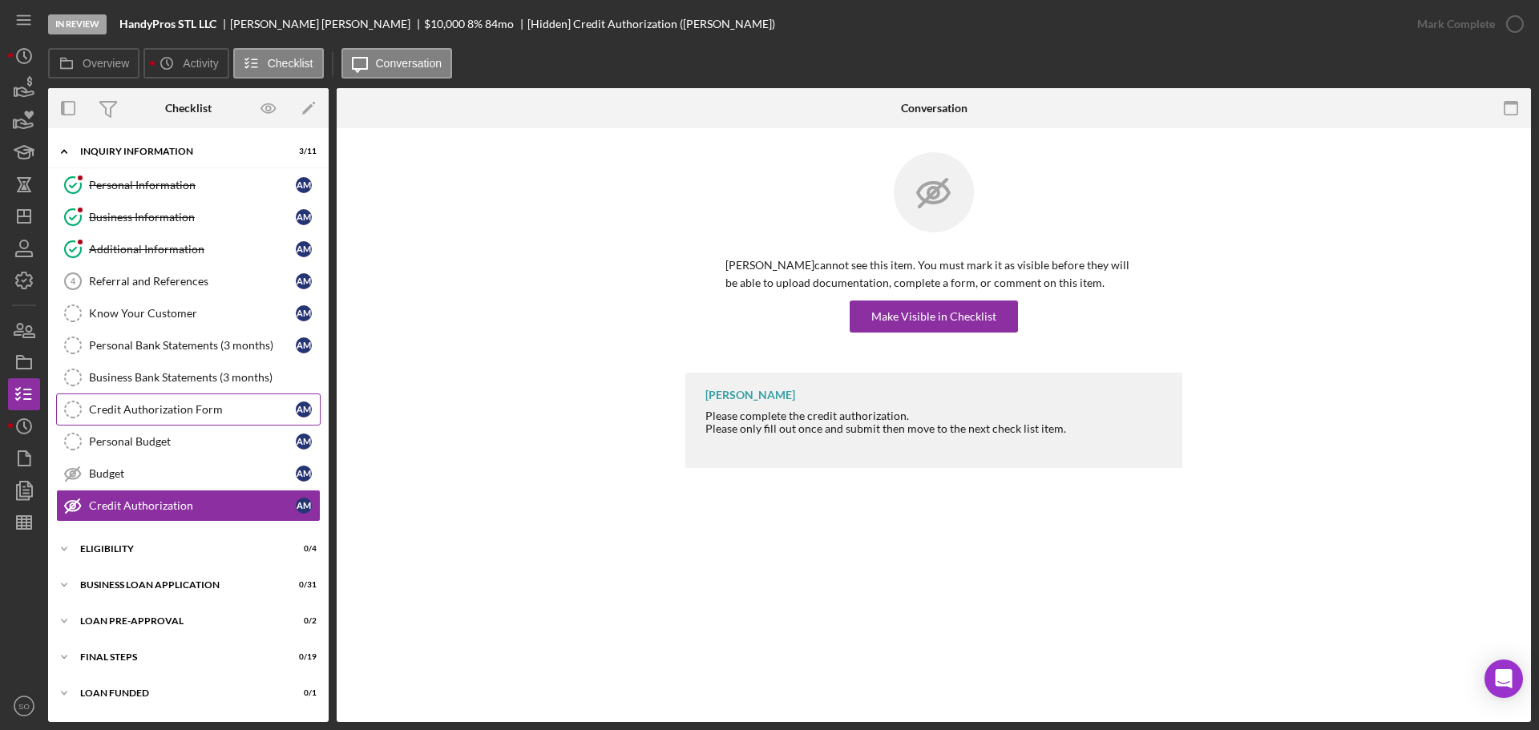
click at [191, 421] on link "Credit Authorization Form Credit Authorization Form A M" at bounding box center [188, 410] width 265 height 32
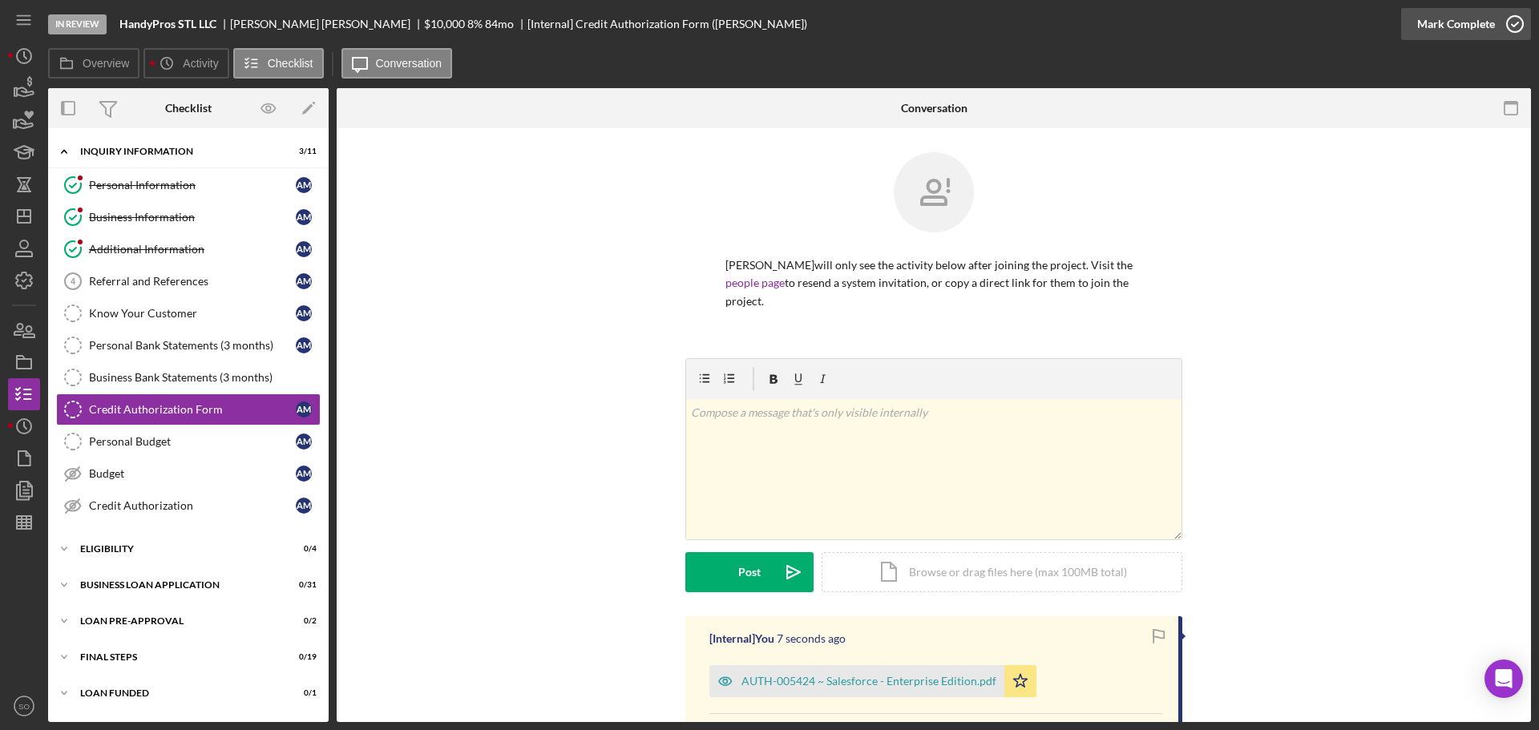
click at [1417, 35] on button "Mark Complete" at bounding box center [1467, 24] width 130 height 32
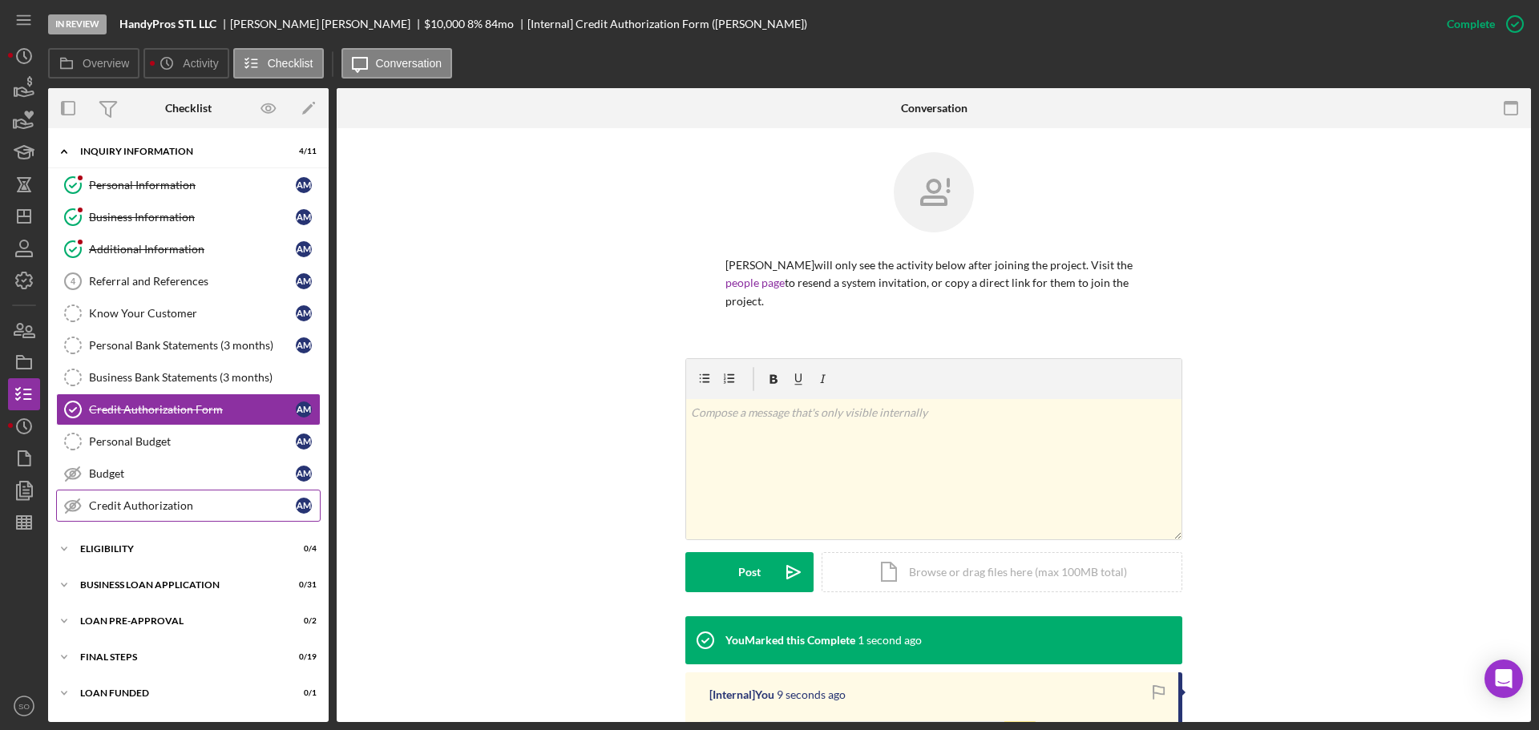
click at [168, 511] on div "Credit Authorization" at bounding box center [192, 506] width 207 height 13
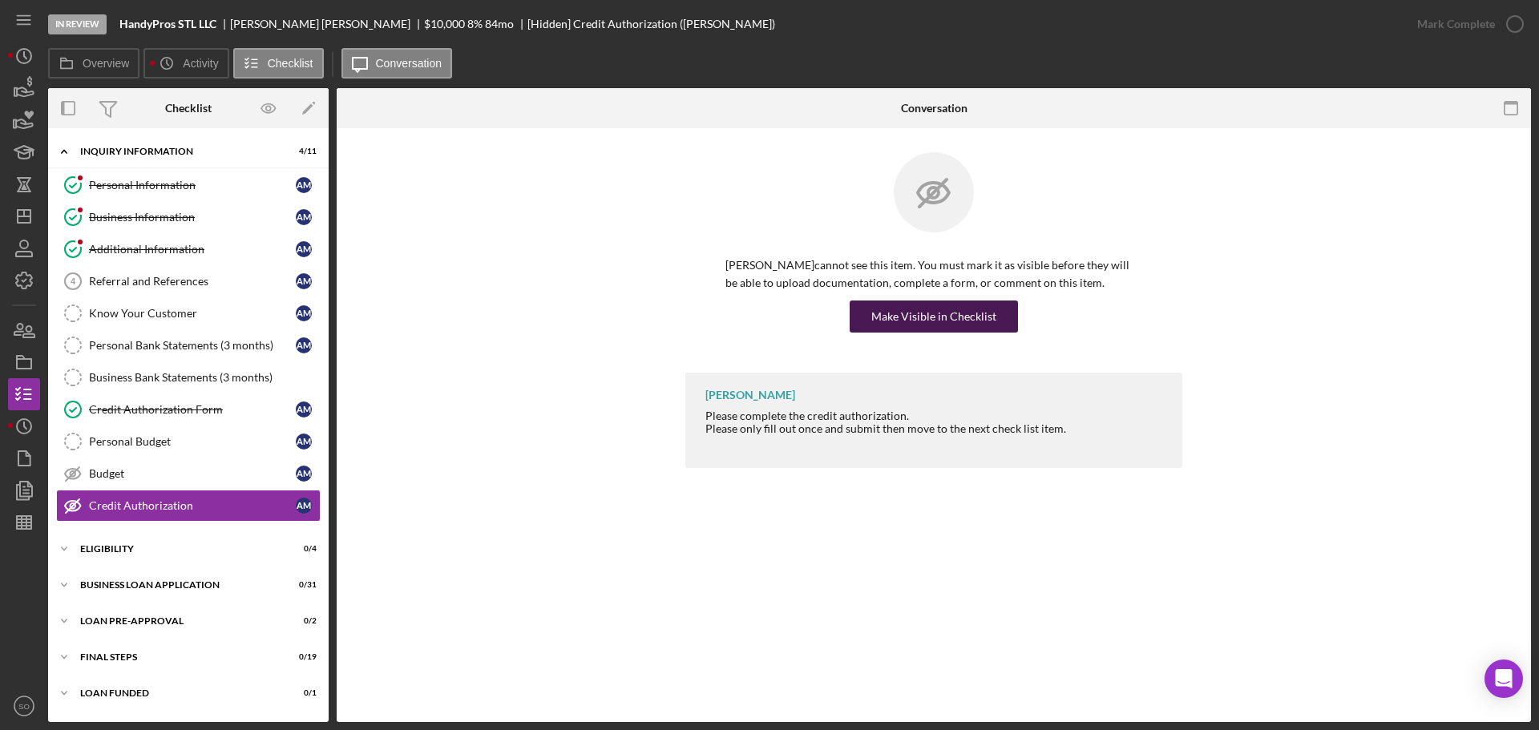
click at [898, 317] on div "Make Visible in Checklist" at bounding box center [934, 317] width 125 height 32
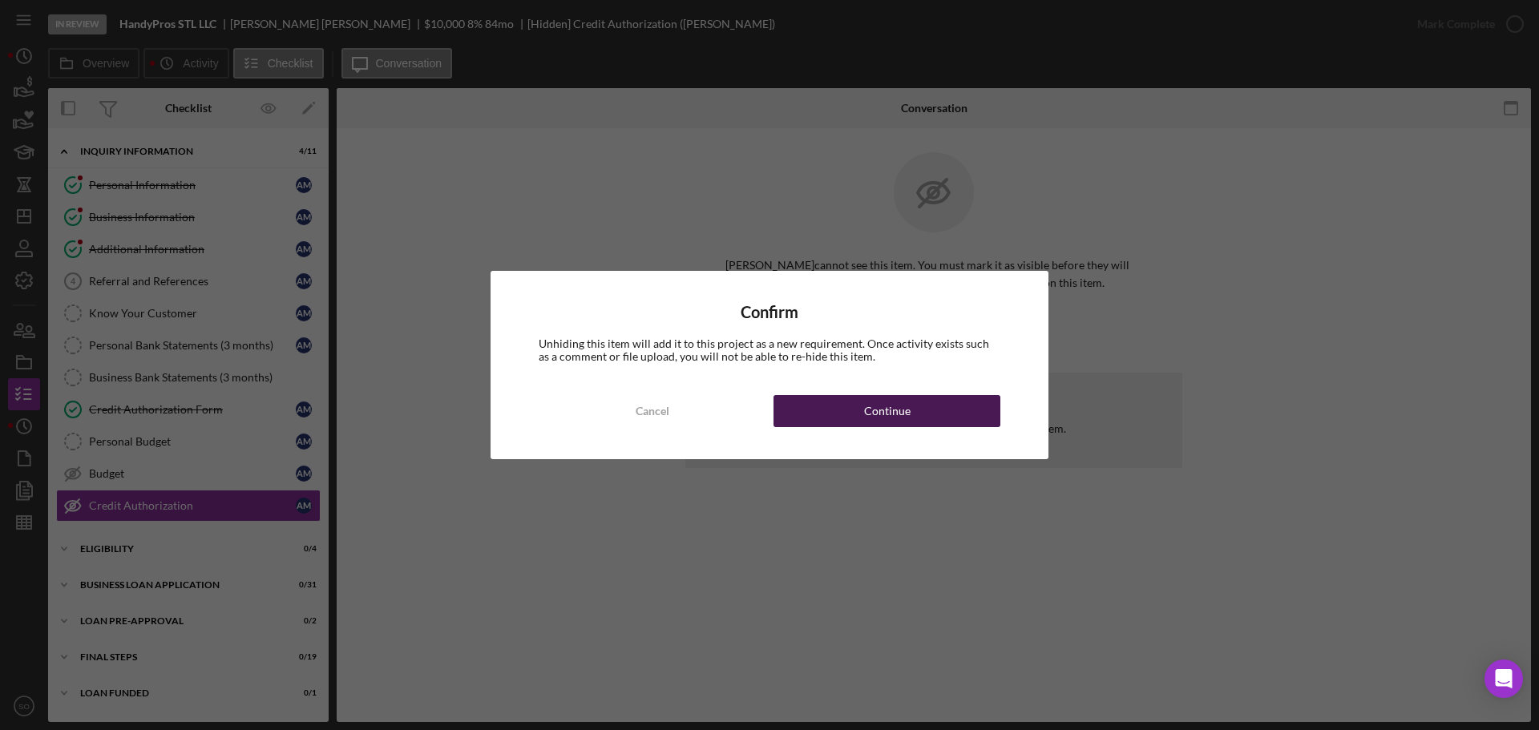
click at [932, 422] on button "Continue" at bounding box center [887, 411] width 227 height 32
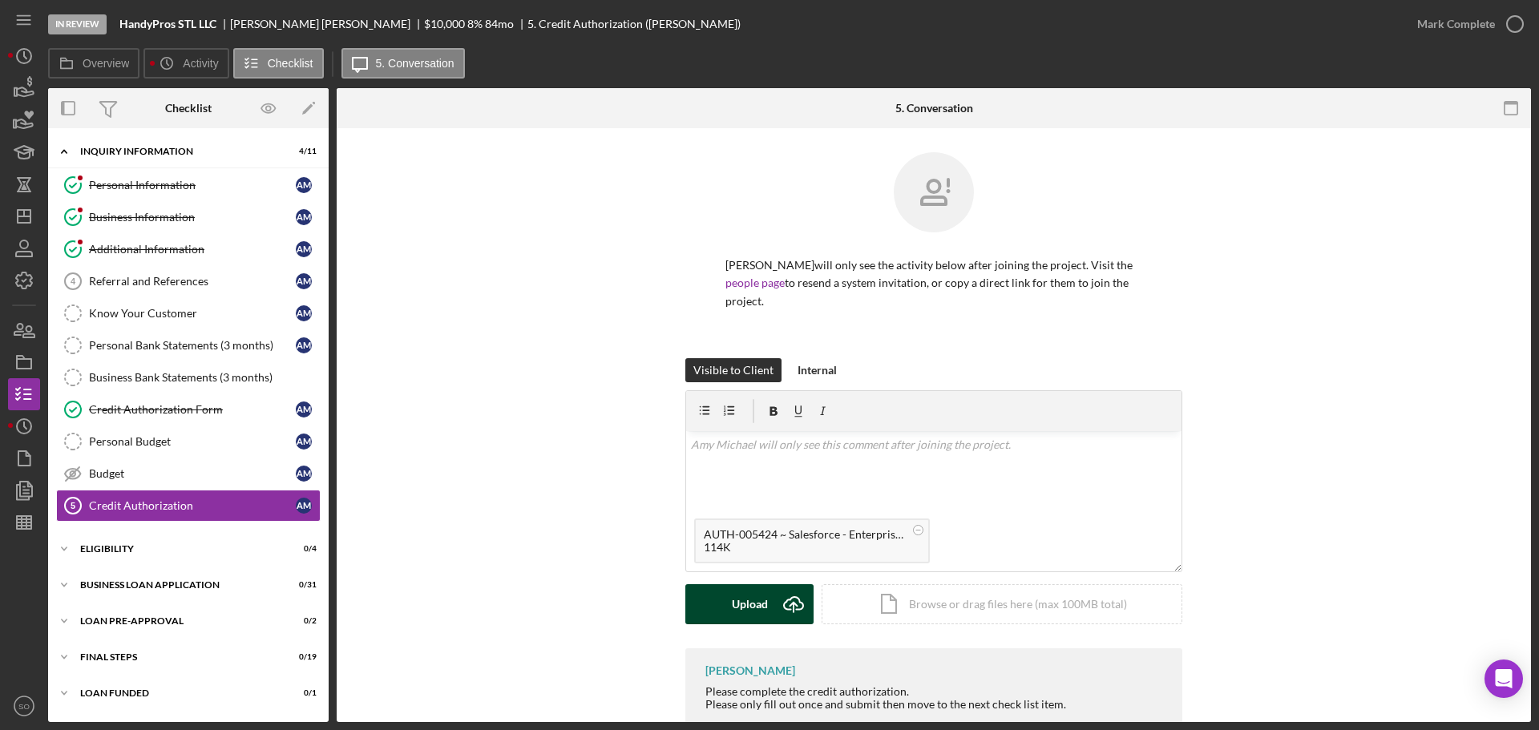
click at [742, 597] on div "Upload" at bounding box center [750, 605] width 36 height 40
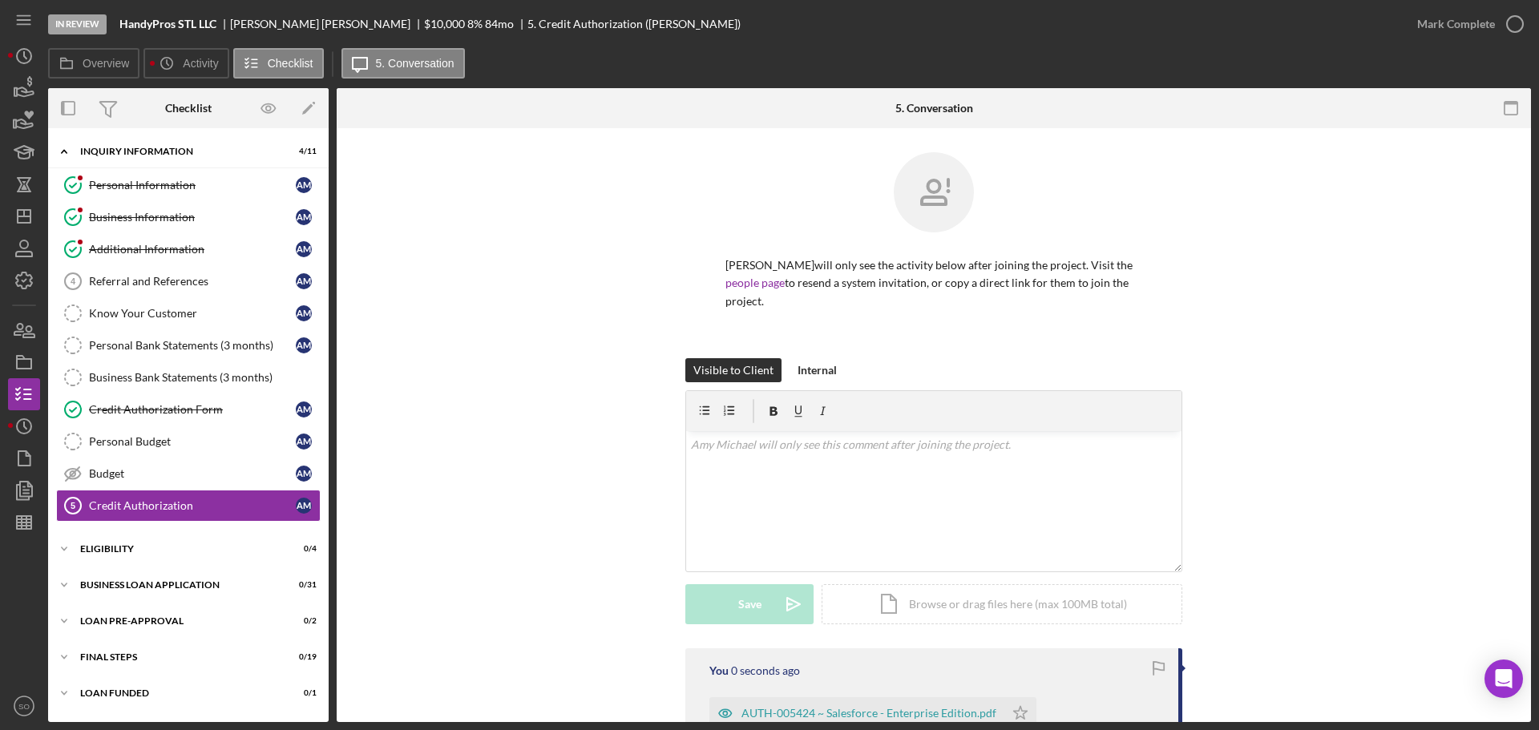
scroll to position [160, 0]
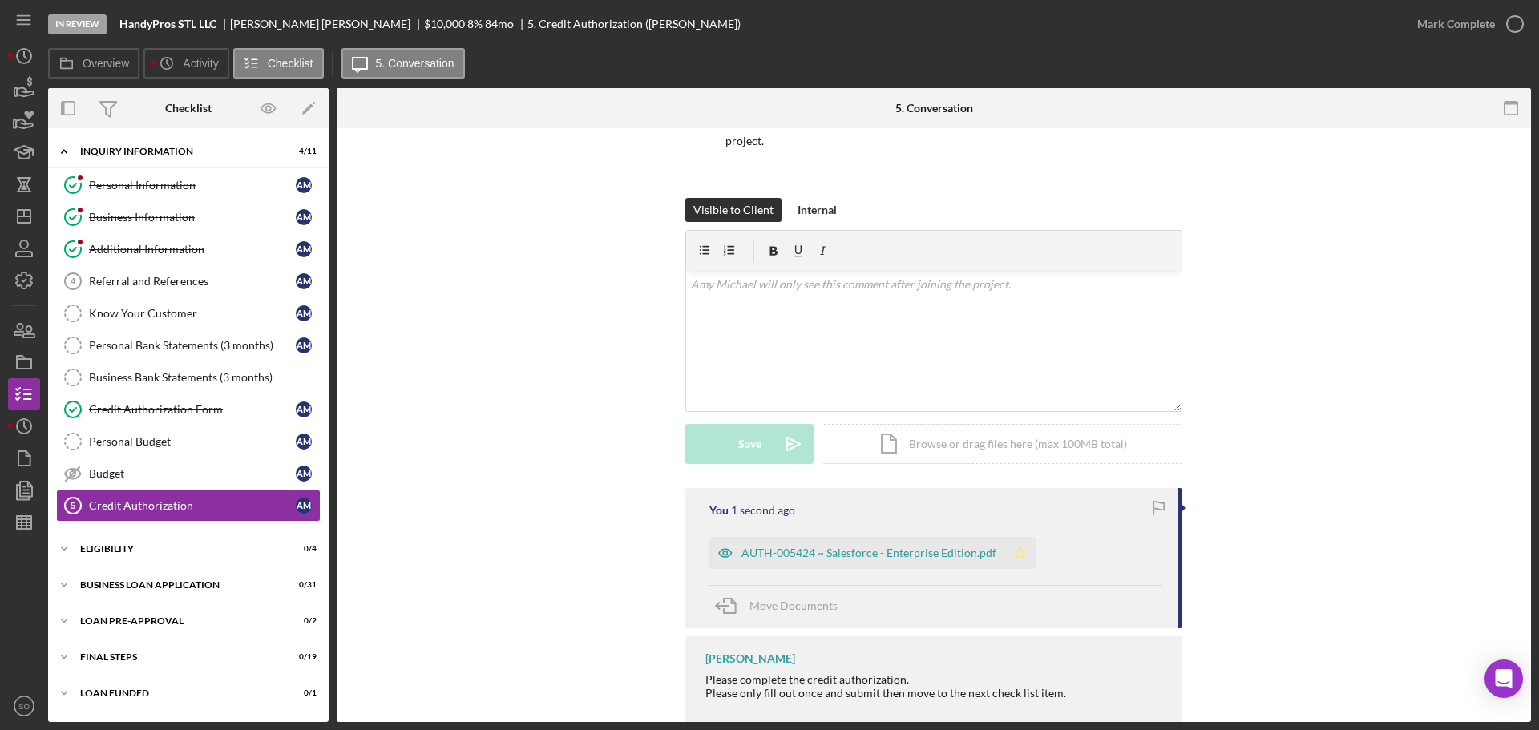
click at [1008, 537] on icon "Icon/Star" at bounding box center [1021, 553] width 32 height 32
click at [1433, 24] on div "Mark Complete" at bounding box center [1457, 24] width 78 height 32
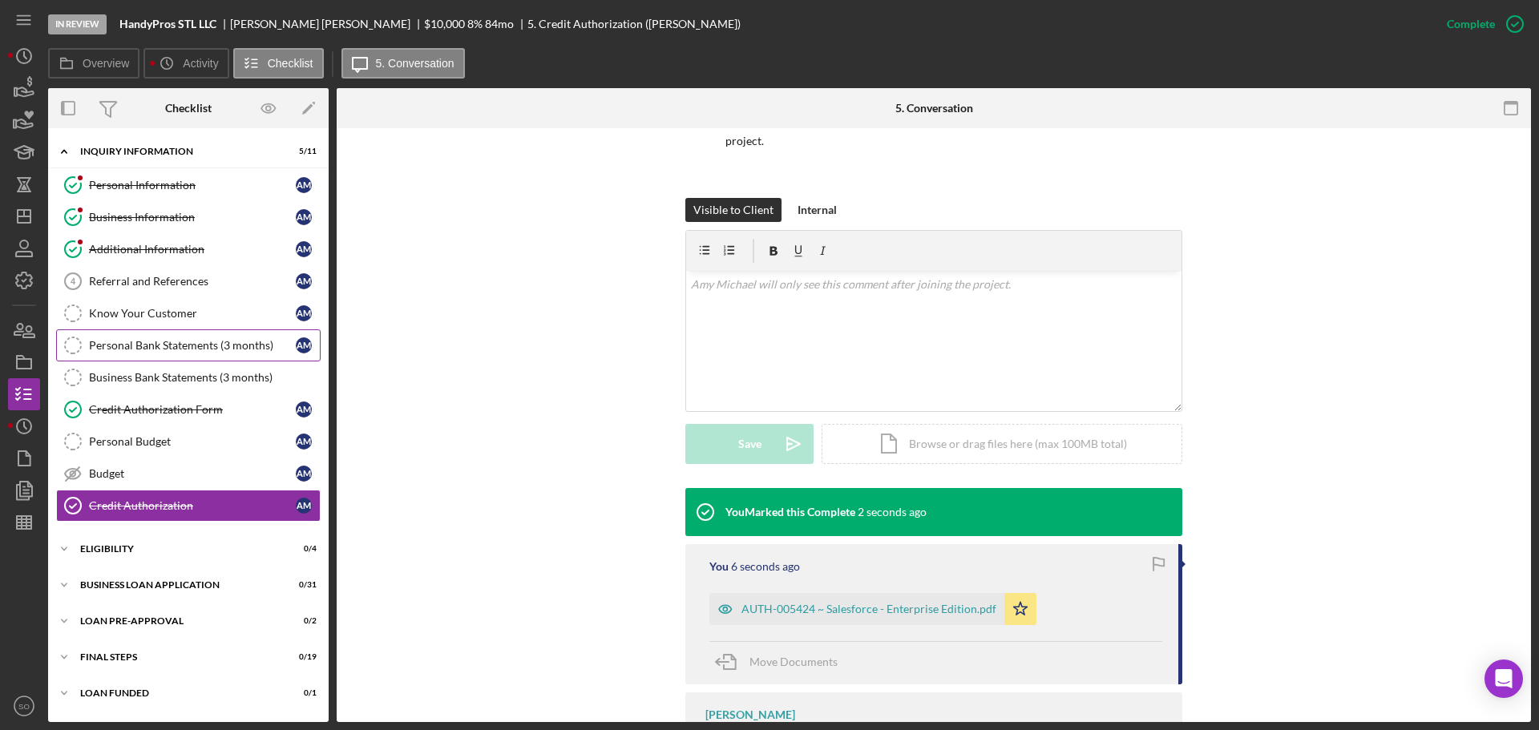
click at [160, 354] on link "Personal Bank Statements (3 months) Personal Bank Statements (3 months) A M" at bounding box center [188, 346] width 265 height 32
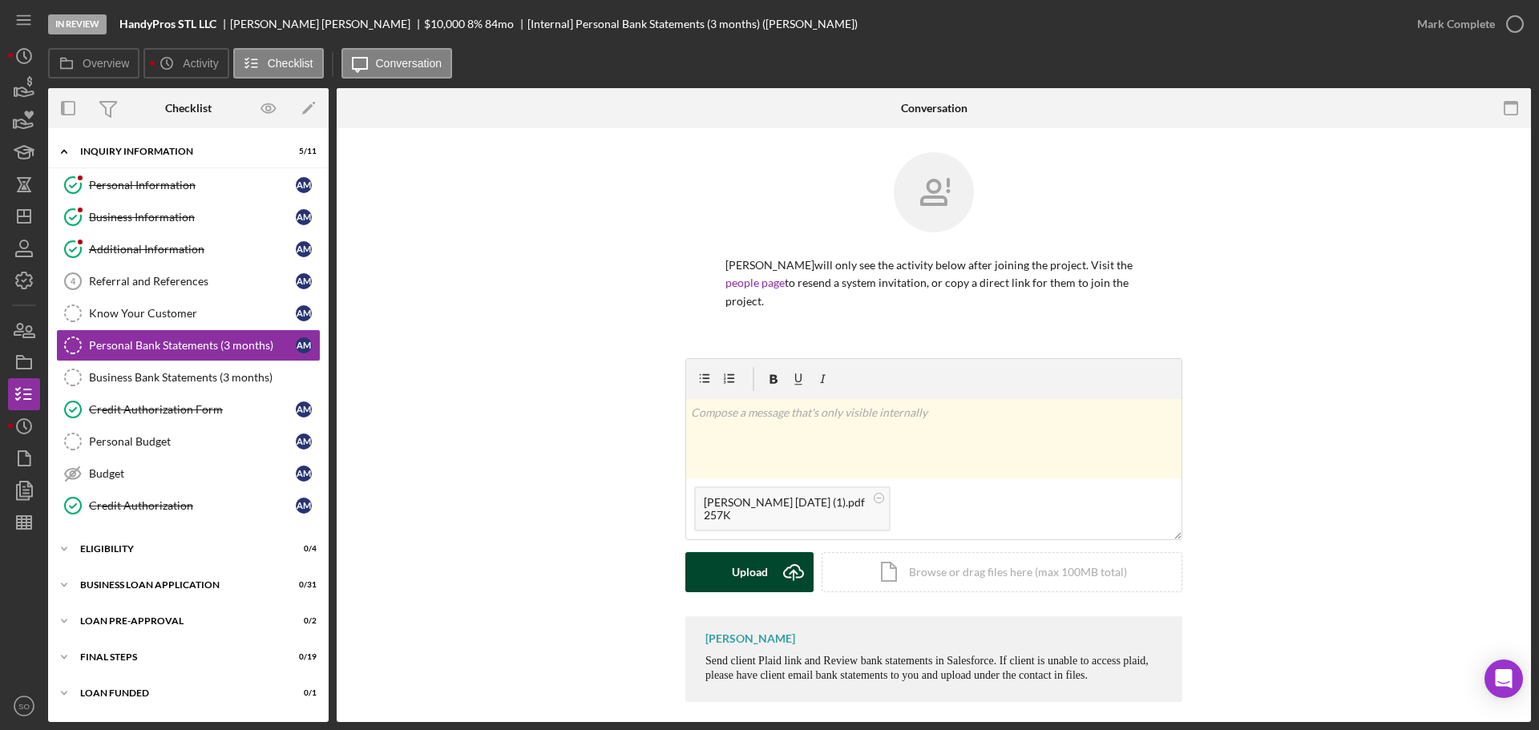
click at [755, 552] on div "Upload" at bounding box center [750, 572] width 36 height 40
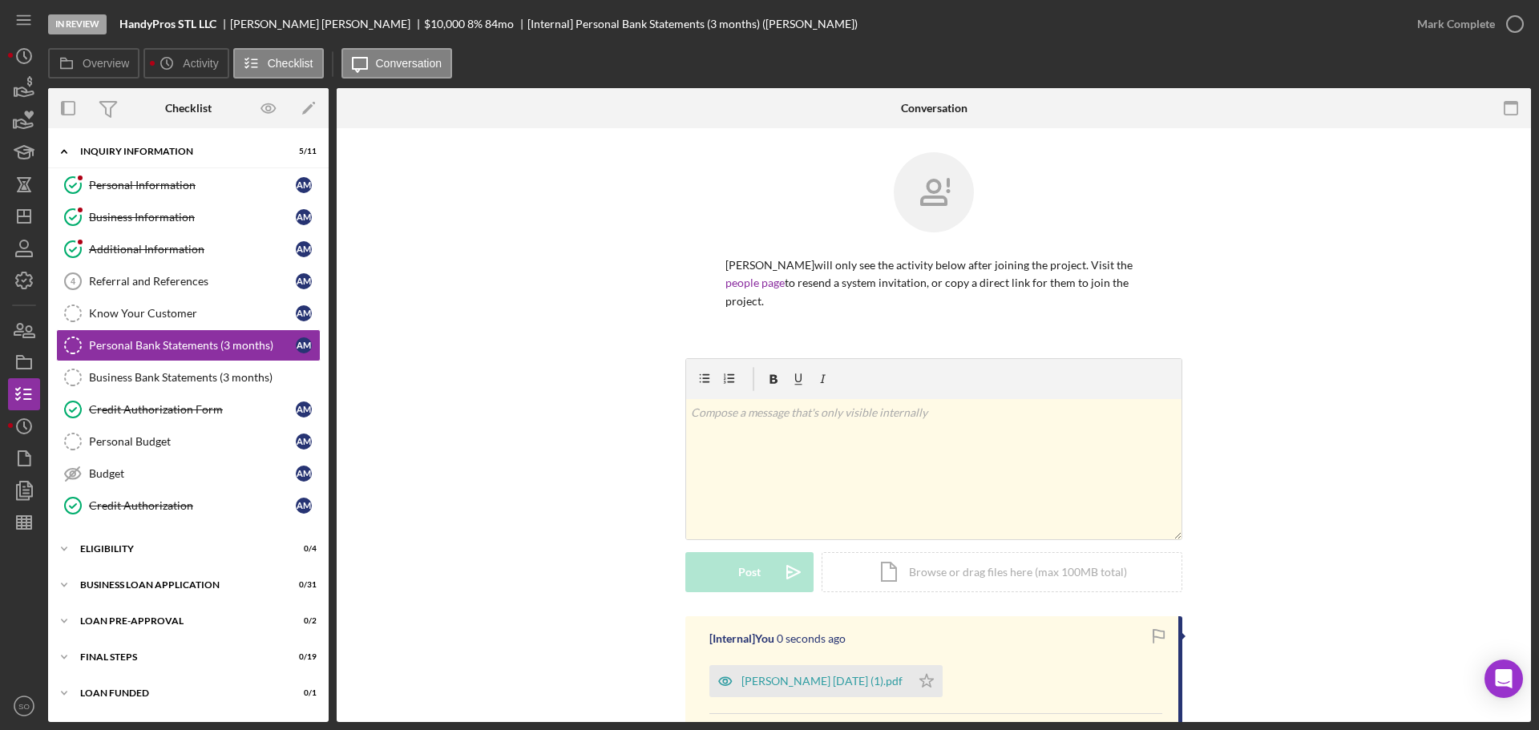
scroll to position [143, 0]
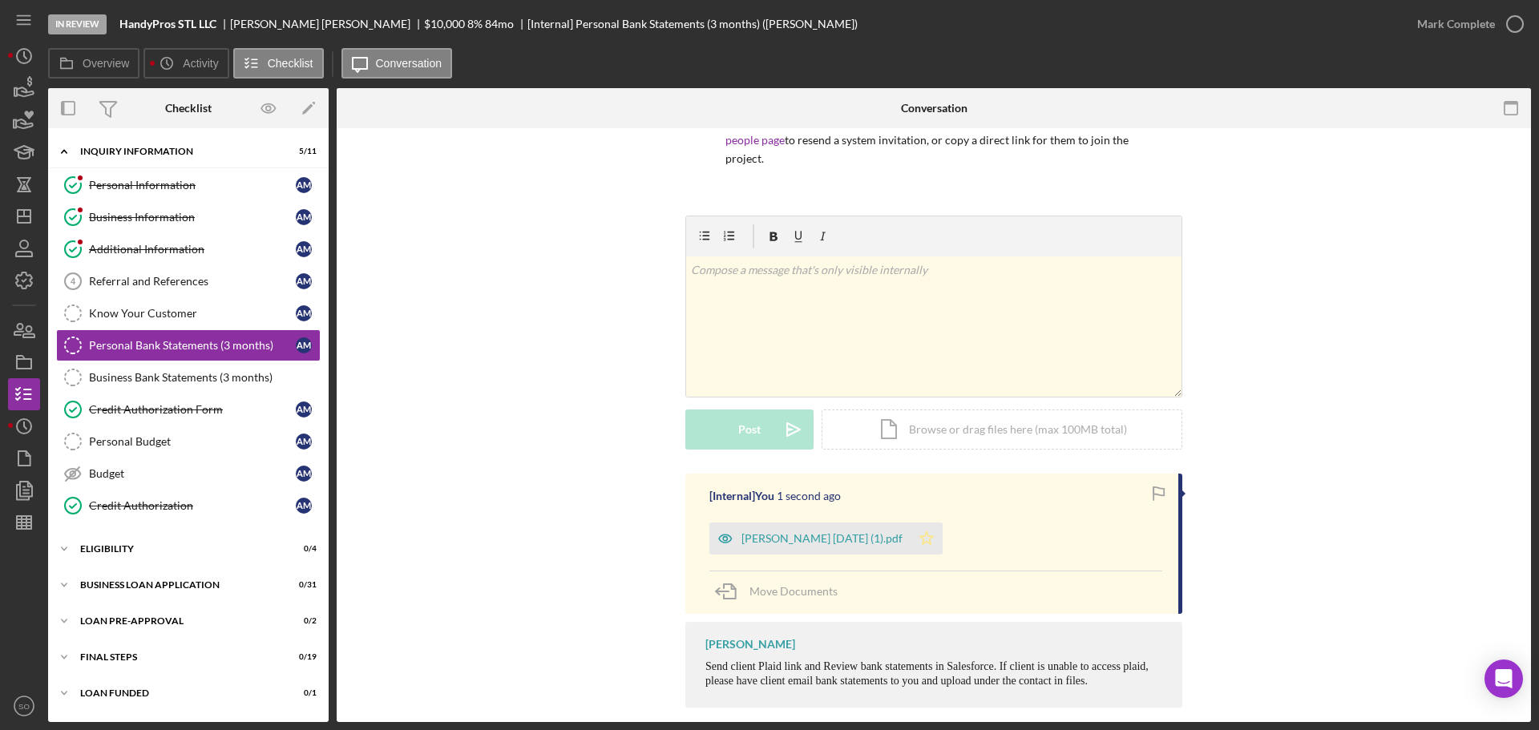
click at [943, 523] on icon "Icon/Star" at bounding box center [927, 539] width 32 height 32
click at [1407, 22] on button "Mark Complete" at bounding box center [1467, 24] width 130 height 32
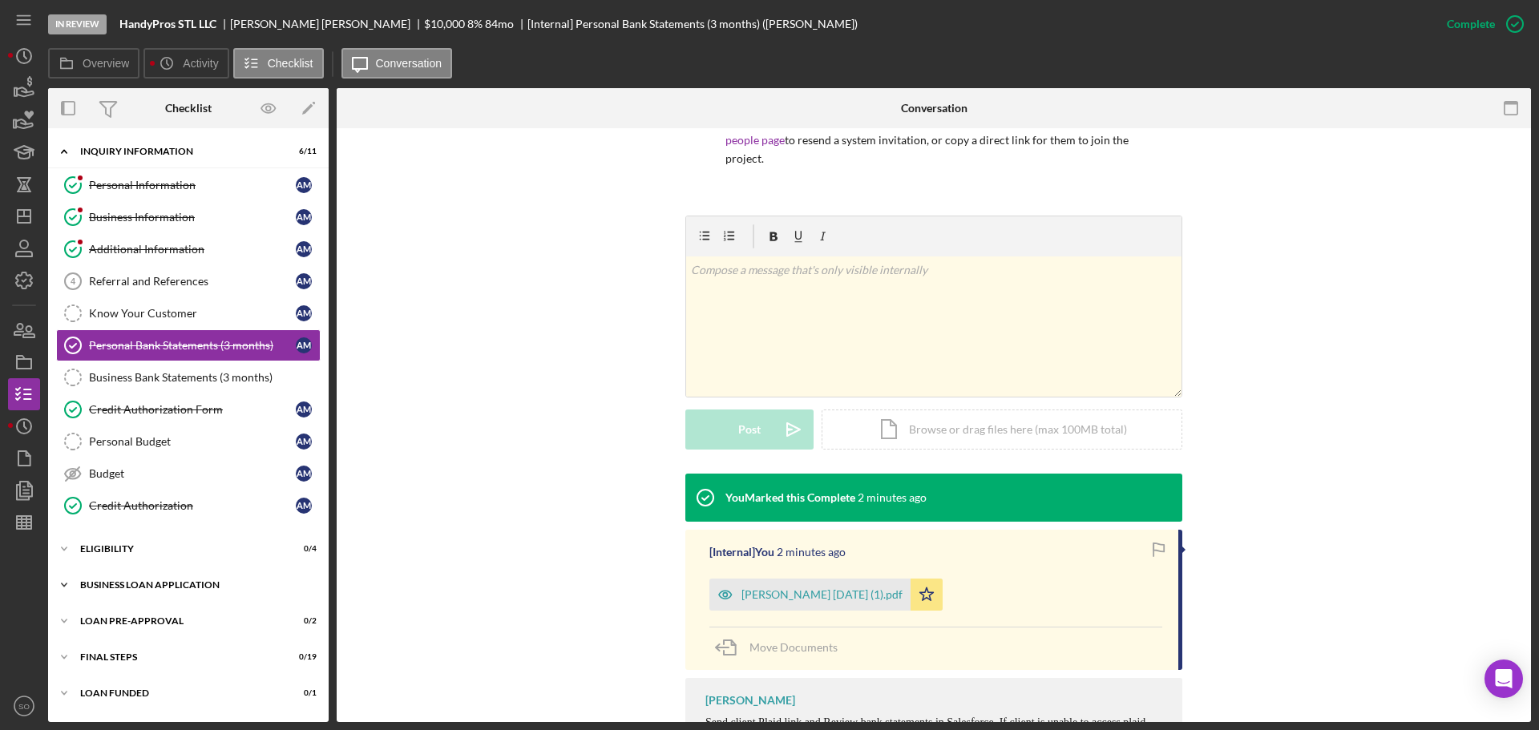
click at [161, 582] on div "BUSINESS LOAN APPLICATION" at bounding box center [194, 585] width 229 height 10
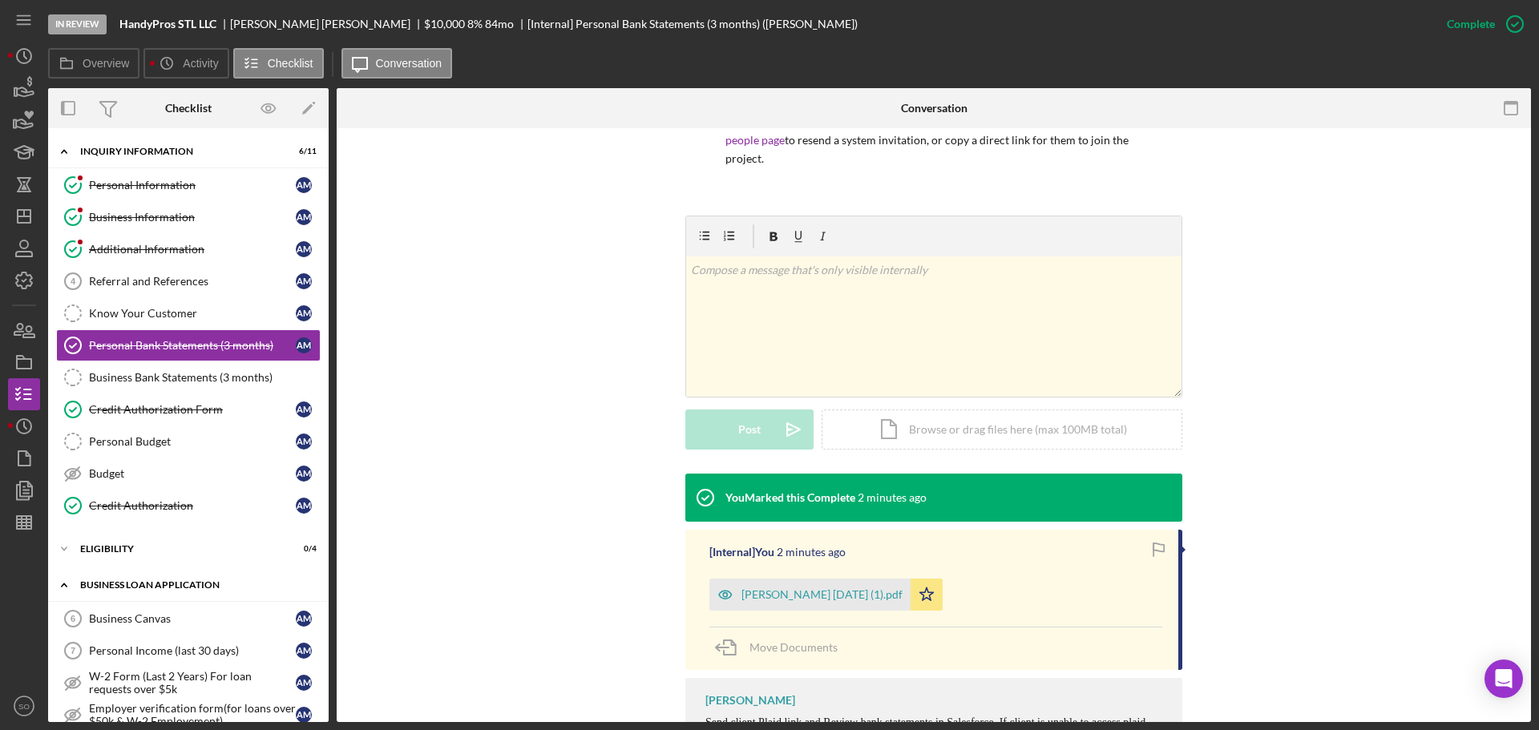
scroll to position [160, 0]
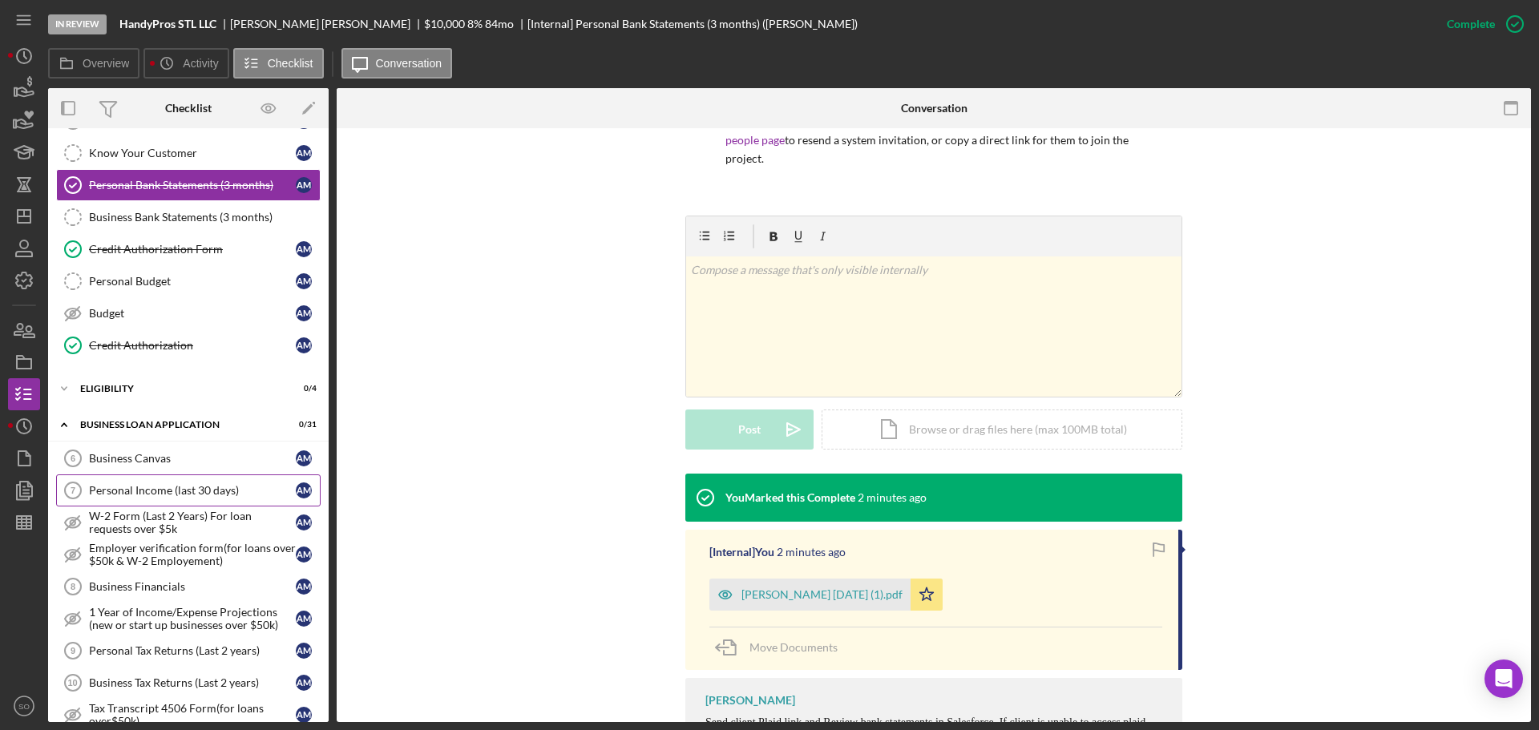
click at [149, 491] on div "Personal Income (last 30 days)" at bounding box center [192, 490] width 207 height 13
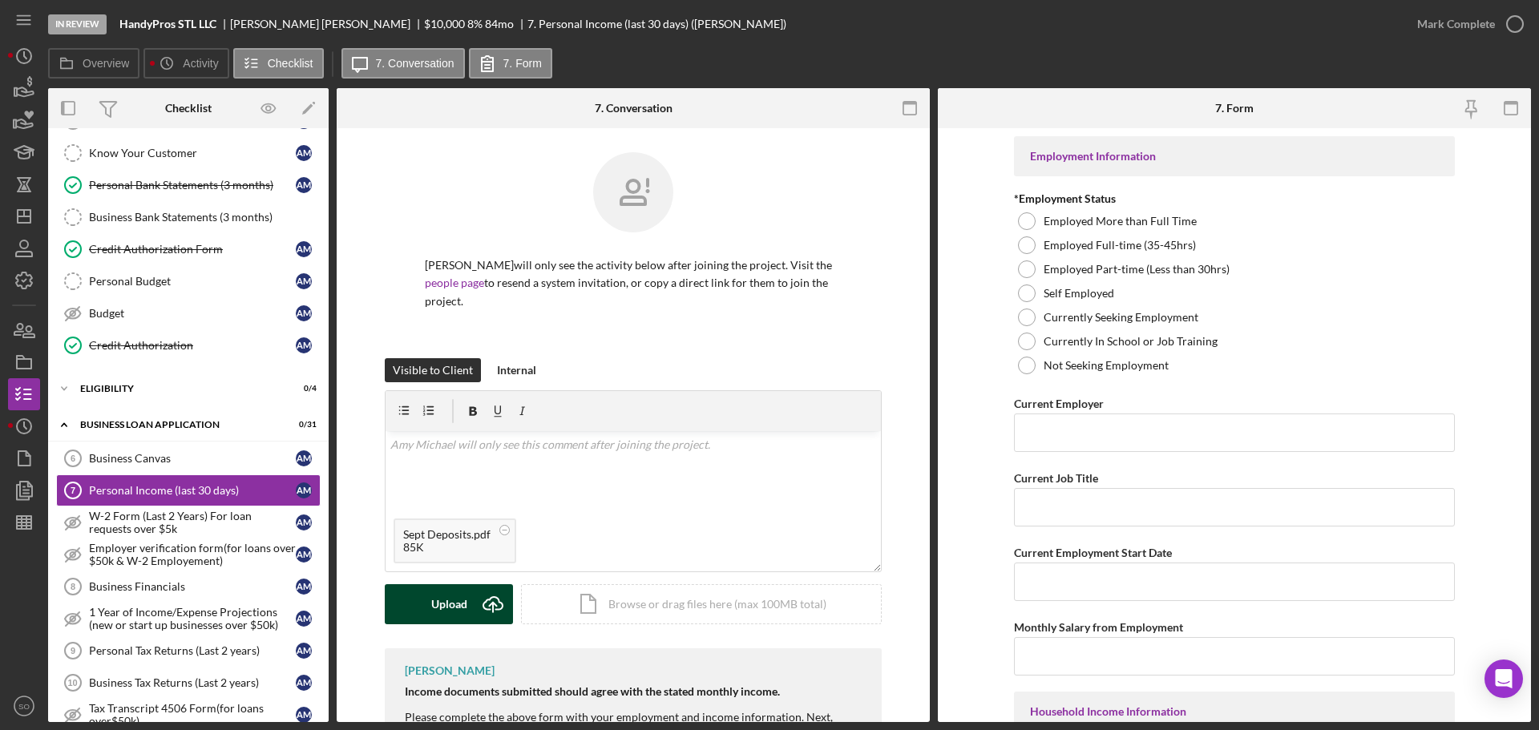
click at [457, 585] on div "Upload" at bounding box center [449, 605] width 36 height 40
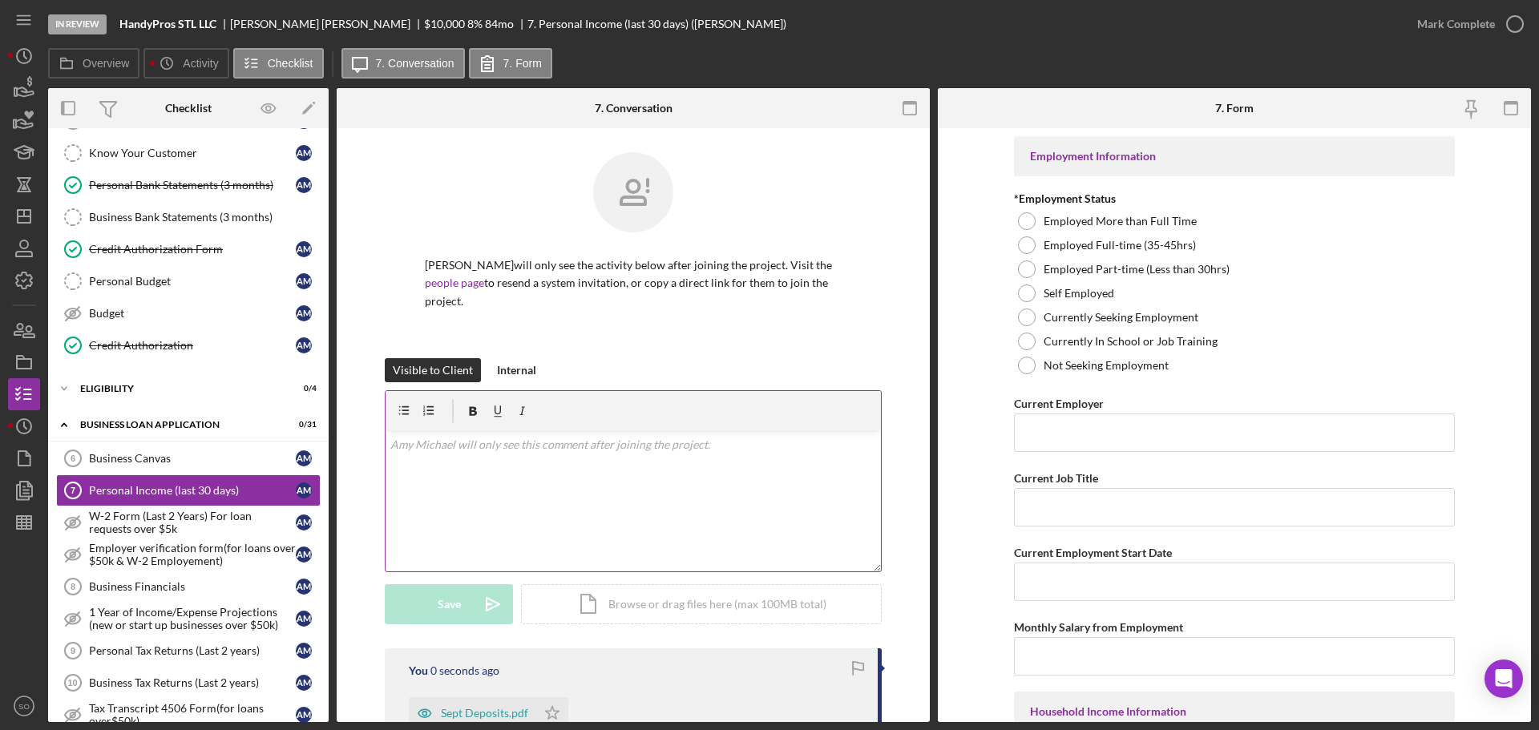
scroll to position [241, 0]
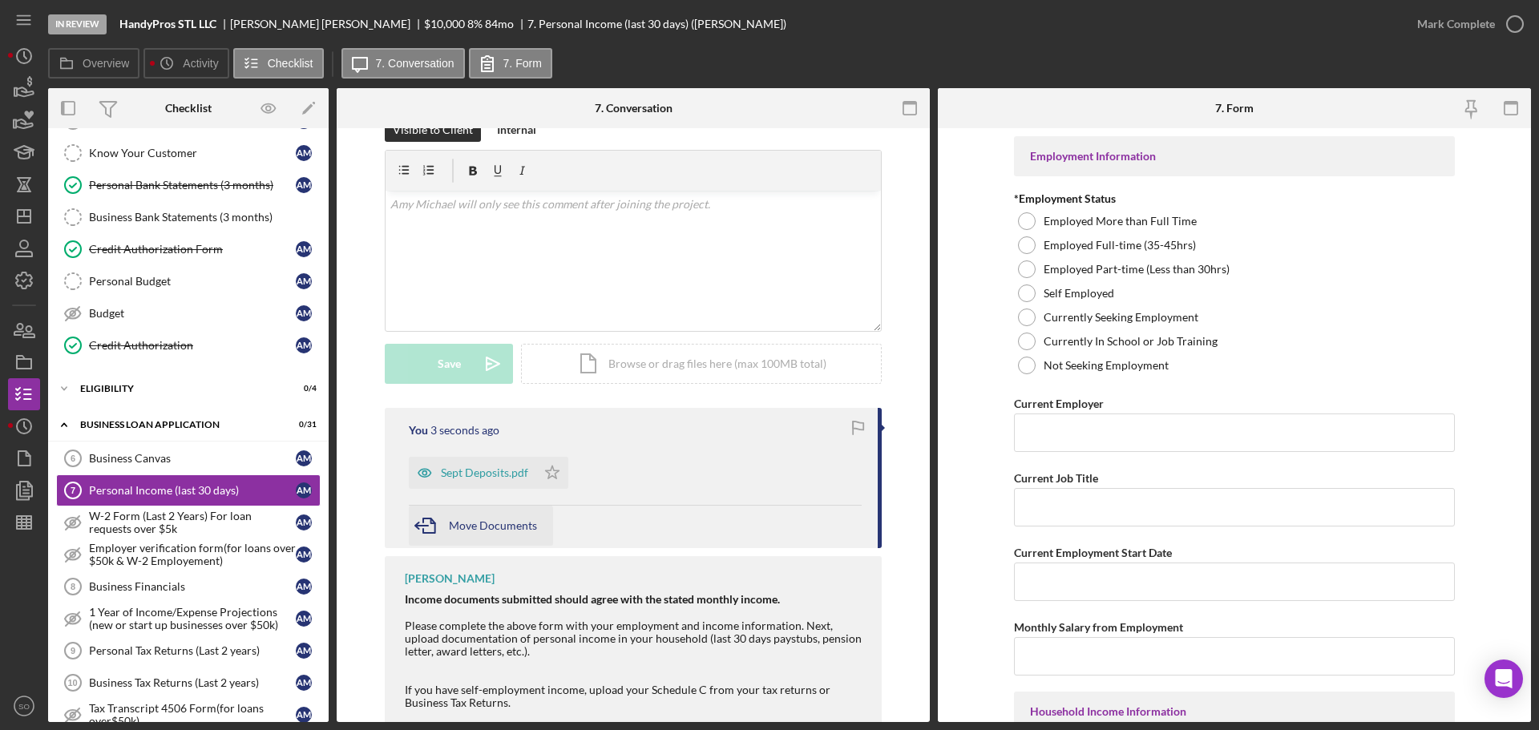
click at [499, 519] on span "Move Documents" at bounding box center [493, 526] width 88 height 14
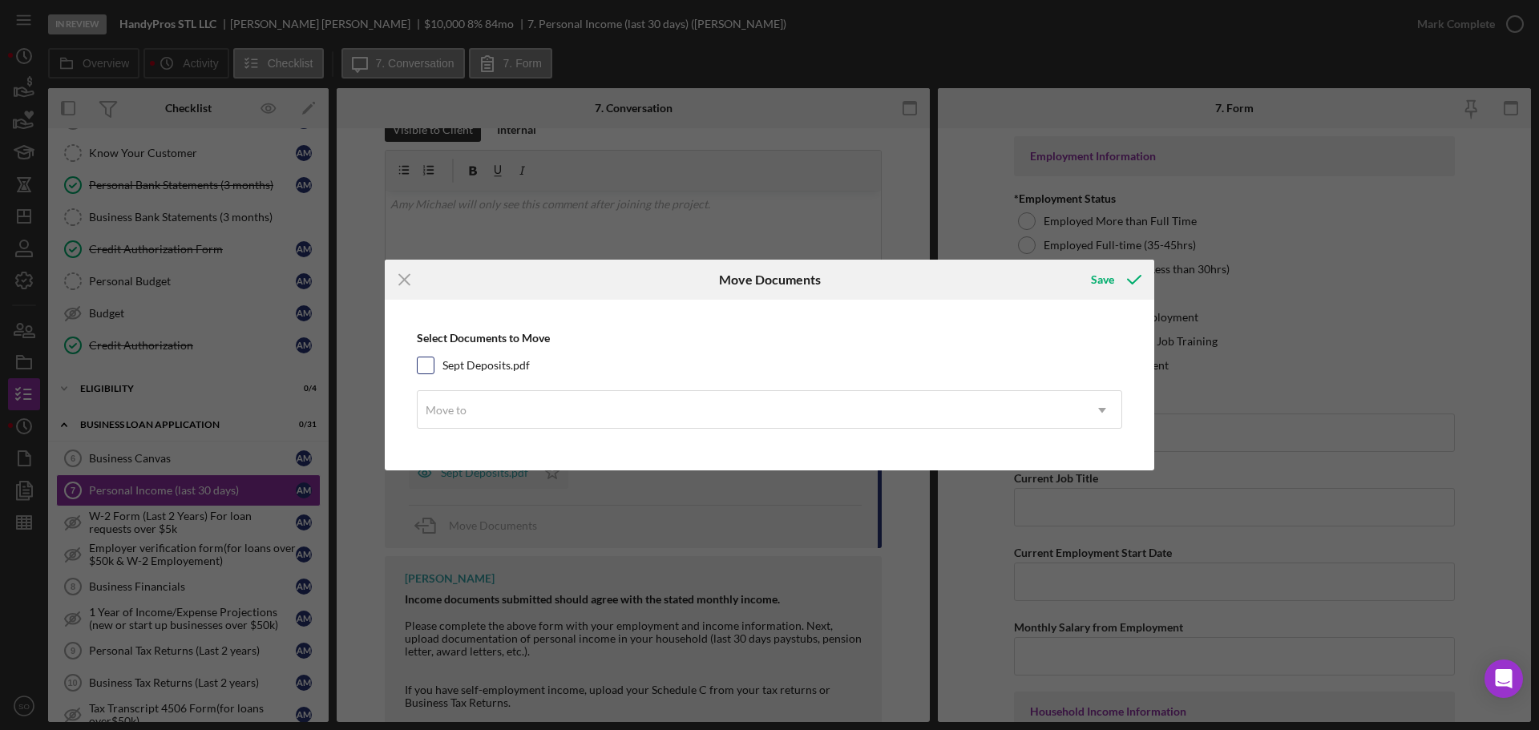
click at [430, 370] on input "Sept Deposits.pdf" at bounding box center [426, 366] width 16 height 16
checkbox input "true"
click at [496, 406] on div "Move to" at bounding box center [750, 410] width 665 height 37
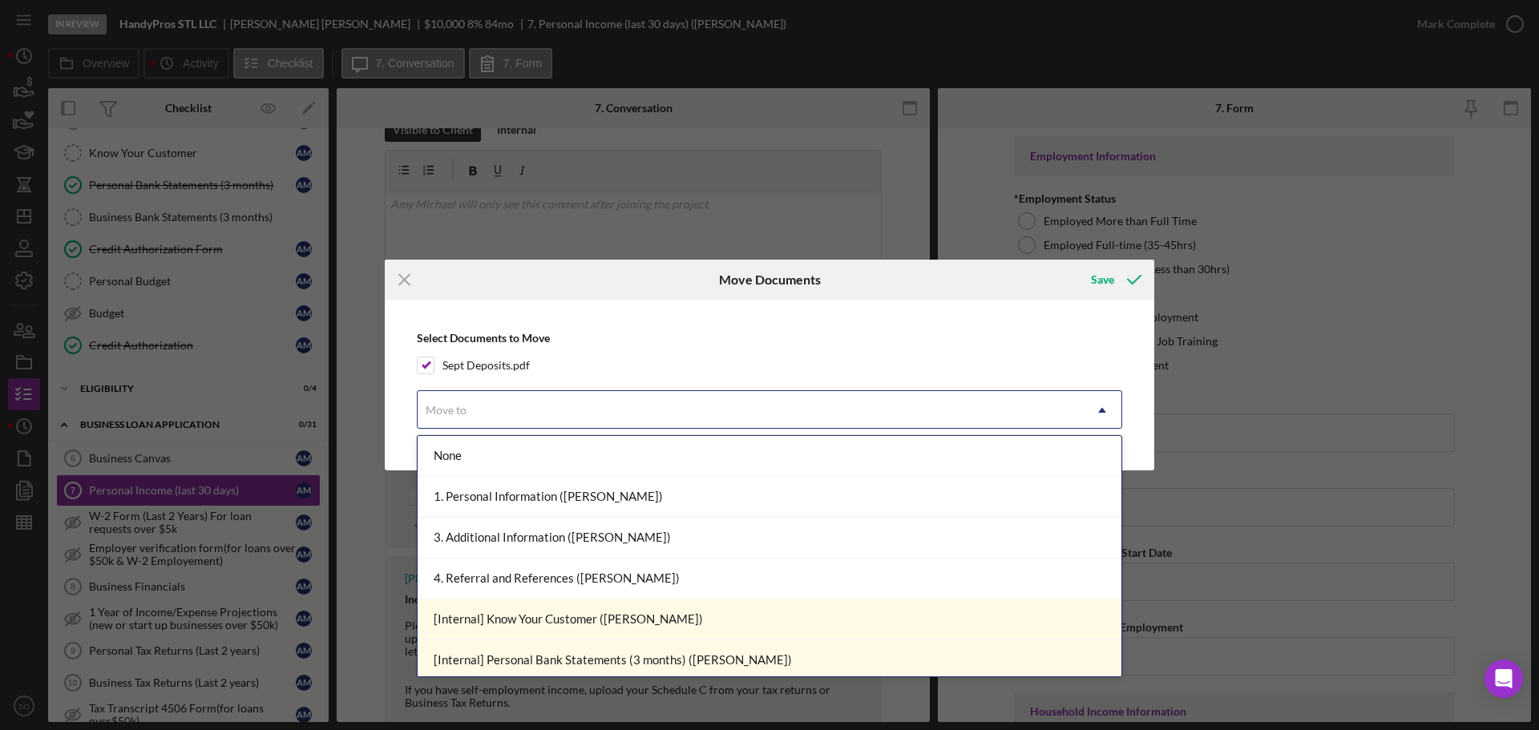
scroll to position [401, 0]
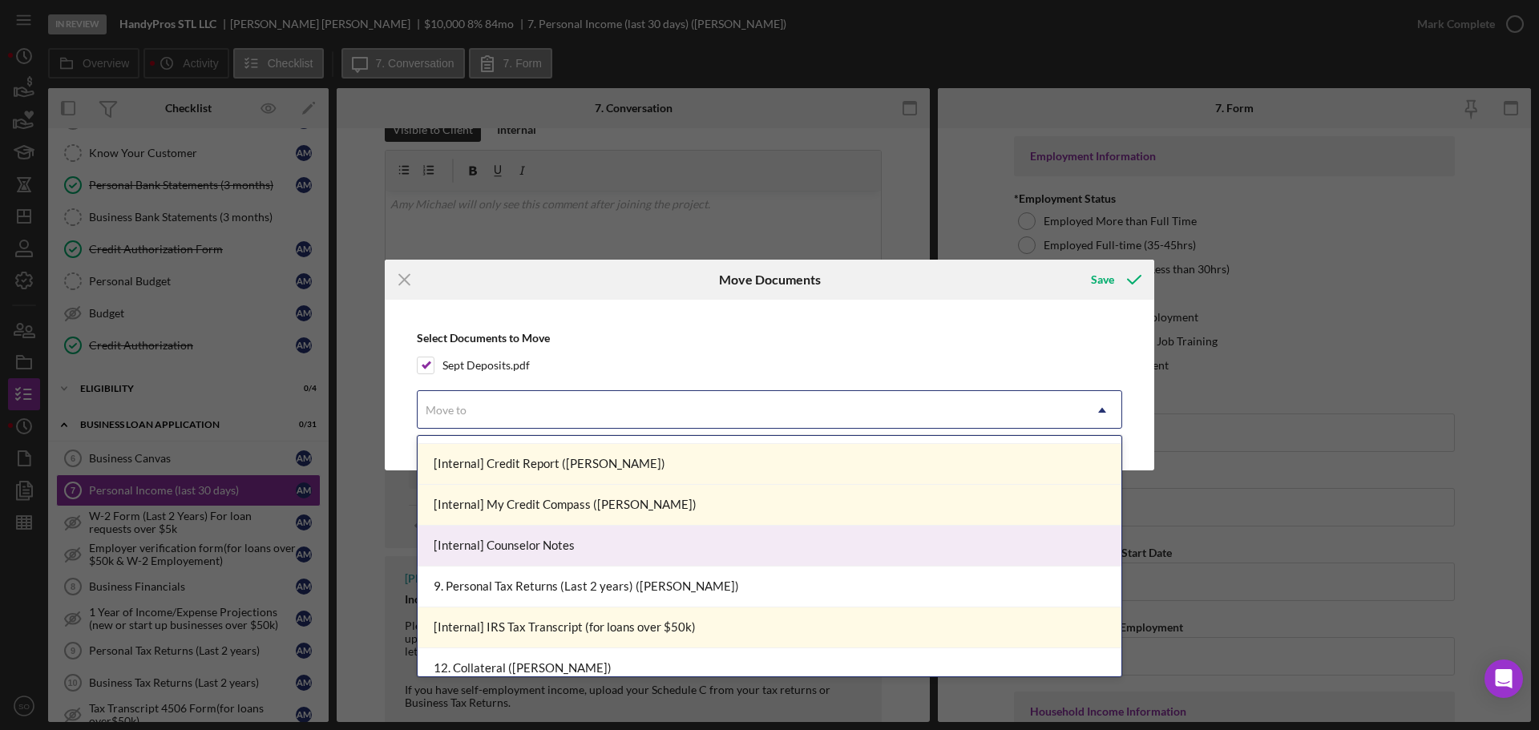
click at [544, 549] on div "[Internal] Counselor Notes" at bounding box center [770, 546] width 704 height 41
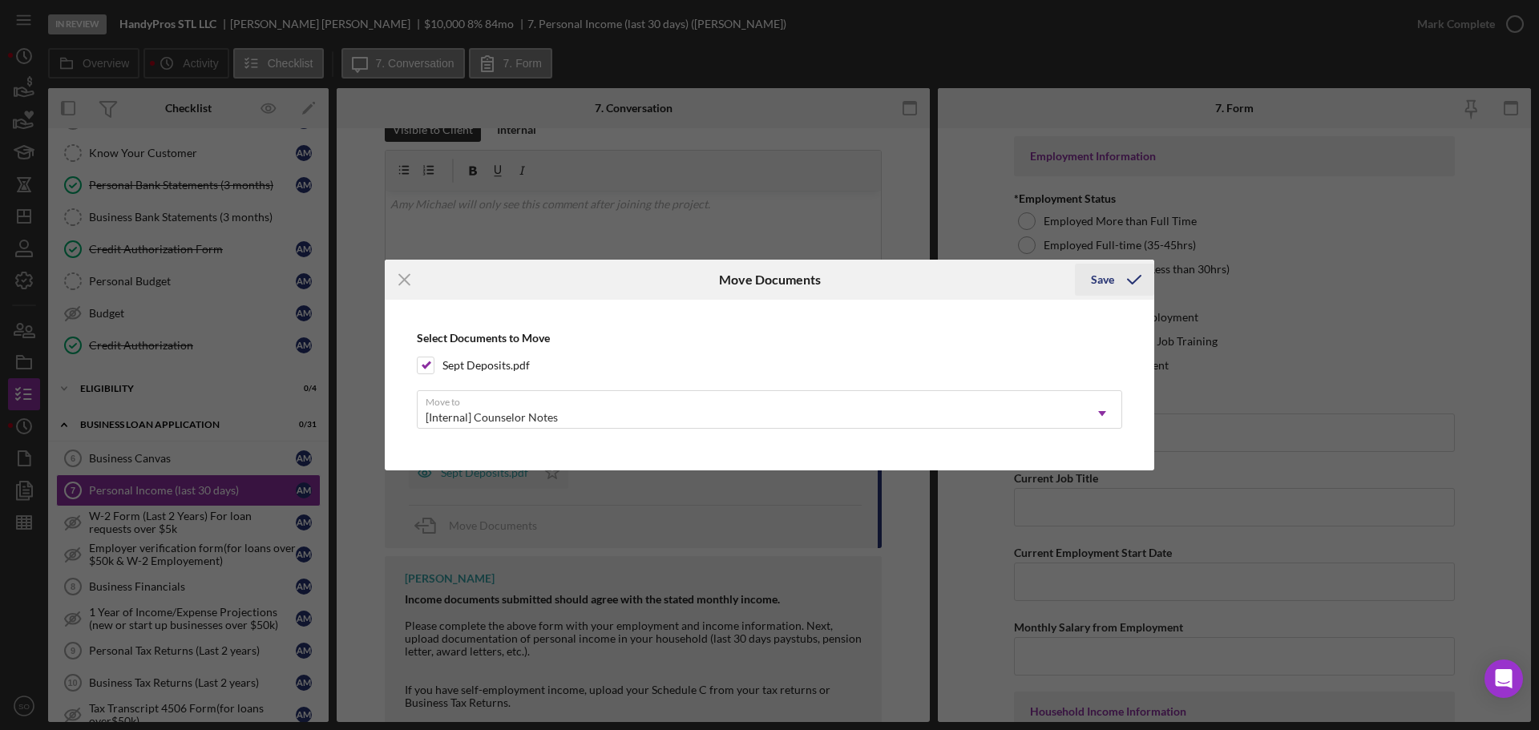
click at [1126, 281] on icon "submit" at bounding box center [1134, 280] width 40 height 40
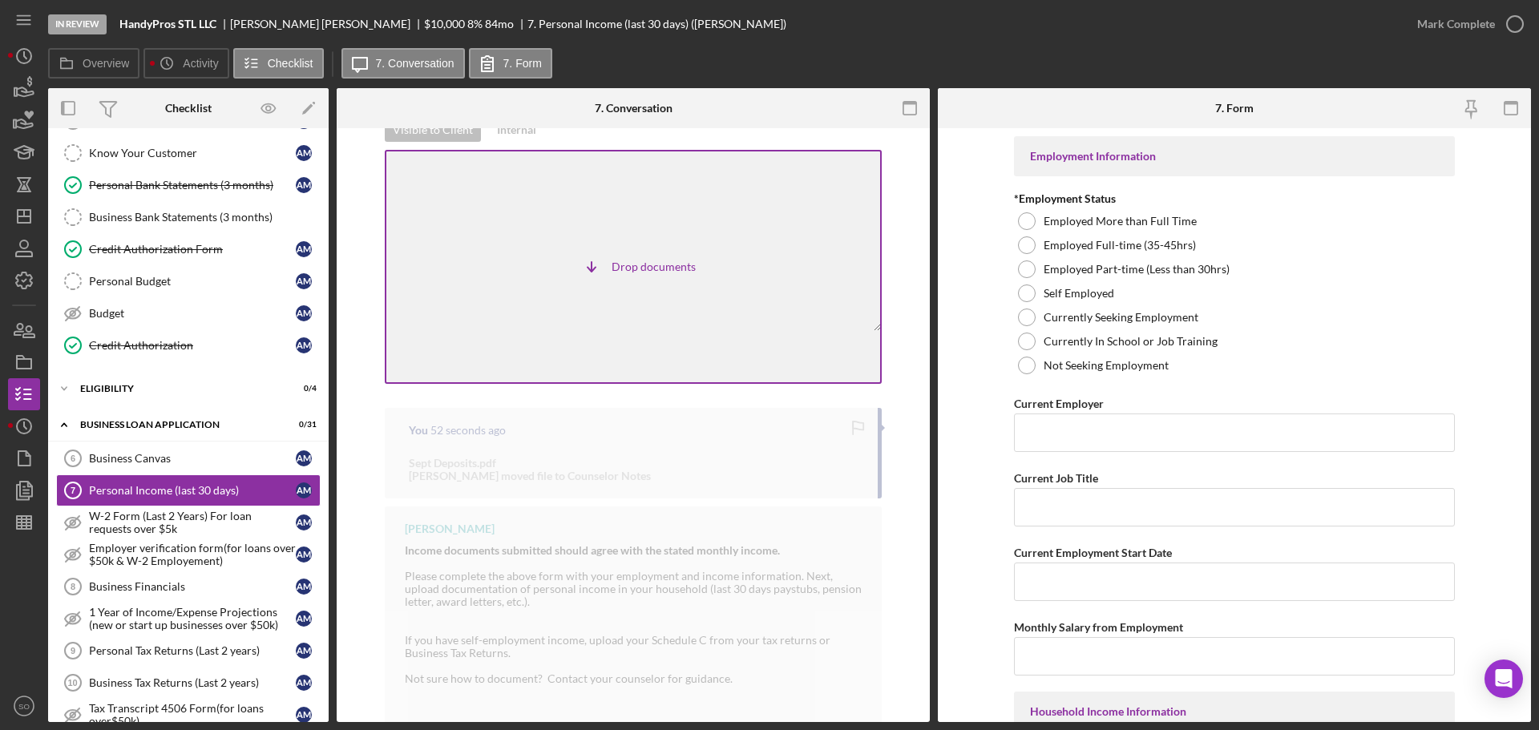
click at [485, 308] on div "Icon/Table Sort Arrow Drop documents" at bounding box center [633, 267] width 497 height 234
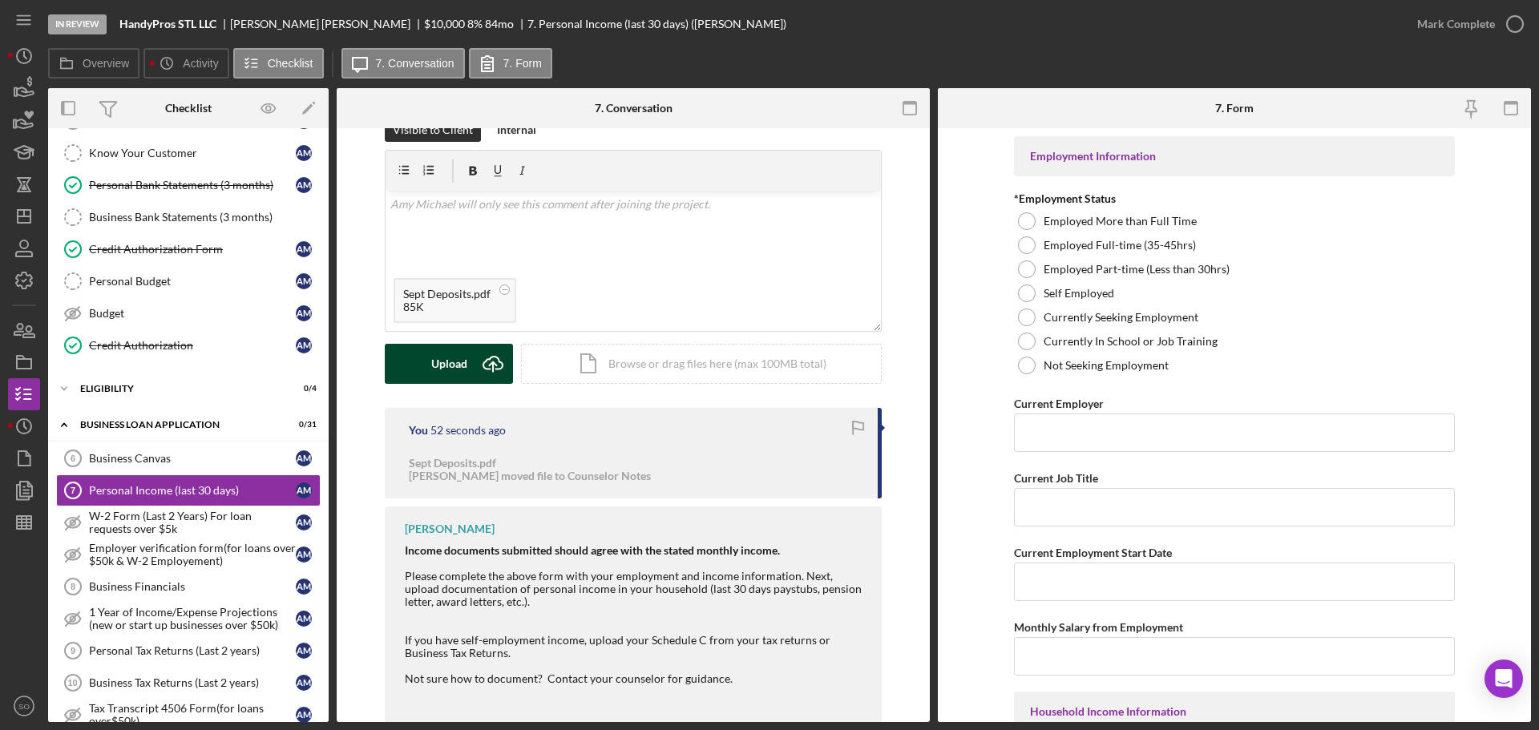
click at [427, 362] on button "Upload Icon/Upload" at bounding box center [449, 364] width 128 height 40
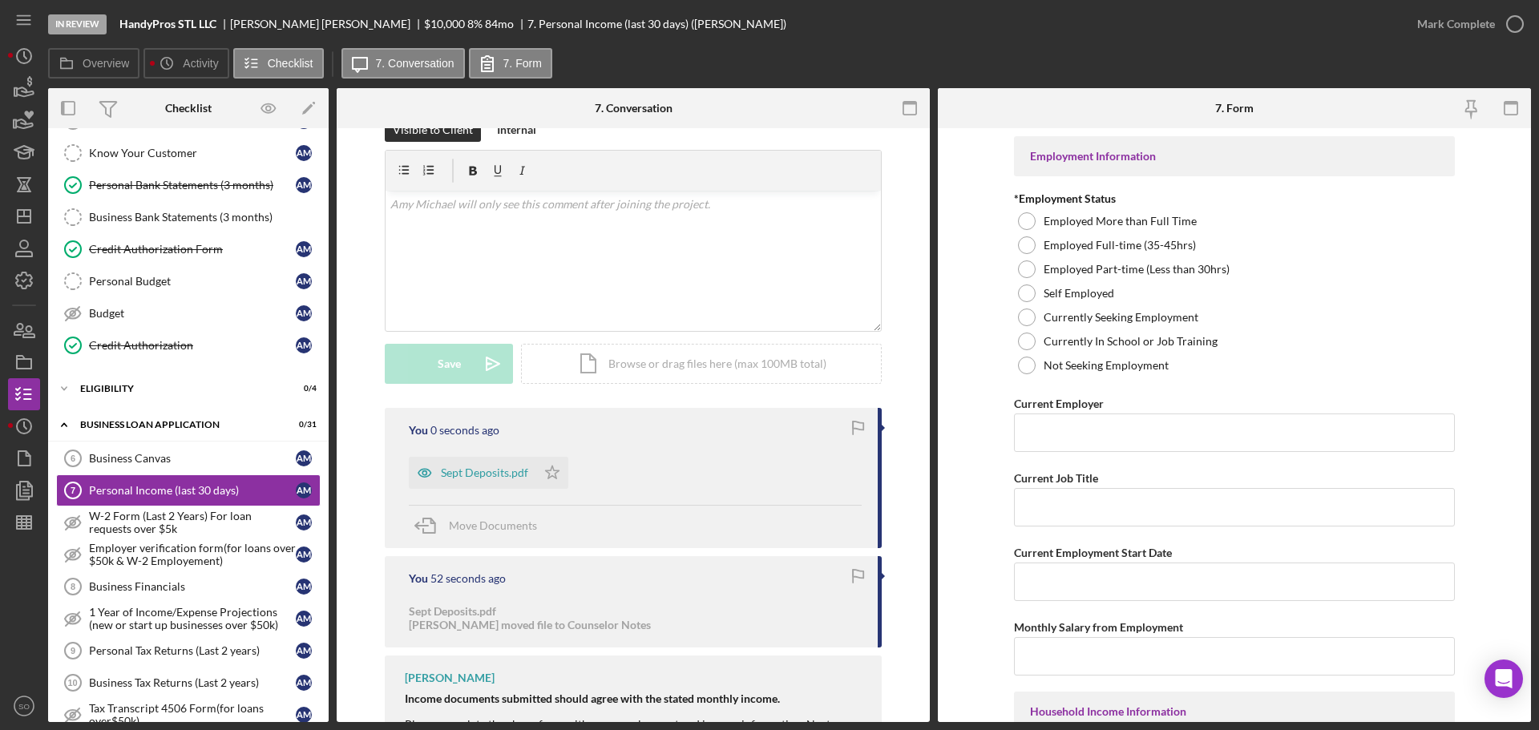
scroll to position [413, 0]
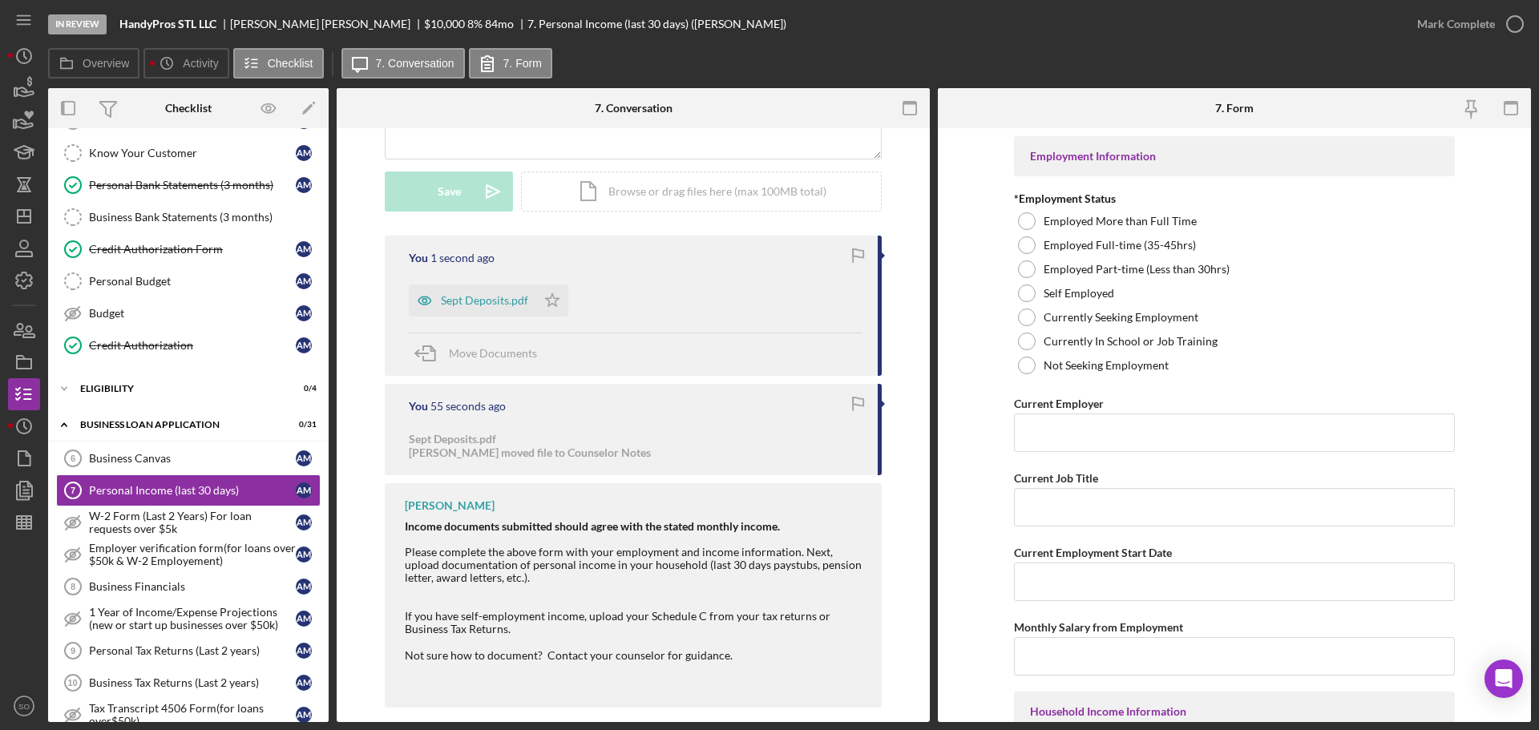
click at [551, 285] on icon "Icon/Star" at bounding box center [552, 301] width 32 height 32
click at [1022, 290] on div at bounding box center [1027, 294] width 18 height 18
click at [1092, 442] on input "Current Employer" at bounding box center [1234, 433] width 441 height 38
paste input "HandyPros STL LLC"
type input "HandyPros STL LLC"
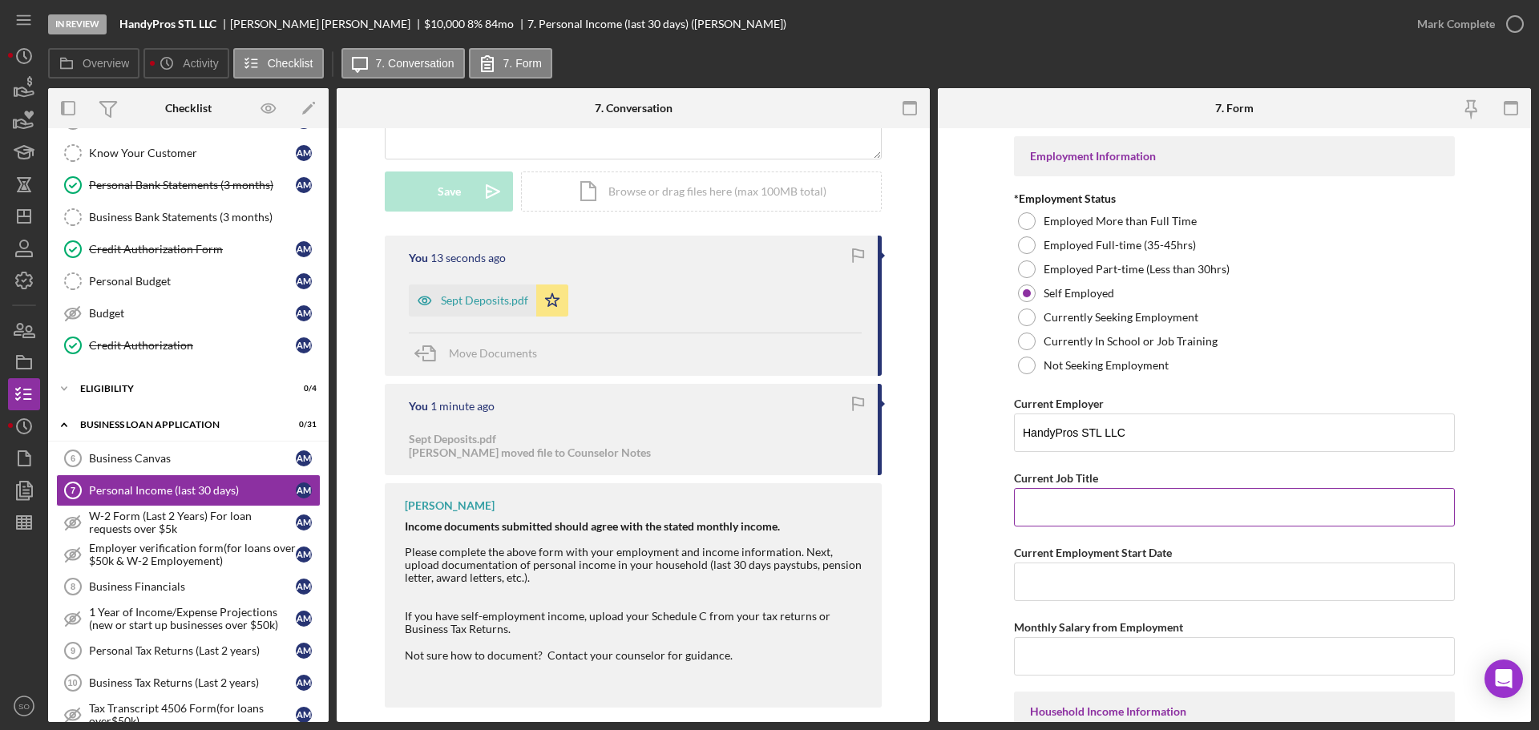
click at [1038, 500] on input "Current Job Title" at bounding box center [1234, 507] width 441 height 38
click at [1065, 511] on input "Current Job Title" at bounding box center [1234, 507] width 441 height 38
click at [1159, 516] on input "Current Job Title" at bounding box center [1234, 507] width 441 height 38
paste input "Business Owner"
type input "Business Owner"
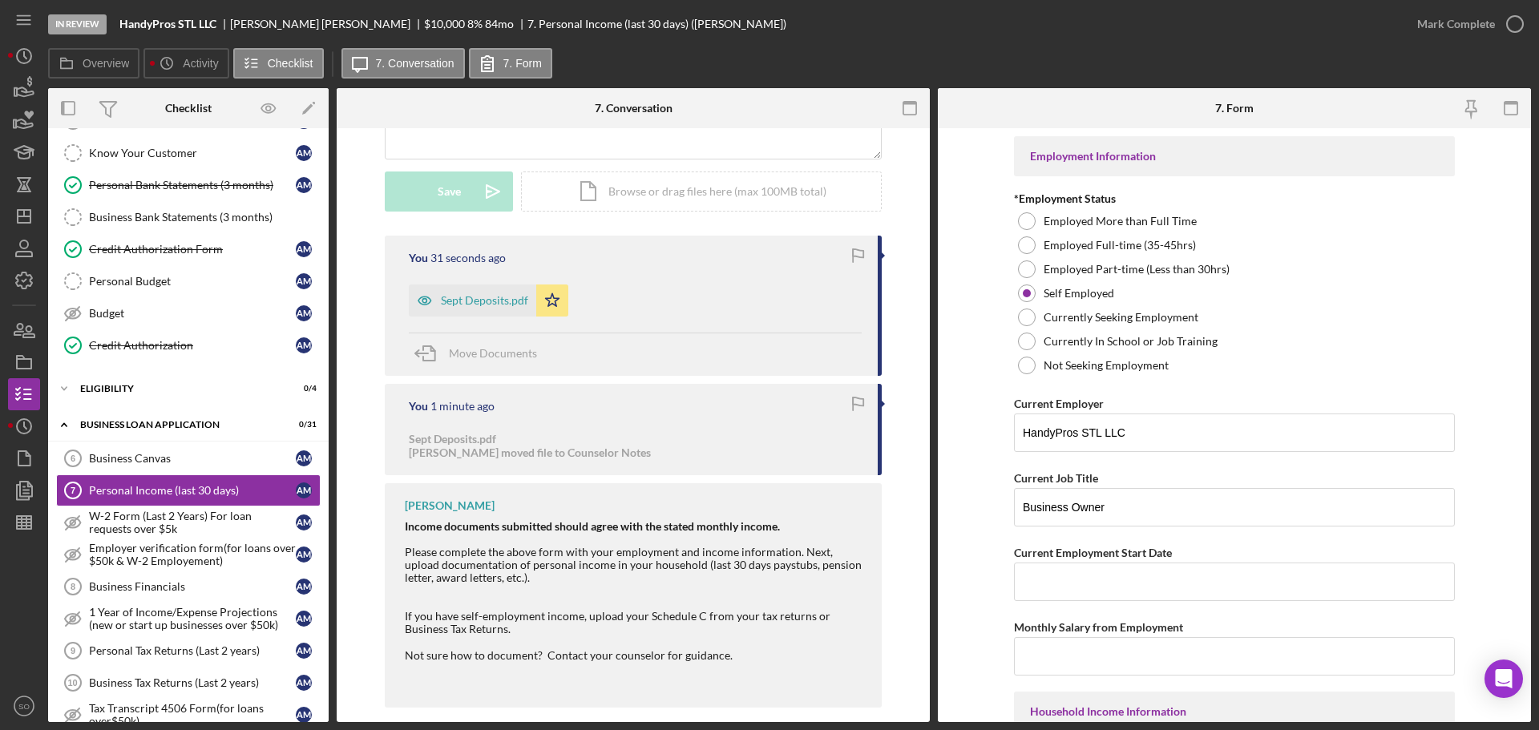
scroll to position [241, 0]
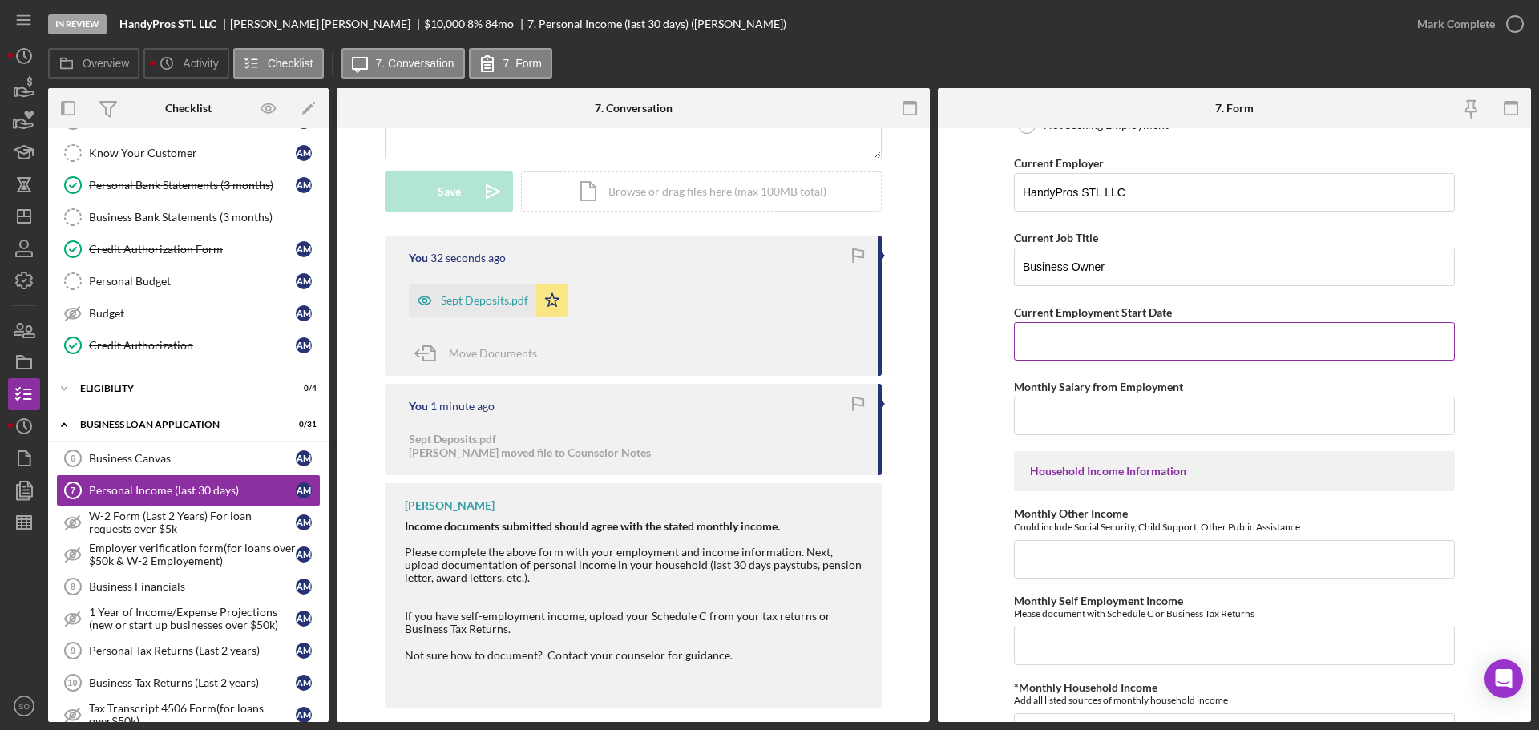
click at [1046, 341] on input "Current Employment Start Date" at bounding box center [1234, 341] width 441 height 38
paste input "[DATE]"
type input "[DATE]"
click at [1069, 412] on input "Monthly Salary from Employment" at bounding box center [1234, 416] width 441 height 38
click at [1106, 422] on input "Monthly Salary from Employment" at bounding box center [1234, 416] width 441 height 38
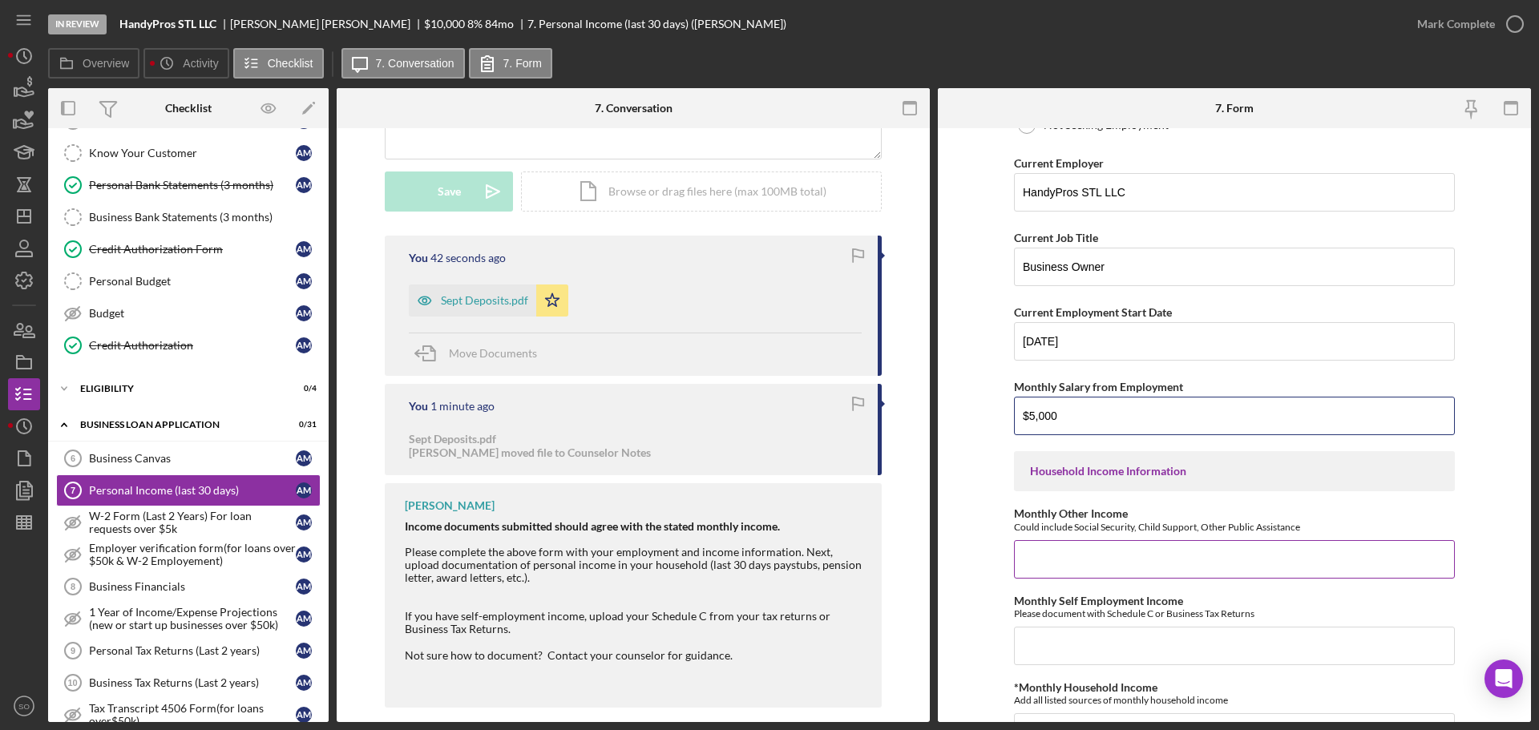
type input "$5,000"
click at [1052, 538] on div "Monthly Other Income Could include Social Security, Child Support, Other Public…" at bounding box center [1234, 543] width 441 height 71
click at [1054, 546] on input "Monthly Other Income" at bounding box center [1234, 559] width 441 height 38
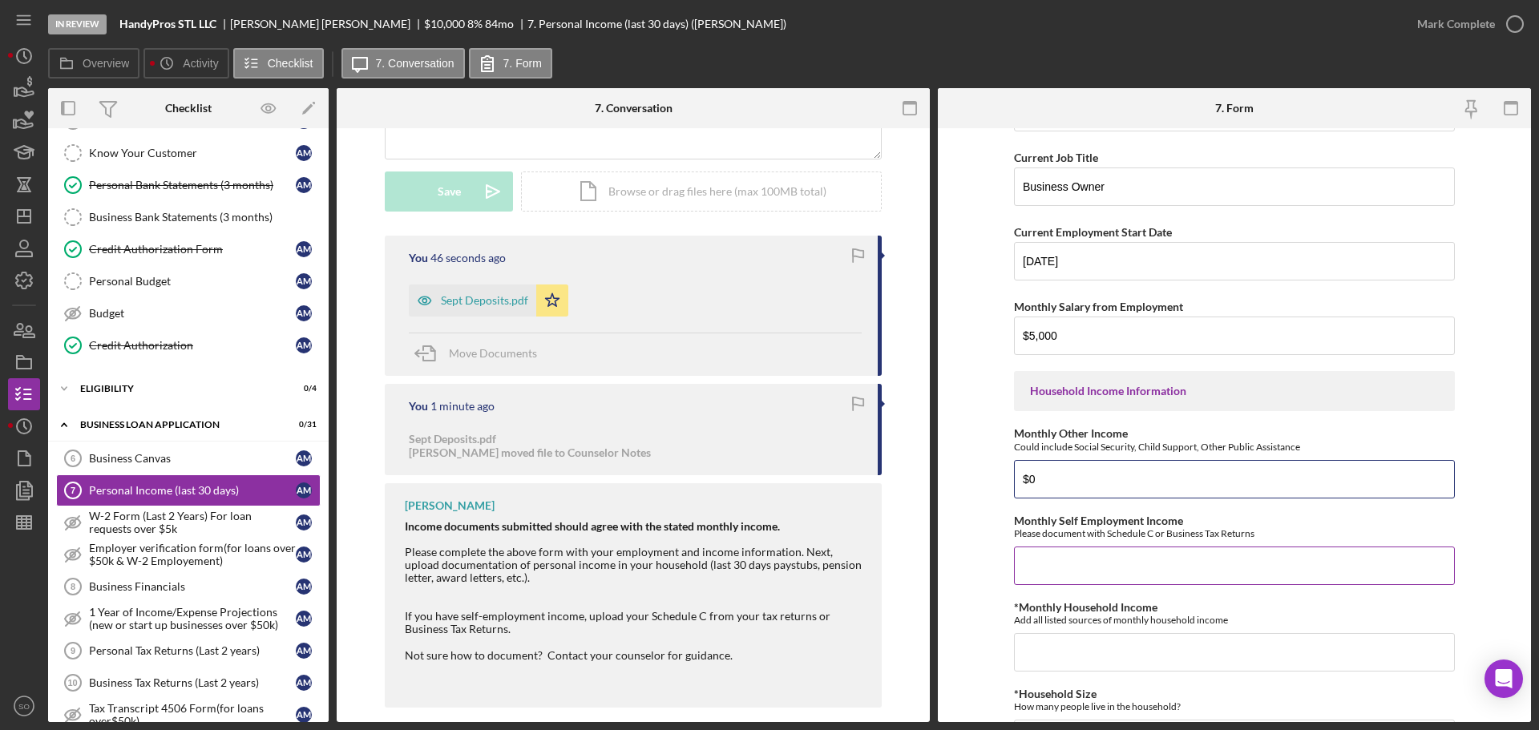
type input "$0"
click at [1055, 547] on input "Monthly Self Employment Income" at bounding box center [1234, 566] width 441 height 38
type input "$5,000"
click at [1234, 657] on input "*Monthly Household Income" at bounding box center [1234, 652] width 441 height 38
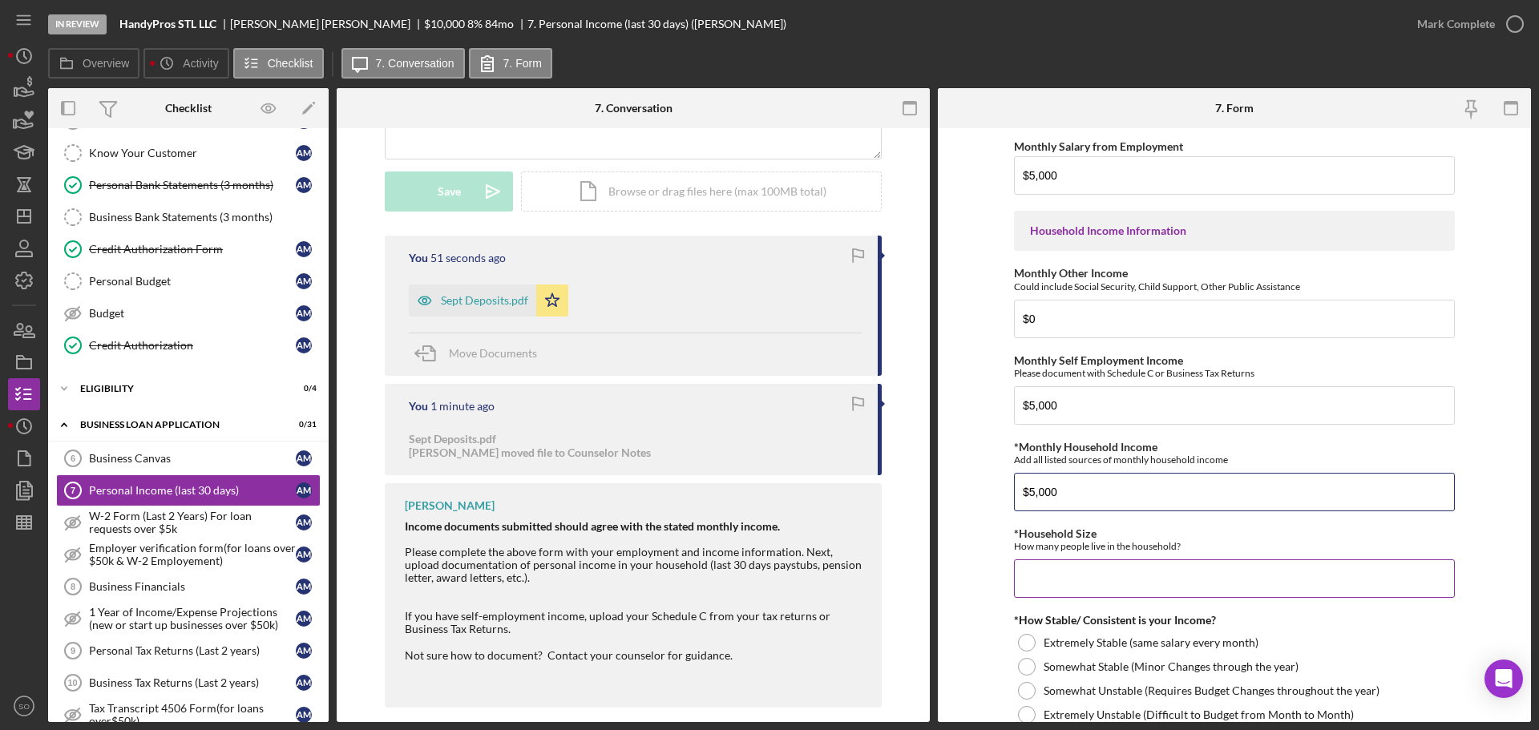
type input "$5,000"
click at [1093, 593] on input "*Household Size" at bounding box center [1234, 579] width 441 height 38
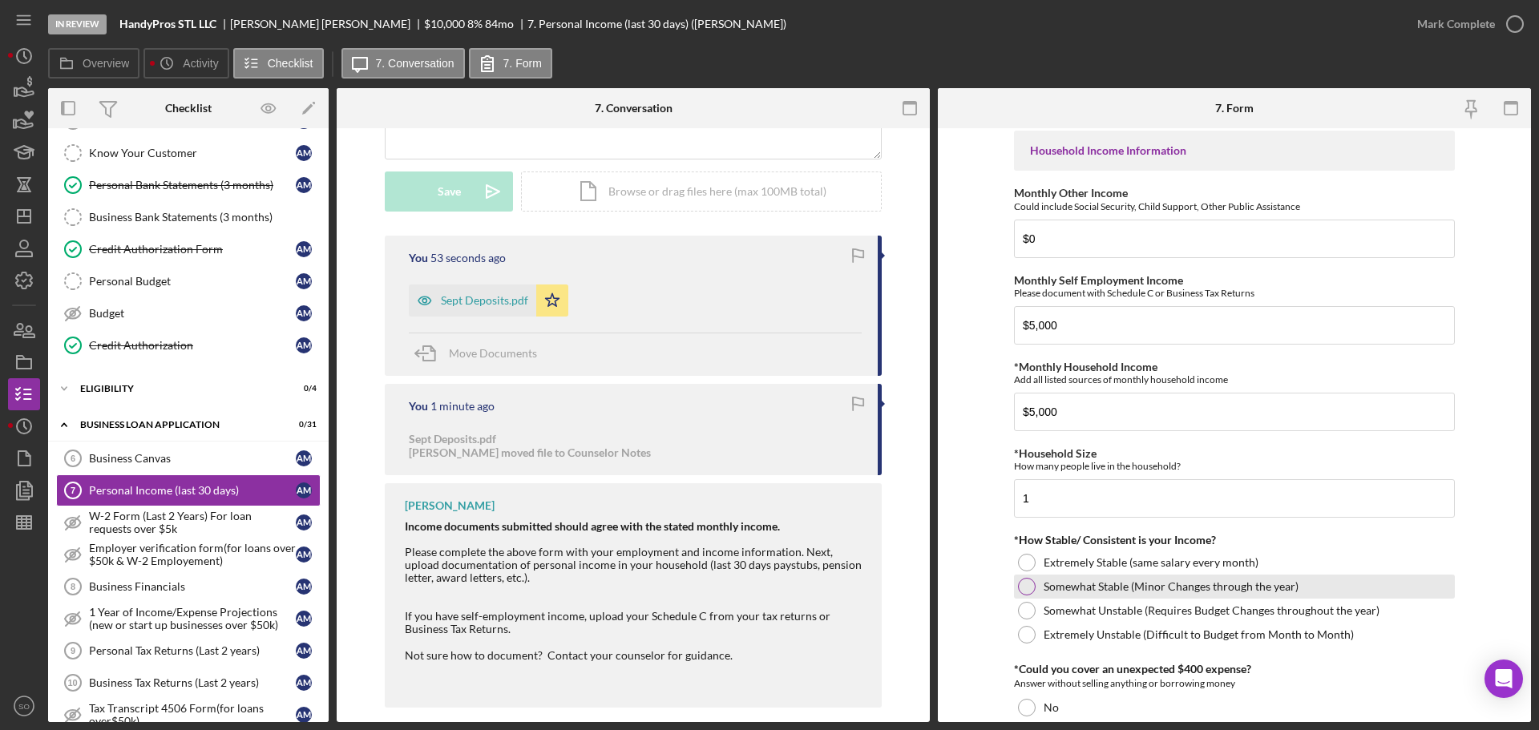
click at [1019, 583] on div at bounding box center [1027, 587] width 18 height 18
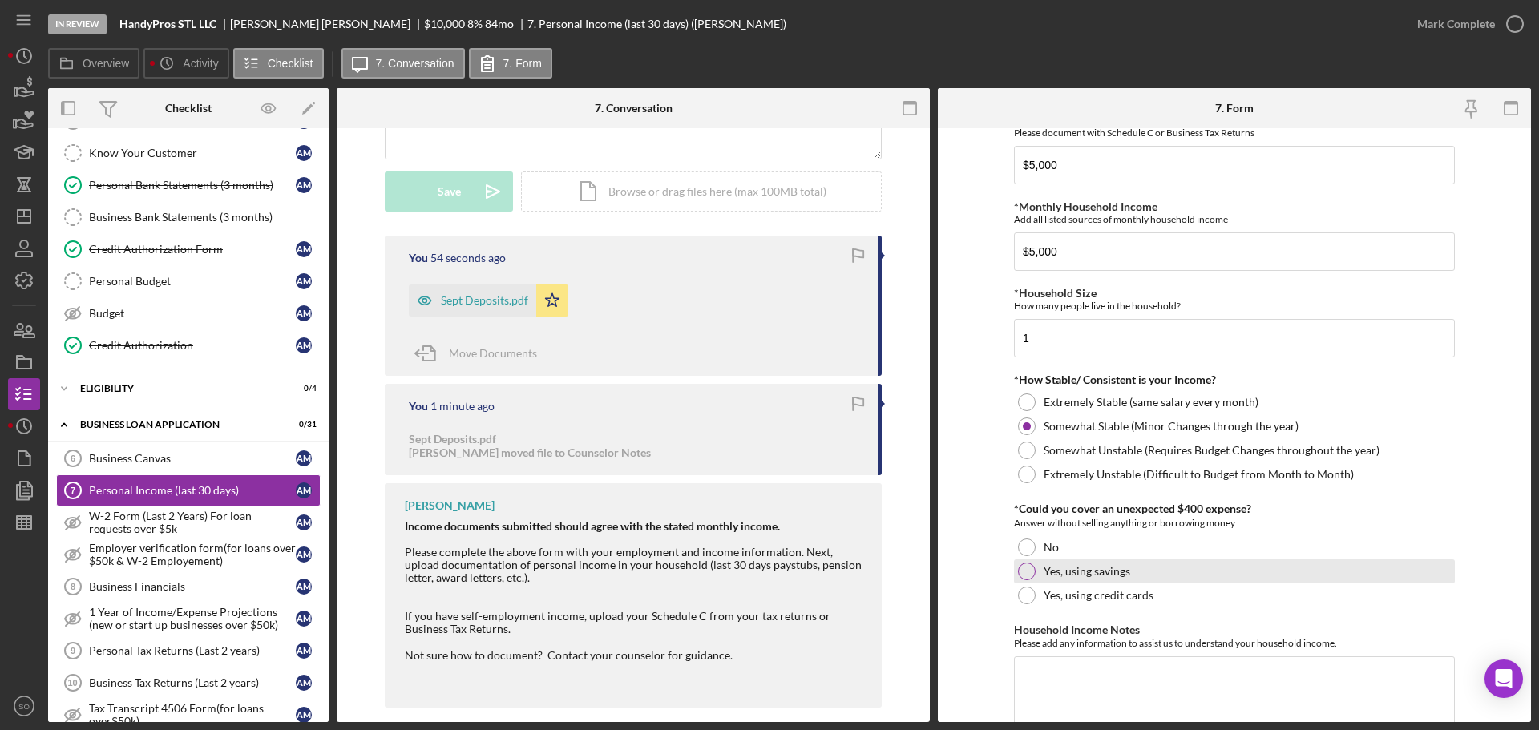
click at [1031, 572] on div at bounding box center [1027, 572] width 18 height 18
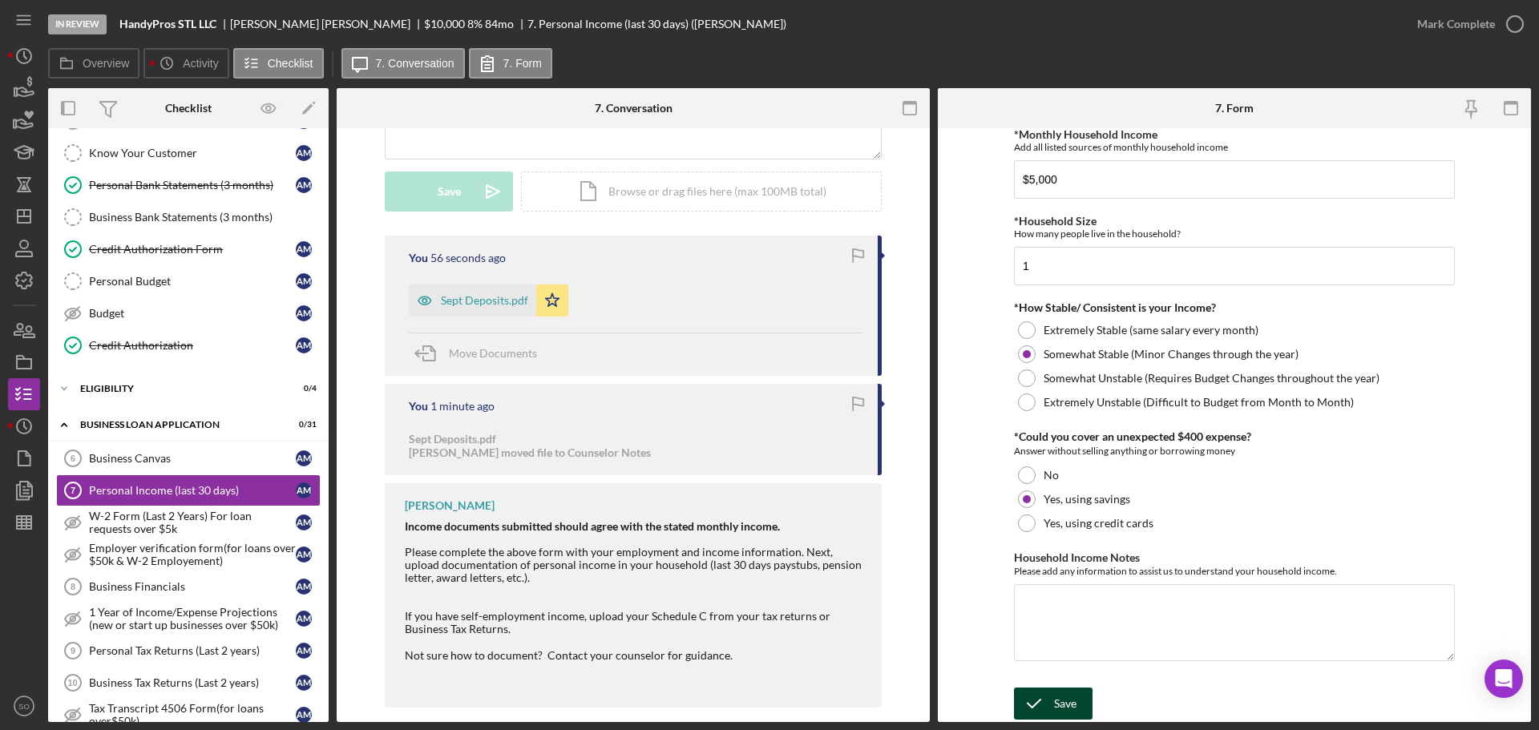
click at [1065, 694] on div "Save" at bounding box center [1065, 704] width 22 height 32
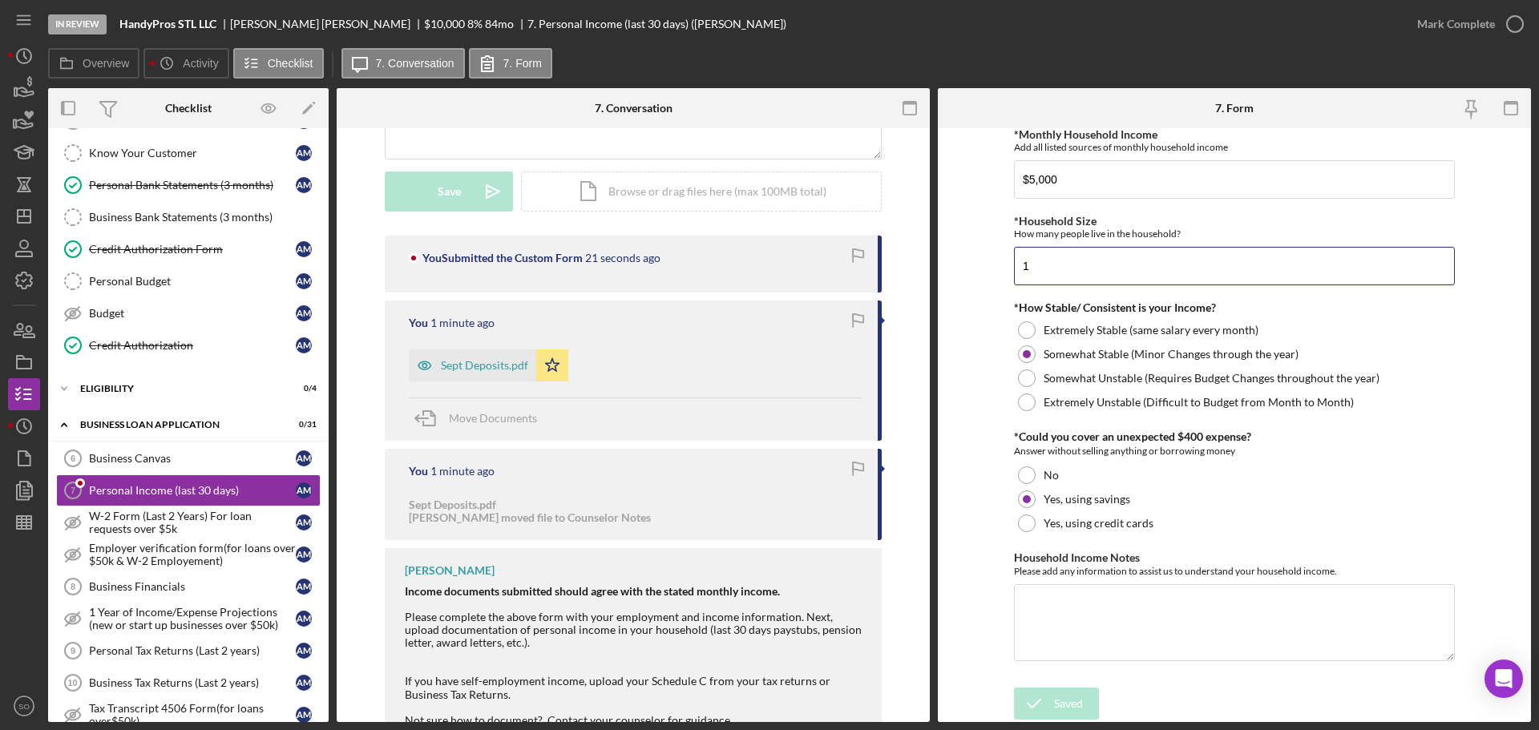
drag, startPoint x: 983, startPoint y: 265, endPoint x: 971, endPoint y: 265, distance: 12.1
click at [981, 265] on form "Employment Information *Employment Status Employed More than Full Time Employed…" at bounding box center [1234, 425] width 593 height 594
click at [980, 265] on form "Employment Information *Employment Status Employed More than Full Time Employed…" at bounding box center [1234, 425] width 593 height 594
drag, startPoint x: 1055, startPoint y: 262, endPoint x: 979, endPoint y: 269, distance: 76.4
click at [981, 269] on form "Employment Information *Employment Status Employed More than Full Time Employed…" at bounding box center [1234, 425] width 593 height 594
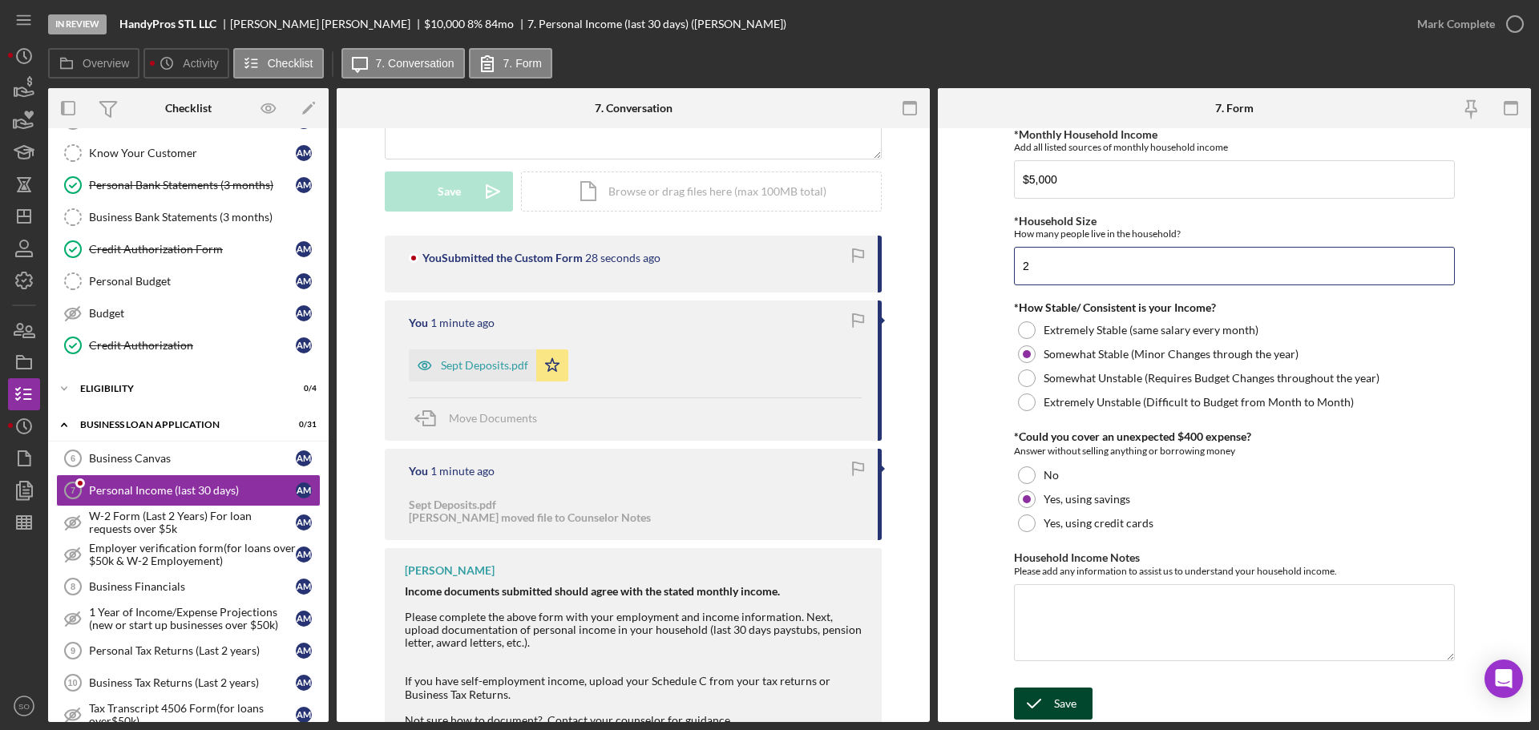
type input "2"
click at [1056, 695] on div "Save" at bounding box center [1065, 704] width 22 height 32
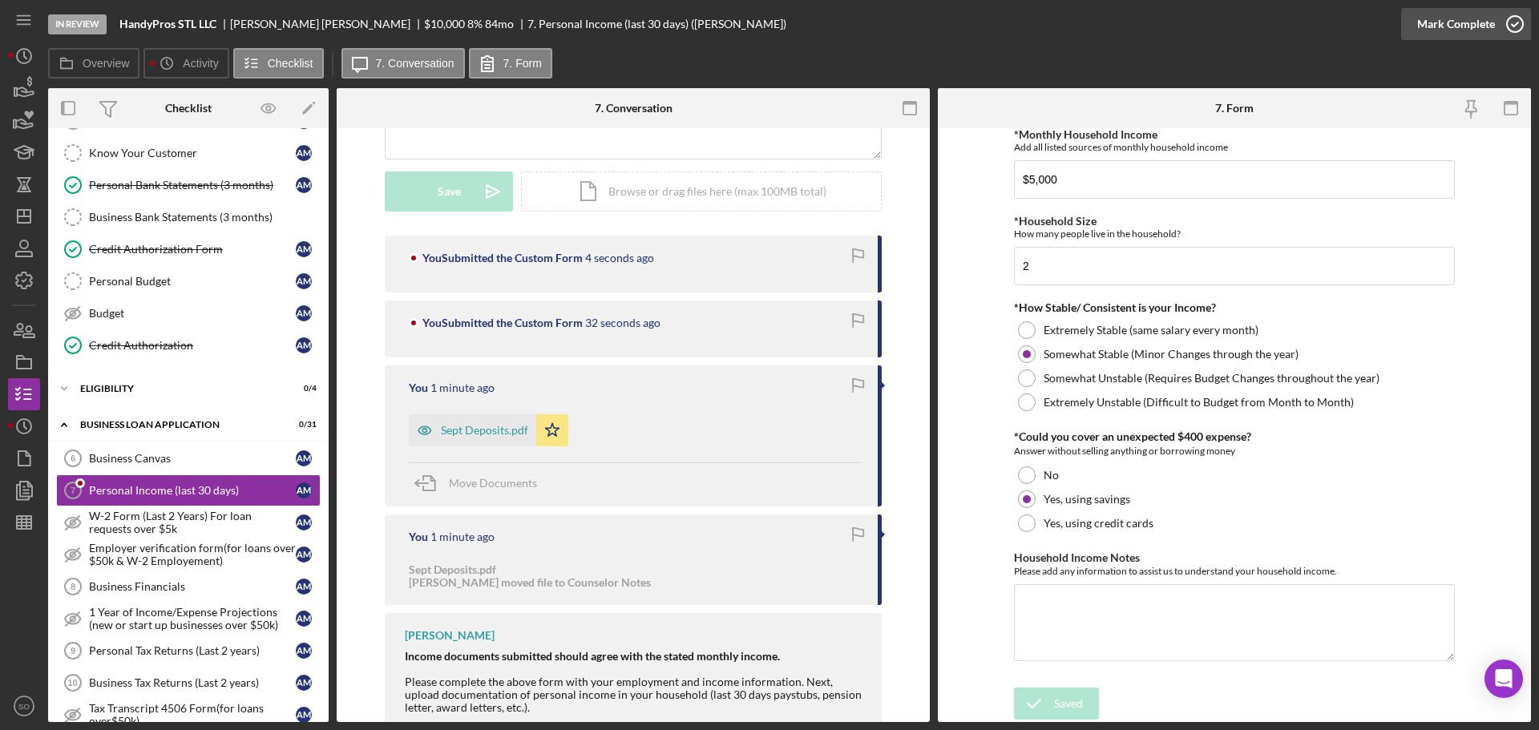
click at [1454, 29] on div "Mark Complete" at bounding box center [1457, 24] width 78 height 32
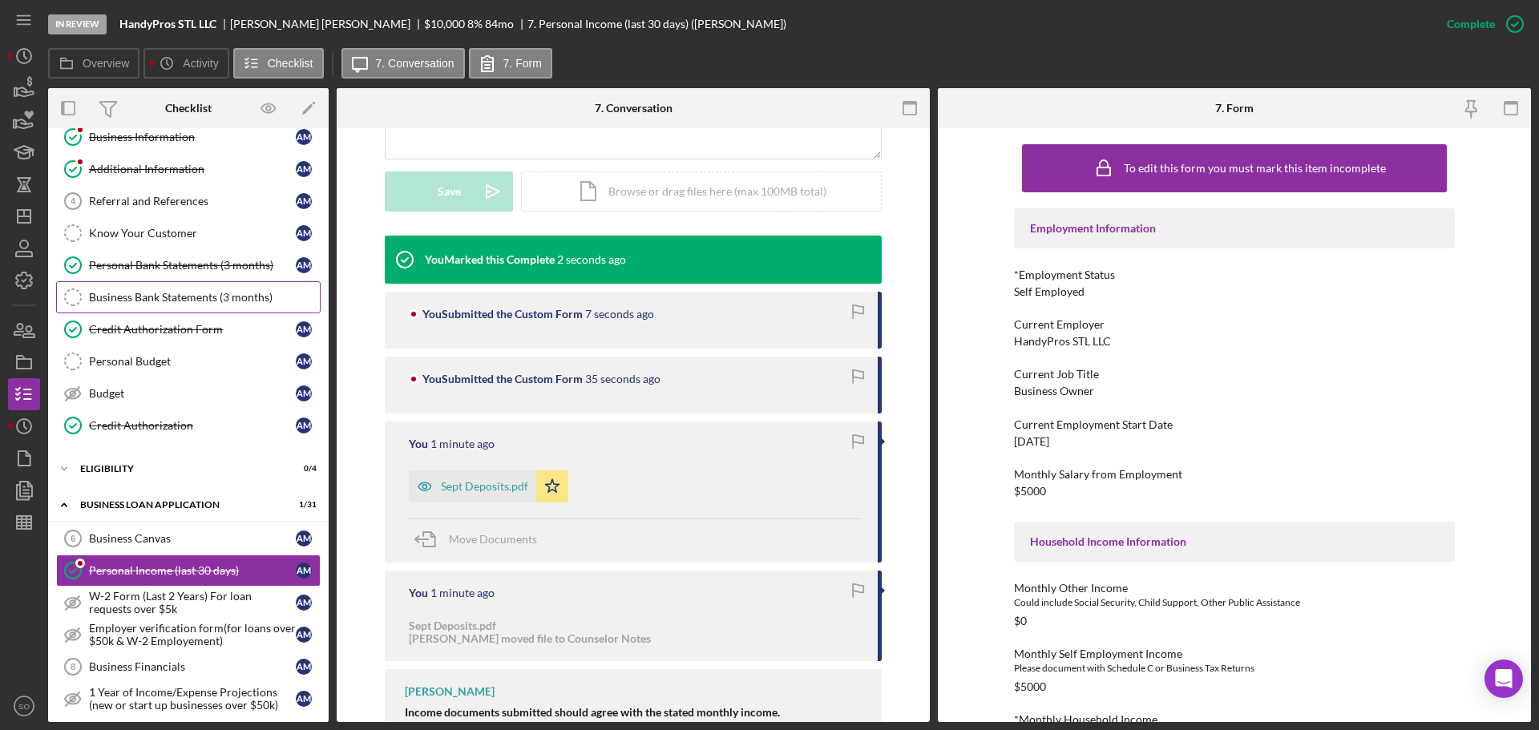
scroll to position [0, 0]
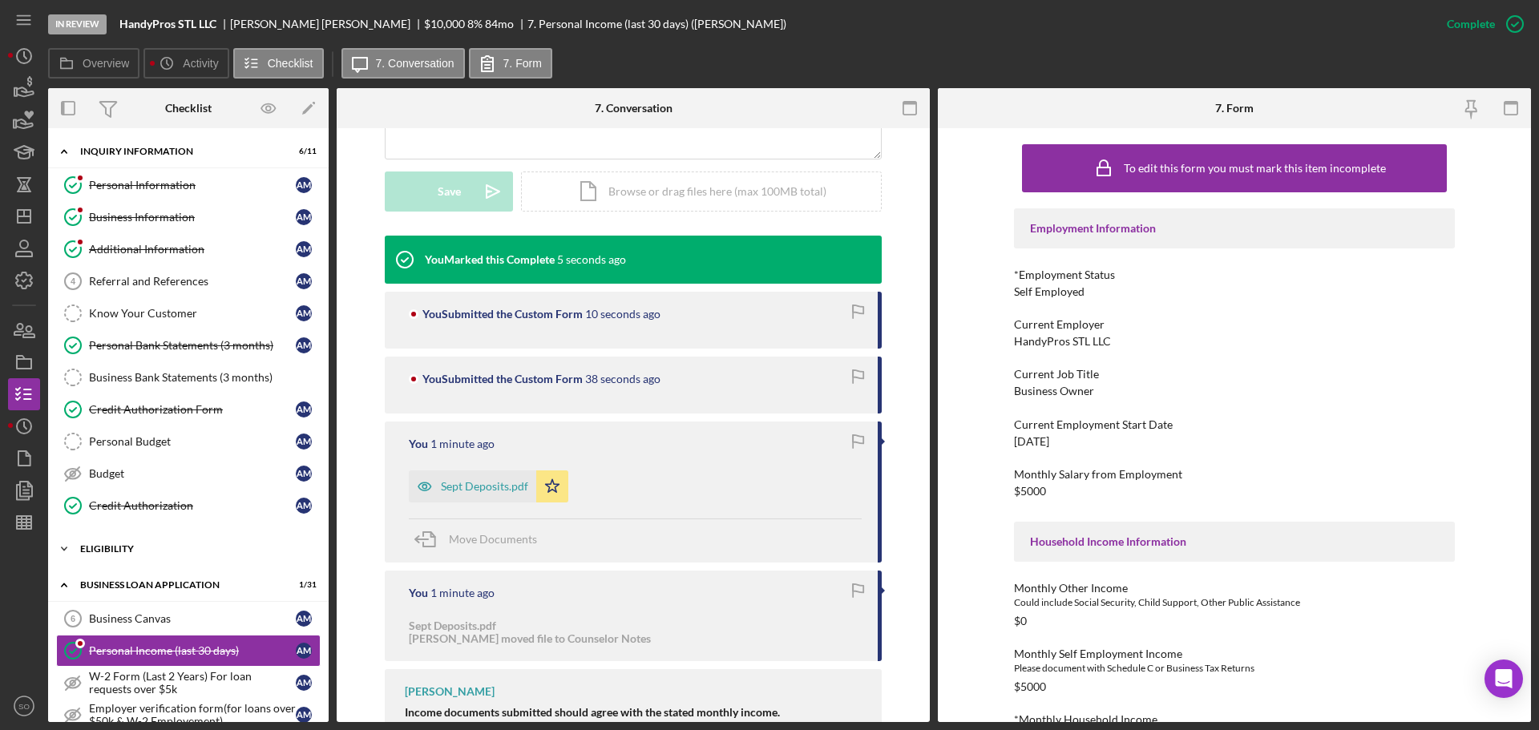
click at [131, 554] on div "Icon/Expander ELIGIBILITY 0 / 4" at bounding box center [188, 549] width 281 height 32
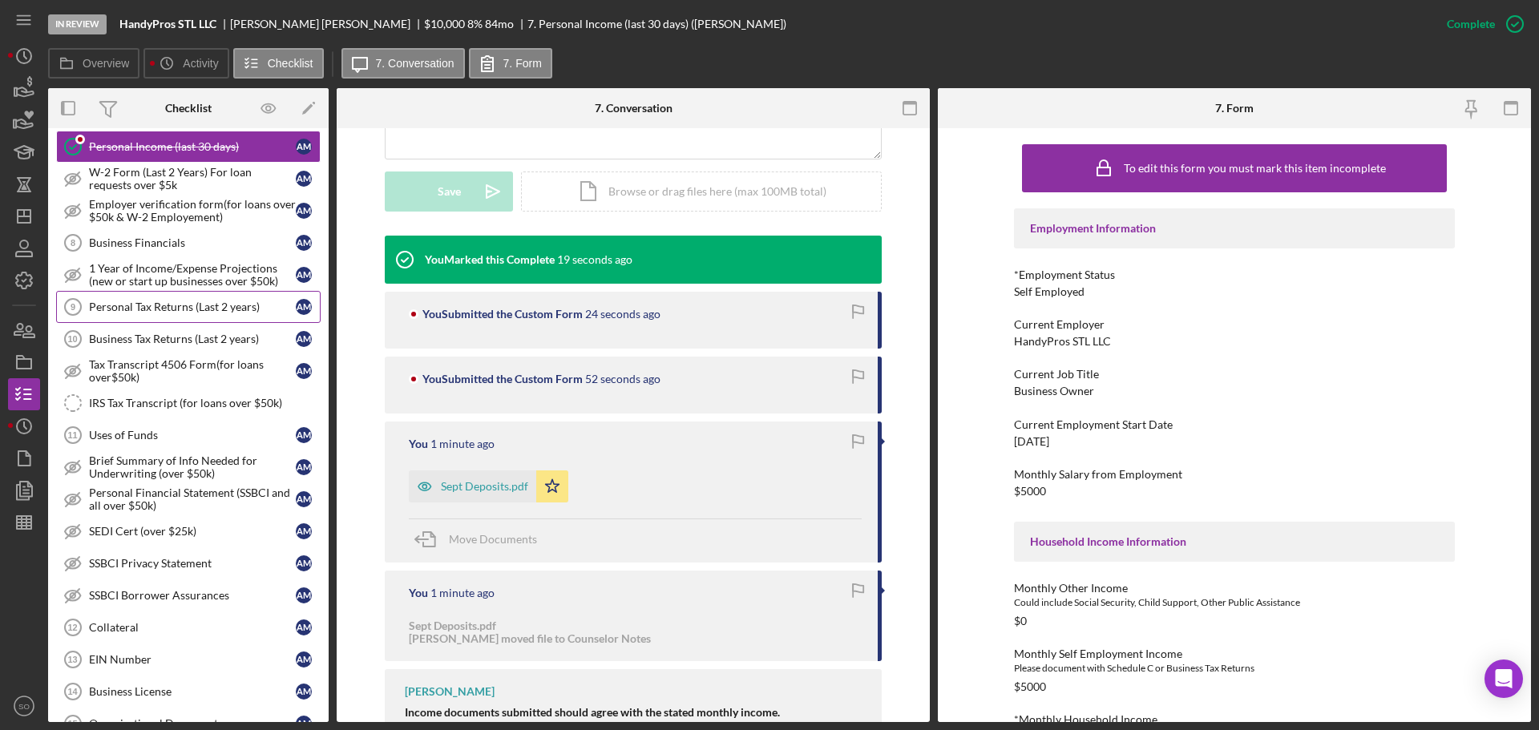
scroll to position [722, 0]
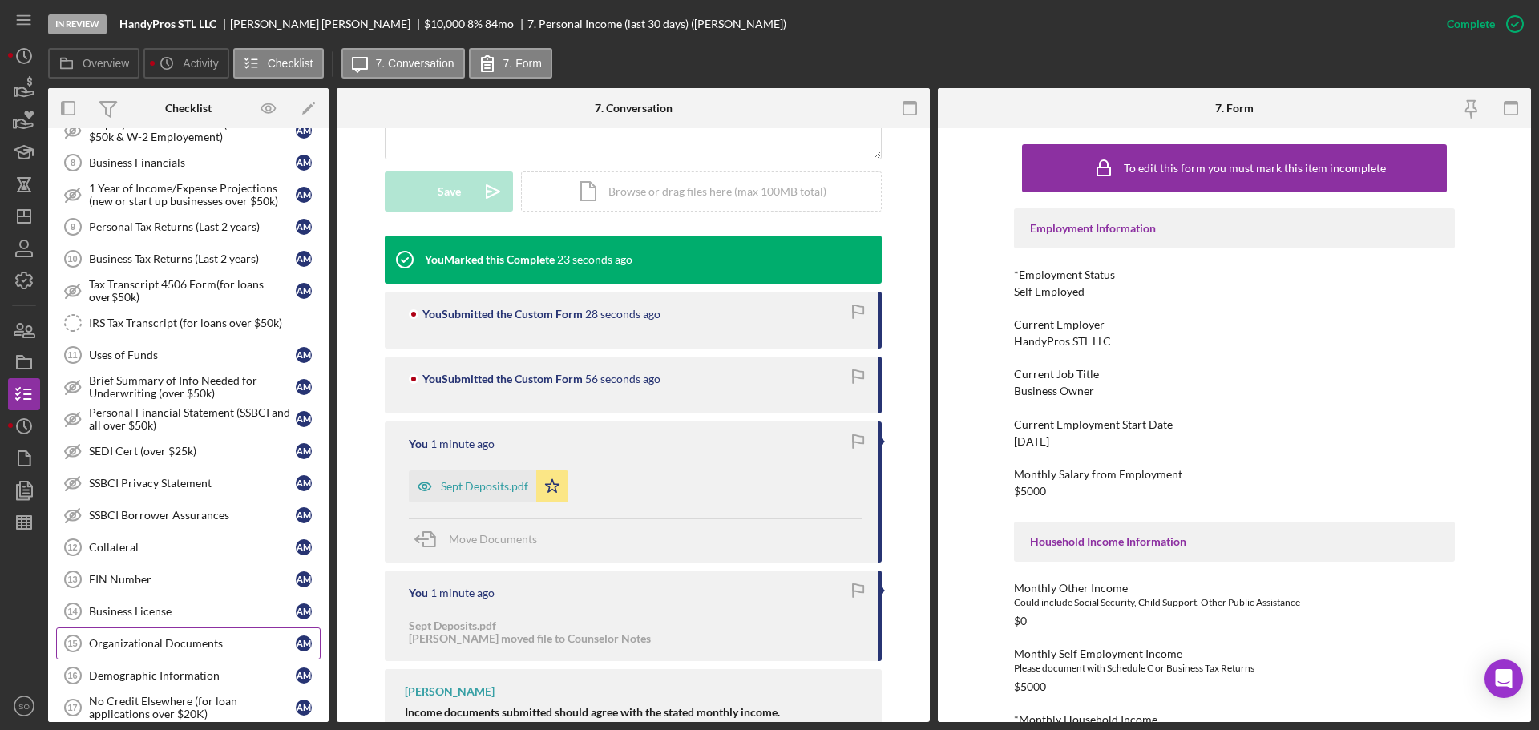
click at [210, 643] on div "Organizational Documents" at bounding box center [192, 643] width 207 height 13
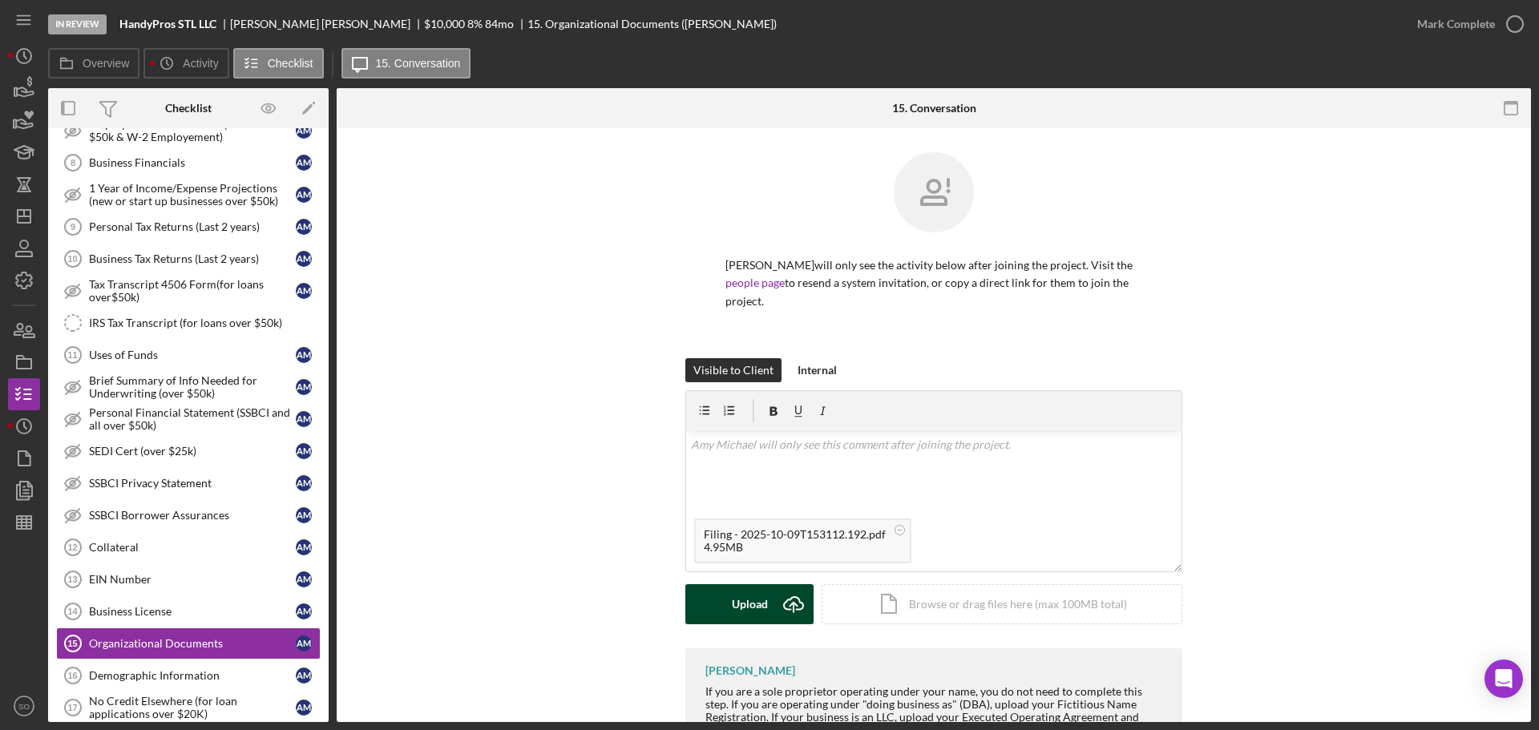
click at [750, 588] on div "Upload" at bounding box center [750, 605] width 36 height 40
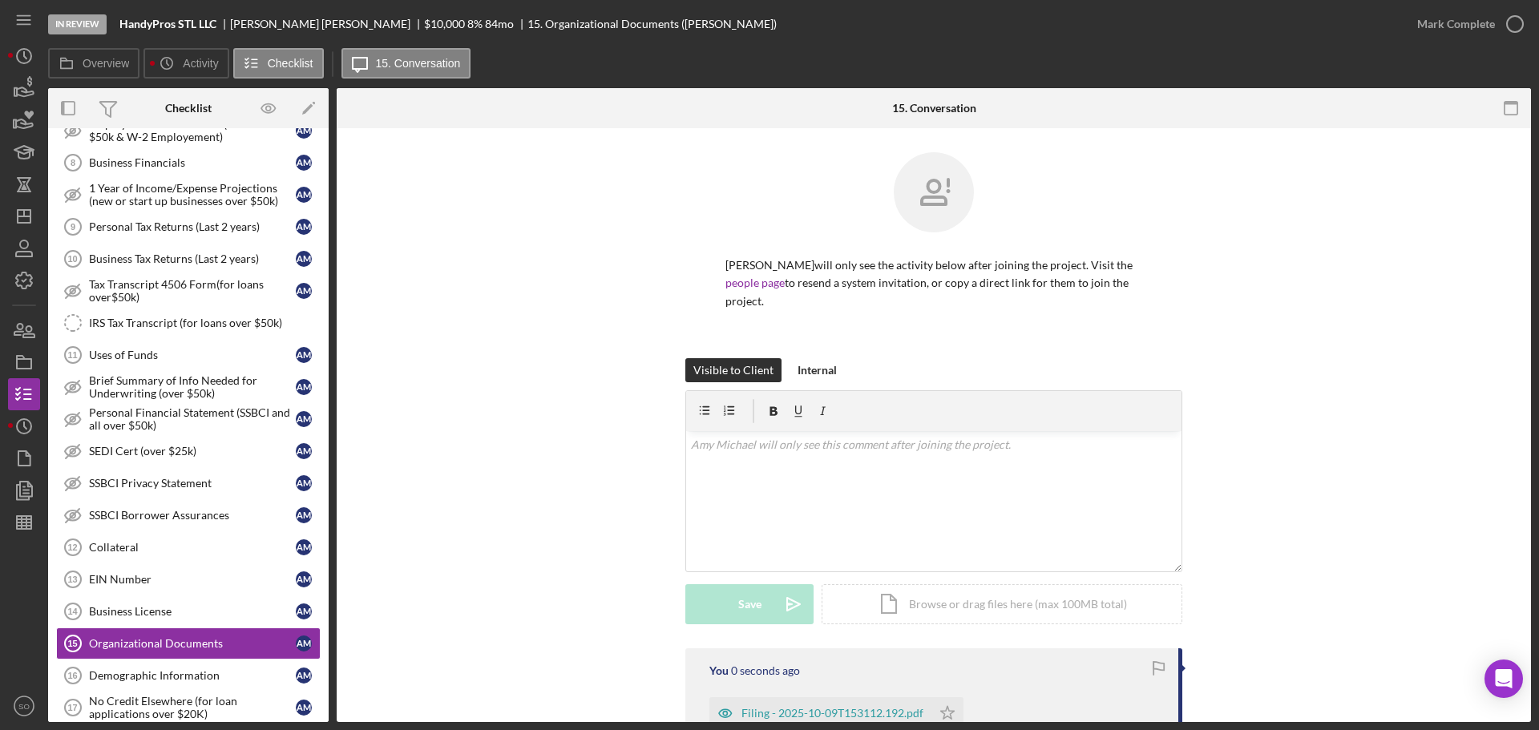
scroll to position [224, 0]
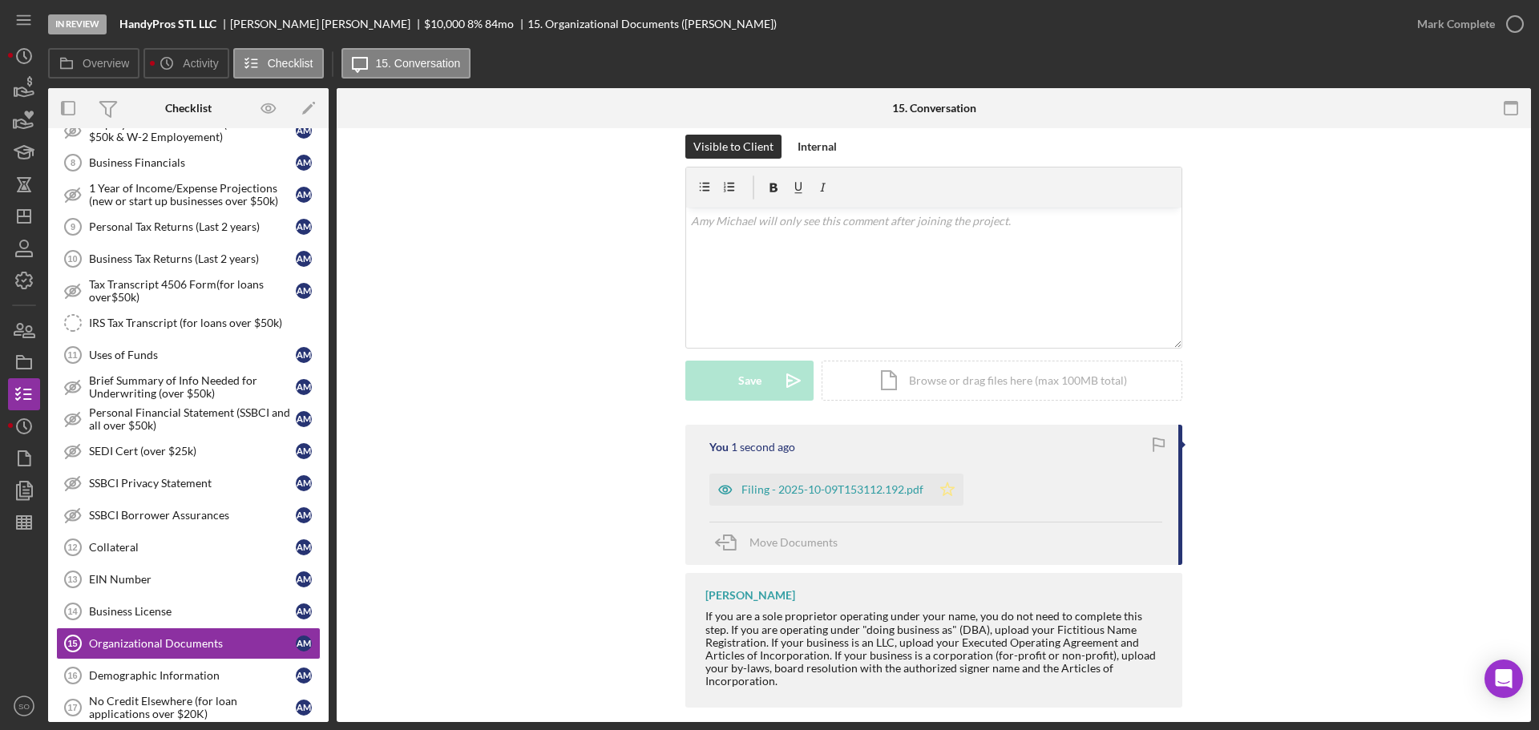
click at [945, 474] on icon "Icon/Star" at bounding box center [948, 490] width 32 height 32
click at [1438, 28] on div "Mark Complete" at bounding box center [1457, 24] width 78 height 32
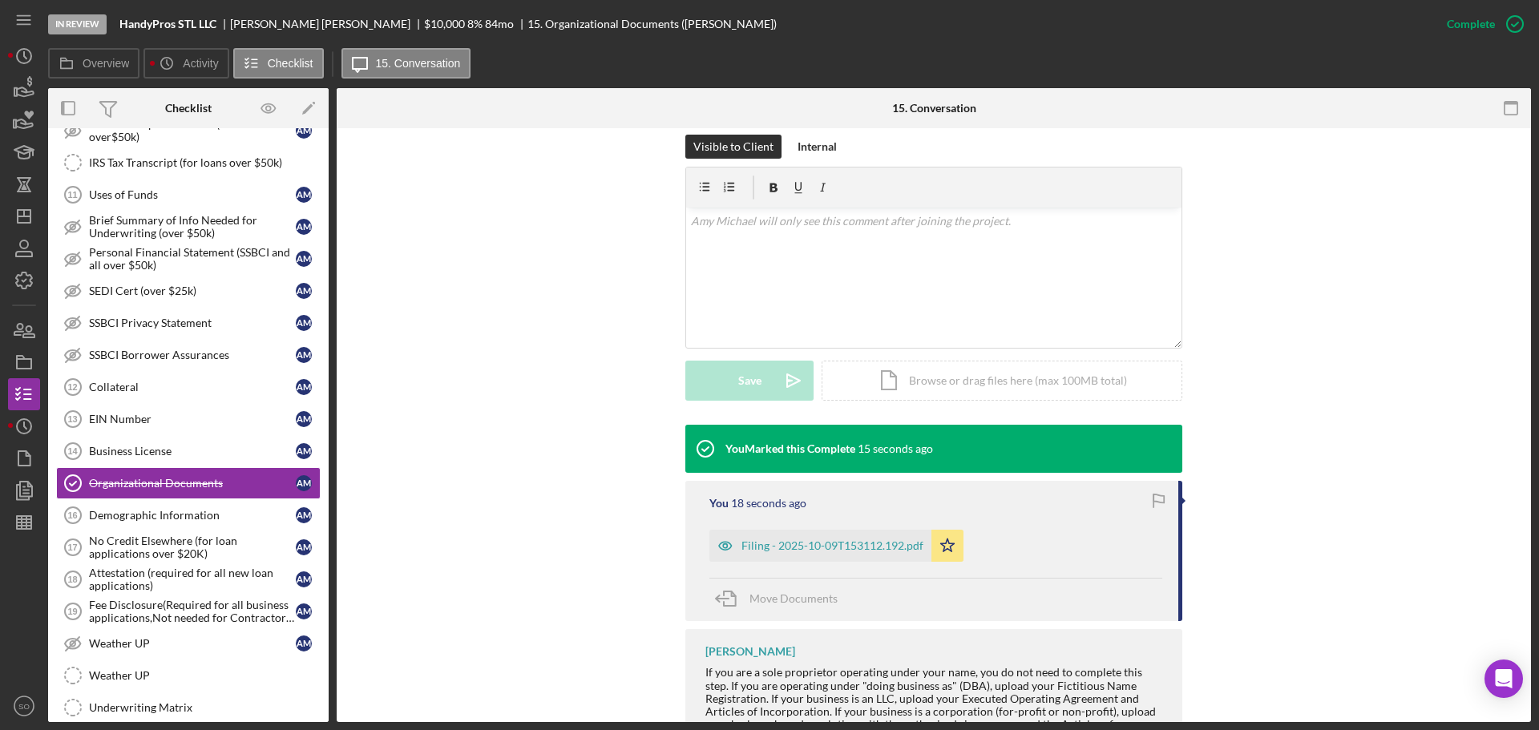
scroll to position [962, 0]
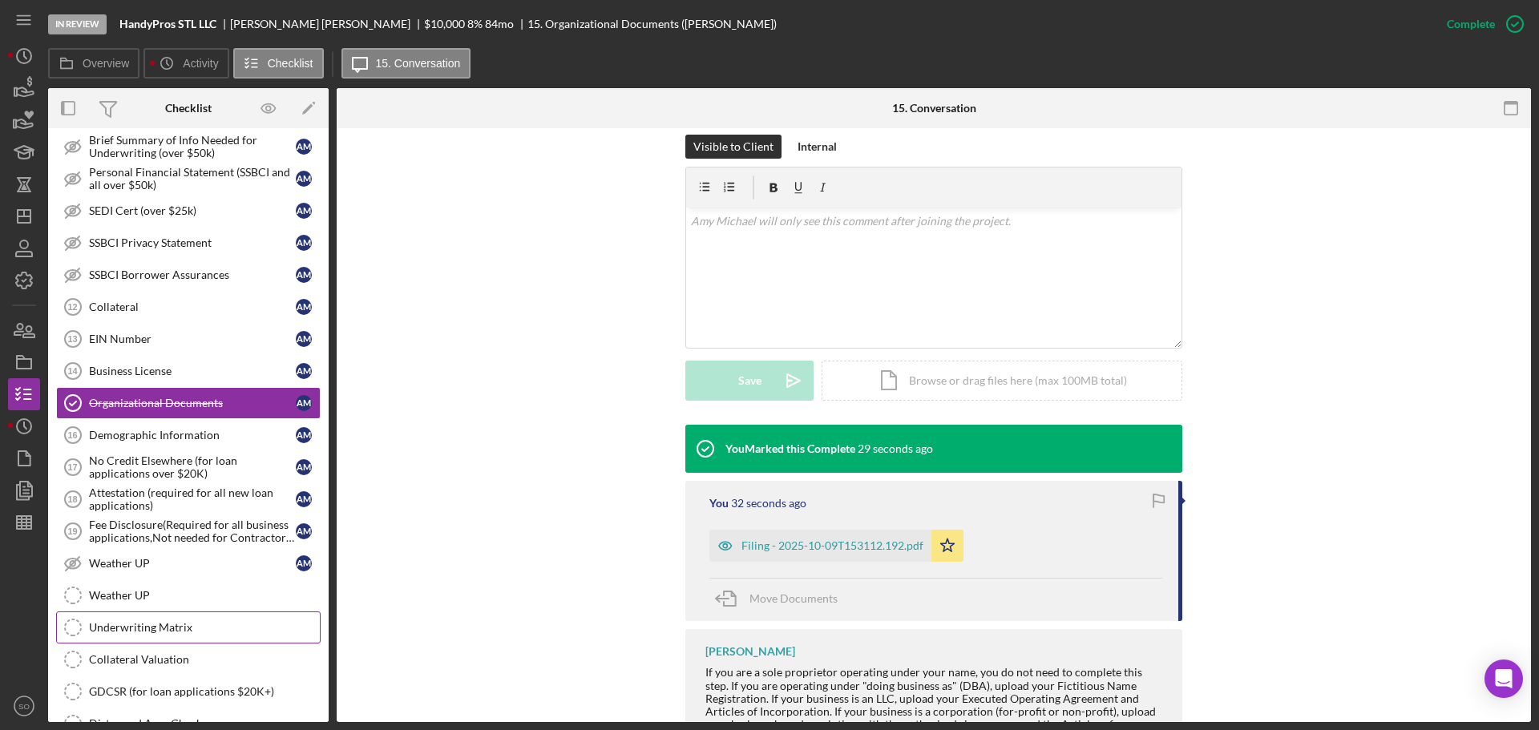
click at [227, 626] on div "Underwriting Matrix" at bounding box center [204, 627] width 231 height 13
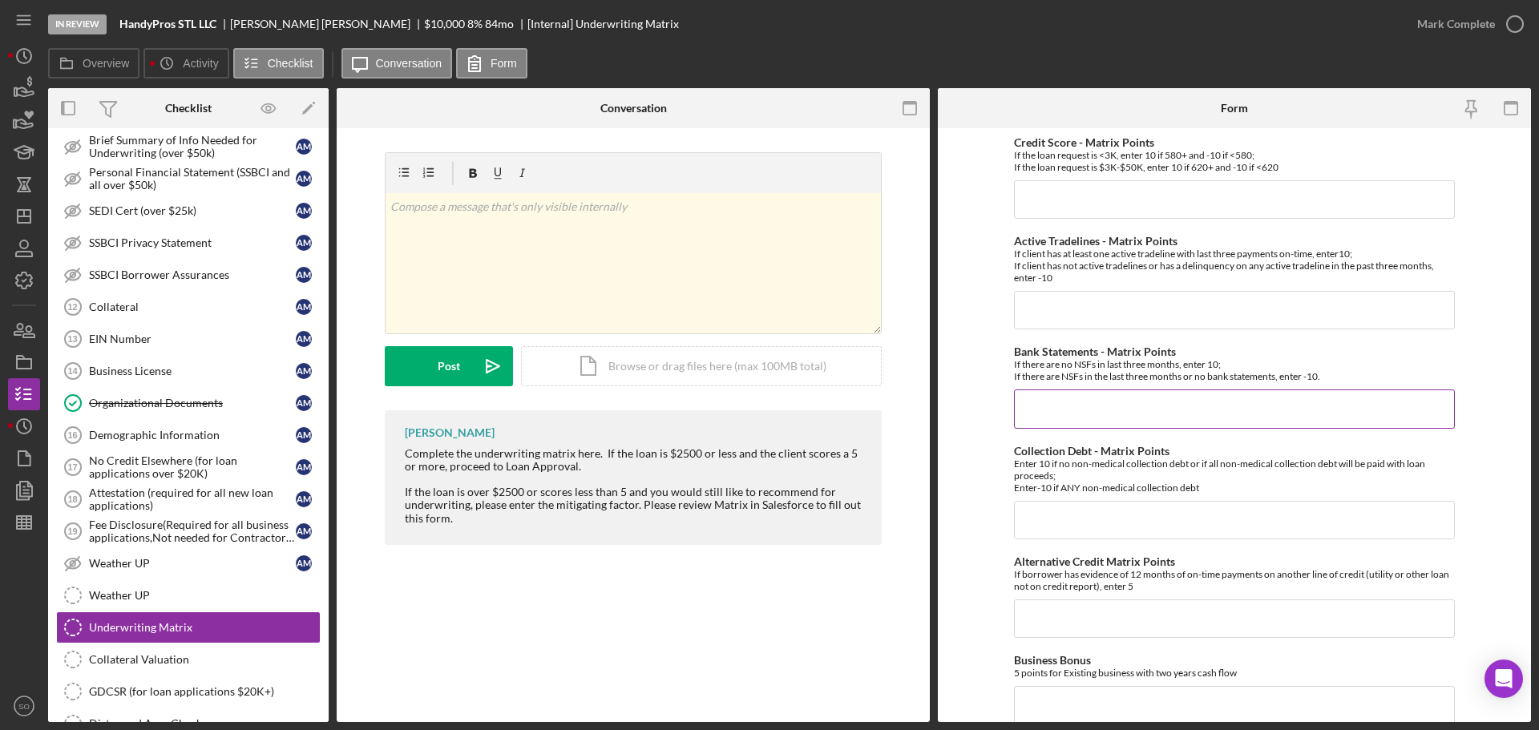
click at [1094, 415] on input "Bank Statements - Matrix Points" at bounding box center [1234, 409] width 441 height 38
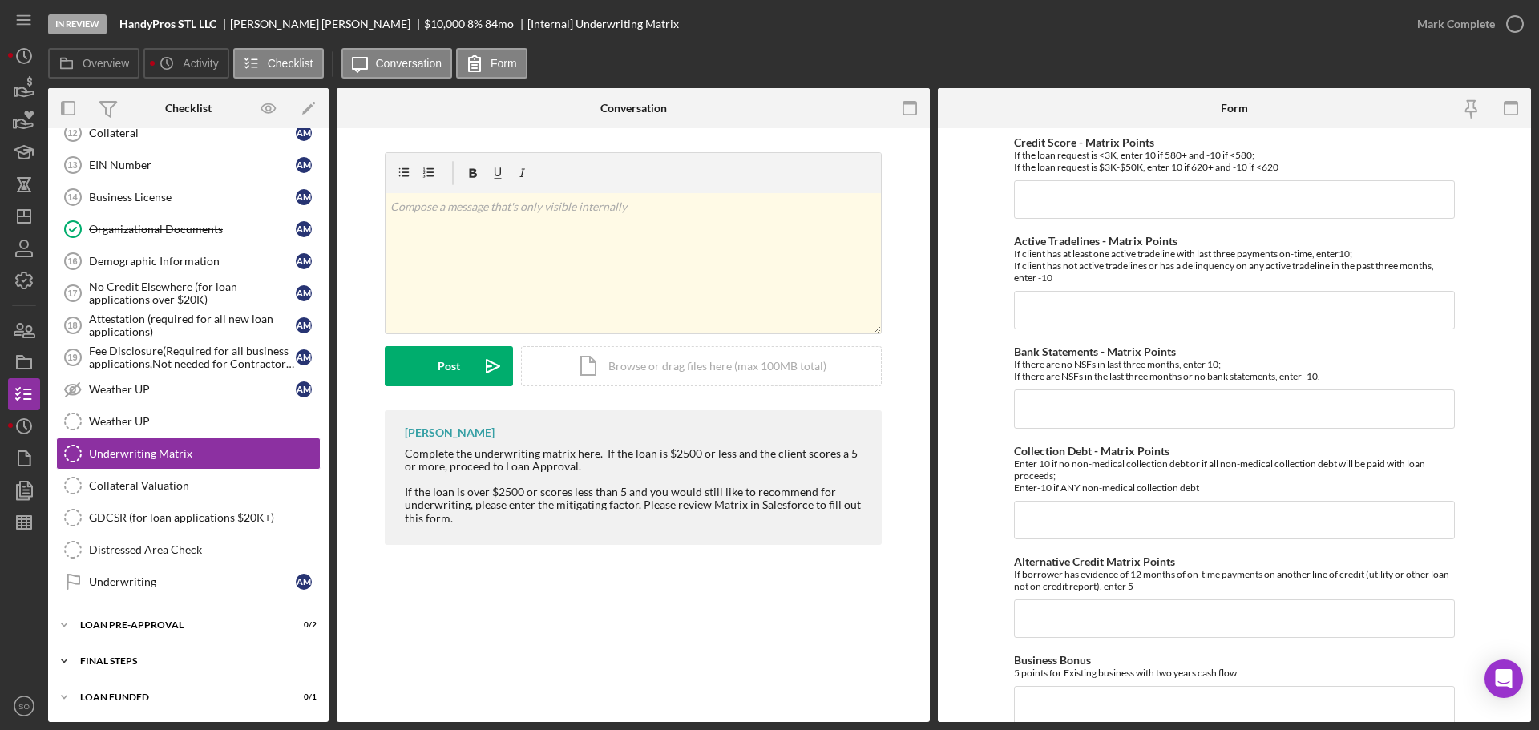
drag, startPoint x: 141, startPoint y: 677, endPoint x: 141, endPoint y: 665, distance: 12.0
click at [141, 676] on div "Icon/Expander FINAL STEPS 0 / 19" at bounding box center [188, 661] width 281 height 32
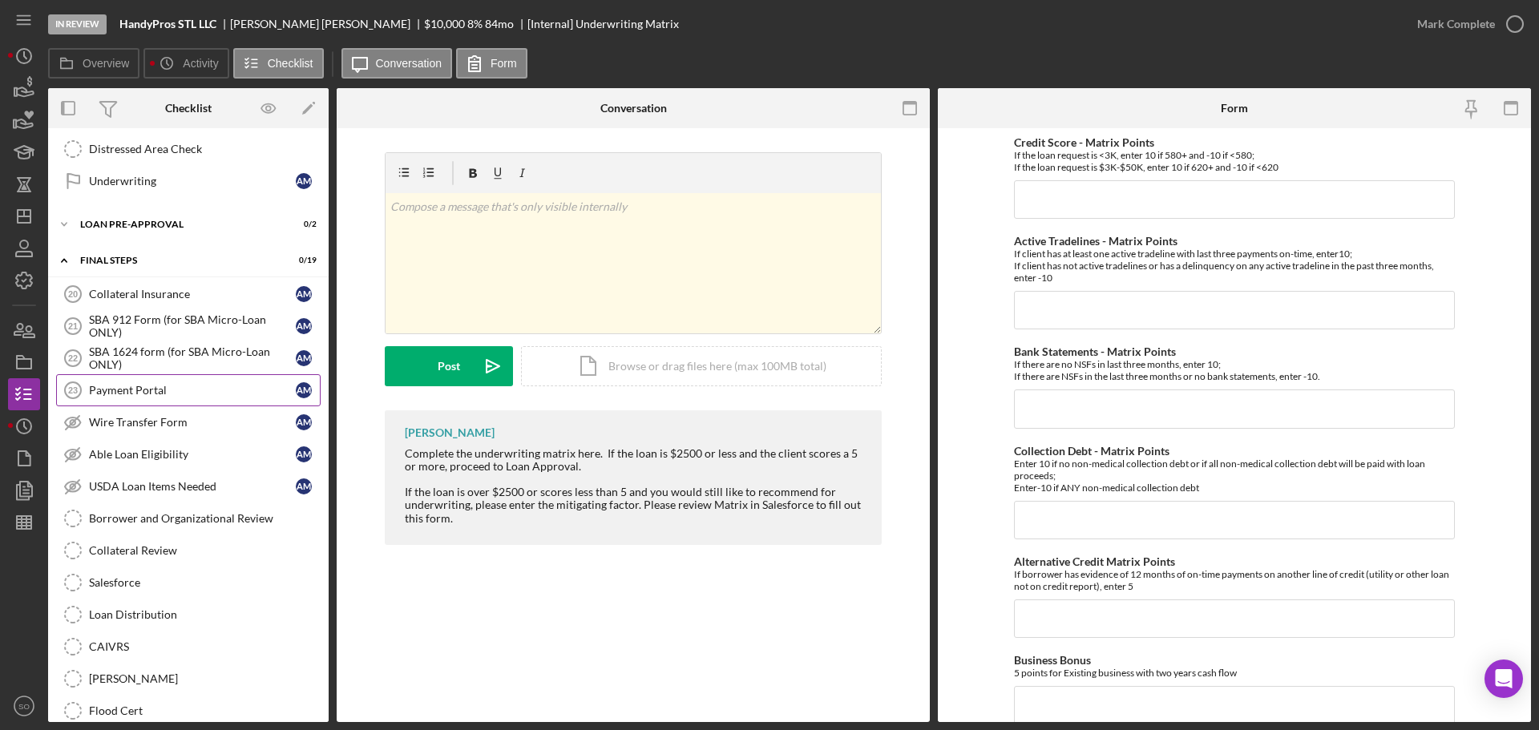
click at [151, 398] on link "Payment Portal 23 Payment Portal A M" at bounding box center [188, 390] width 265 height 32
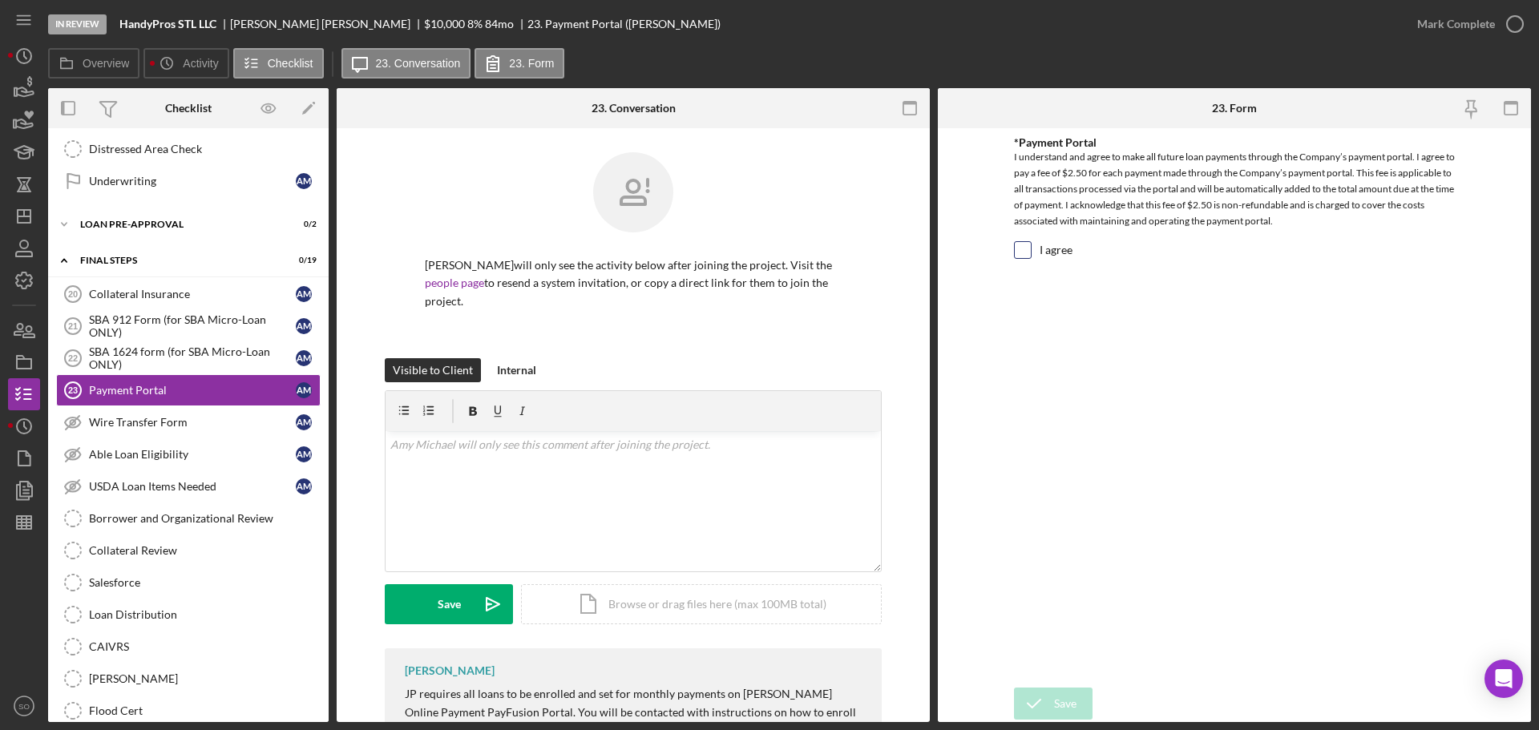
click at [1021, 250] on input "I agree" at bounding box center [1023, 250] width 16 height 16
checkbox input "true"
click at [1058, 693] on div "Save" at bounding box center [1065, 704] width 22 height 32
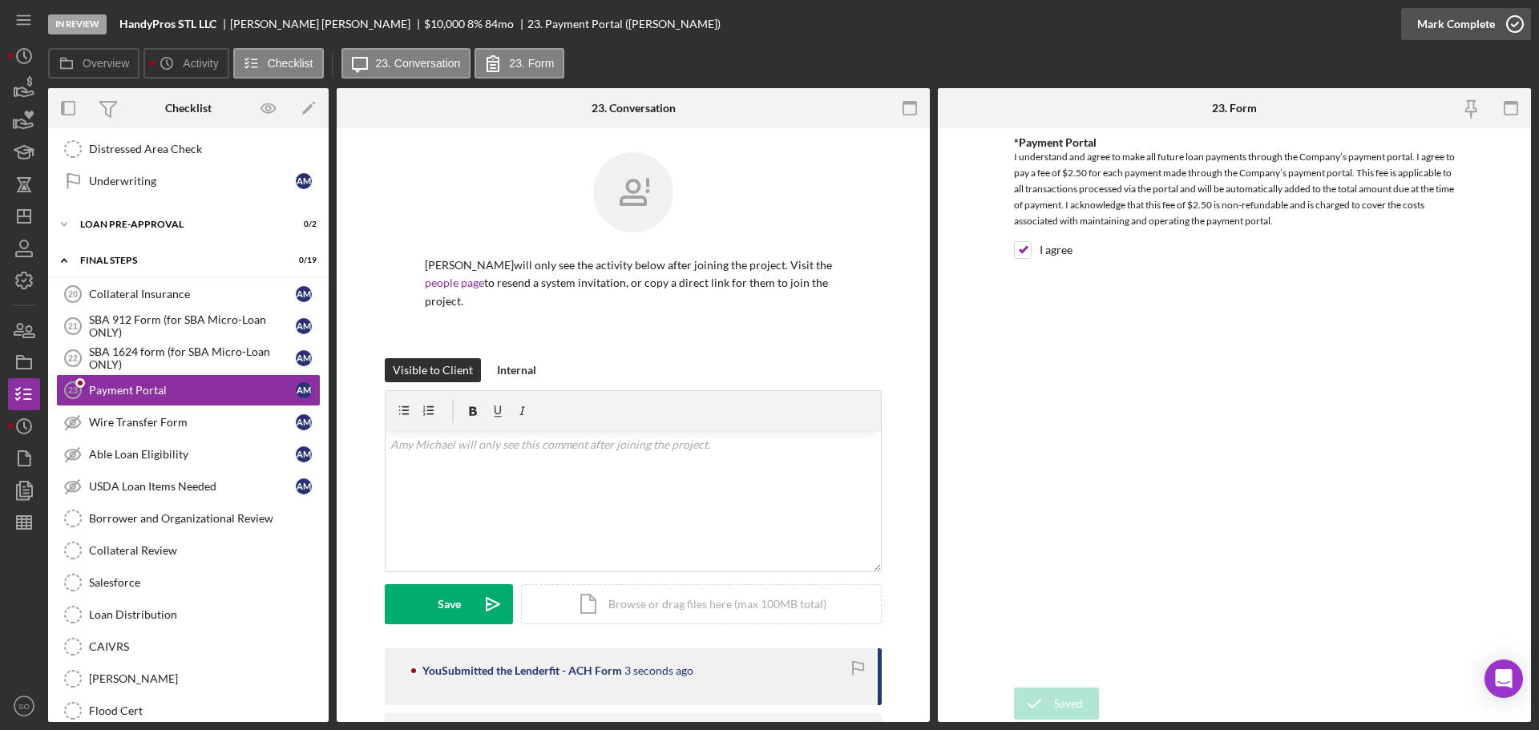
click at [1425, 21] on div "Mark Complete" at bounding box center [1457, 24] width 78 height 32
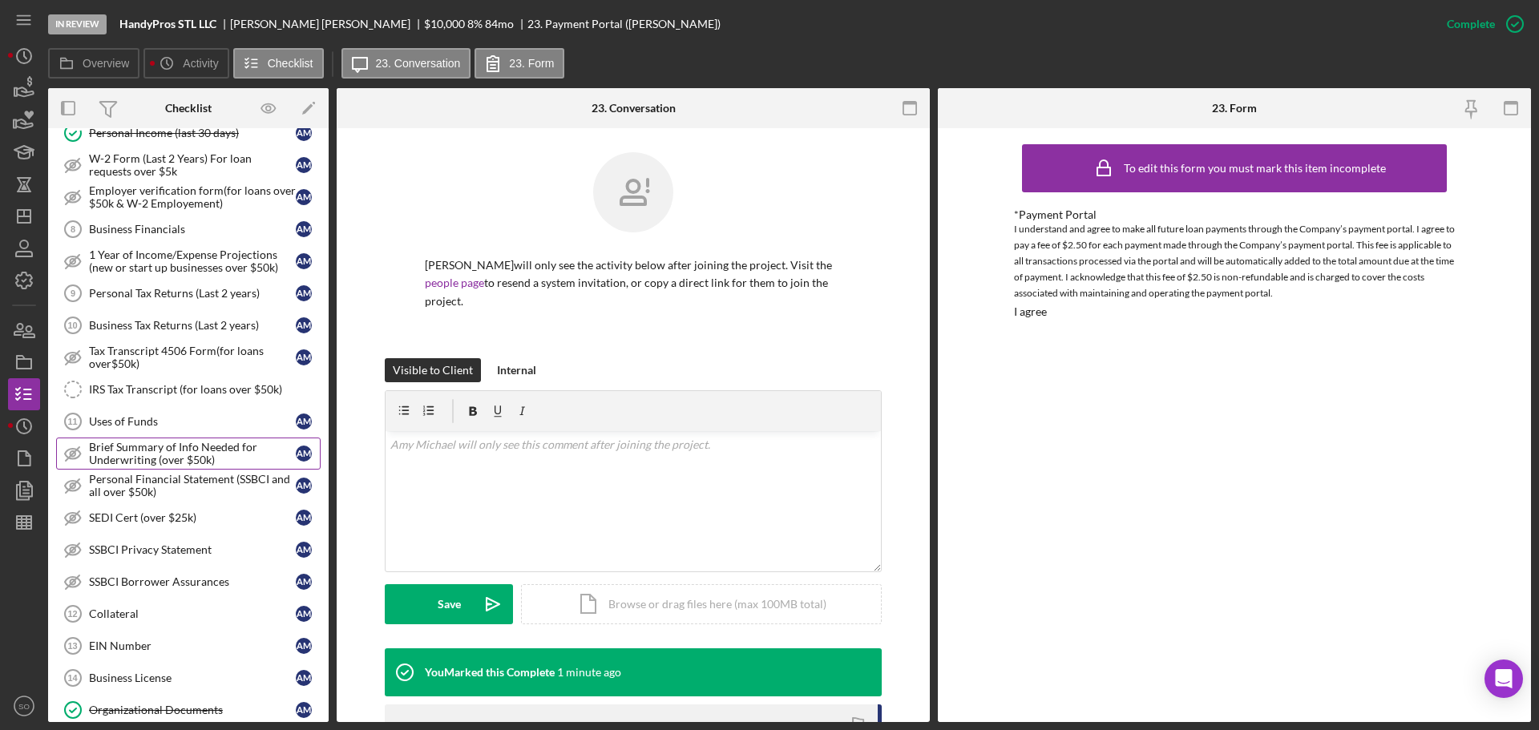
scroll to position [896, 0]
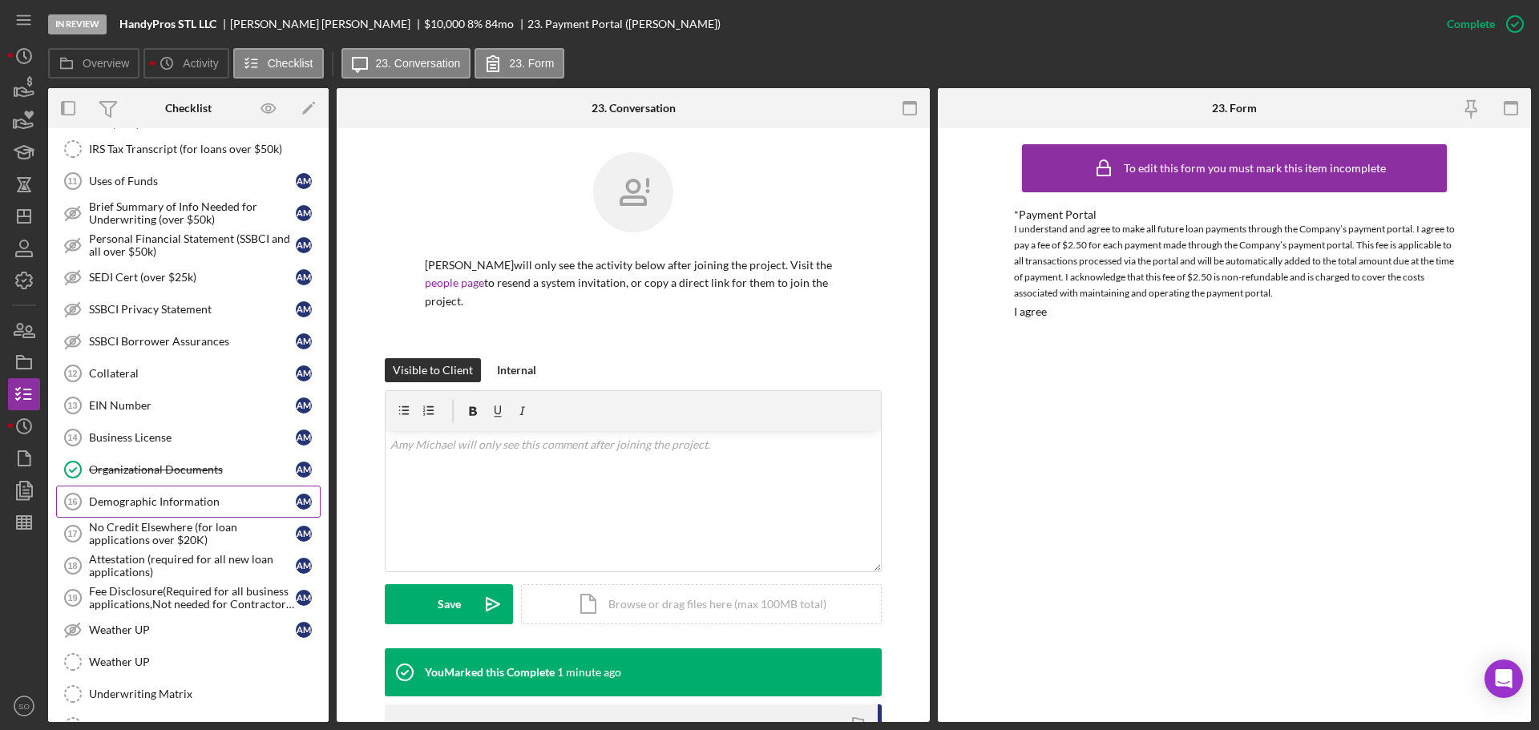
click at [207, 499] on div "Demographic Information" at bounding box center [192, 502] width 207 height 13
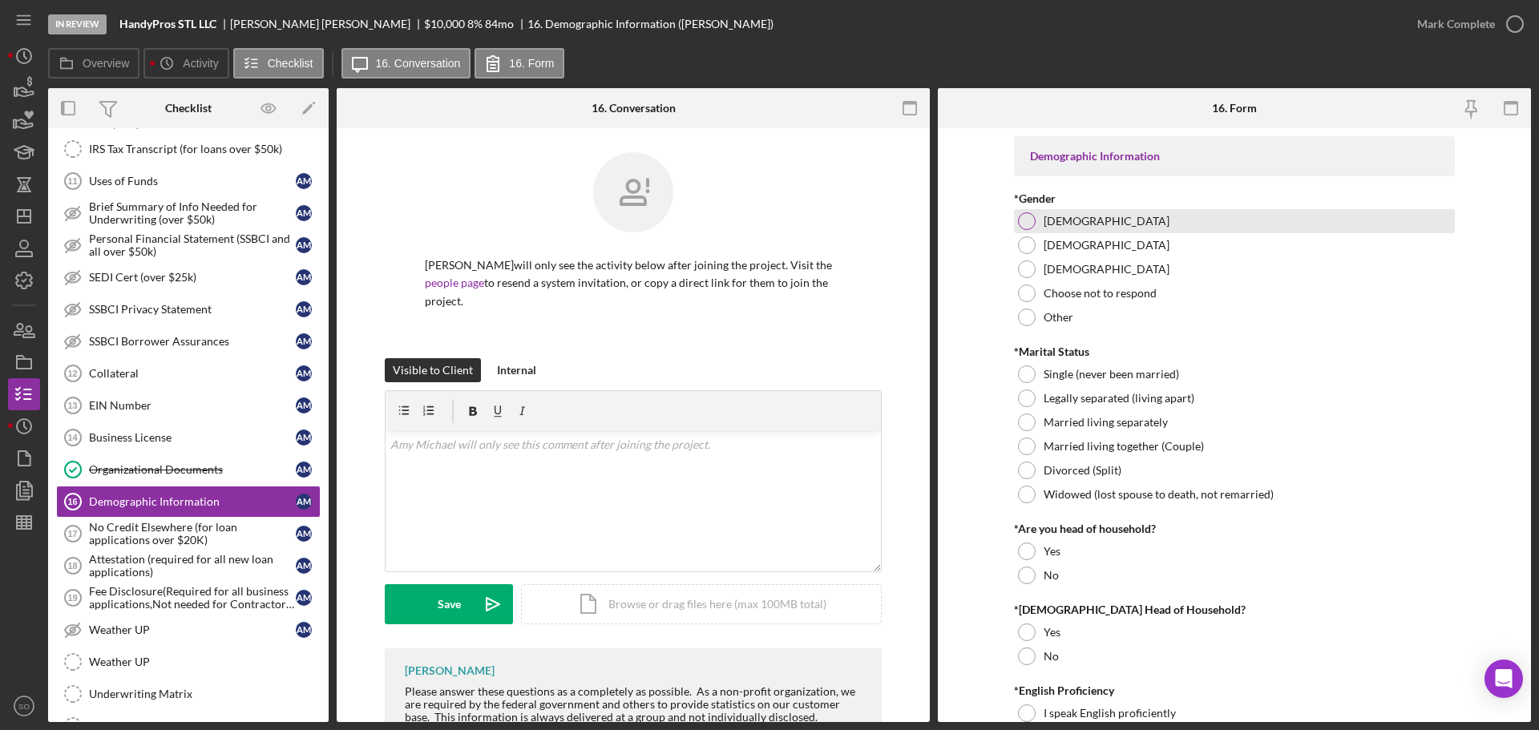
click at [1025, 224] on div at bounding box center [1027, 221] width 18 height 18
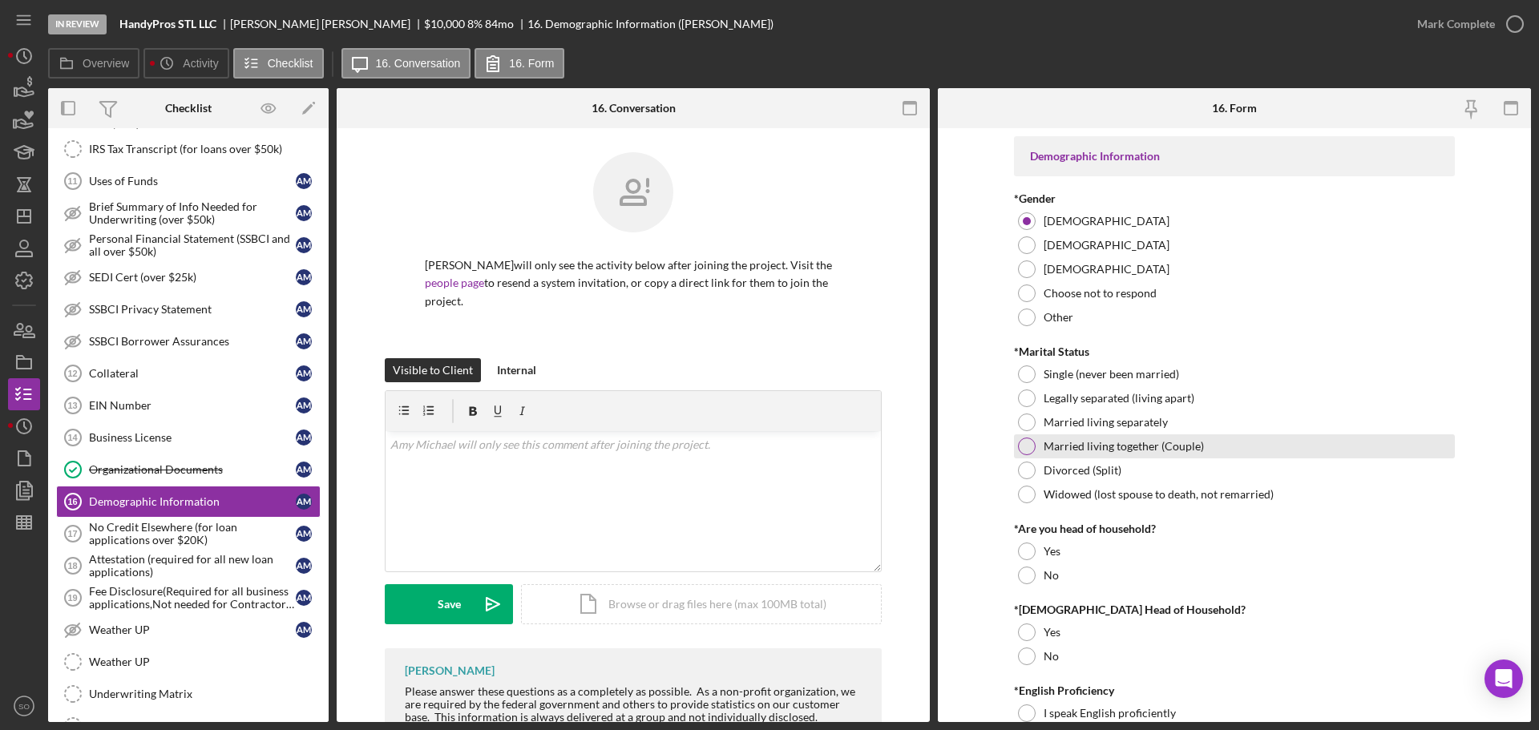
click at [1033, 447] on div at bounding box center [1027, 447] width 18 height 18
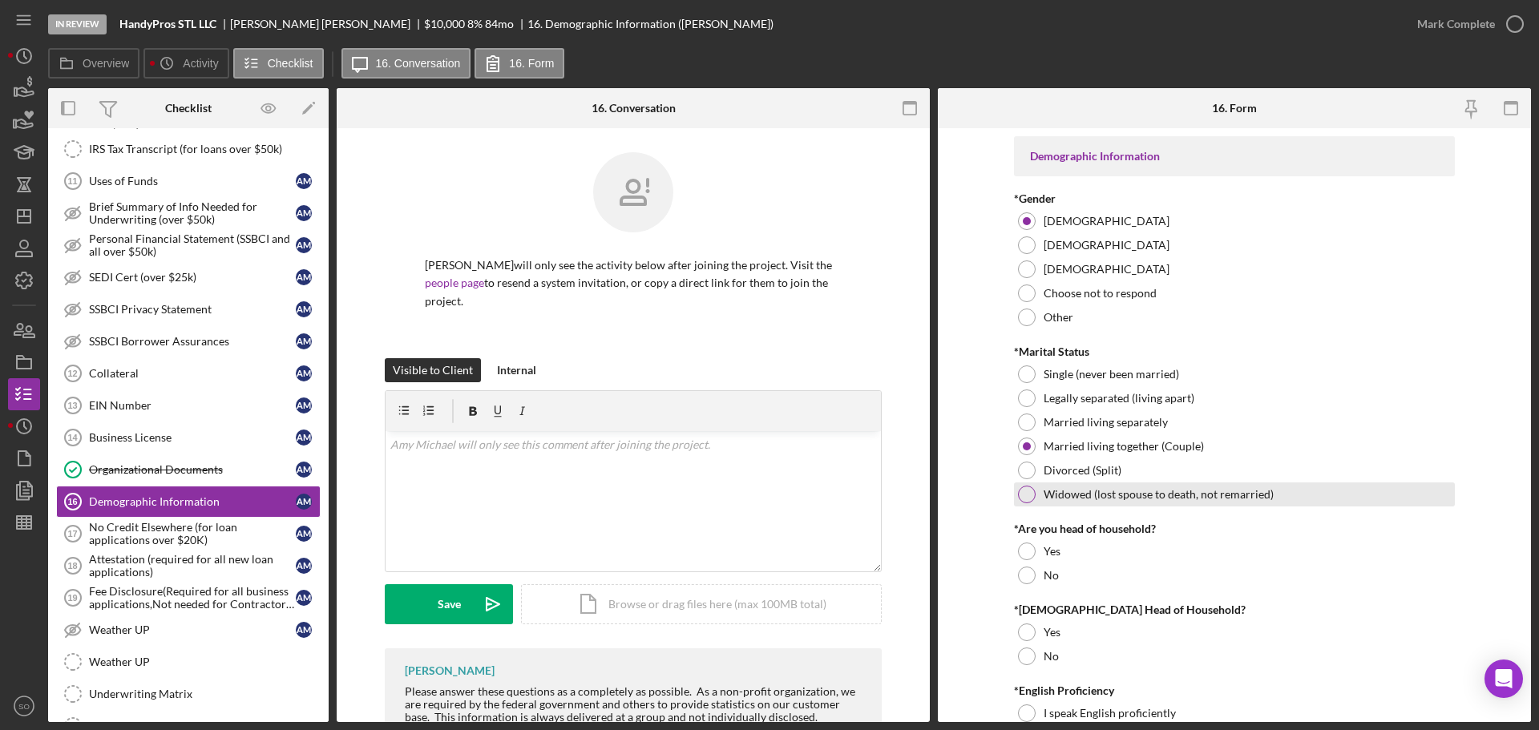
scroll to position [80, 0]
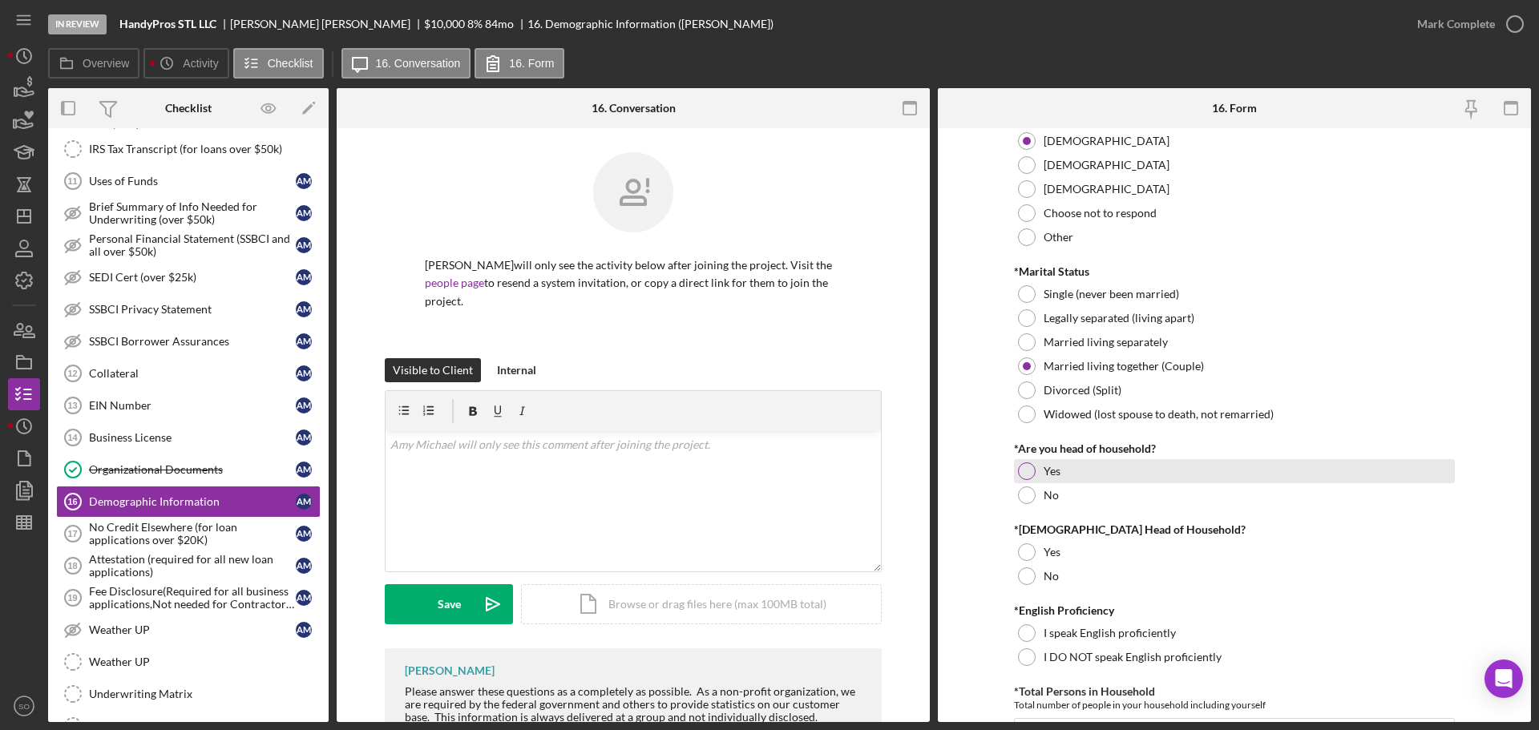
click at [1030, 479] on div "Yes" at bounding box center [1234, 471] width 441 height 24
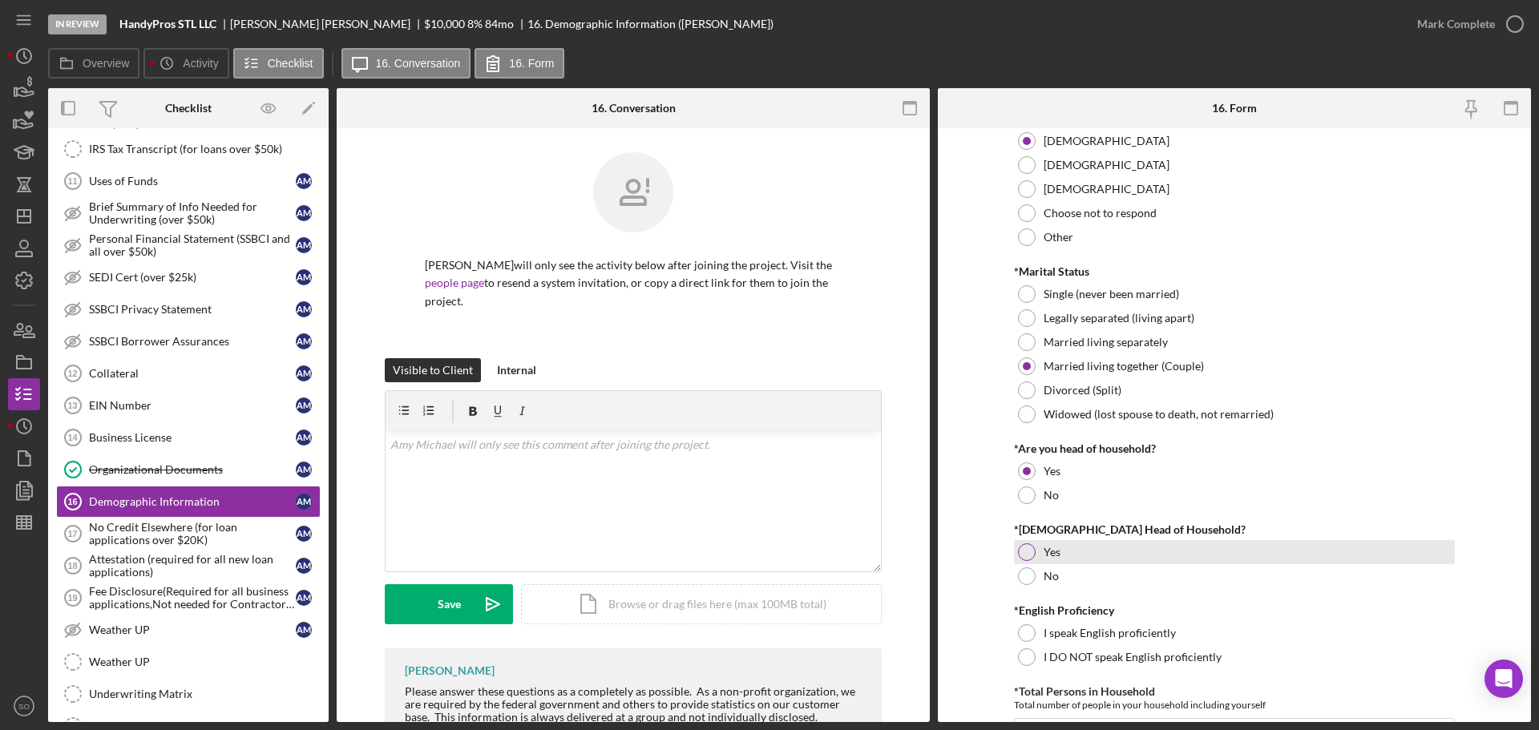
click at [1024, 548] on div at bounding box center [1027, 553] width 18 height 18
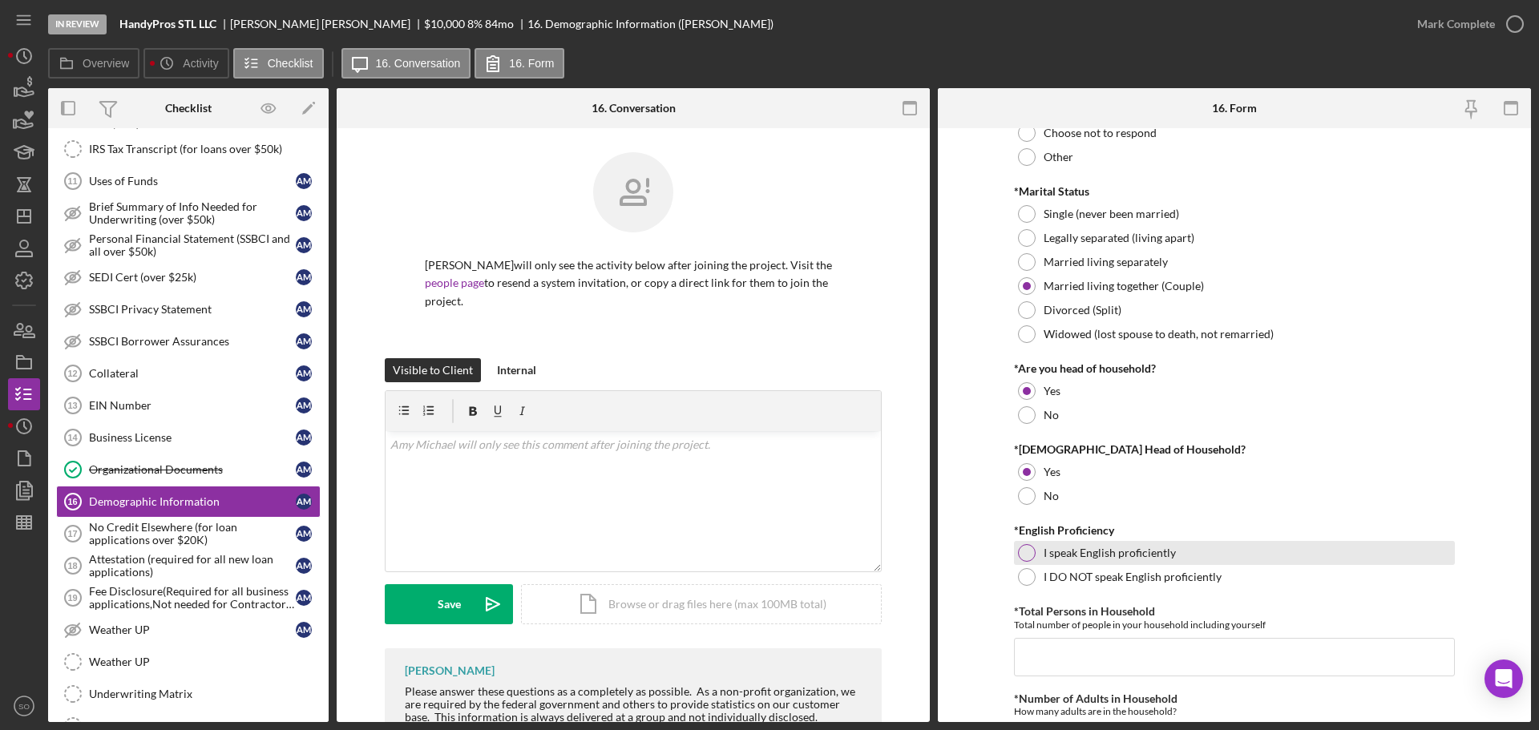
click at [1025, 554] on div at bounding box center [1027, 553] width 18 height 18
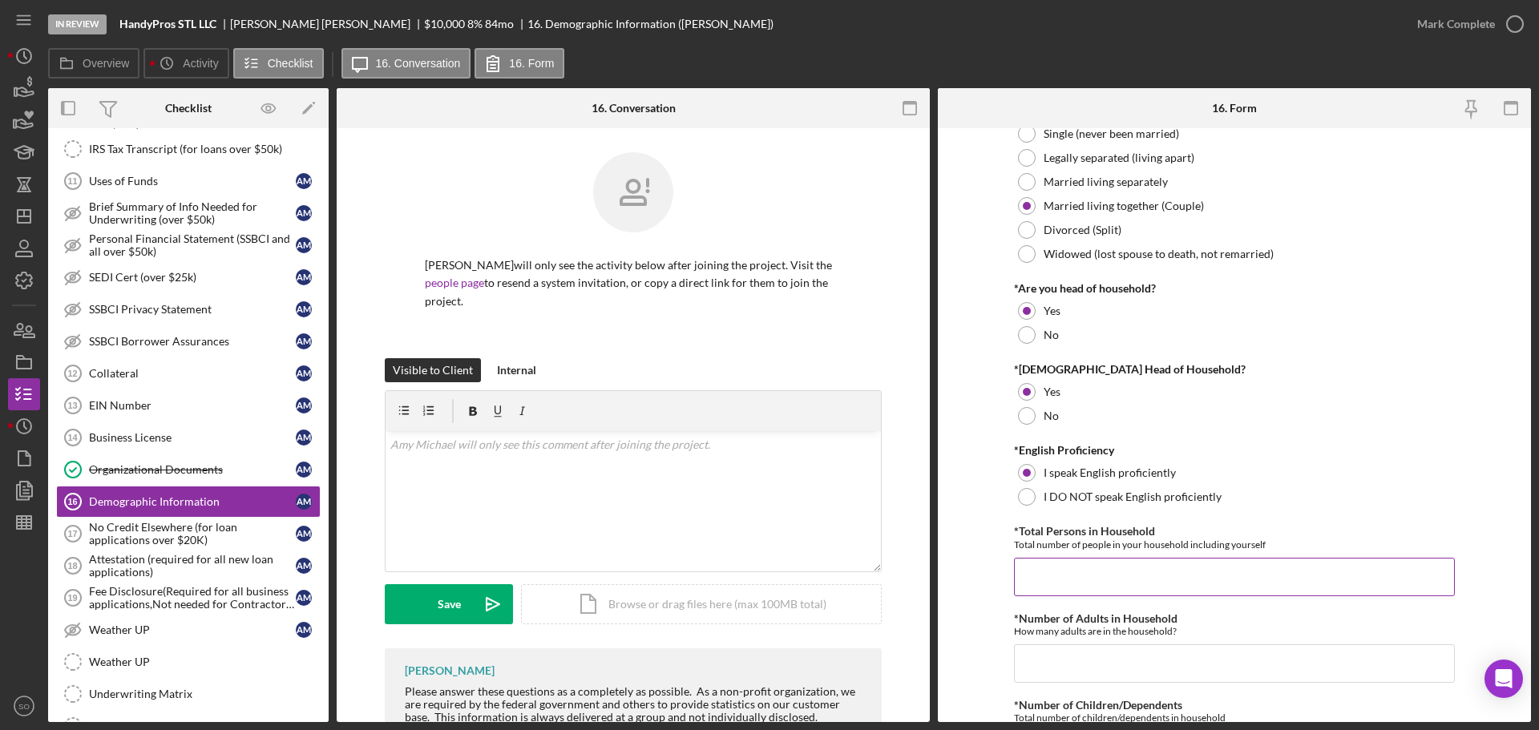
drag, startPoint x: 1114, startPoint y: 559, endPoint x: 1118, endPoint y: 544, distance: 15.0
click at [1115, 560] on input "*Total Persons in Household" at bounding box center [1234, 577] width 441 height 38
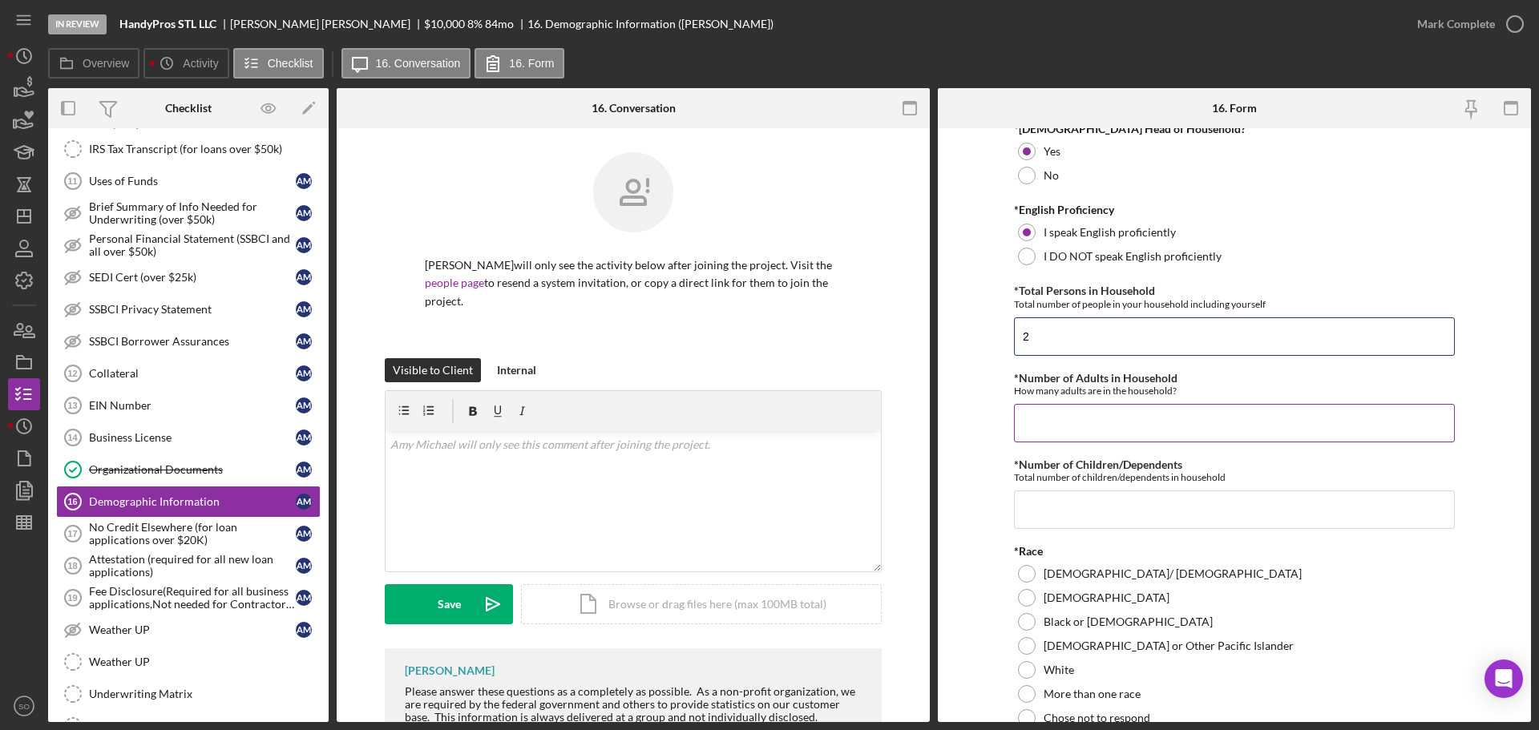
type input "2"
click at [1080, 431] on input "*Number of Adults in Household" at bounding box center [1234, 423] width 441 height 38
type input "2"
click at [1062, 509] on input "*Number of Children/Dependents" at bounding box center [1234, 510] width 441 height 38
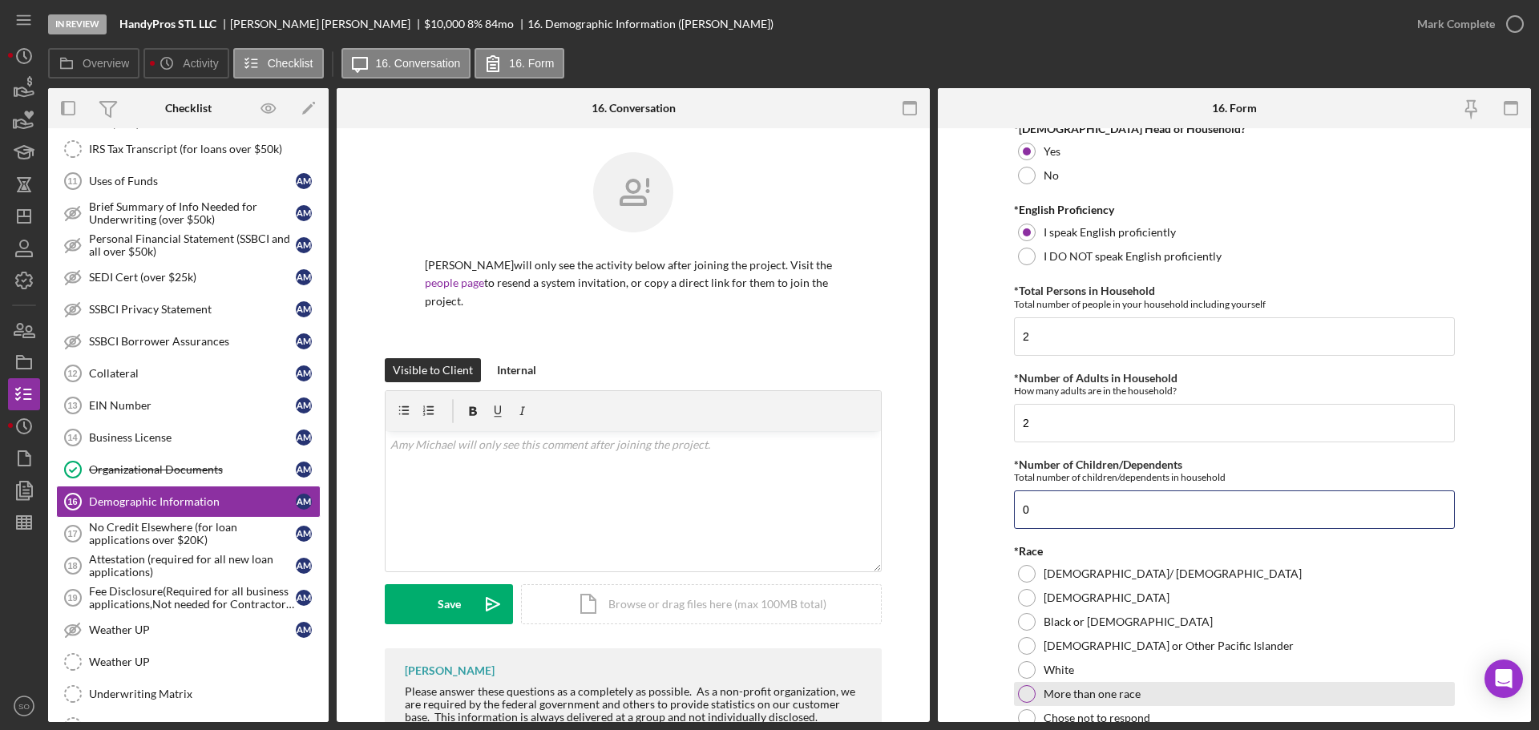
type input "0"
click at [1083, 682] on div "More than one race" at bounding box center [1234, 694] width 441 height 24
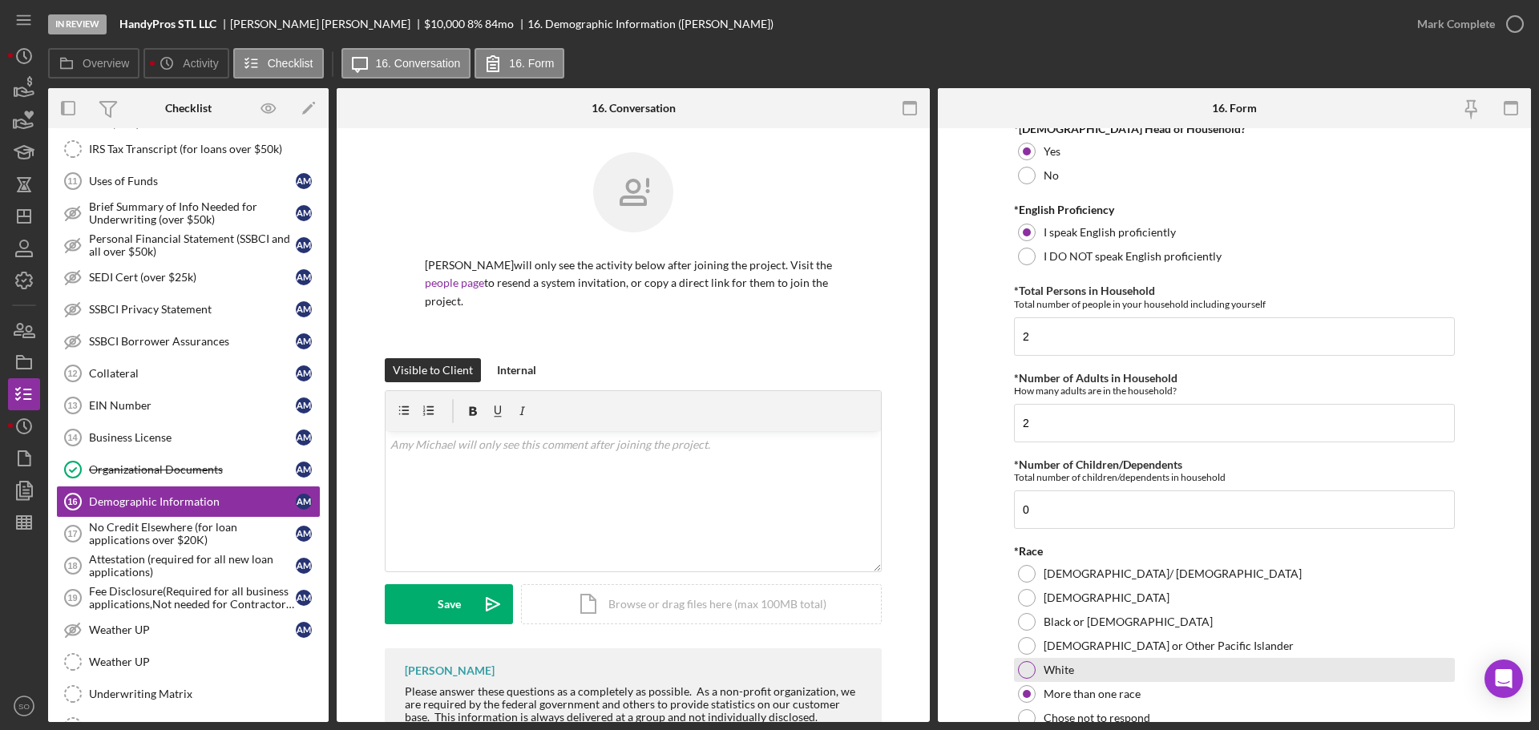
click at [1087, 671] on div "White" at bounding box center [1234, 670] width 441 height 24
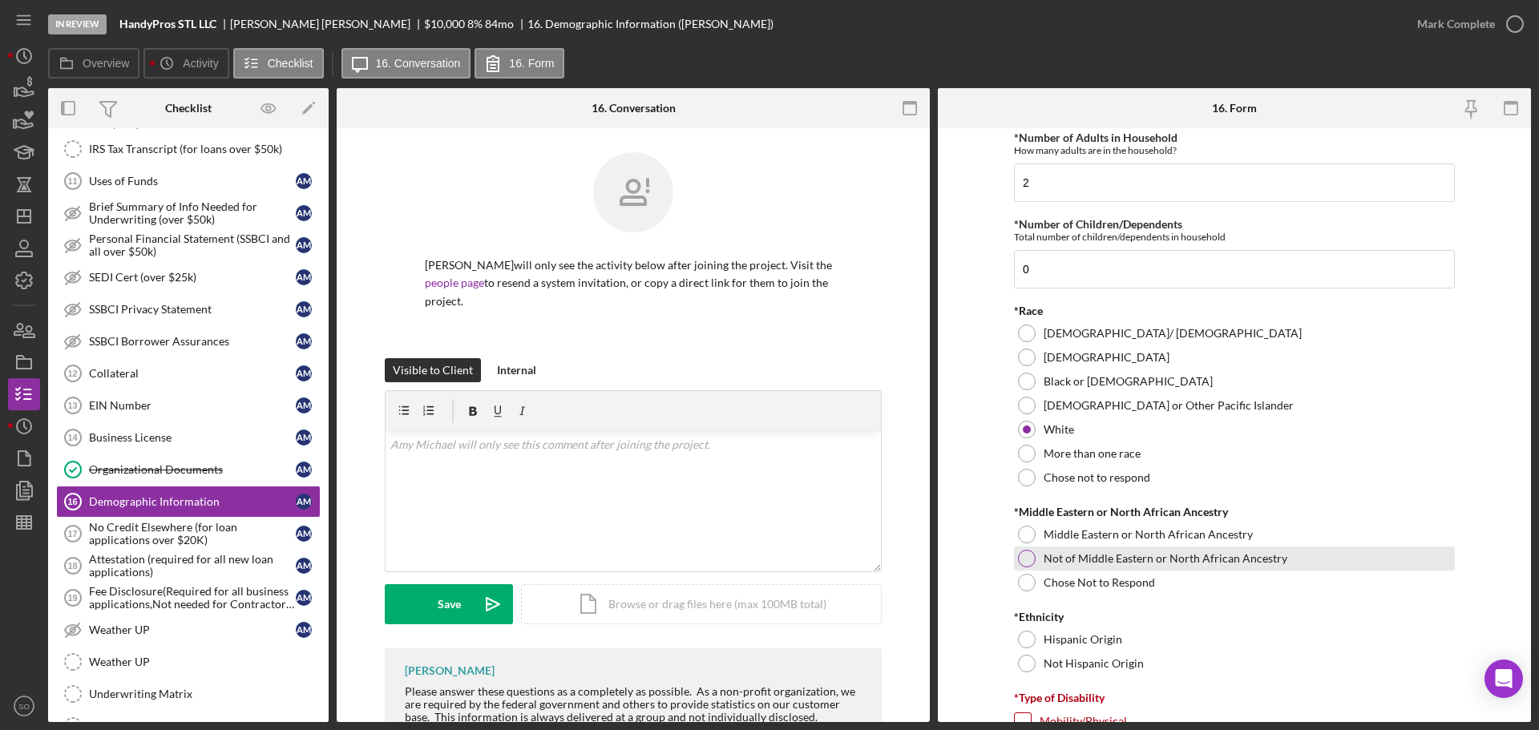
click at [1044, 557] on label "Not of Middle Eastern or North African Ancestry" at bounding box center [1166, 558] width 244 height 13
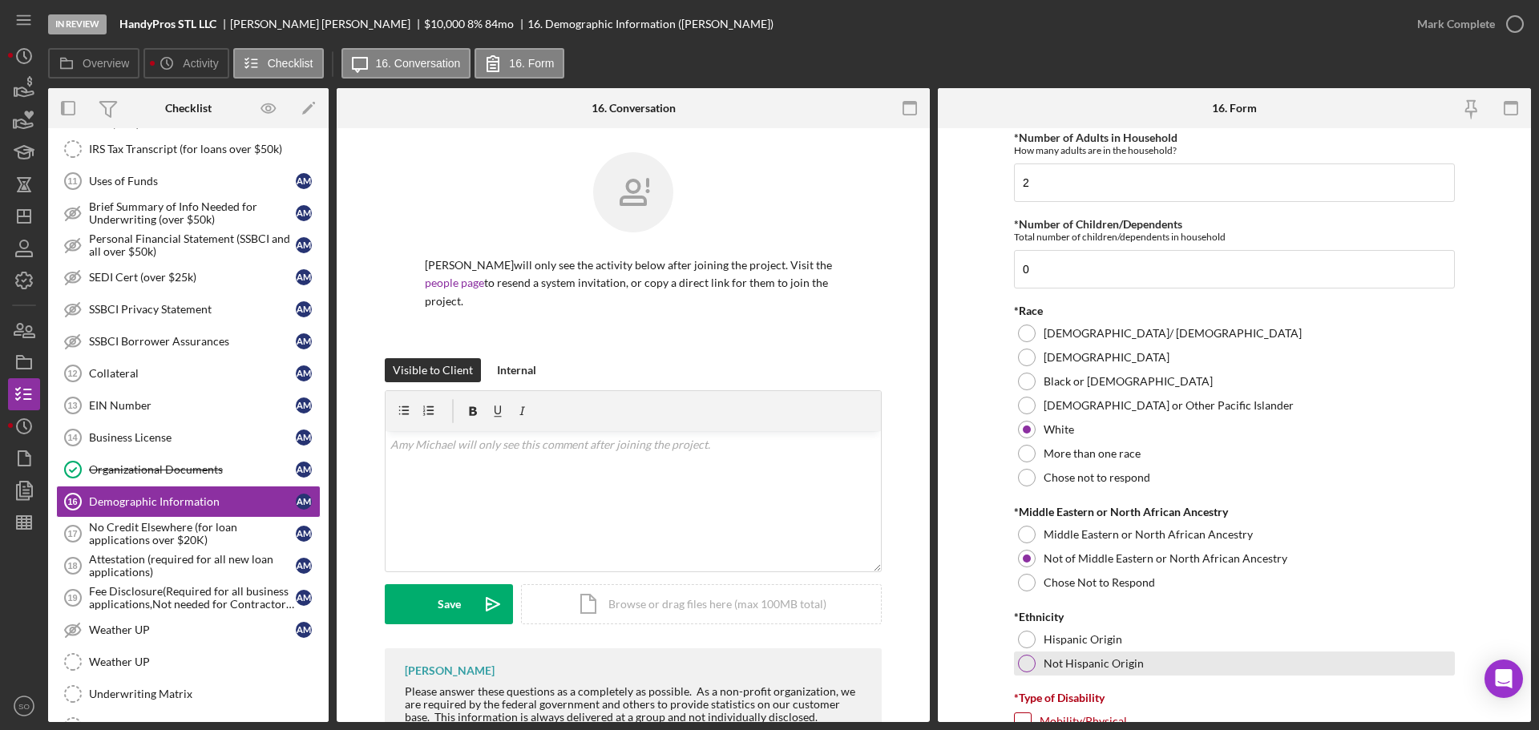
click at [1101, 660] on label "Not Hispanic Origin" at bounding box center [1094, 663] width 100 height 13
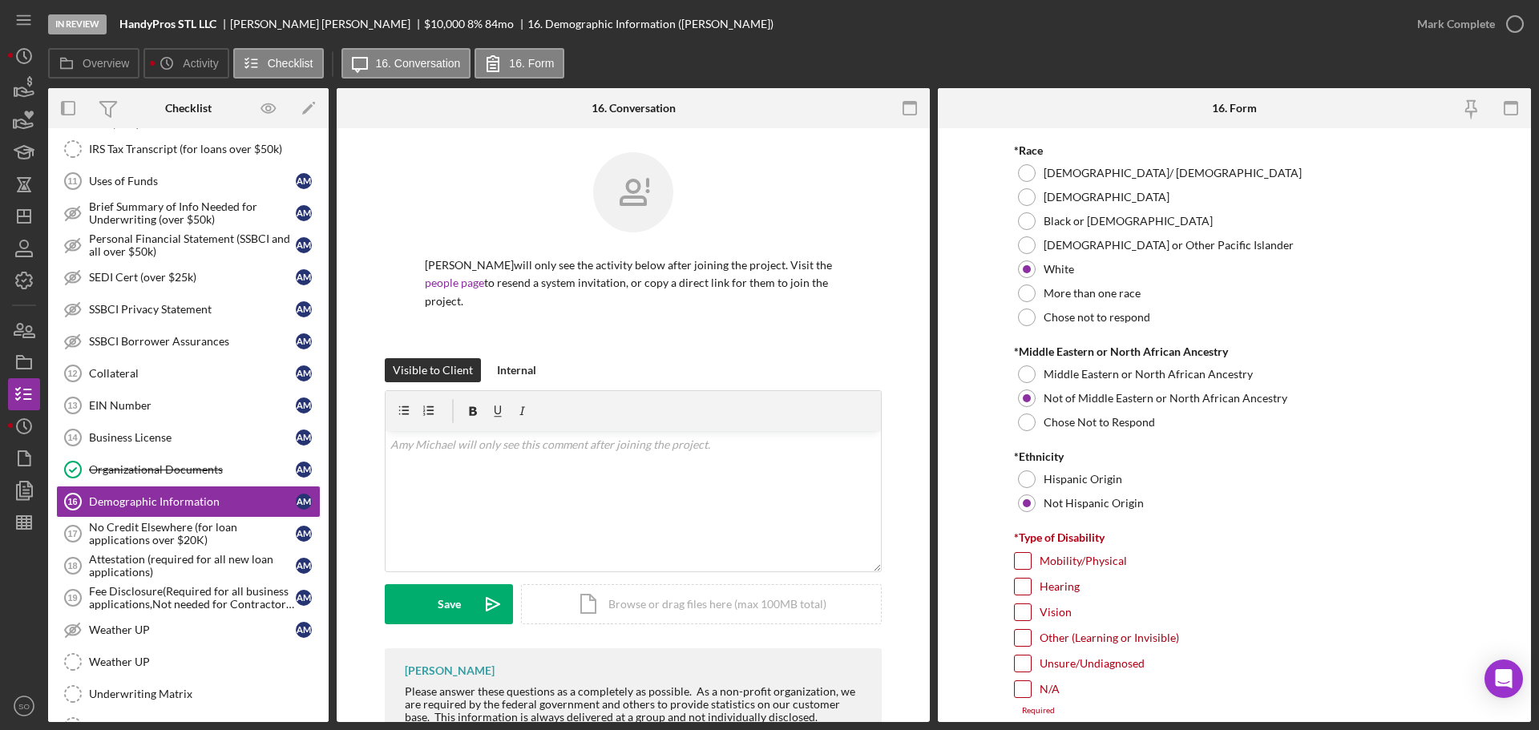
click at [1068, 680] on div "Unsure/Undiagnosed" at bounding box center [1234, 668] width 441 height 26
click at [1058, 687] on div "N/A" at bounding box center [1234, 694] width 441 height 26
click at [1041, 690] on label "N/A" at bounding box center [1050, 690] width 20 height 16
click at [1031, 690] on input "N/A" at bounding box center [1023, 690] width 16 height 16
checkbox input "true"
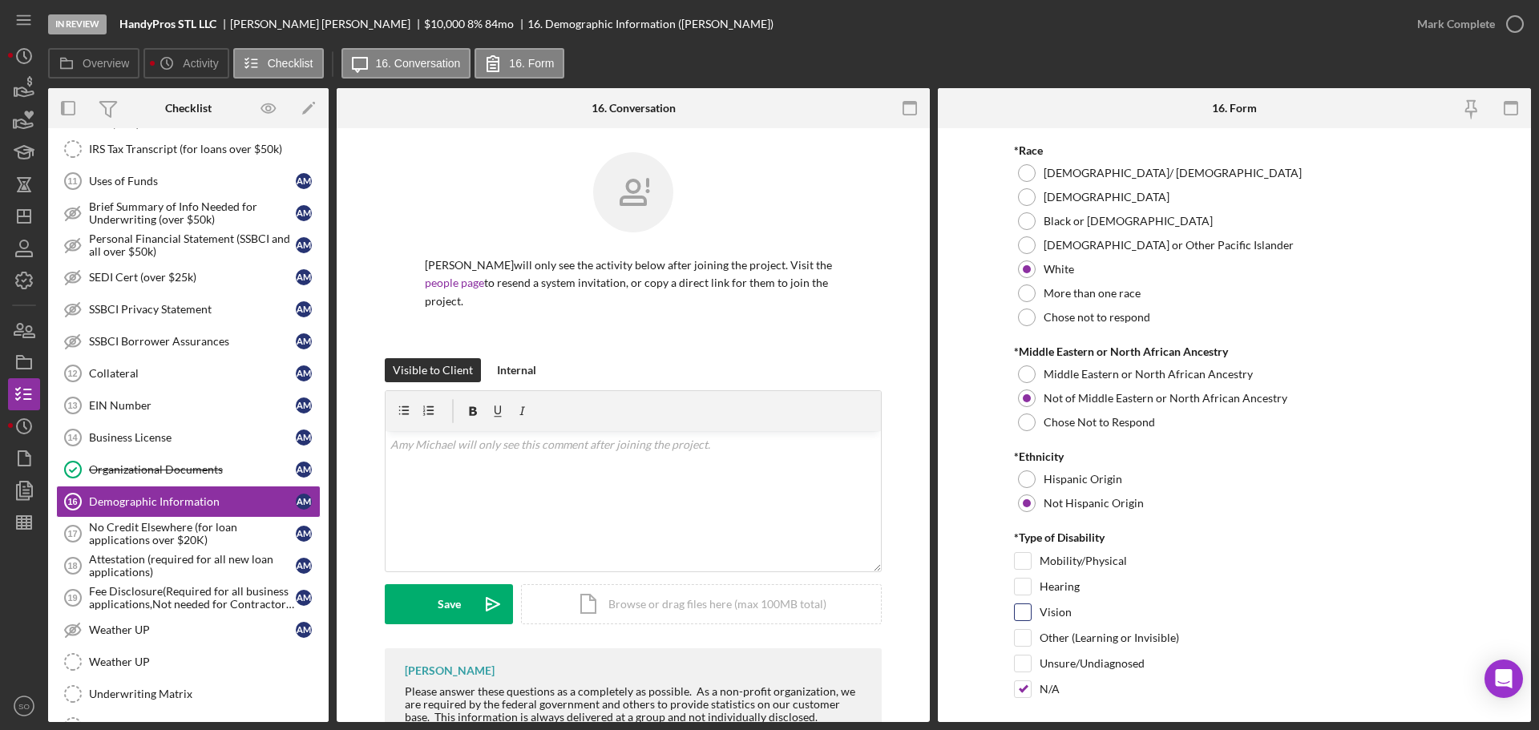
scroll to position [1203, 0]
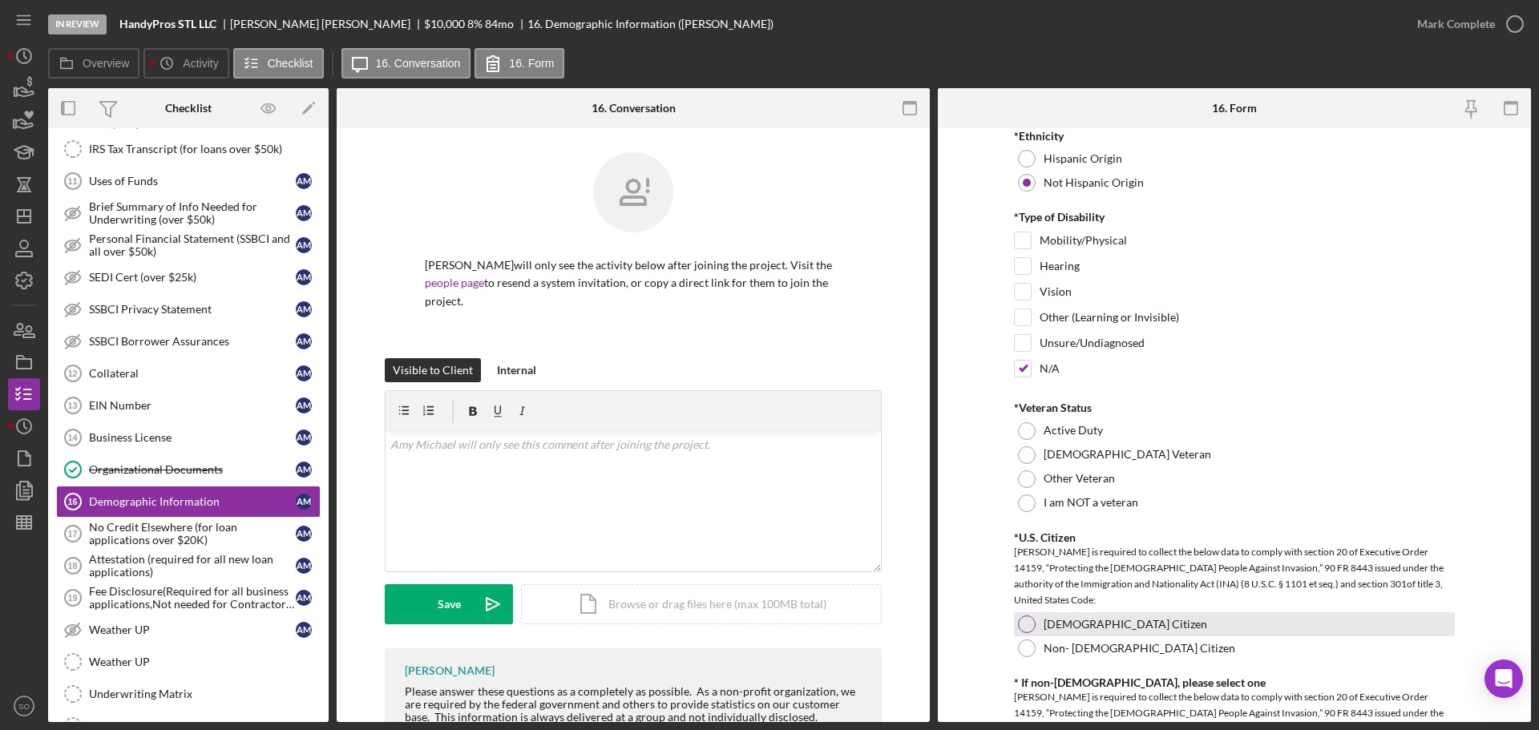
click at [1031, 627] on div at bounding box center [1027, 625] width 18 height 18
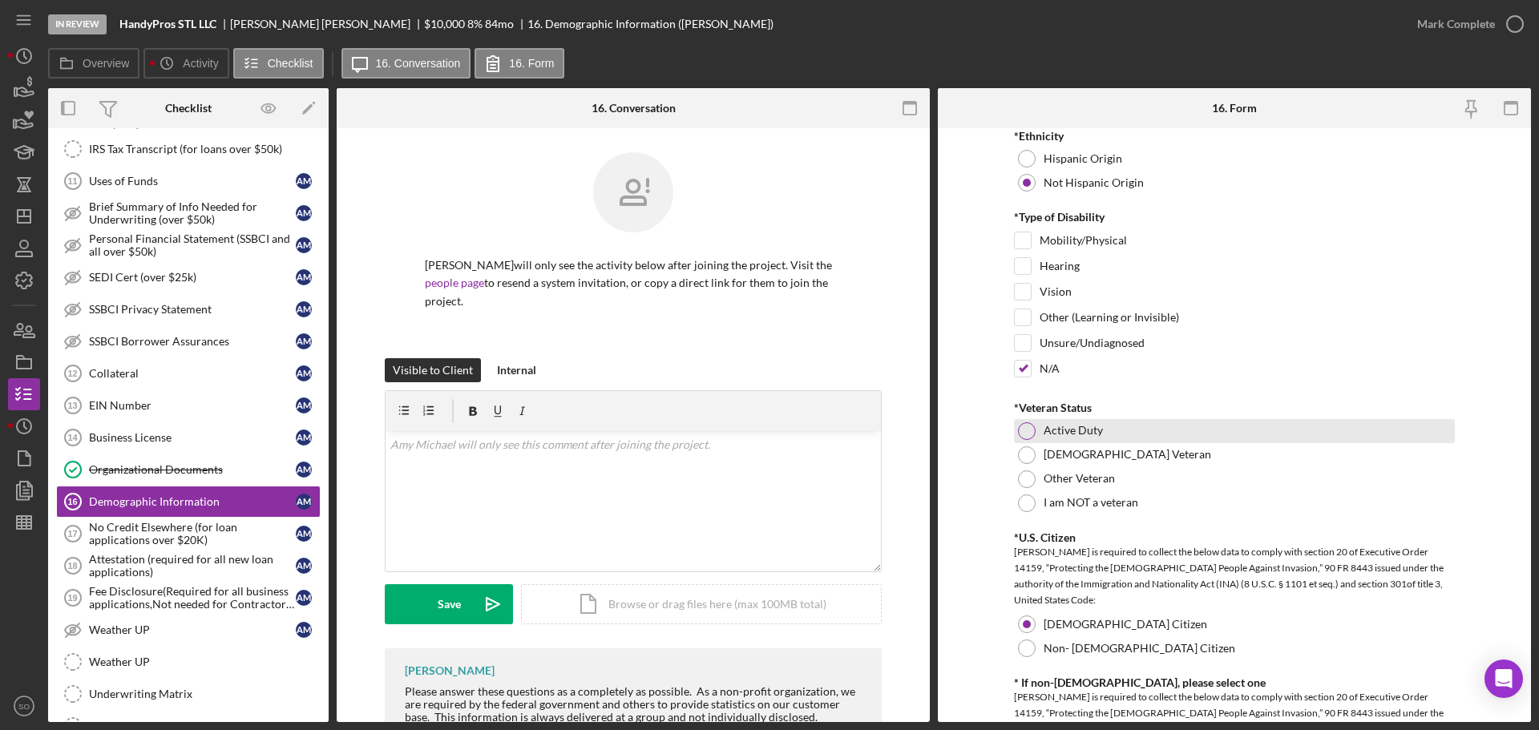
click at [1050, 425] on label "Active Duty" at bounding box center [1073, 430] width 59 height 13
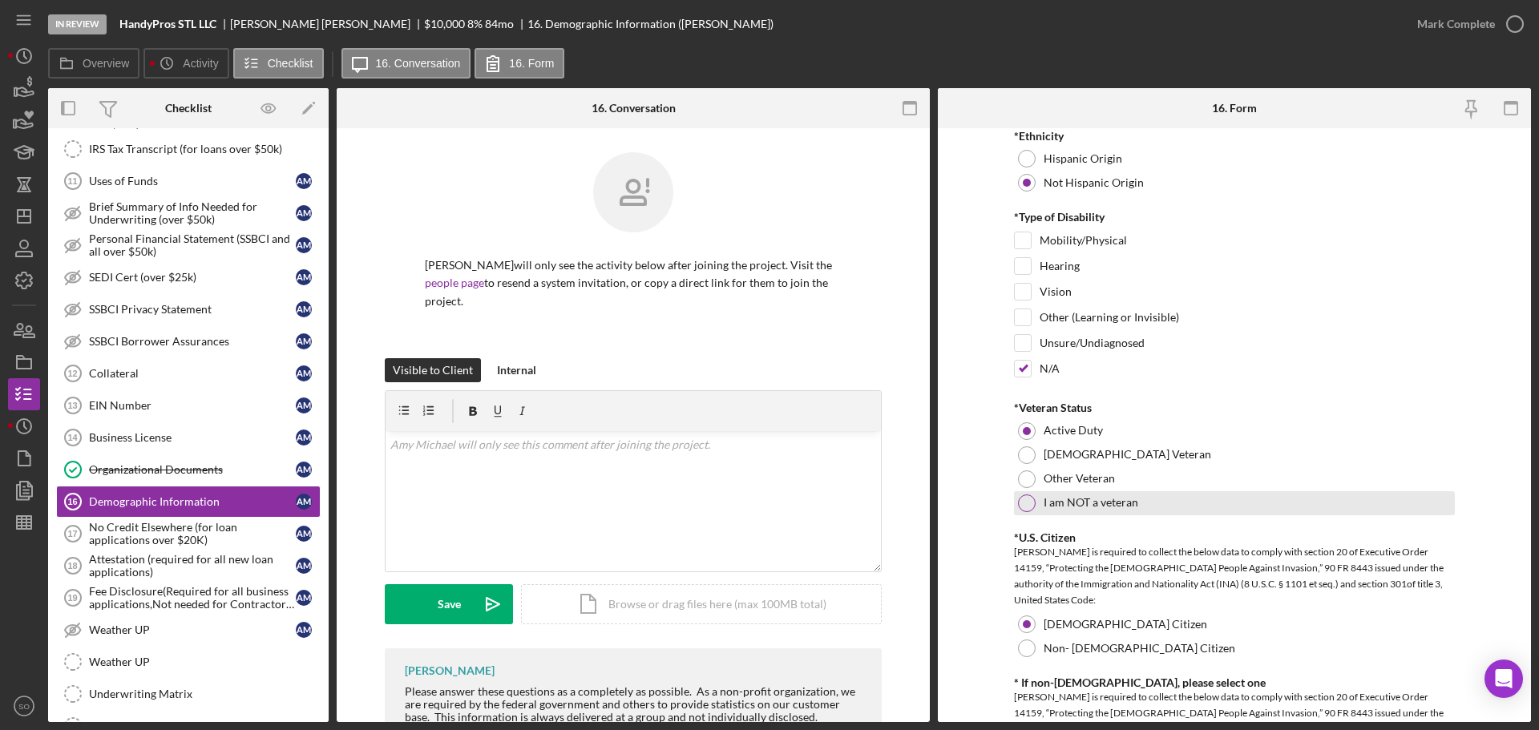
click at [1038, 507] on div "I am NOT a veteran" at bounding box center [1234, 503] width 441 height 24
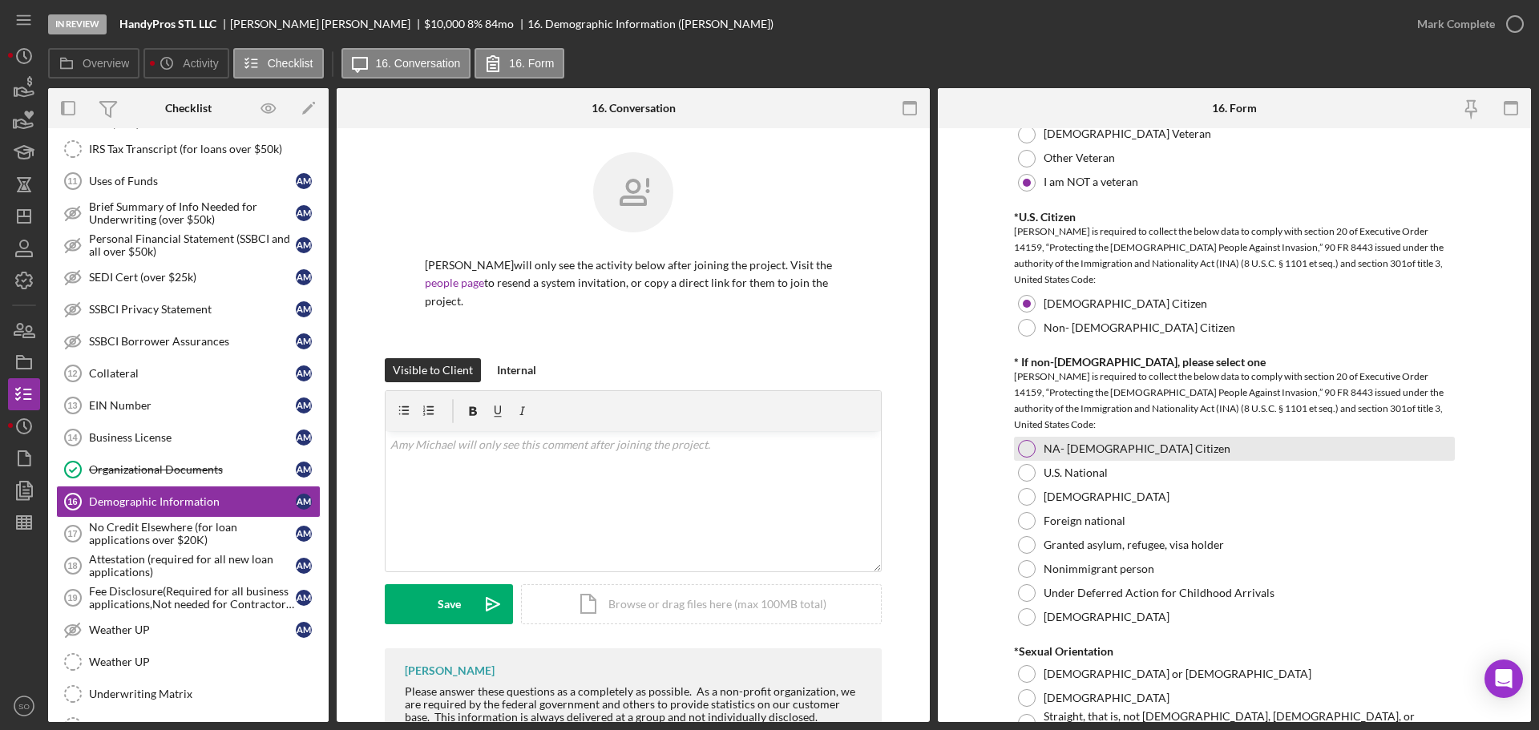
click at [1067, 451] on label "NA- [DEMOGRAPHIC_DATA] Citizen" at bounding box center [1137, 449] width 187 height 13
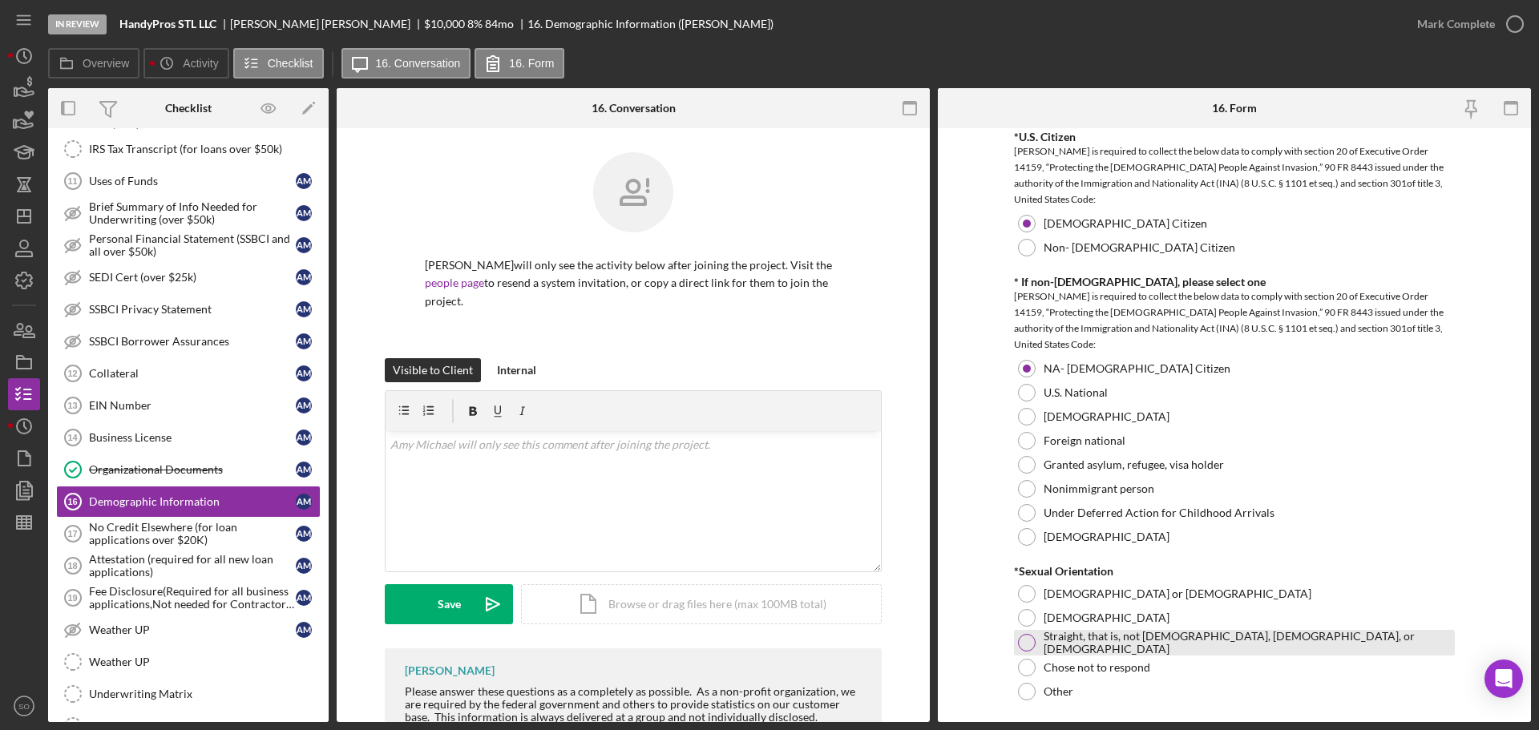
click at [1060, 642] on label "Straight, that is, not [DEMOGRAPHIC_DATA], [DEMOGRAPHIC_DATA], or [DEMOGRAPHIC_…" at bounding box center [1247, 643] width 407 height 26
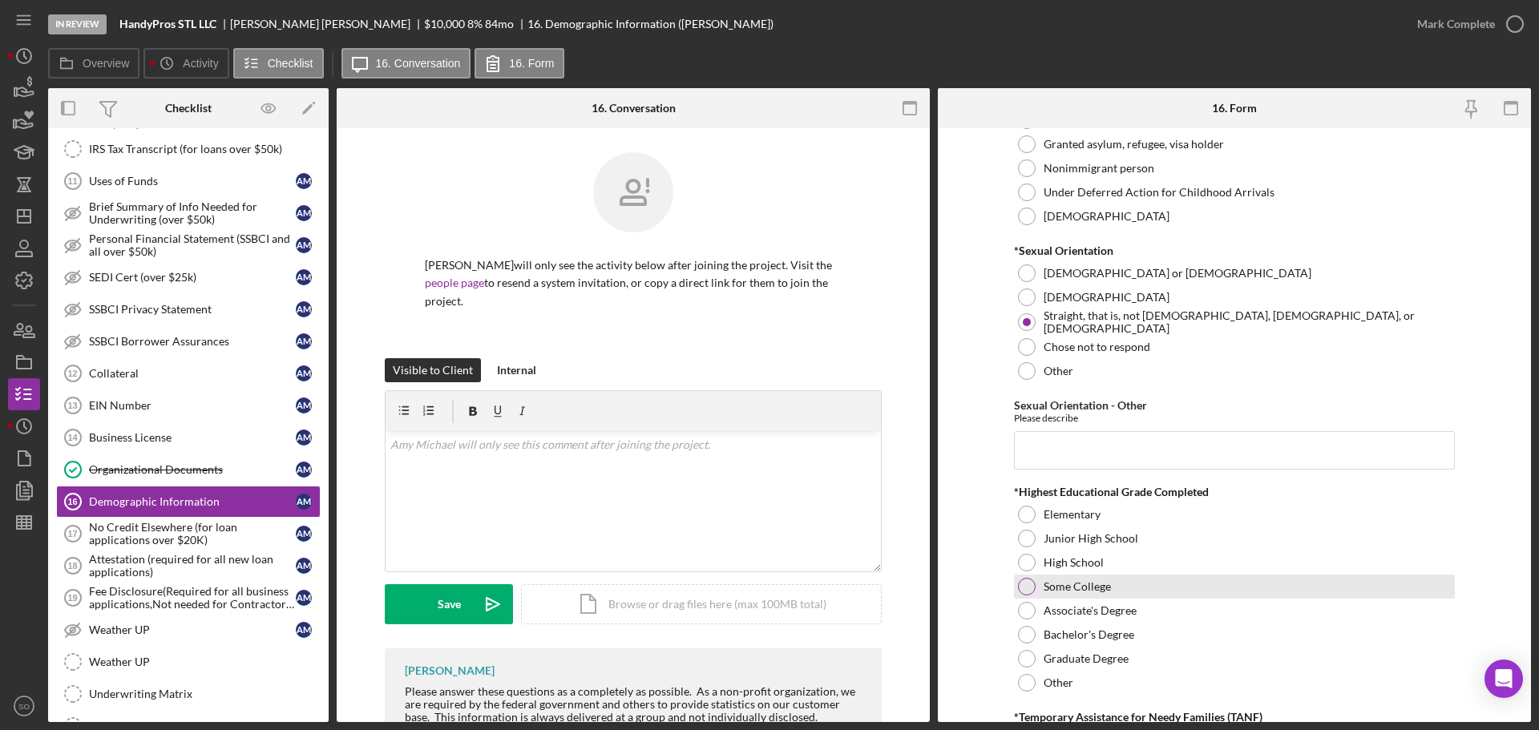
click at [1021, 593] on div at bounding box center [1027, 587] width 18 height 18
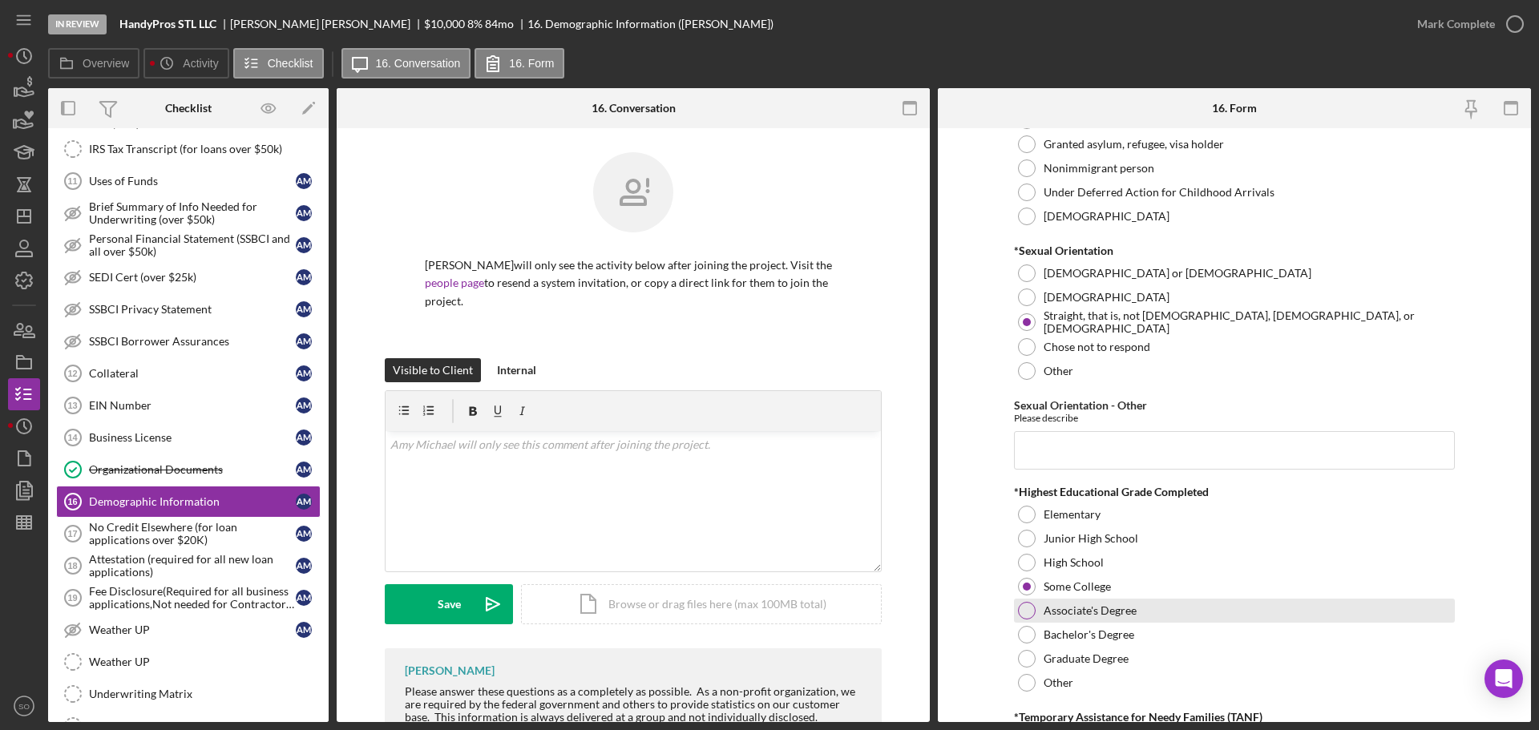
scroll to position [2245, 0]
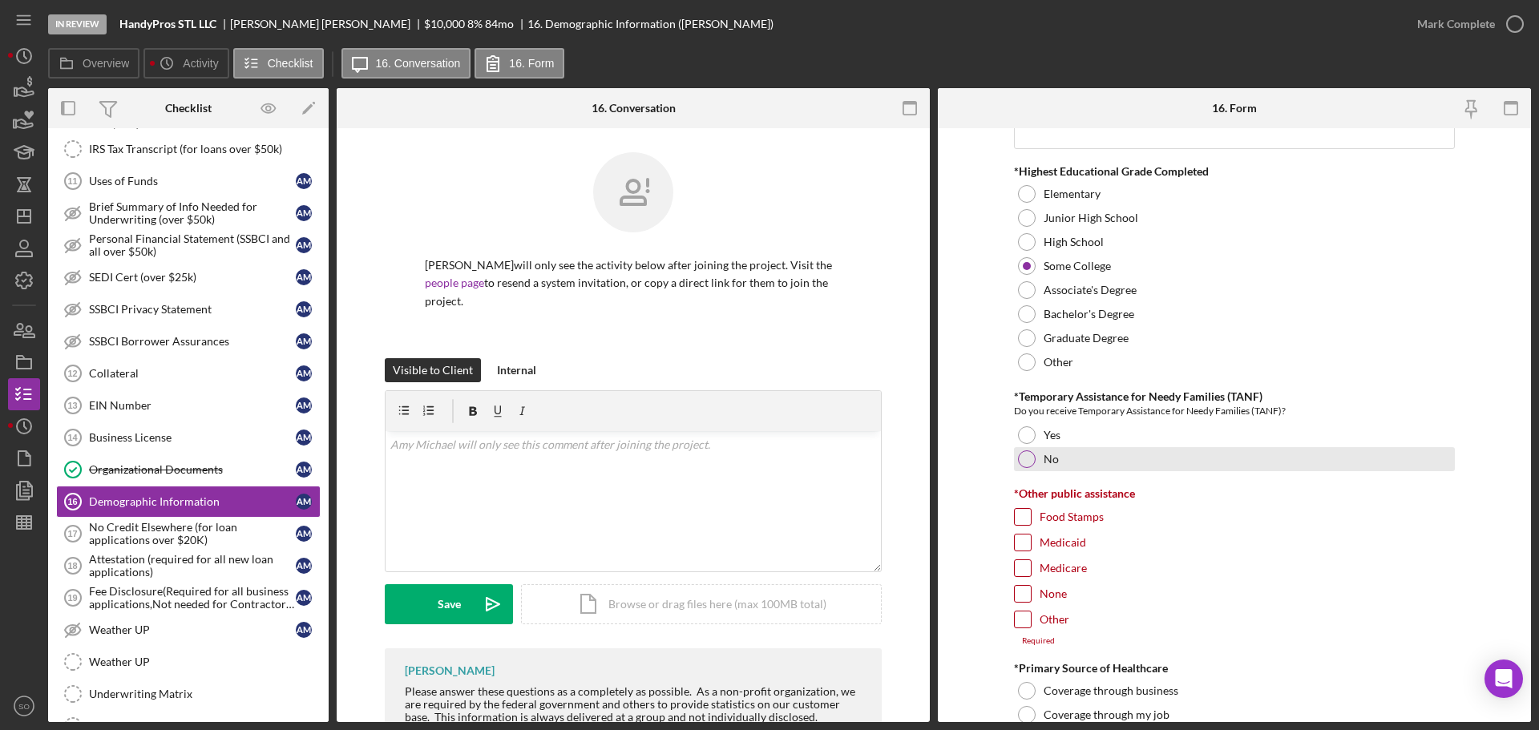
click at [1025, 454] on div at bounding box center [1027, 460] width 18 height 18
click at [1021, 595] on input "None" at bounding box center [1023, 594] width 16 height 16
checkbox input "true"
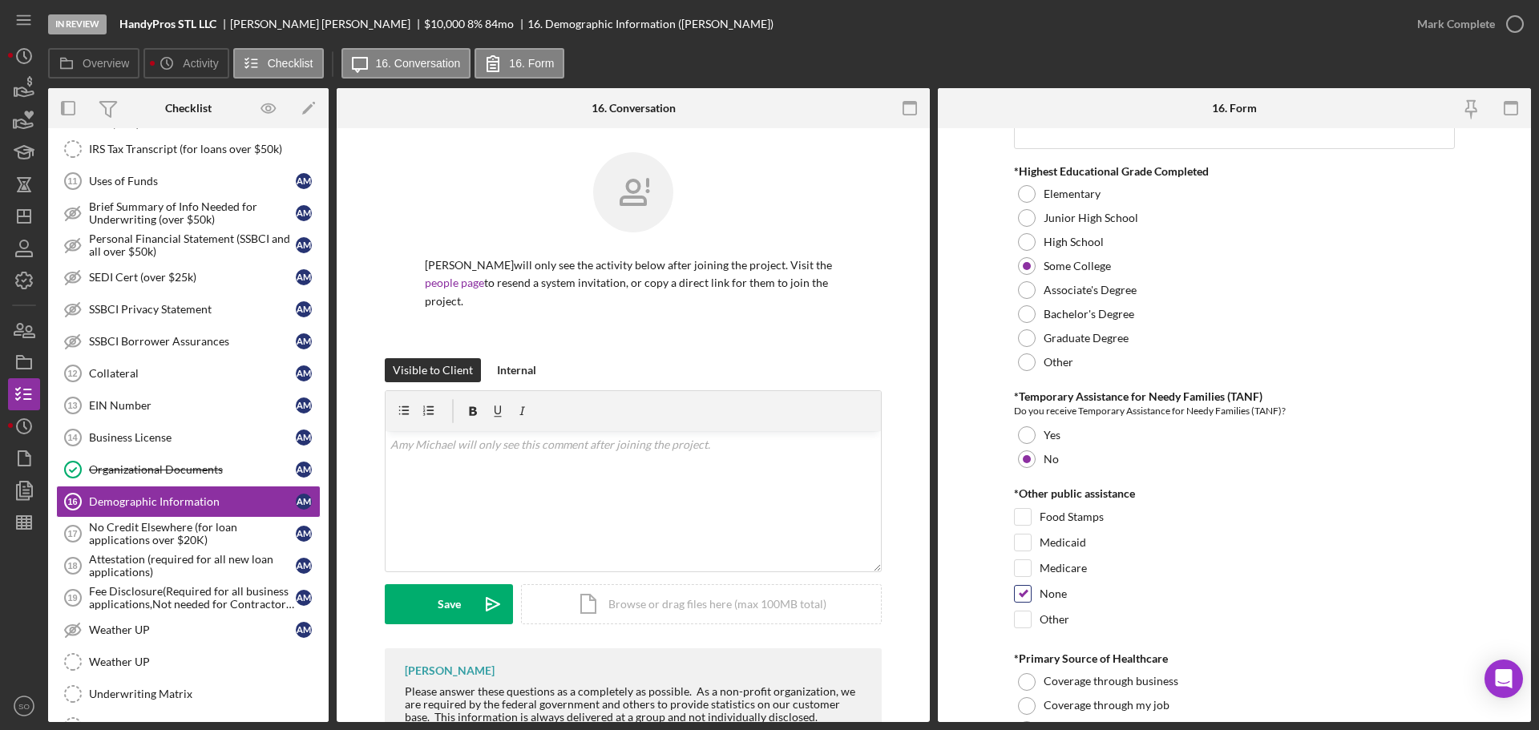
scroll to position [2486, 0]
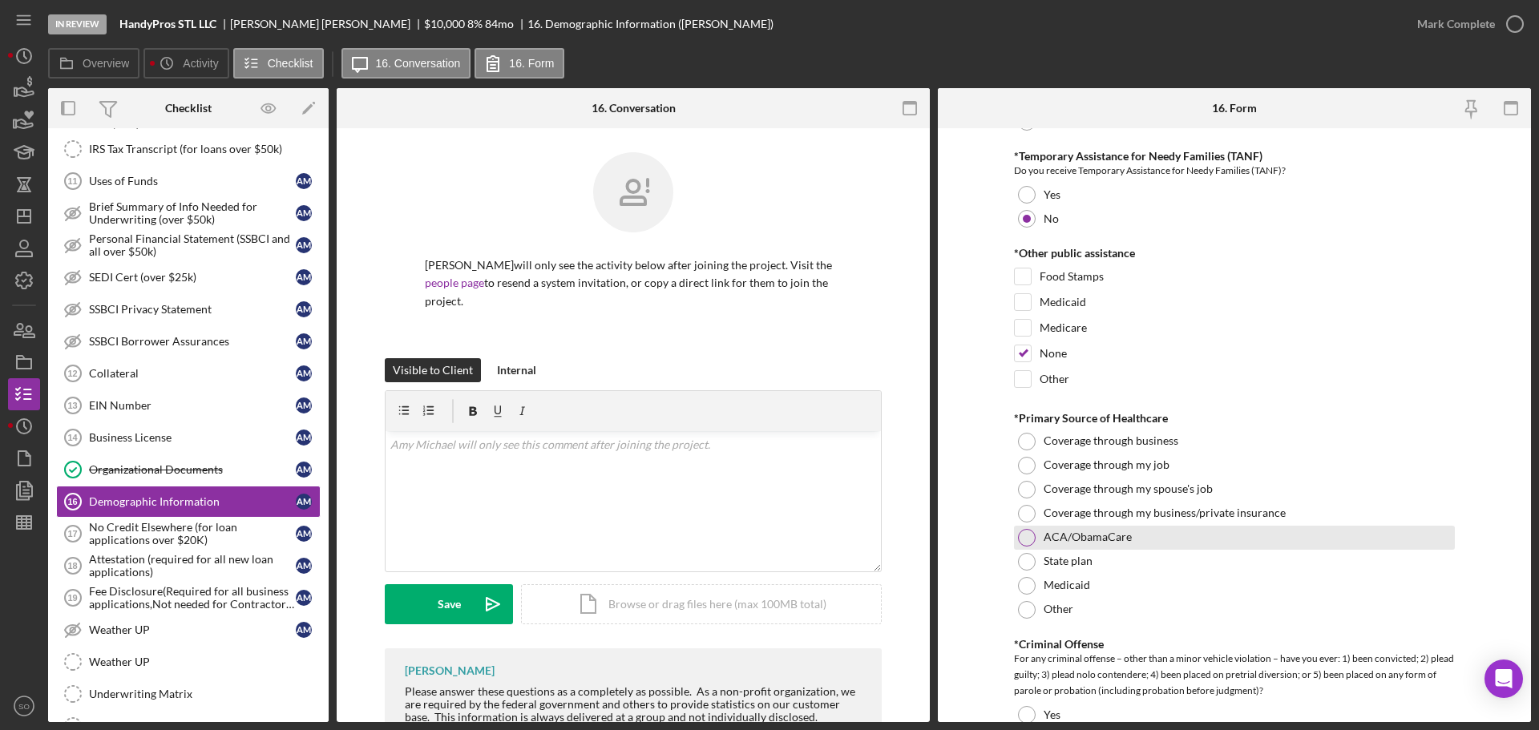
click at [1026, 535] on div at bounding box center [1027, 538] width 18 height 18
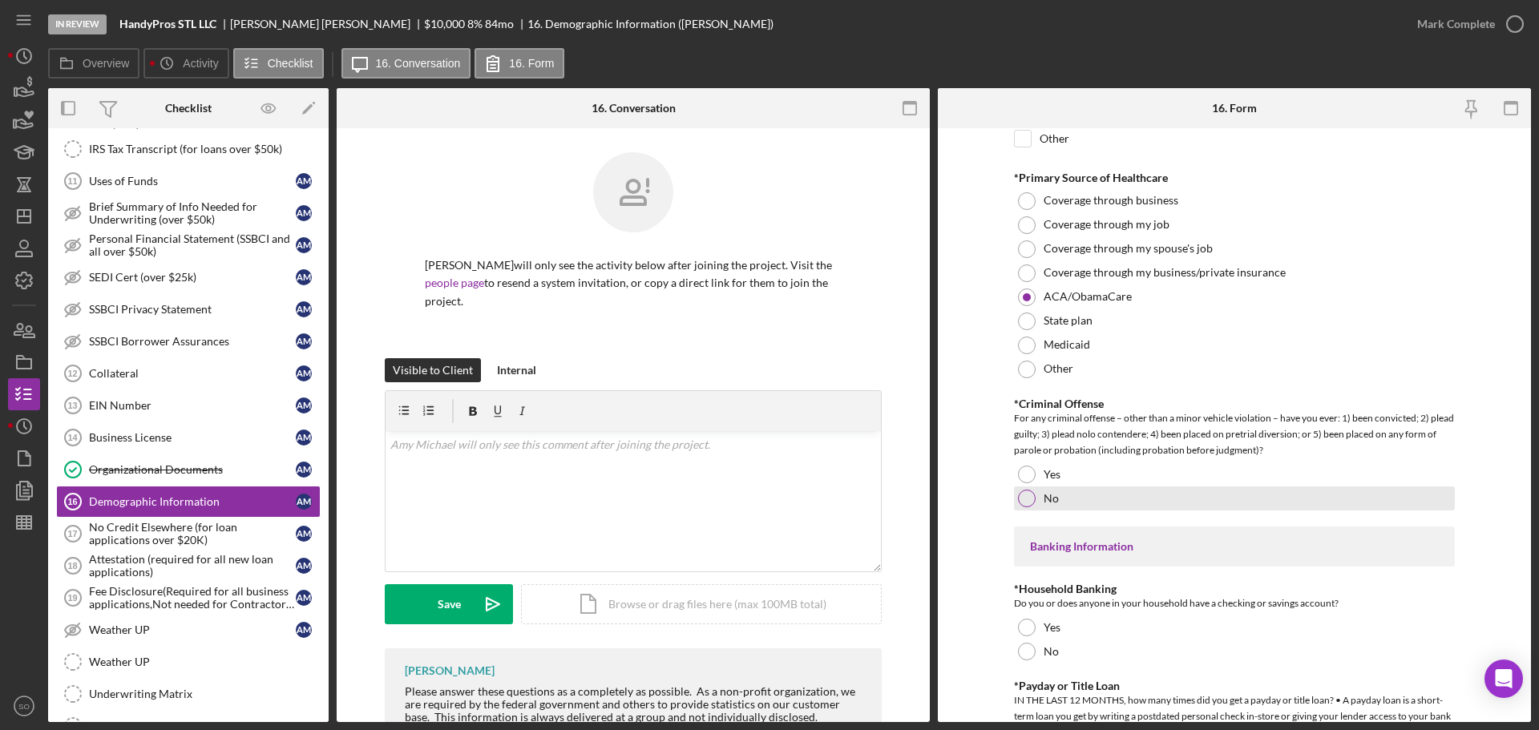
click at [1059, 496] on div "No" at bounding box center [1234, 499] width 441 height 24
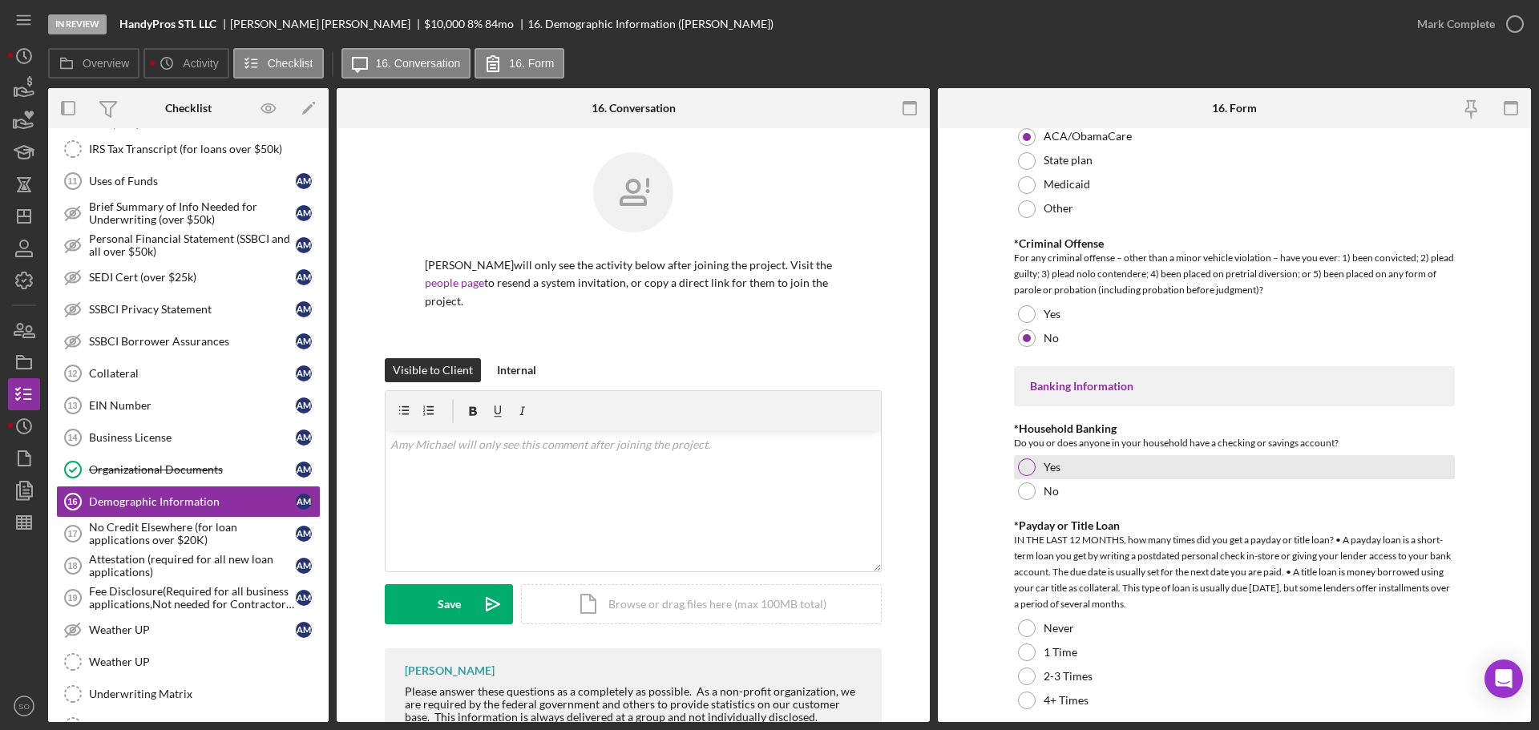
click at [1044, 470] on label "Yes" at bounding box center [1052, 467] width 17 height 13
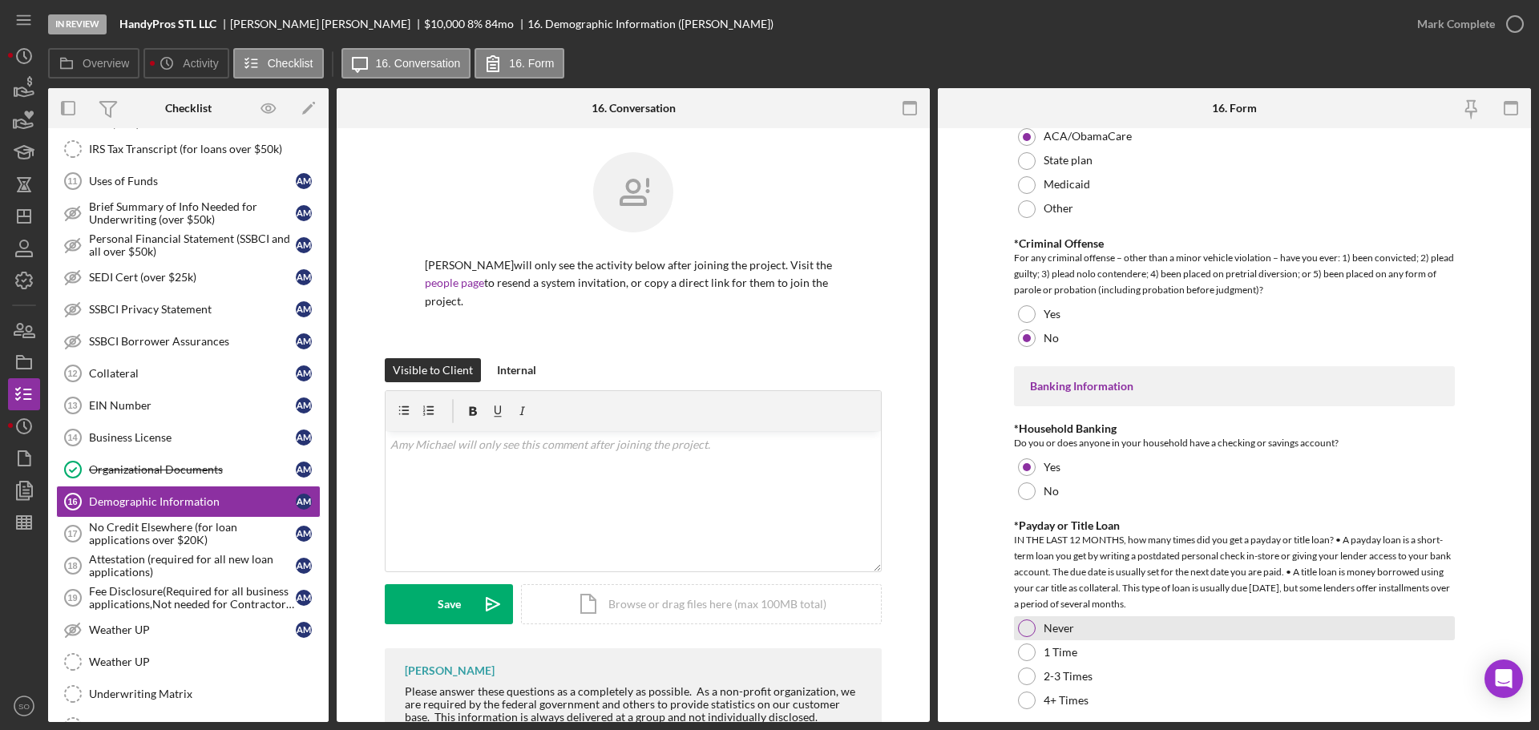
scroll to position [3047, 0]
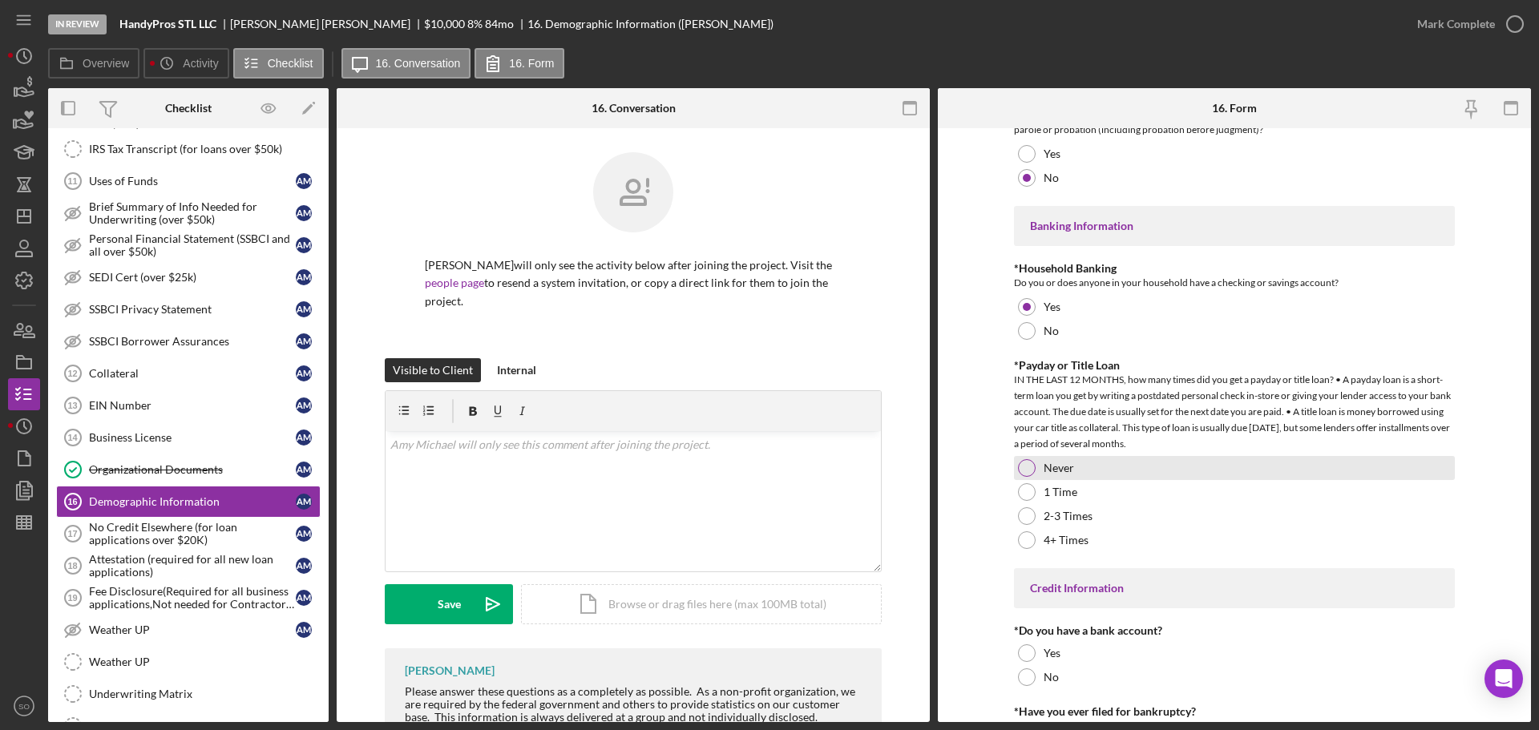
click at [1045, 462] on label "Never" at bounding box center [1059, 468] width 30 height 13
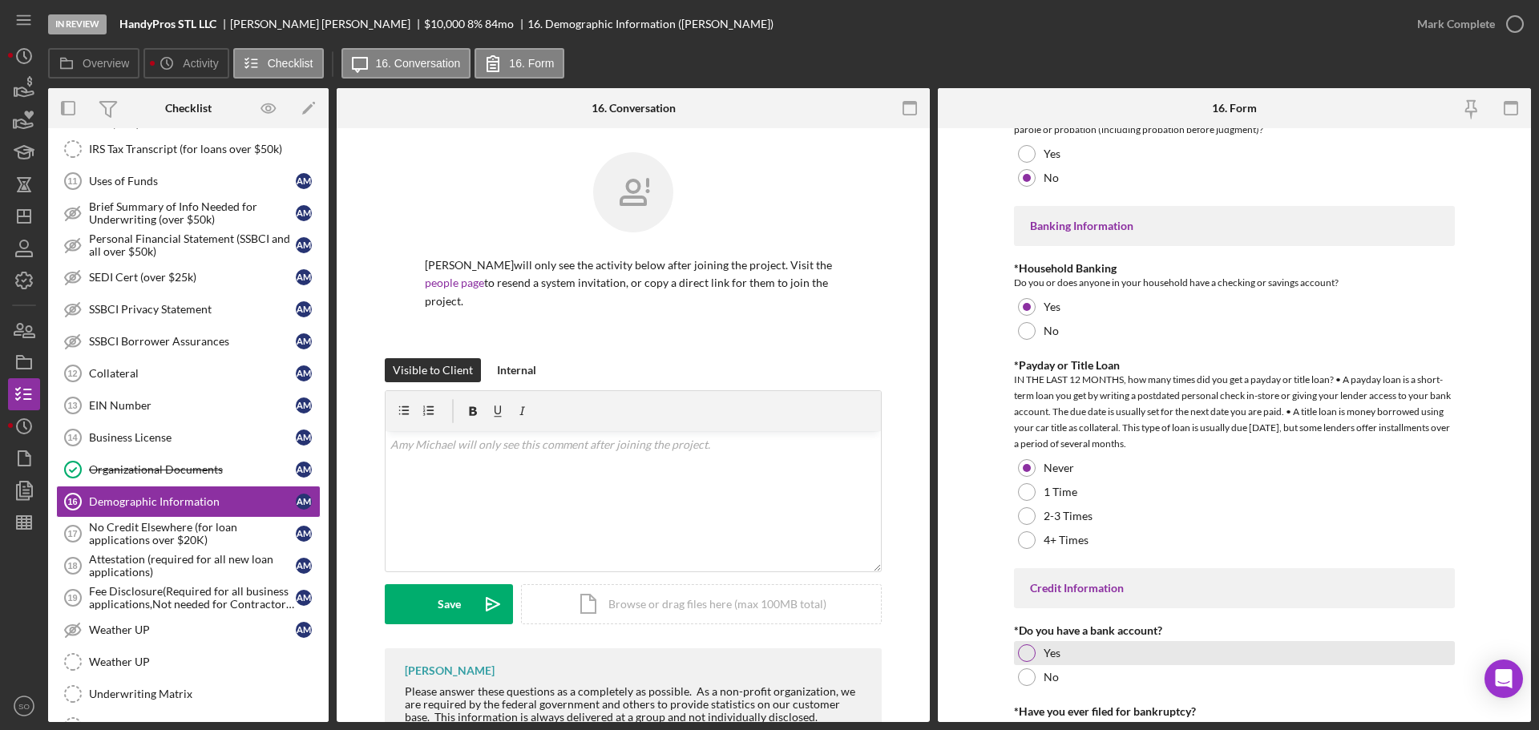
click at [1044, 650] on label "Yes" at bounding box center [1052, 653] width 17 height 13
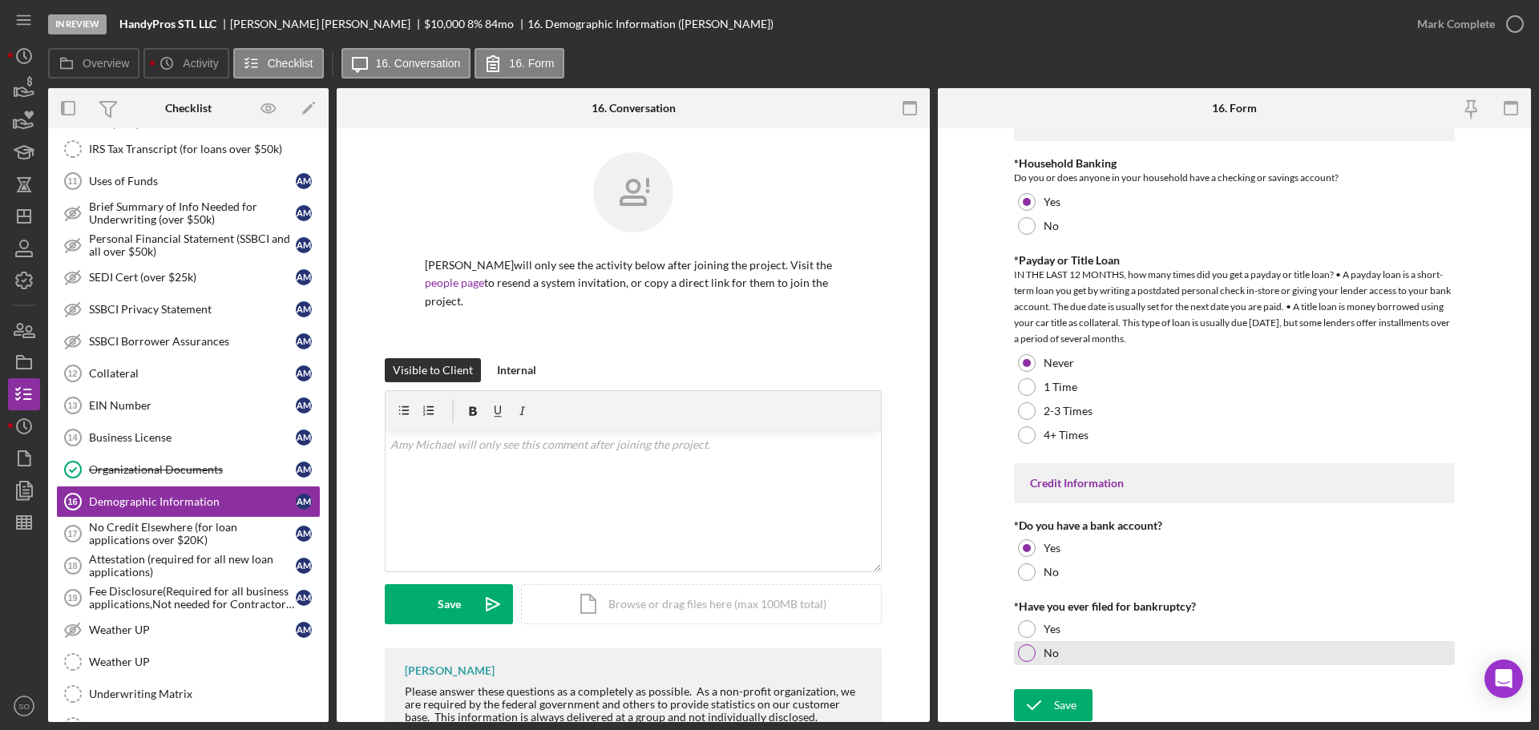
click at [1075, 650] on div "No" at bounding box center [1234, 653] width 441 height 24
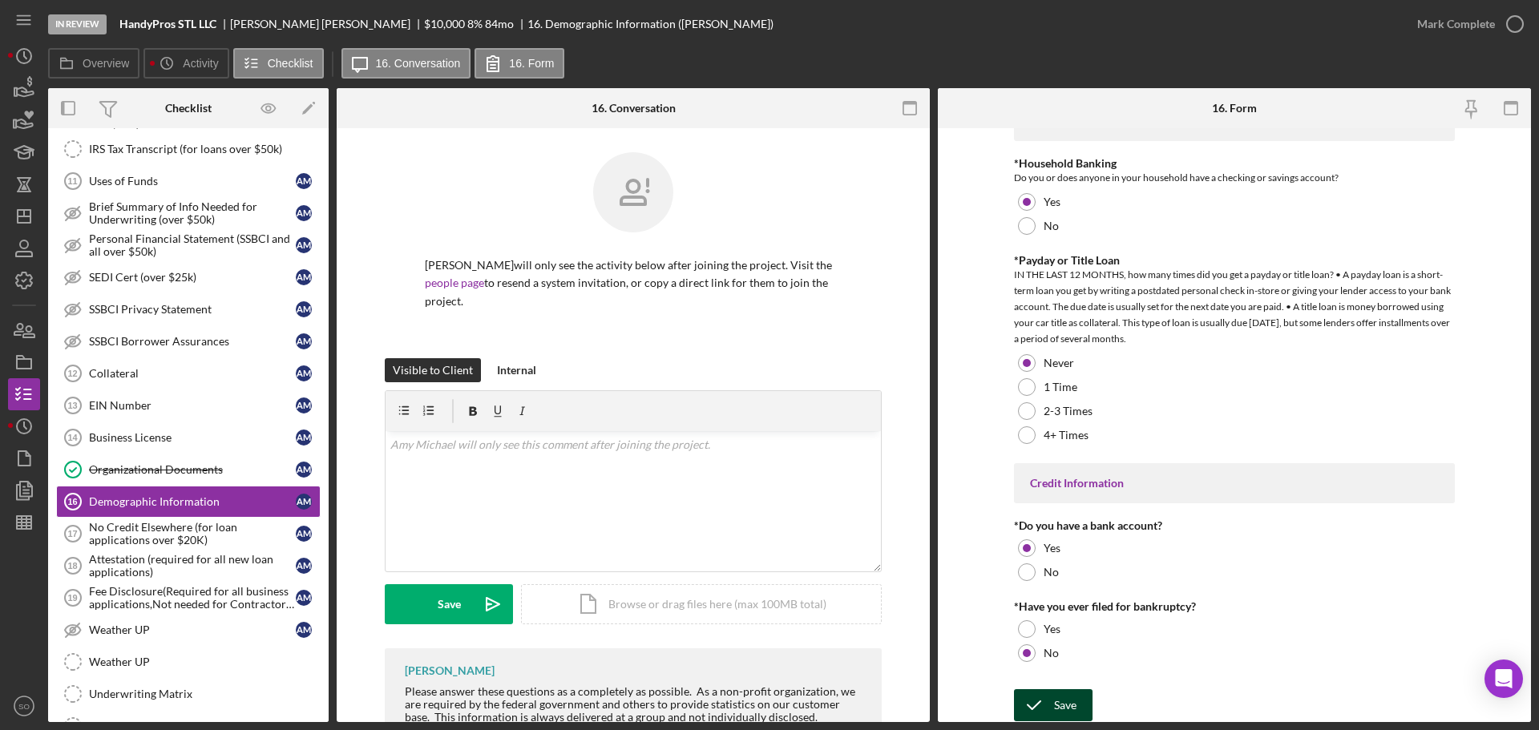
click at [1055, 708] on div "Save" at bounding box center [1065, 706] width 22 height 32
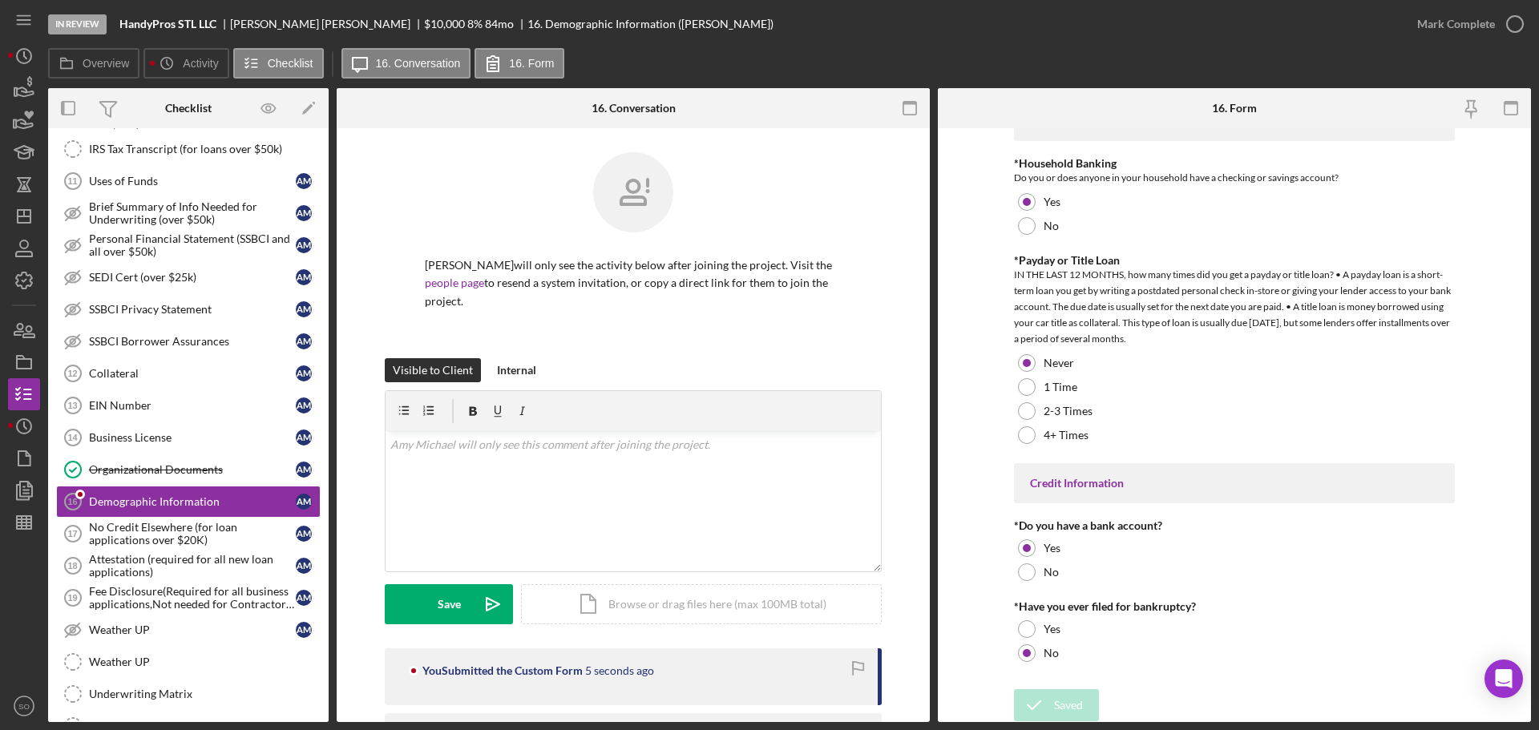
click at [1453, 42] on div "Mark Complete" at bounding box center [1467, 24] width 130 height 48
click at [1453, 37] on div "Mark Complete" at bounding box center [1457, 24] width 78 height 32
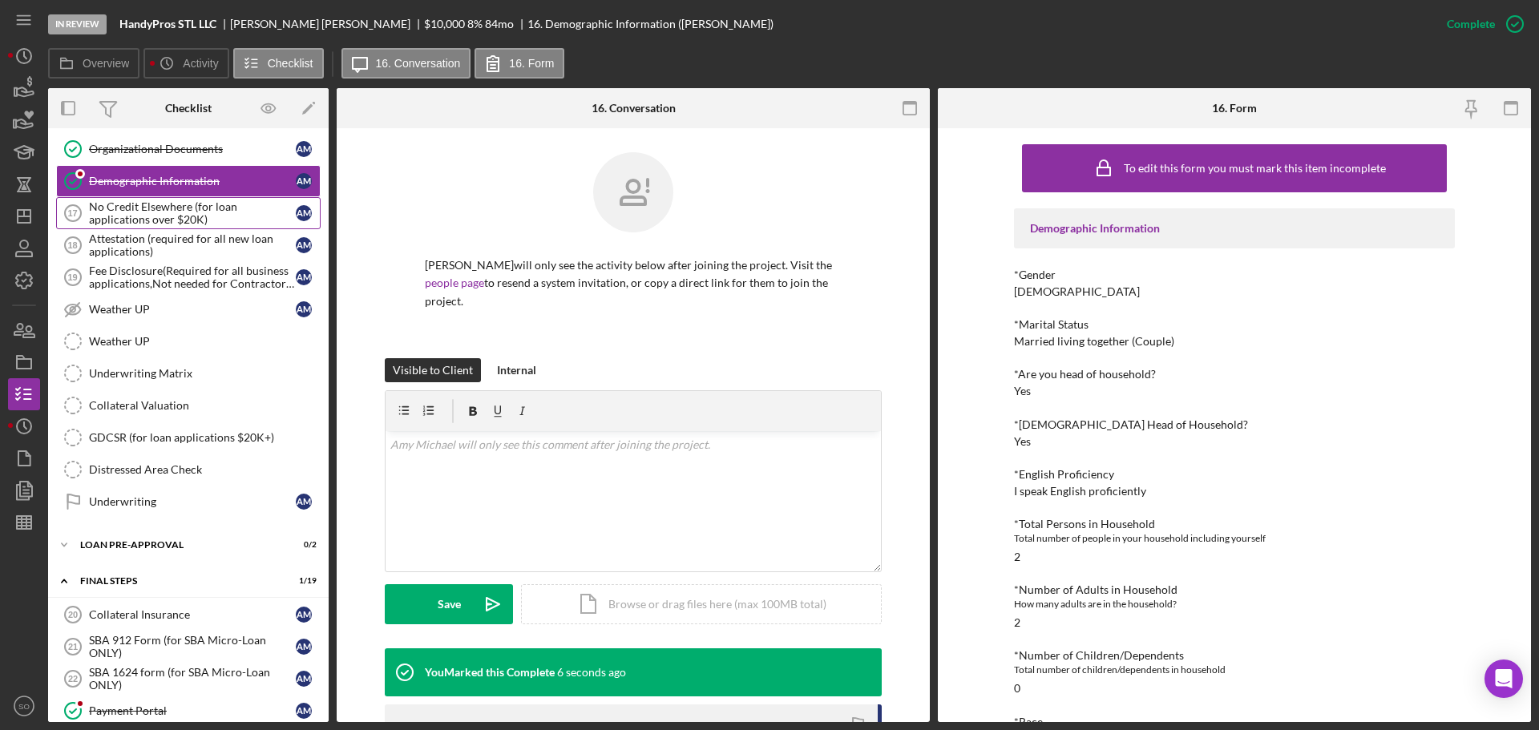
scroll to position [1136, 0]
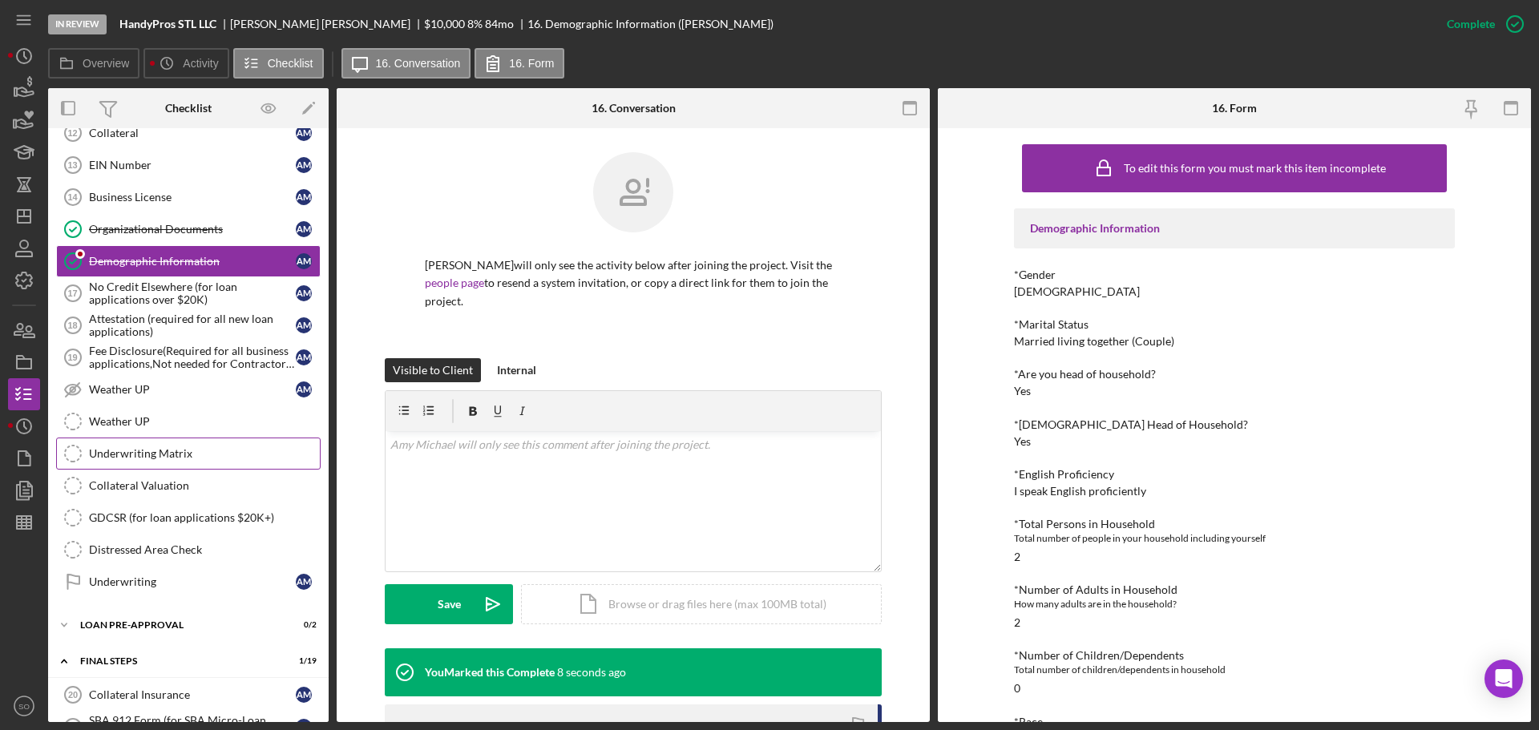
click at [195, 460] on div "Underwriting Matrix" at bounding box center [204, 453] width 231 height 13
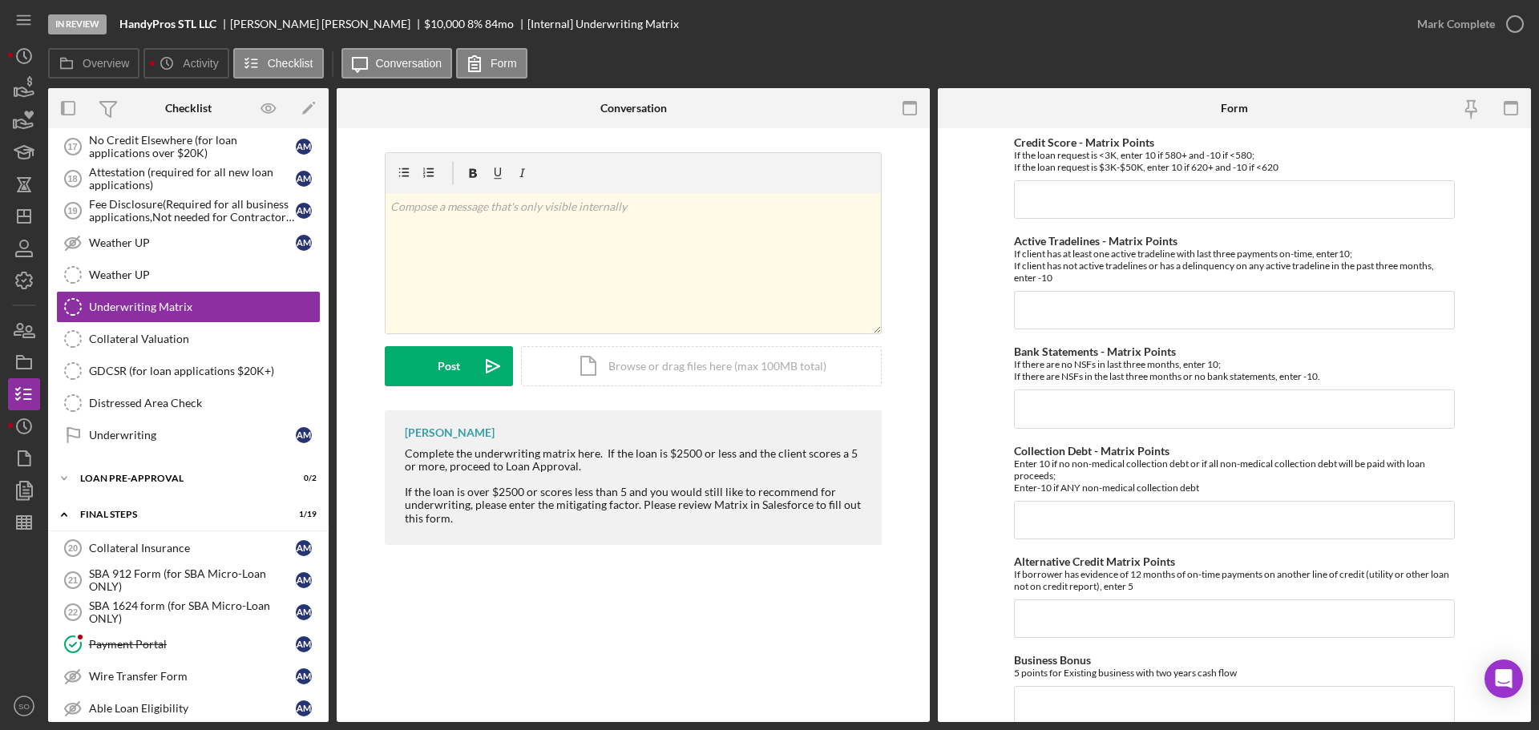
scroll to position [1363, 0]
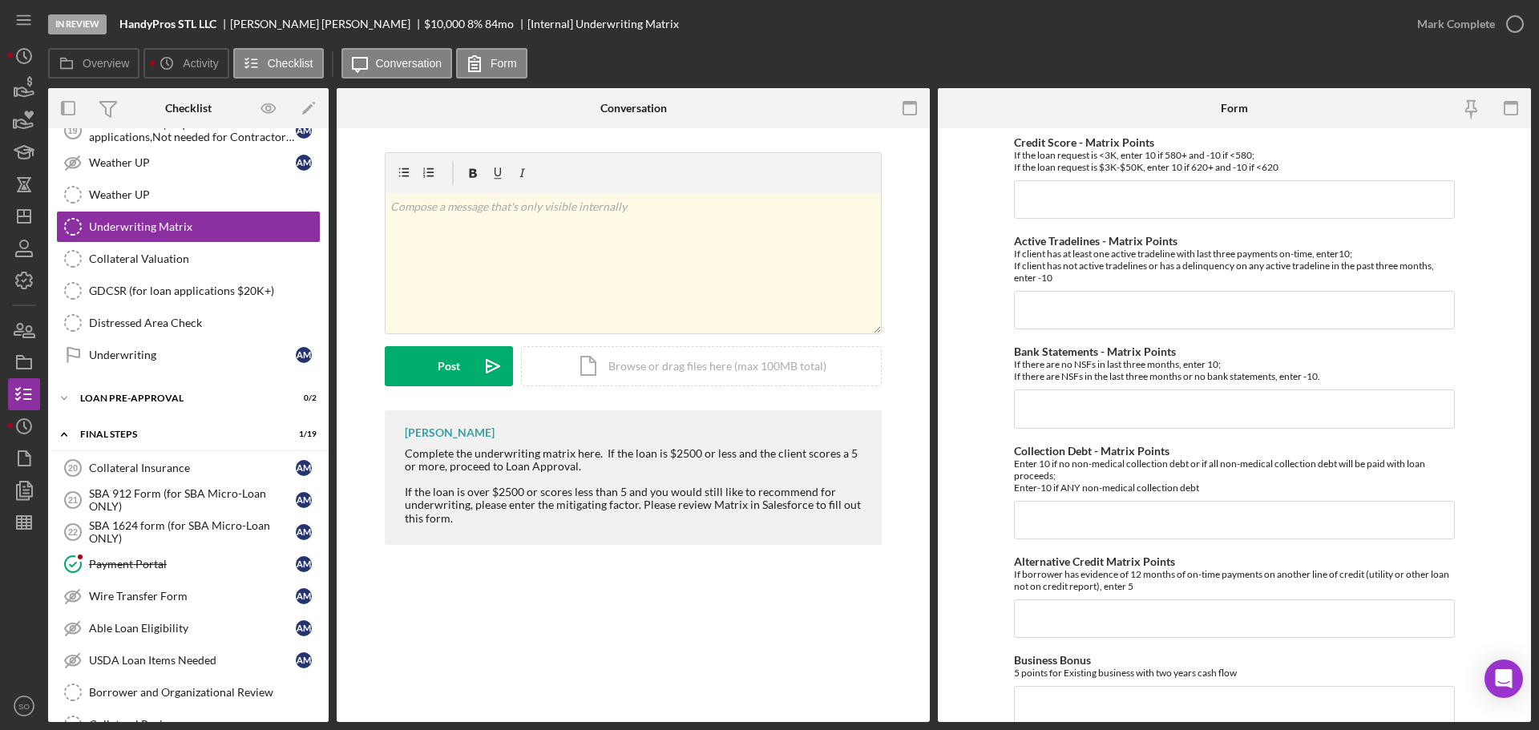
click at [194, 402] on div "LOAN PRE-APPROVAL" at bounding box center [194, 399] width 229 height 10
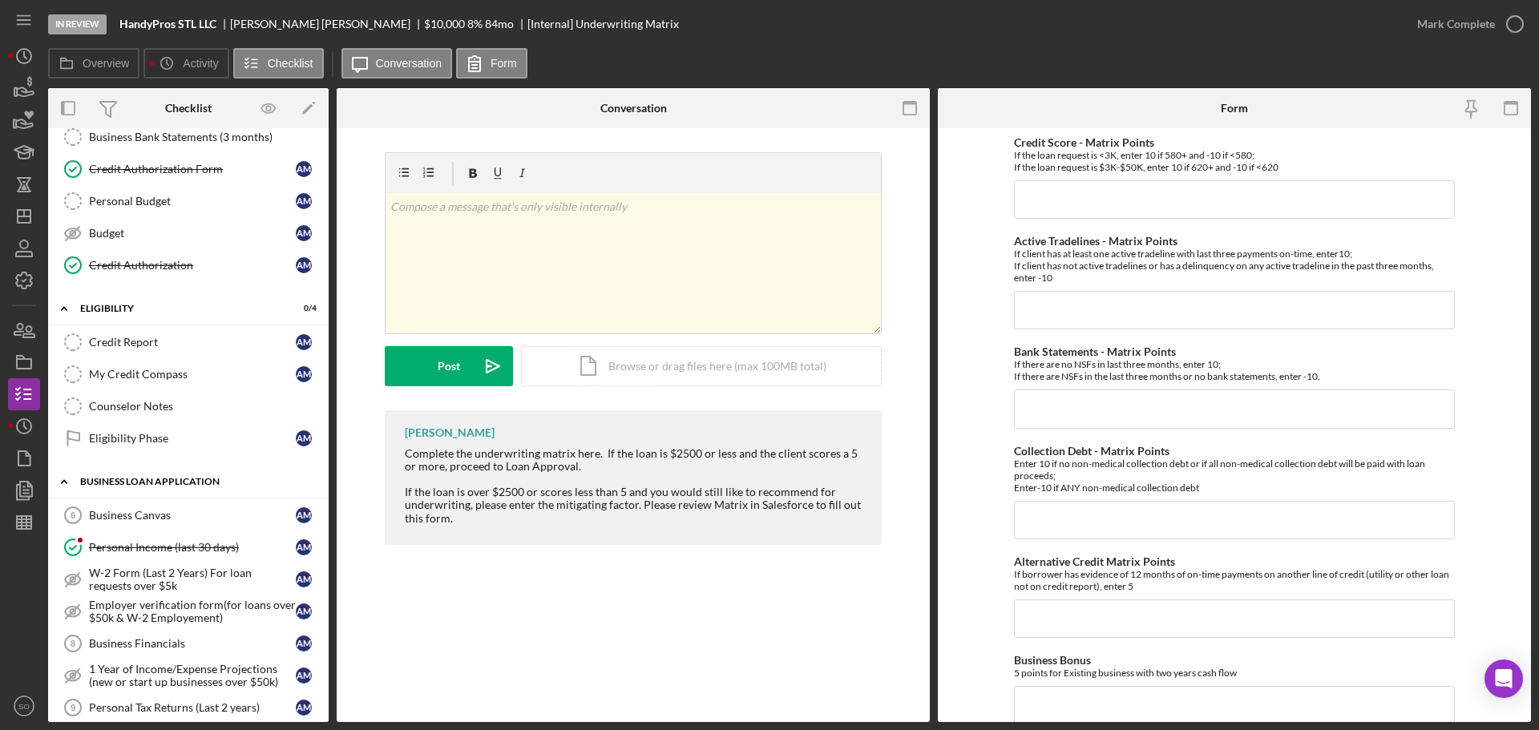
scroll to position [321, 0]
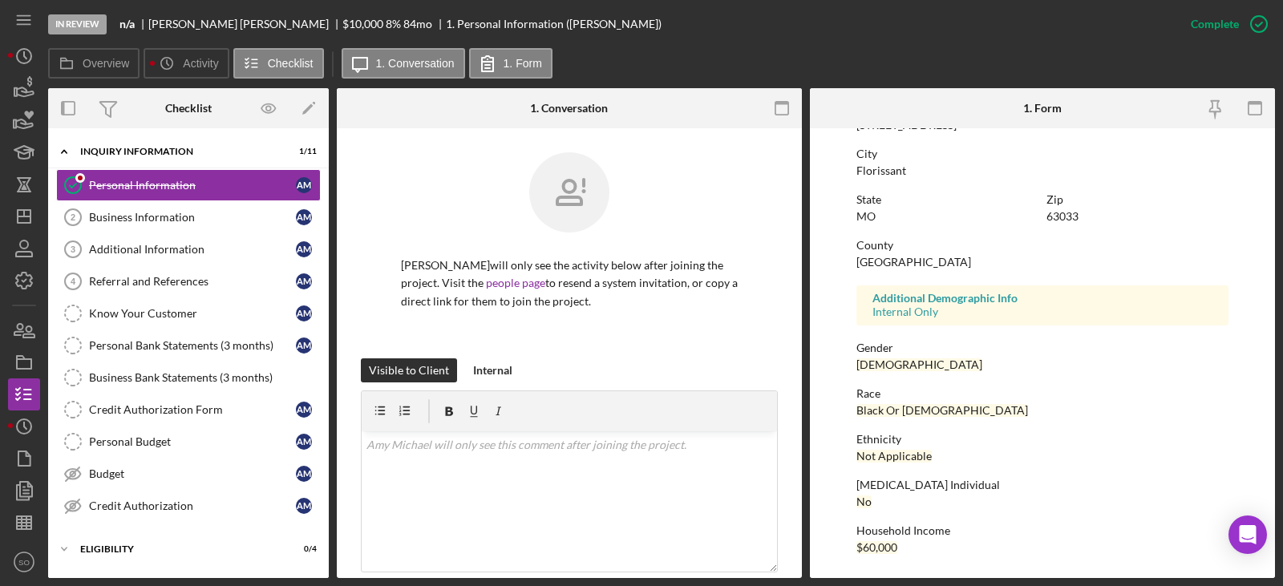
scroll to position [218, 0]
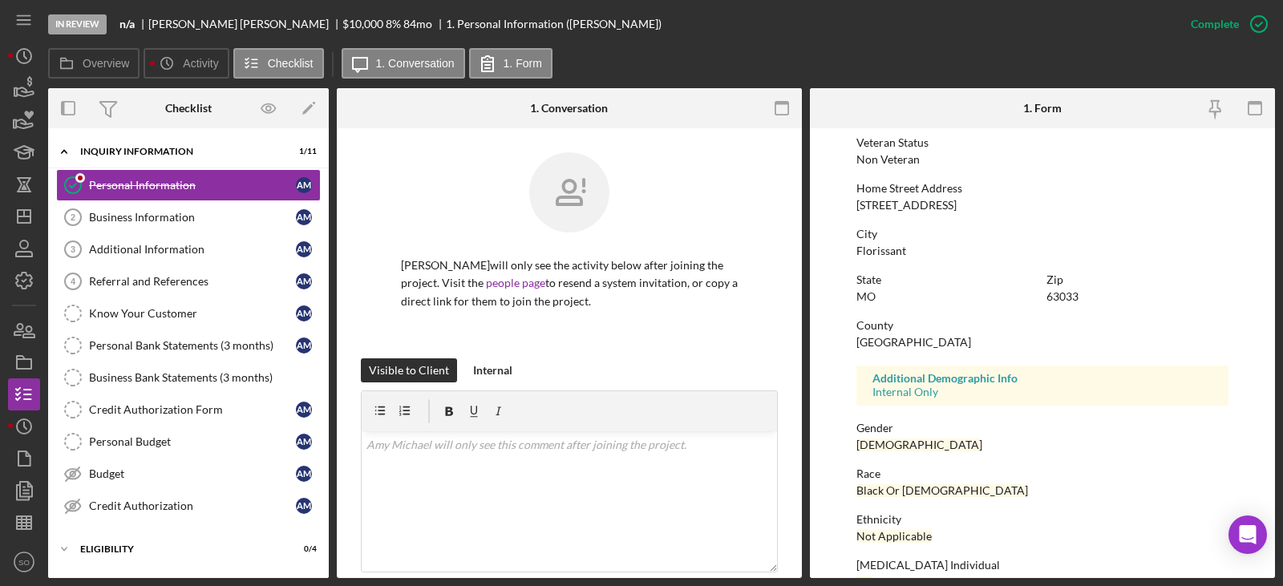
click at [908, 208] on div "[STREET_ADDRESS]" at bounding box center [906, 205] width 100 height 13
copy div "[STREET_ADDRESS]"
click at [880, 256] on div "Florissant" at bounding box center [881, 251] width 50 height 13
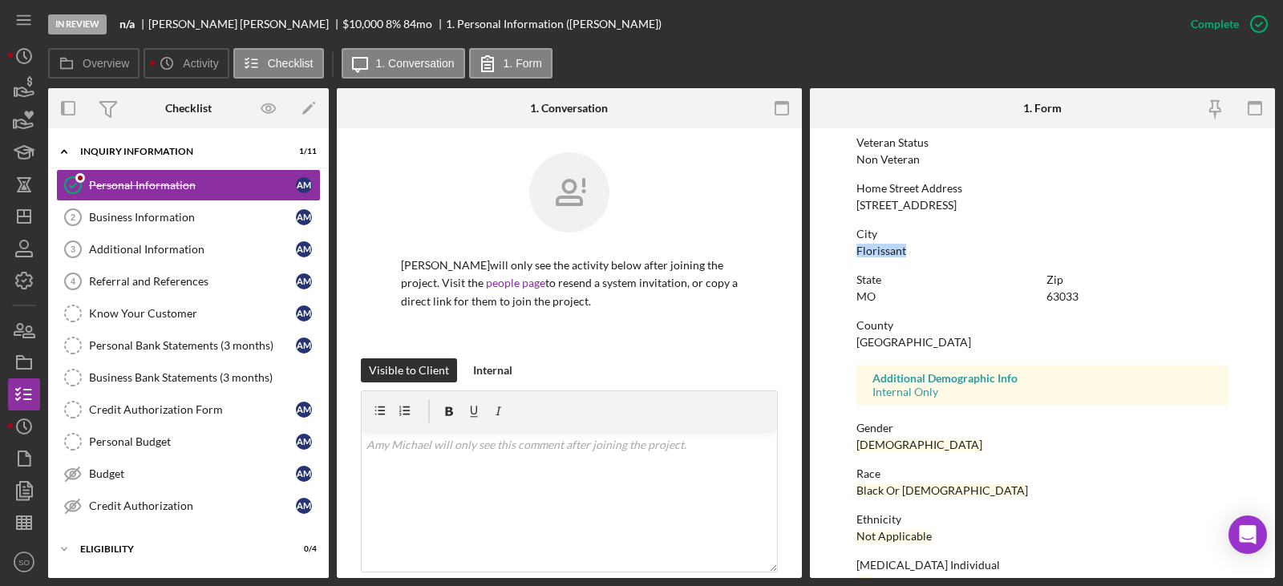
click at [880, 256] on div "Florissant" at bounding box center [881, 251] width 50 height 13
copy div "Florissant"
click at [1067, 294] on div "63033" at bounding box center [1062, 296] width 32 height 13
click at [1067, 295] on div "63033" at bounding box center [1062, 296] width 32 height 13
copy div "63033"
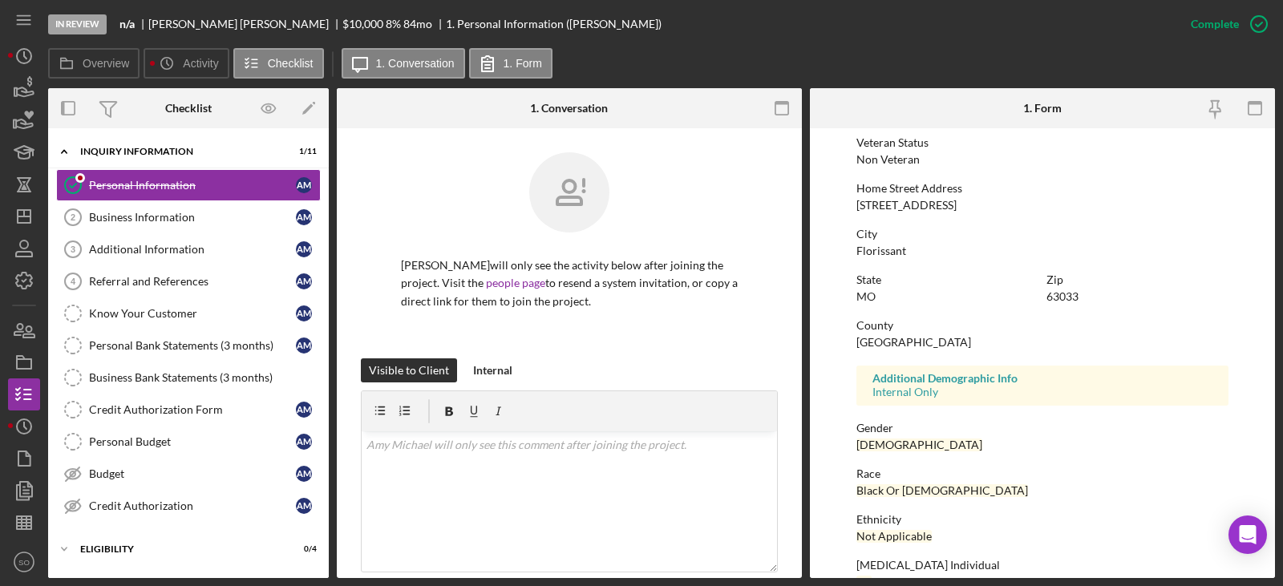
click at [907, 345] on div "[GEOGRAPHIC_DATA]" at bounding box center [913, 342] width 115 height 13
copy div "[GEOGRAPHIC_DATA]"
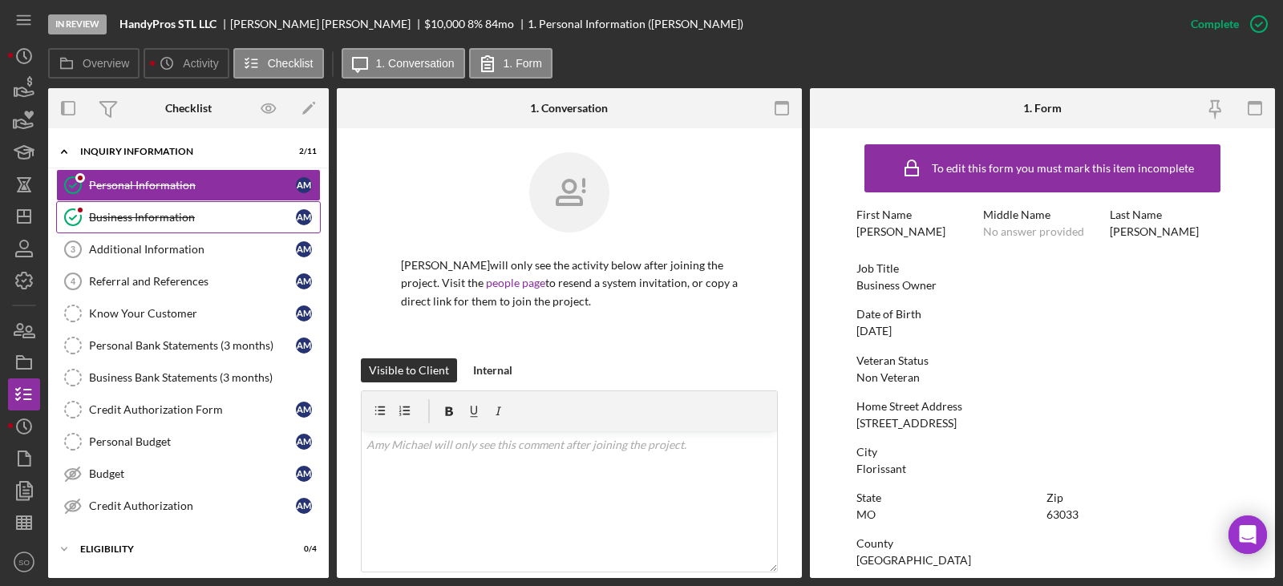
click at [156, 225] on link "Business Information Business Information A M" at bounding box center [188, 217] width 265 height 32
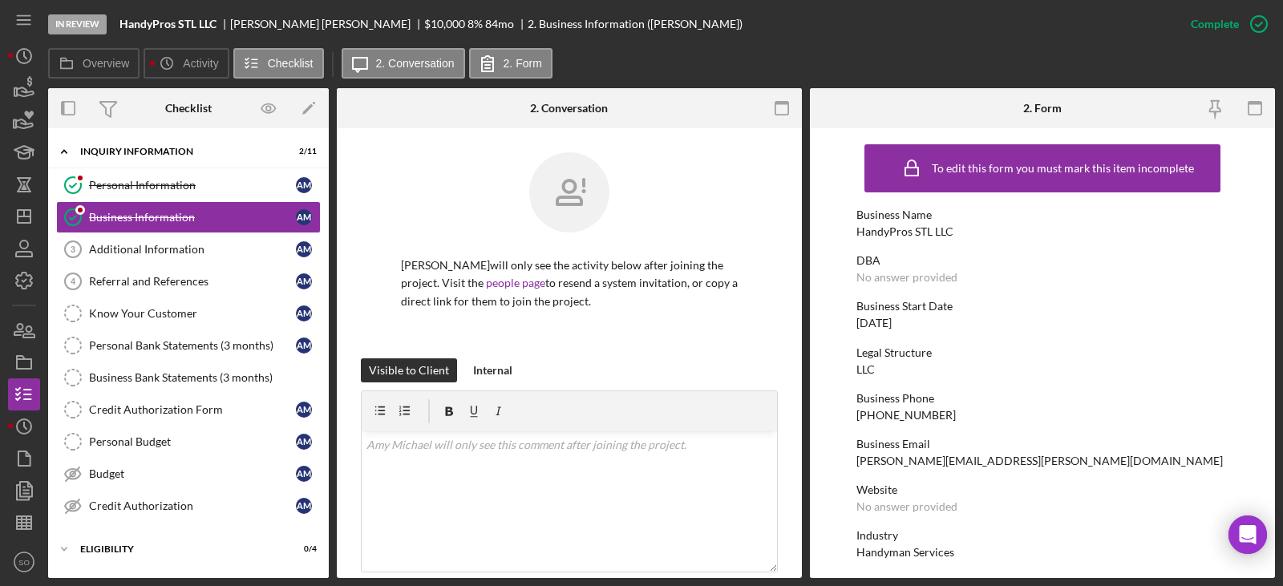
click at [912, 411] on div "[PHONE_NUMBER]" at bounding box center [905, 415] width 99 height 13
copy div "[PHONE_NUMBER]"
click at [892, 319] on div "[DATE]" at bounding box center [873, 323] width 35 height 13
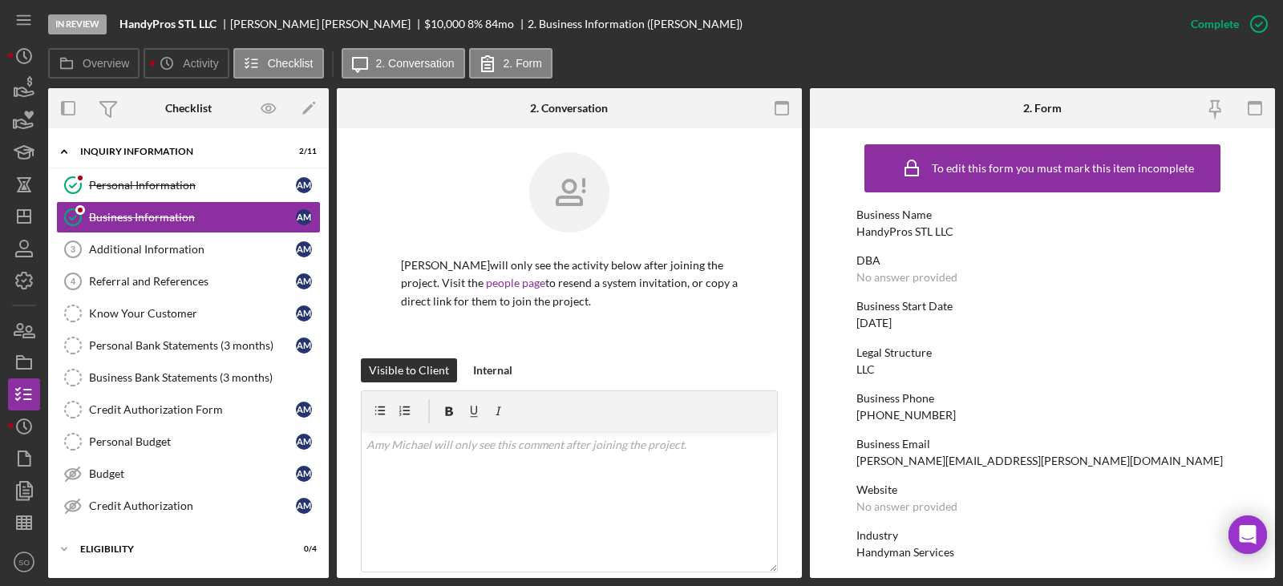
click at [892, 319] on div "[DATE]" at bounding box center [873, 323] width 35 height 13
copy div "[DATE]"
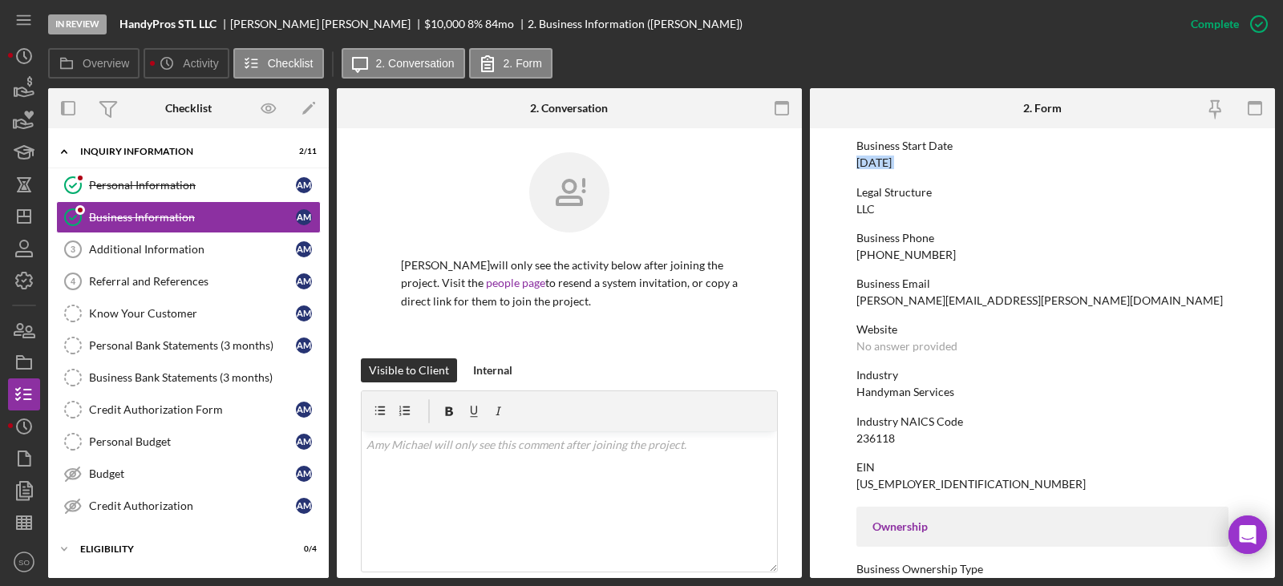
click at [887, 396] on div "Handyman Services" at bounding box center [905, 392] width 98 height 13
click at [887, 395] on div "Handyman Services" at bounding box center [905, 392] width 98 height 13
copy div "Handyman Services"
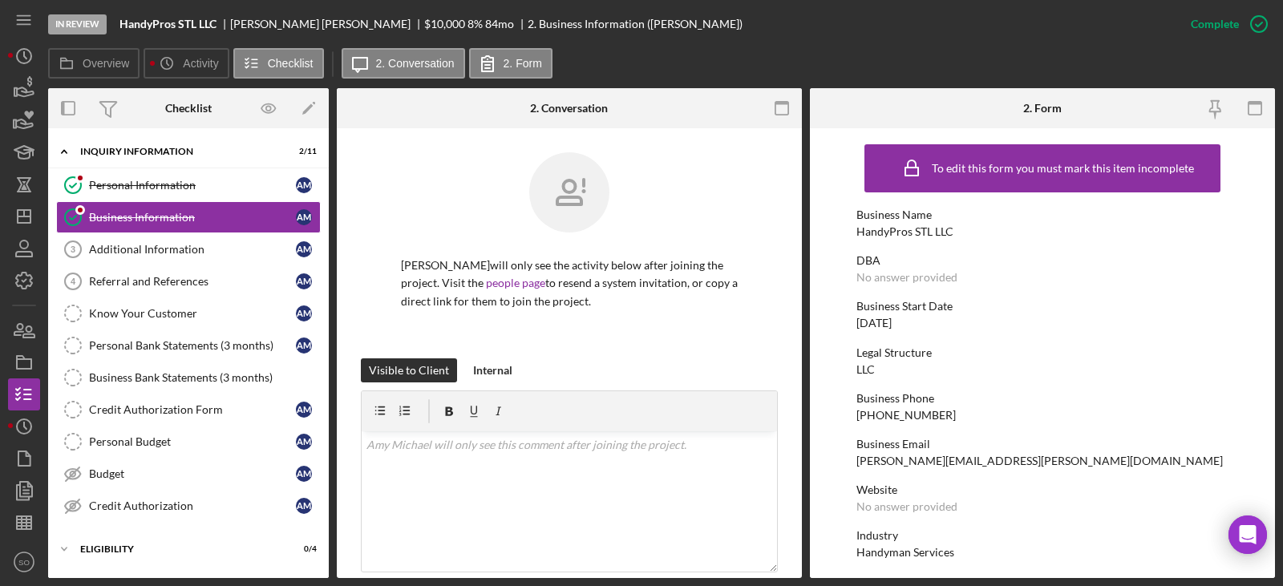
click at [904, 228] on div "HandyPros STL LLC" at bounding box center [904, 231] width 97 height 13
copy div "HandyPros STL LLC"
click at [175, 205] on link "Business Information Business Information A M" at bounding box center [188, 217] width 265 height 32
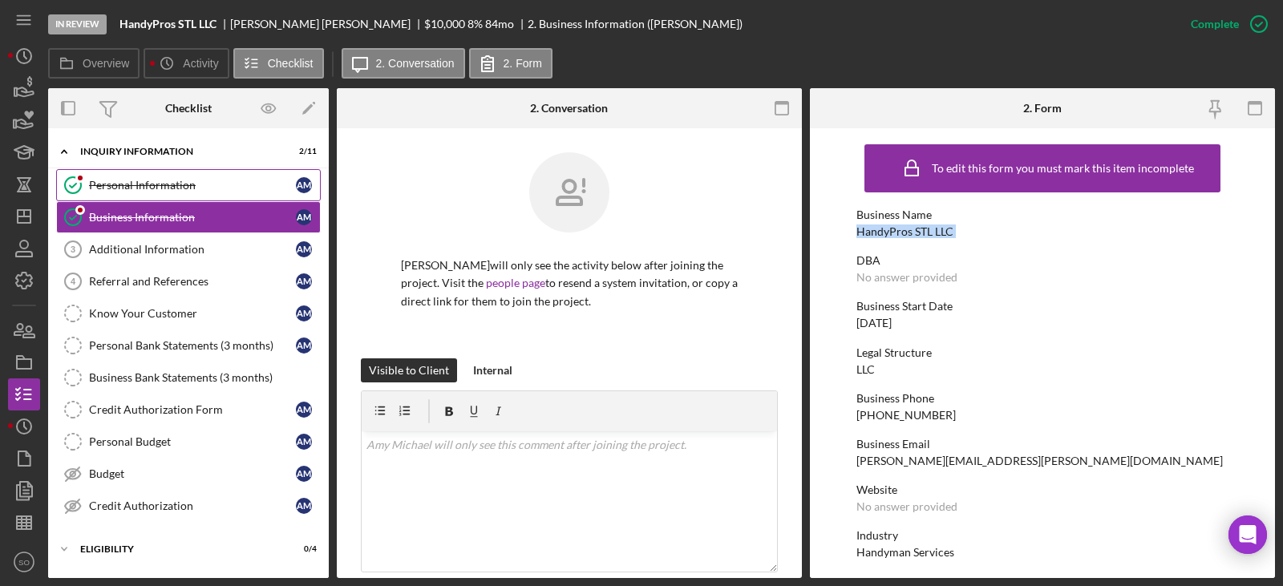
click at [174, 185] on div "Personal Information" at bounding box center [192, 185] width 207 height 13
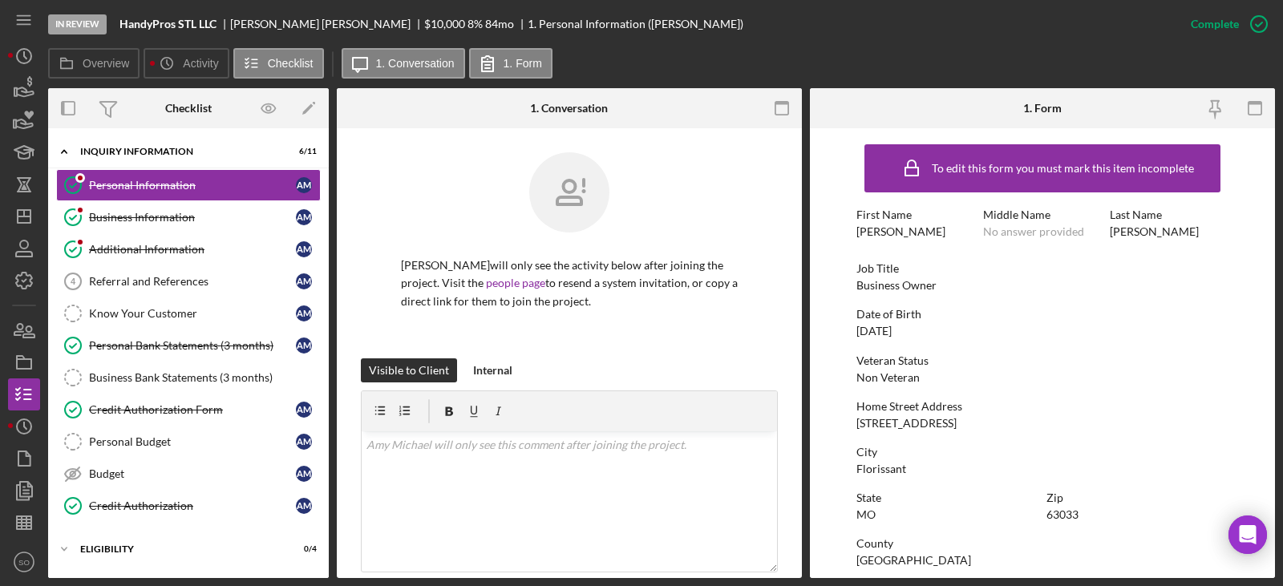
click at [874, 286] on div "Business Owner" at bounding box center [896, 285] width 80 height 13
copy div "Business Owner"
click at [118, 228] on link "Business Information Business Information A M" at bounding box center [188, 217] width 265 height 32
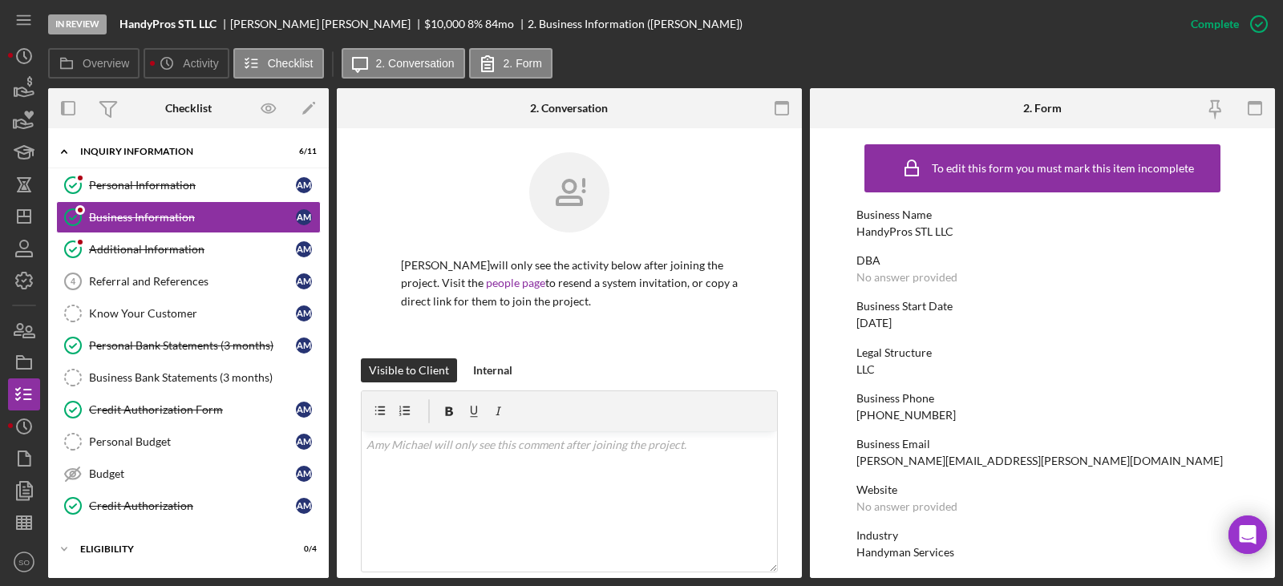
click at [891, 322] on div "[DATE]" at bounding box center [873, 323] width 35 height 13
copy div "[DATE]"
click at [171, 197] on link "Personal Information Personal Information A M" at bounding box center [188, 185] width 265 height 32
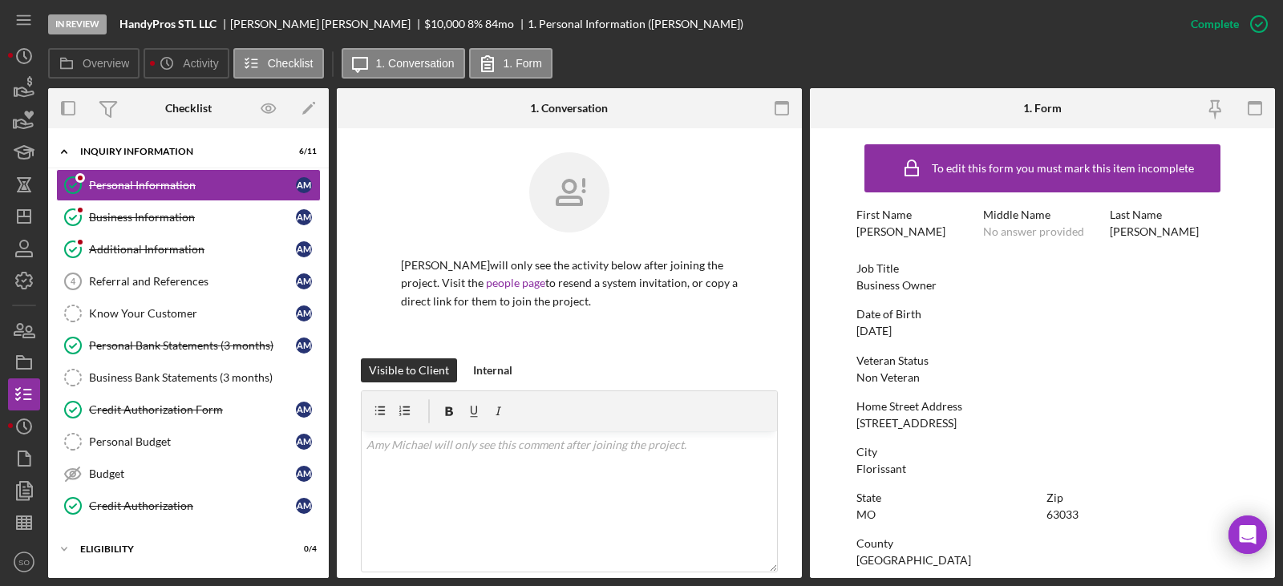
scroll to position [298, 0]
